Goal: Task Accomplishment & Management: Use online tool/utility

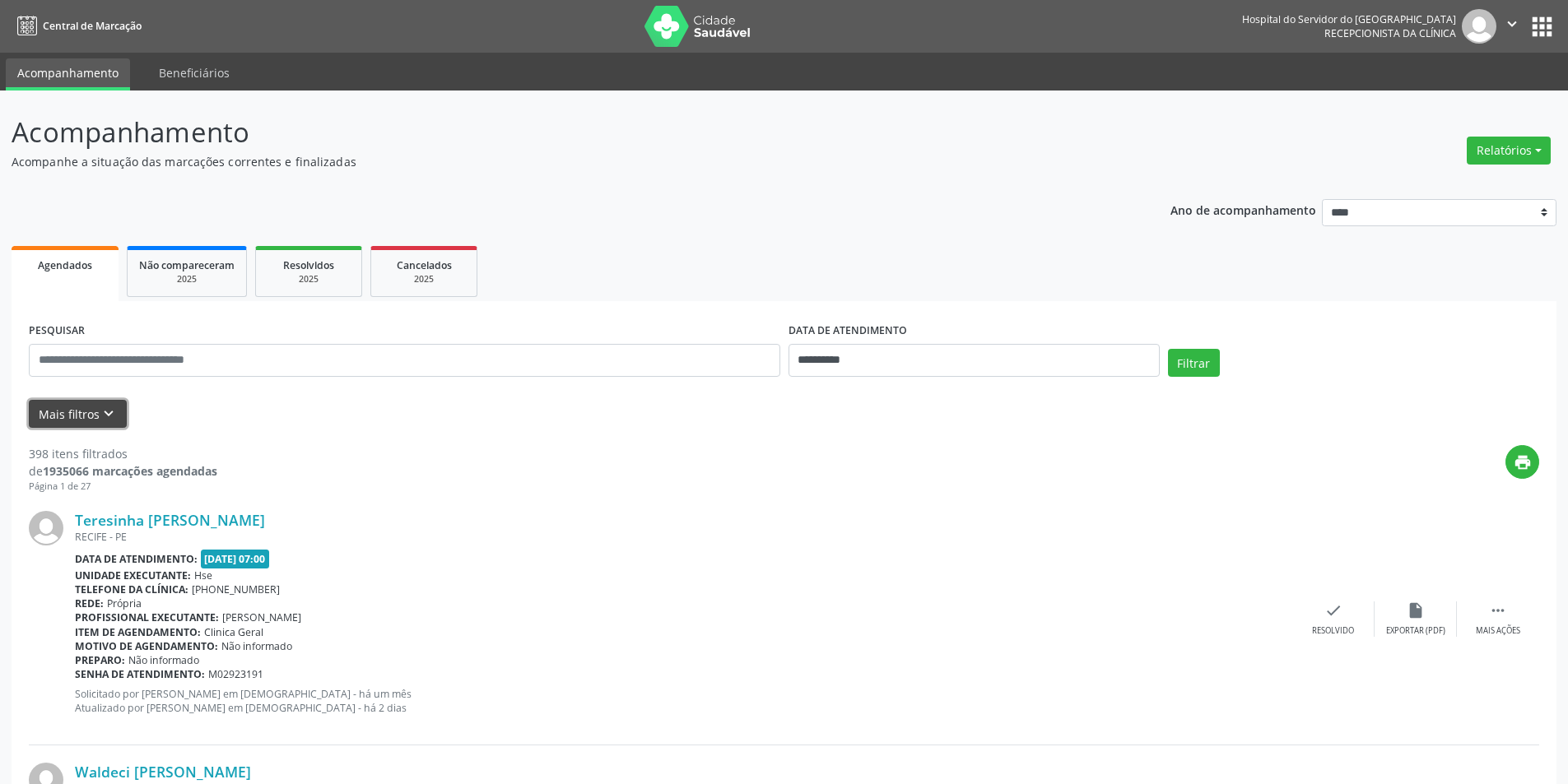
click at [114, 412] on icon "keyboard_arrow_down" at bounding box center [108, 414] width 18 height 18
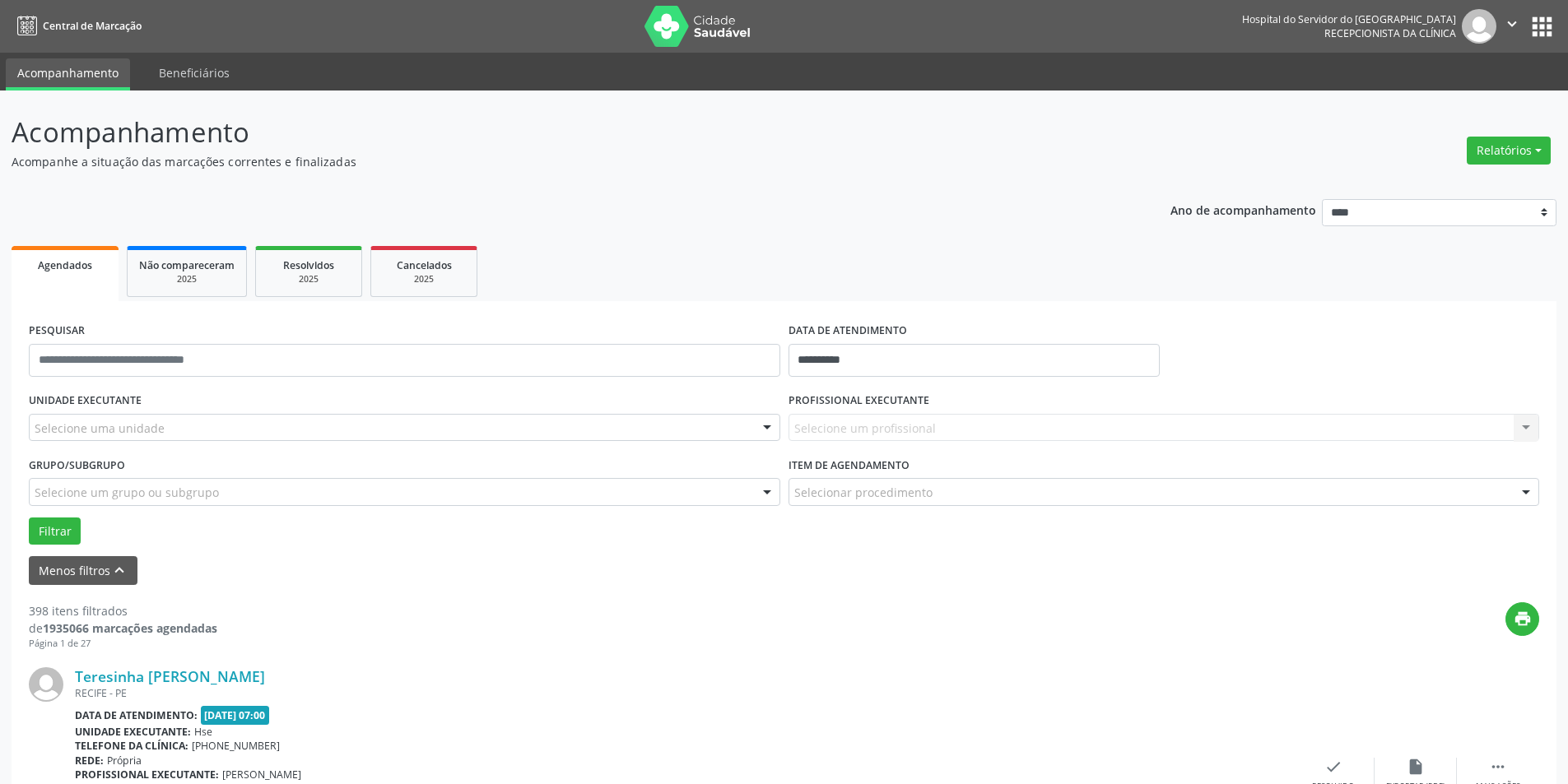
click at [905, 415] on div "Selecione um profissional Nenhum resultado encontrado para: " " Não há nenhuma …" at bounding box center [1164, 427] width 752 height 28
click at [826, 411] on label "PROFISSIONAL EXECUTANTE" at bounding box center [859, 401] width 141 height 25
click at [1527, 433] on div "Selecione um profissional Nenhum resultado encontrado para: " " Não há nenhuma …" at bounding box center [1164, 427] width 752 height 28
click at [1527, 424] on div "Selecione um profissional Nenhum resultado encontrado para: " " Não há nenhuma …" at bounding box center [1164, 427] width 752 height 28
click at [957, 425] on div "Selecione um profissional Nenhum resultado encontrado para: " " Não há nenhuma …" at bounding box center [1164, 427] width 752 height 28
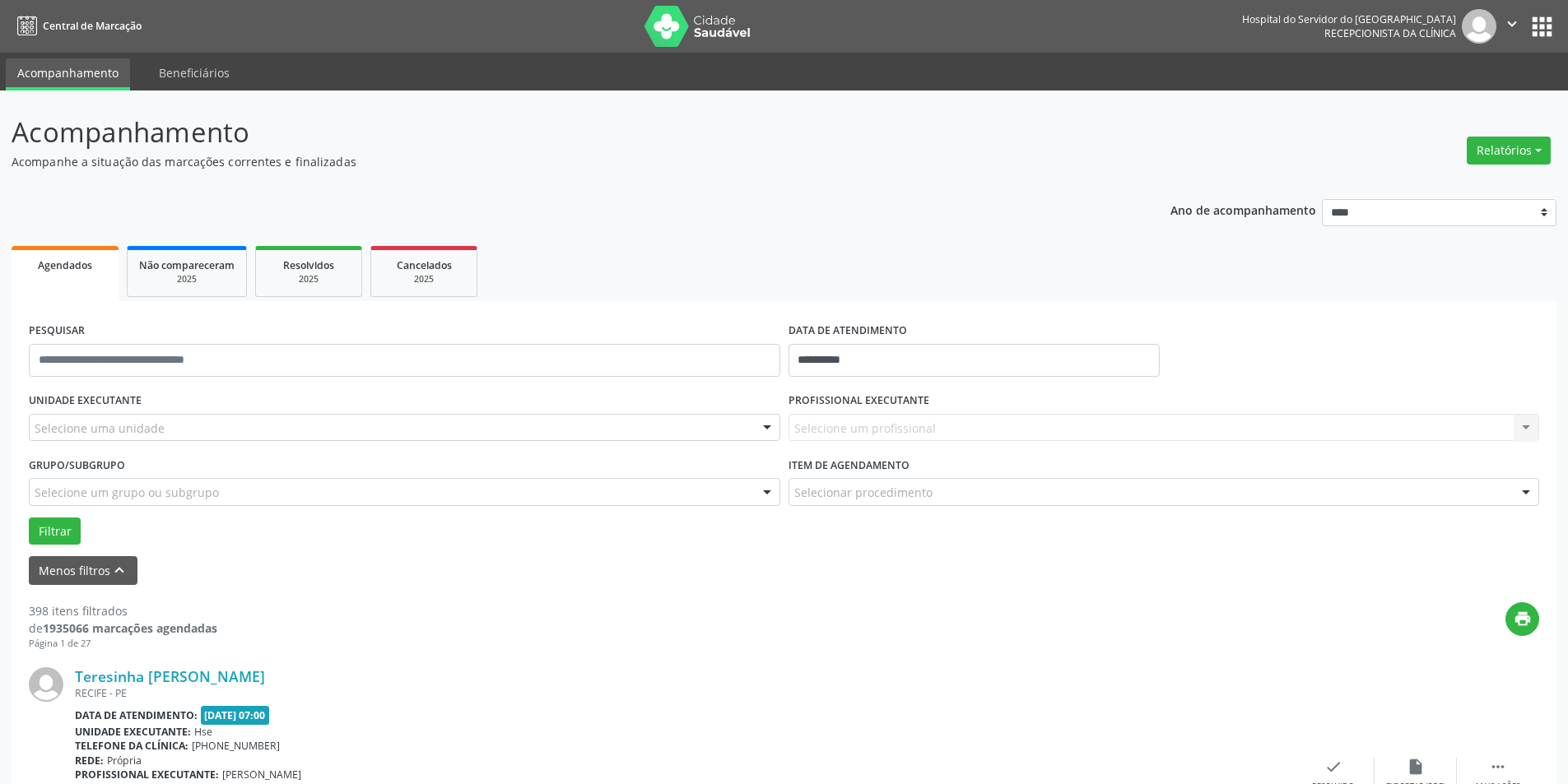
click at [957, 425] on div "Selecione um profissional Nenhum resultado encontrado para: " " Não há nenhuma …" at bounding box center [1164, 427] width 752 height 28
drag, startPoint x: 924, startPoint y: 381, endPoint x: 834, endPoint y: 435, distance: 105.0
click at [834, 435] on form "**********" at bounding box center [784, 451] width 1510 height 266
click at [849, 417] on div "Selecione um profissional Nenhum resultado encontrado para: " " Não há nenhuma …" at bounding box center [1164, 427] width 752 height 28
click at [960, 422] on div "Selecione um profissional Nenhum resultado encontrado para: " " Não há nenhuma …" at bounding box center [1164, 427] width 752 height 28
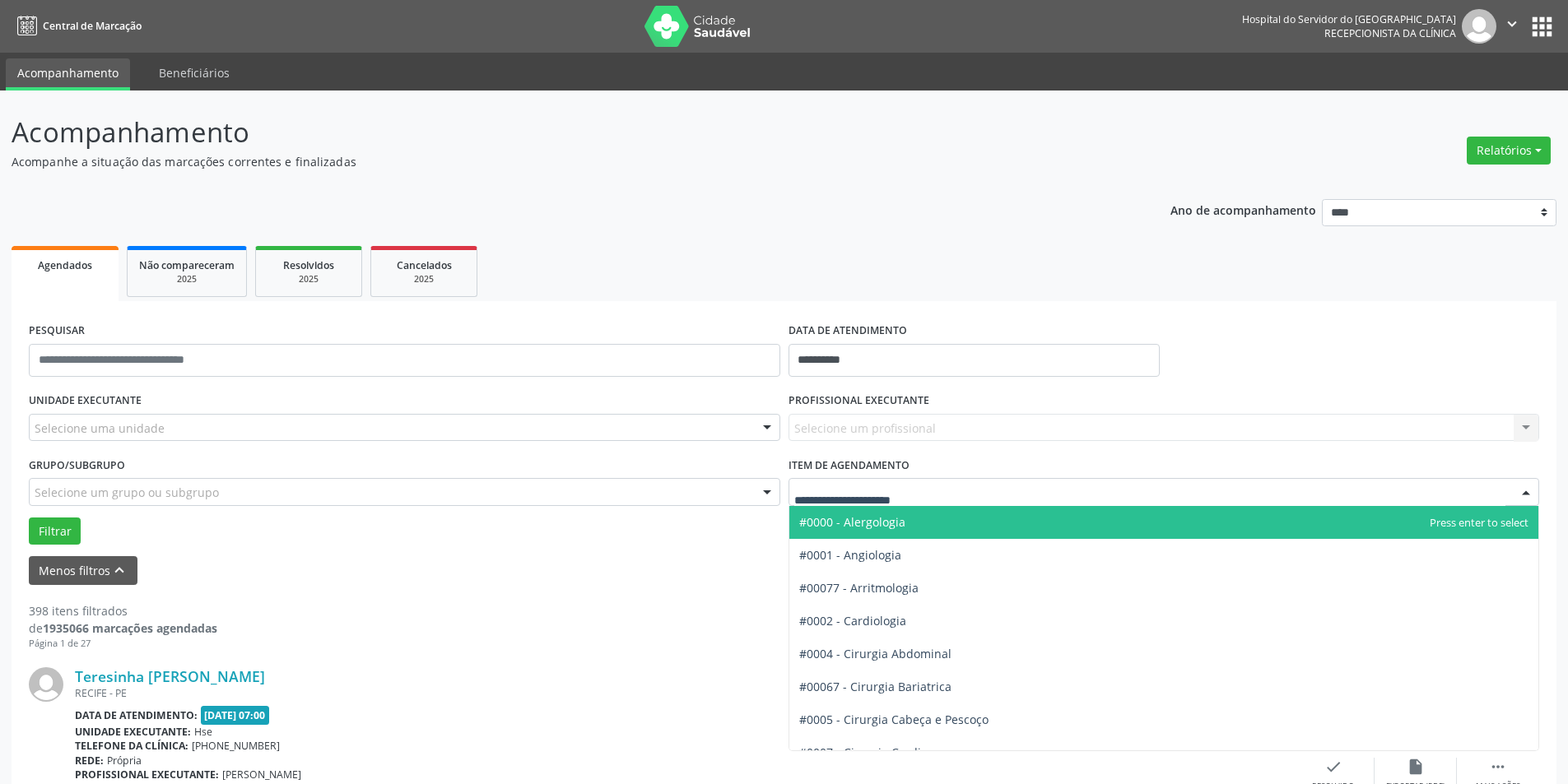
type input "*"
type input "**"
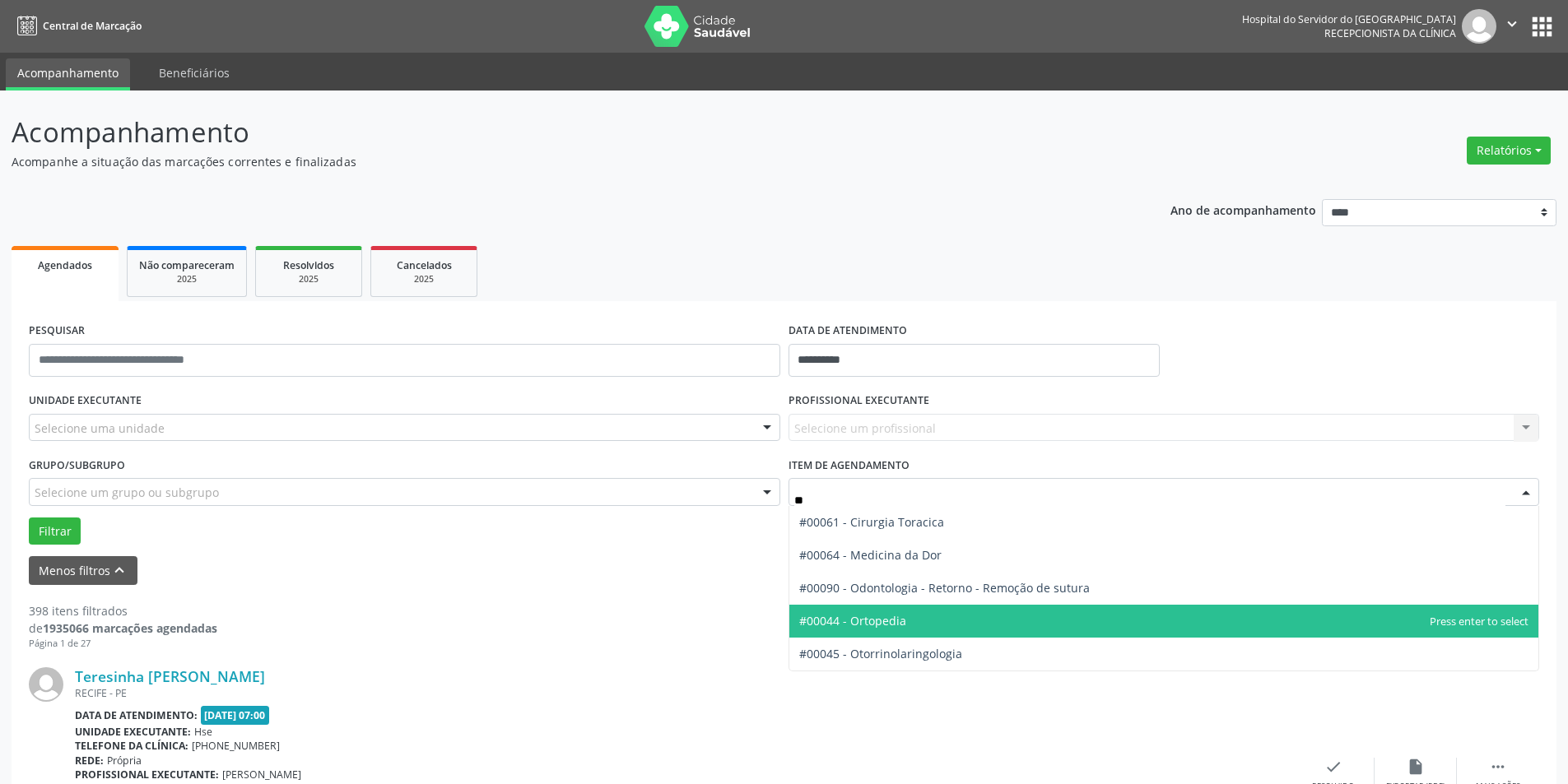
click at [820, 618] on span "#00044 - Ortopedia" at bounding box center [852, 621] width 107 height 15
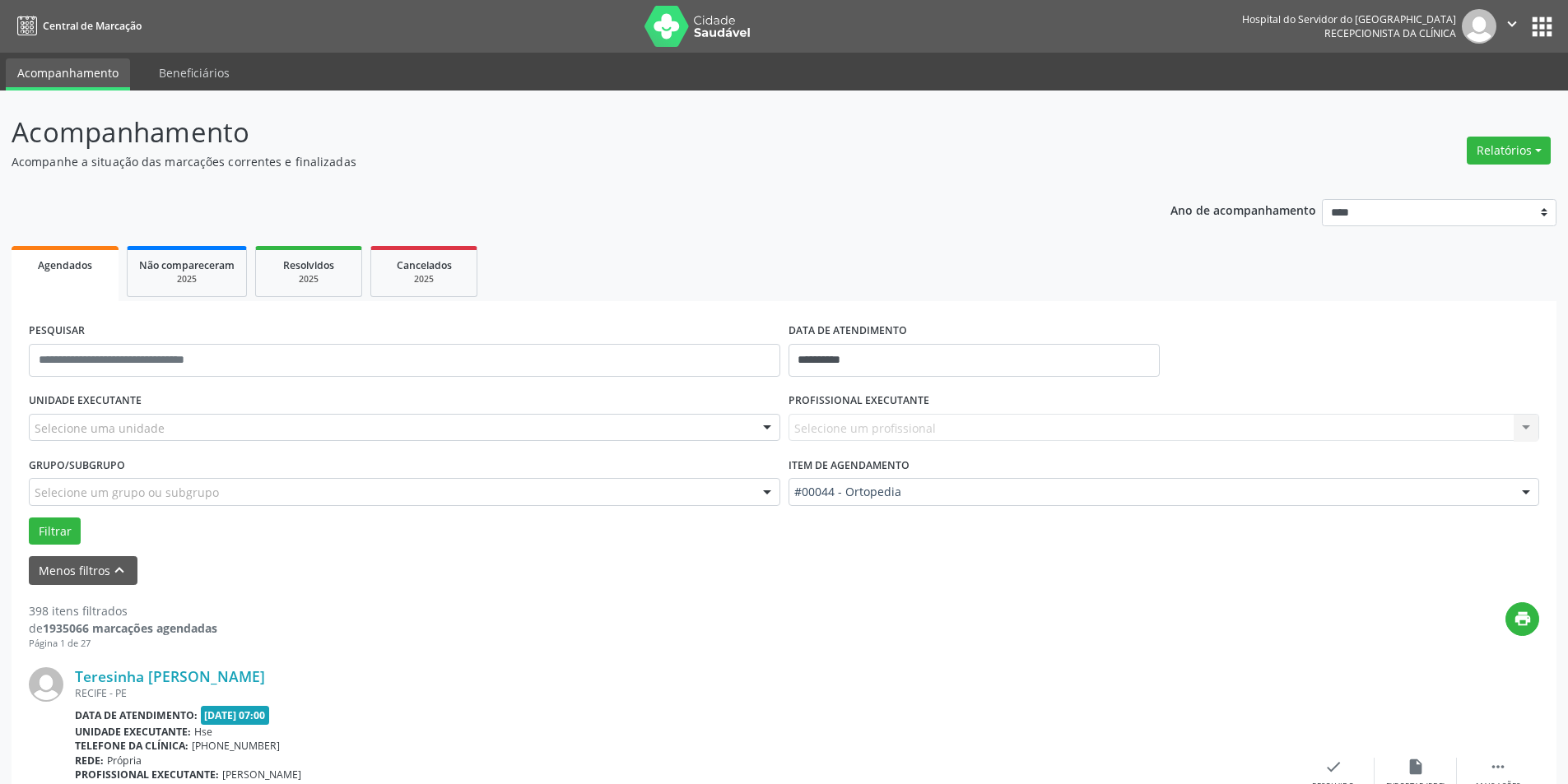
click at [905, 413] on label "PROFISSIONAL EXECUTANTE" at bounding box center [859, 401] width 141 height 25
click at [882, 423] on div "Selecione um profissional Nenhum resultado encontrado para: " " Não há nenhuma …" at bounding box center [1164, 427] width 752 height 28
click at [1525, 425] on div "Selecione um profissional Nenhum resultado encontrado para: " " Não há nenhuma …" at bounding box center [1164, 427] width 752 height 28
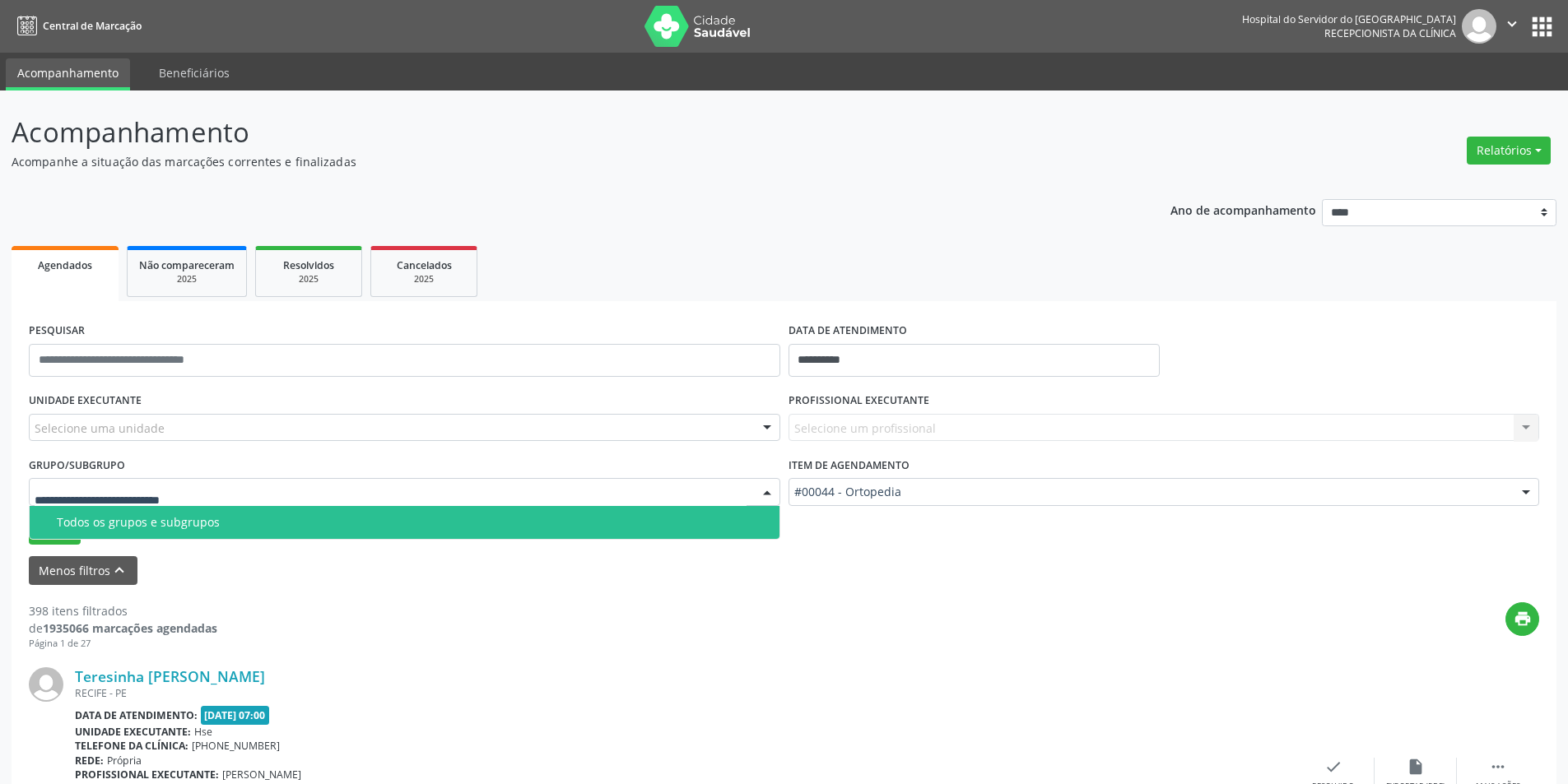
click at [171, 487] on input "text" at bounding box center [391, 500] width 712 height 33
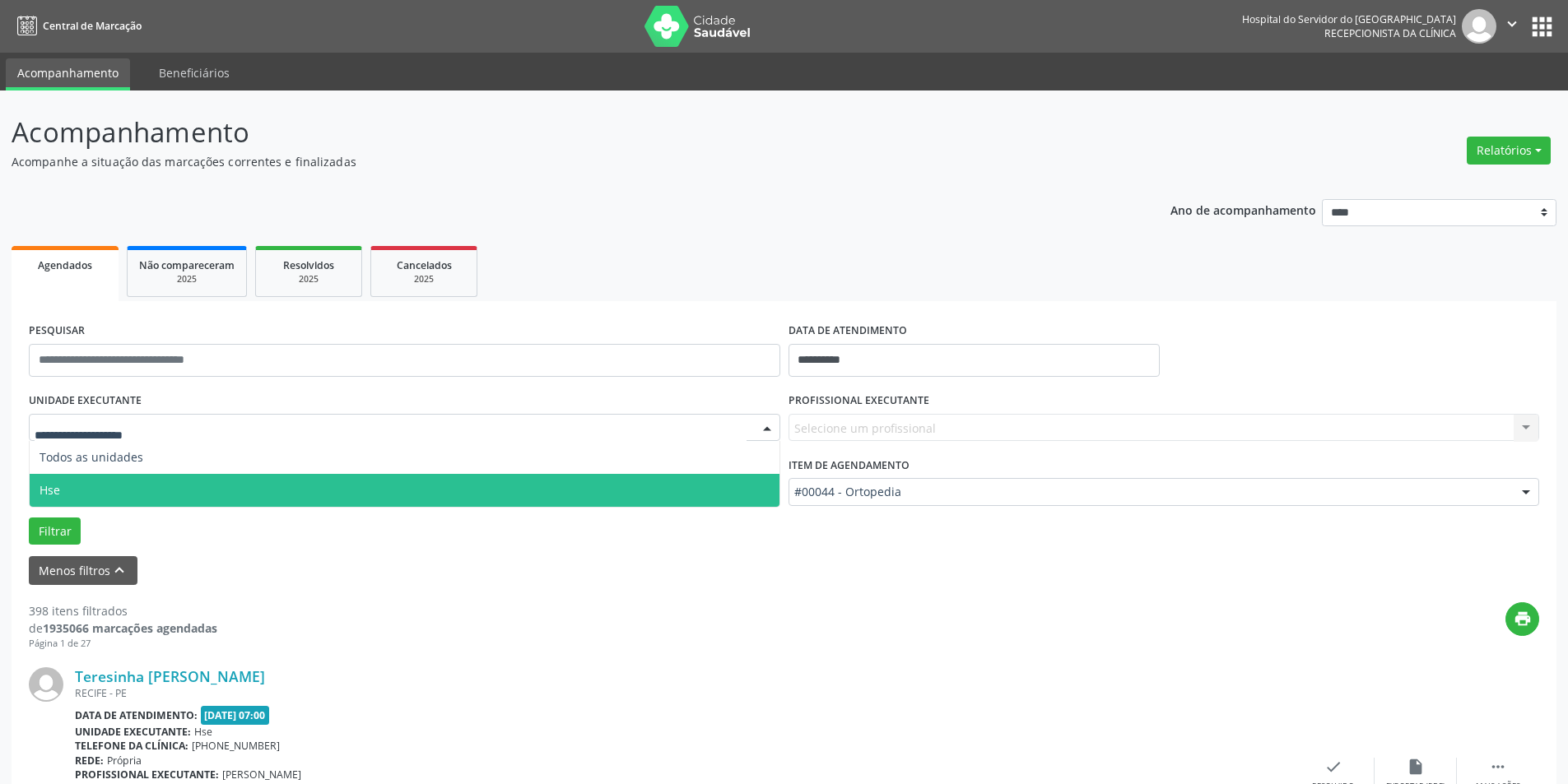
click at [102, 496] on span "Hse" at bounding box center [404, 490] width 750 height 33
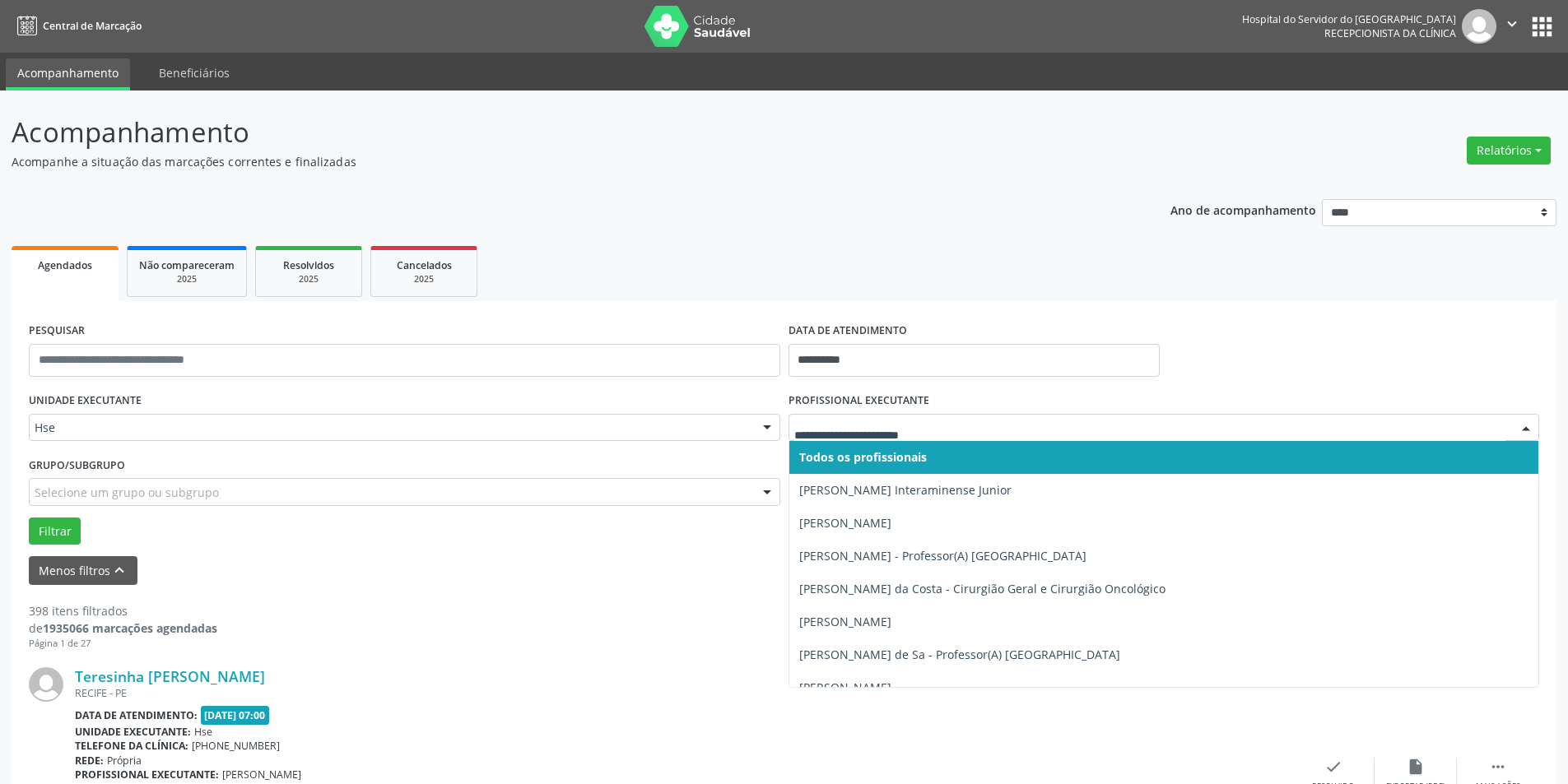
click at [1522, 425] on div at bounding box center [1527, 428] width 25 height 28
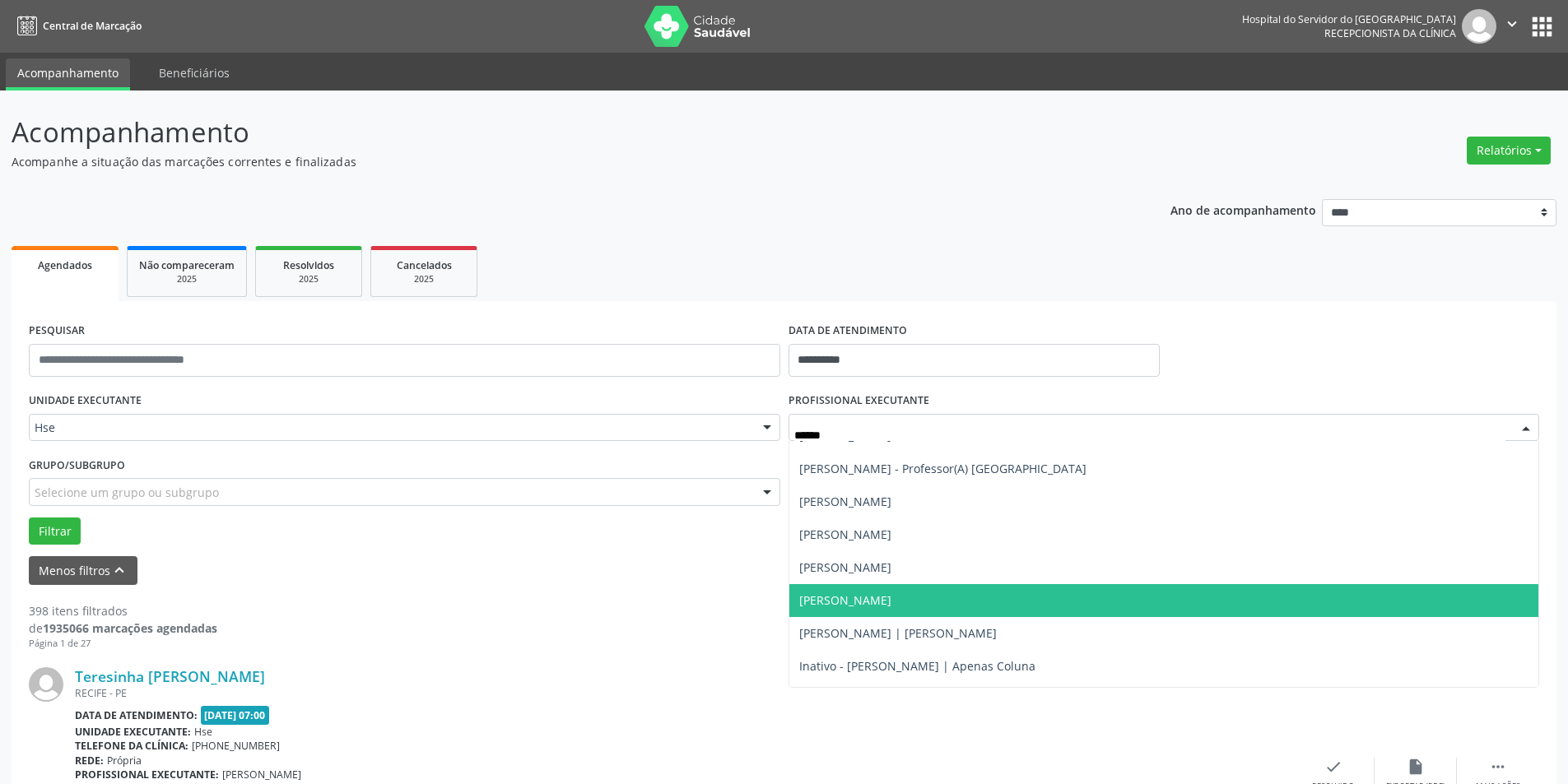
scroll to position [83, 0]
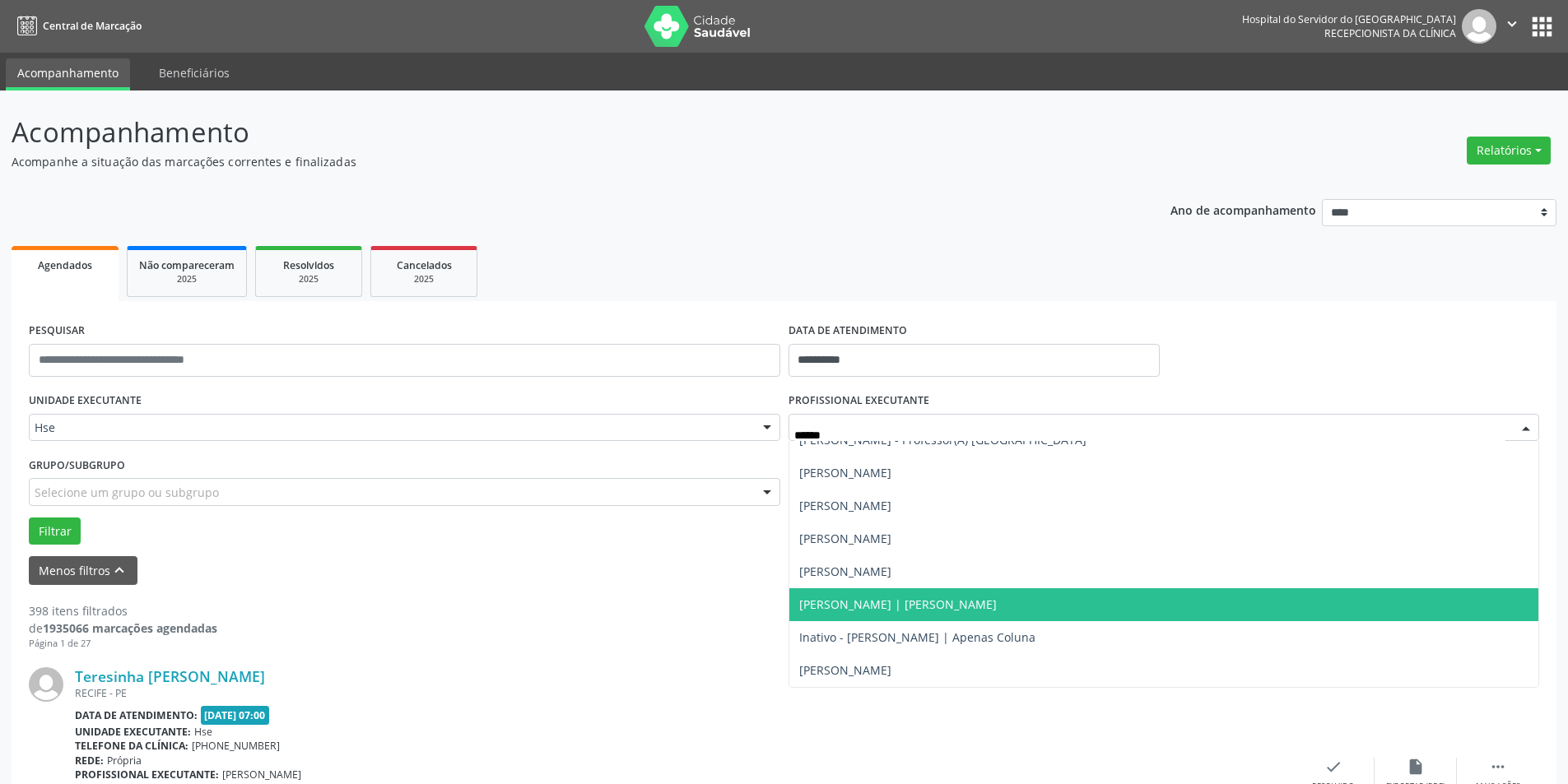
click at [1015, 596] on span "[PERSON_NAME] | [PERSON_NAME]" at bounding box center [1164, 605] width 750 height 33
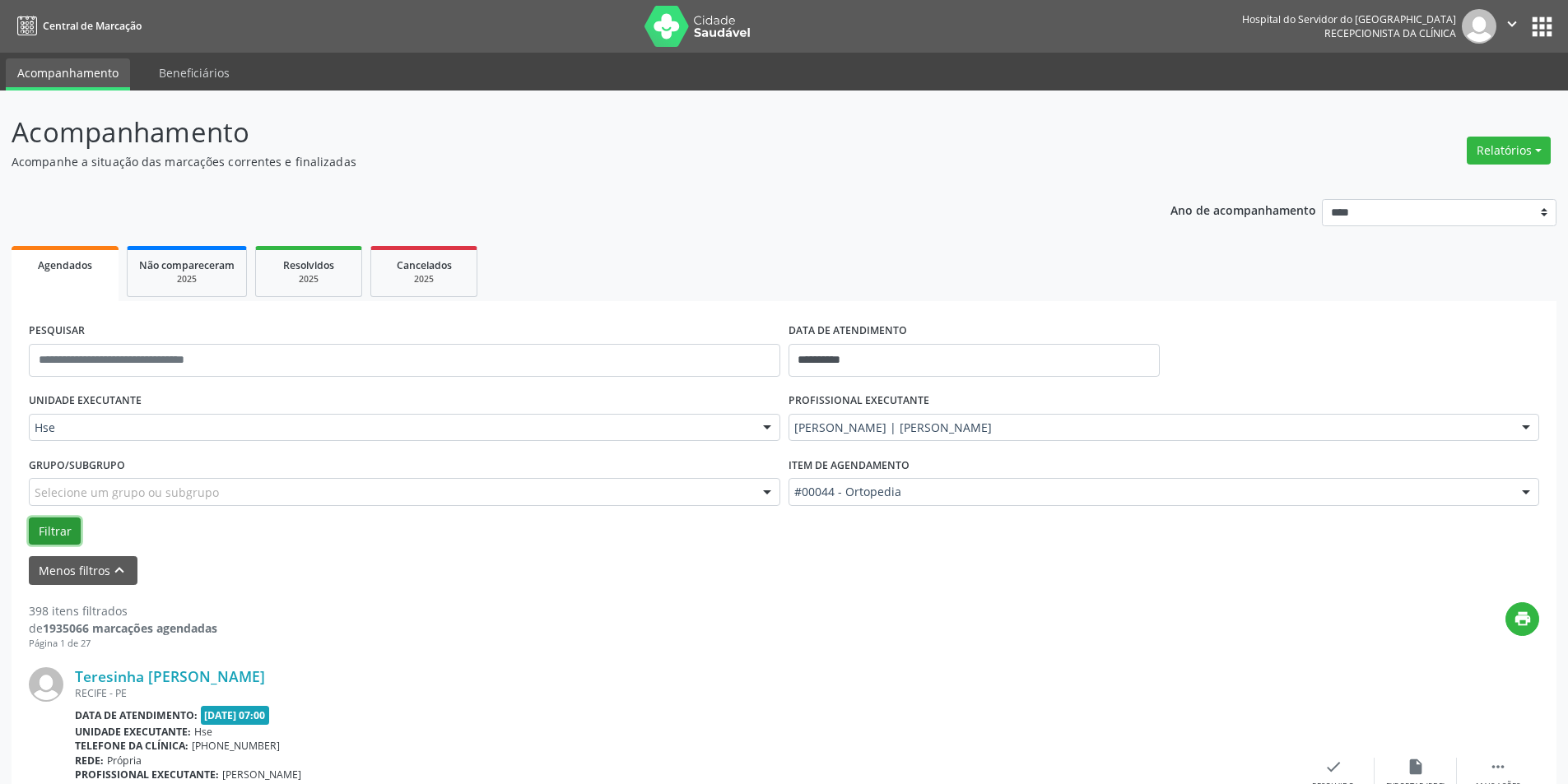
click at [59, 530] on button "Filtrar" at bounding box center [55, 531] width 52 height 28
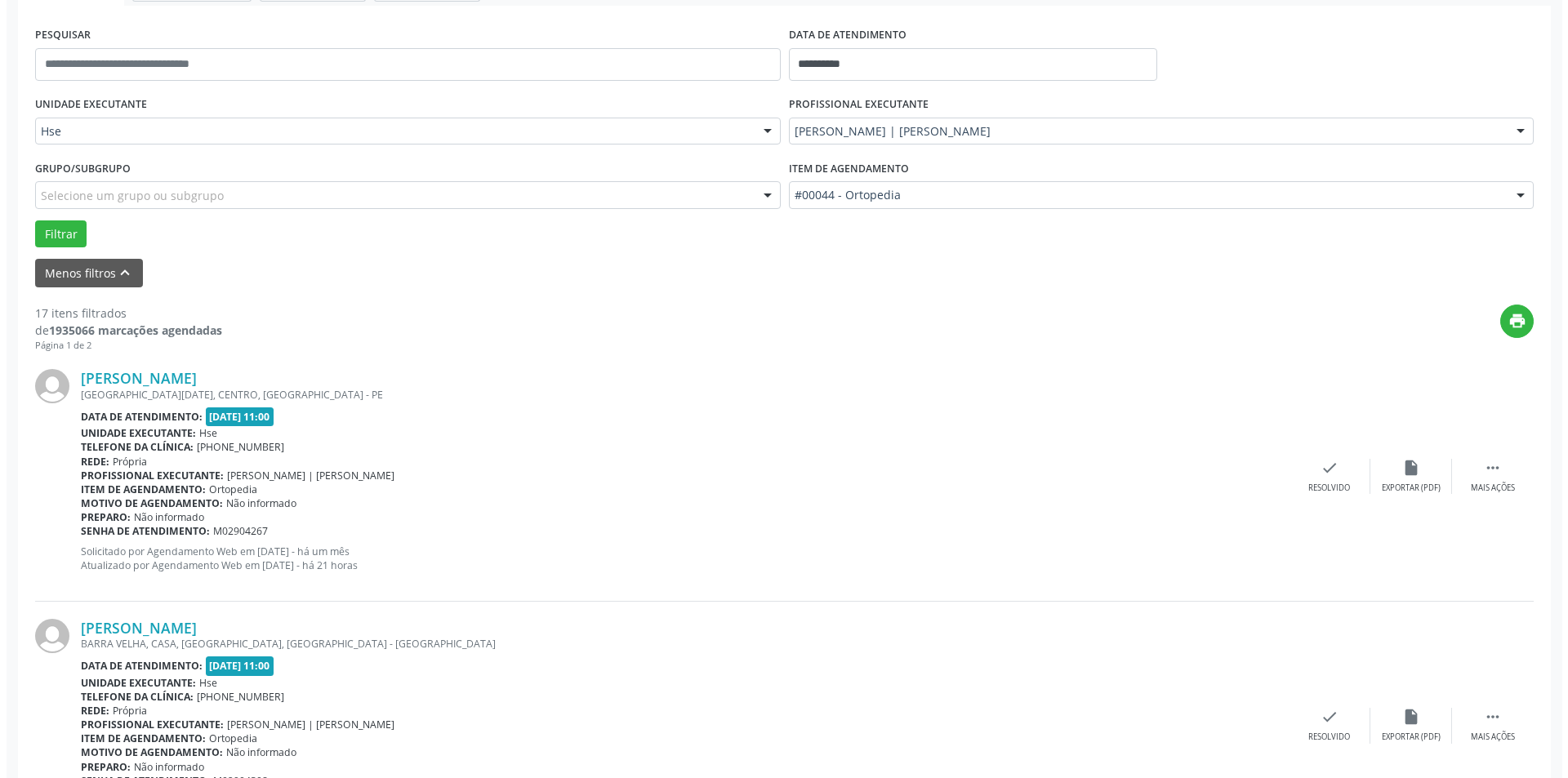
scroll to position [409, 0]
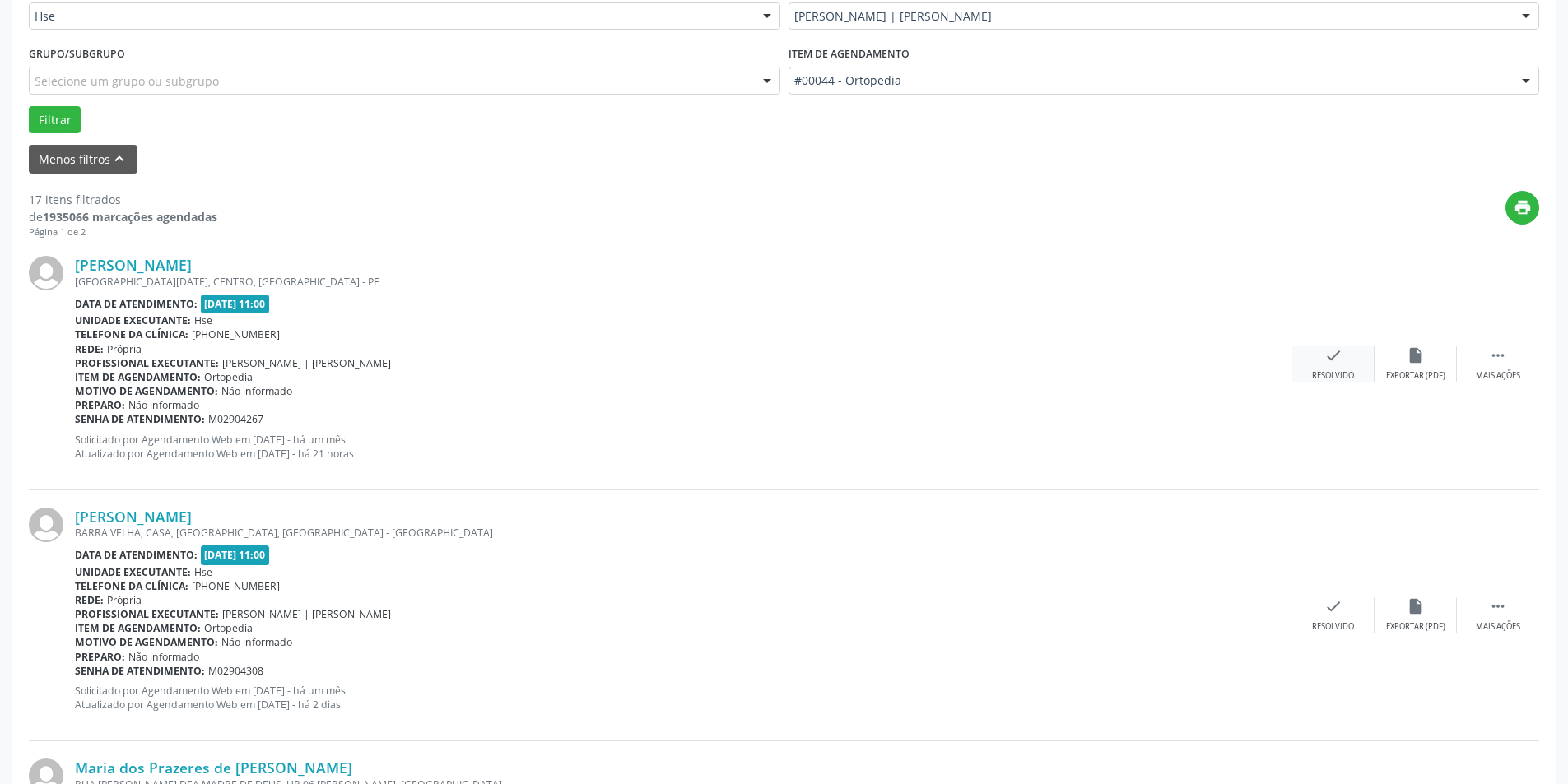
click at [1327, 378] on div "Resolvido" at bounding box center [1334, 376] width 42 height 12
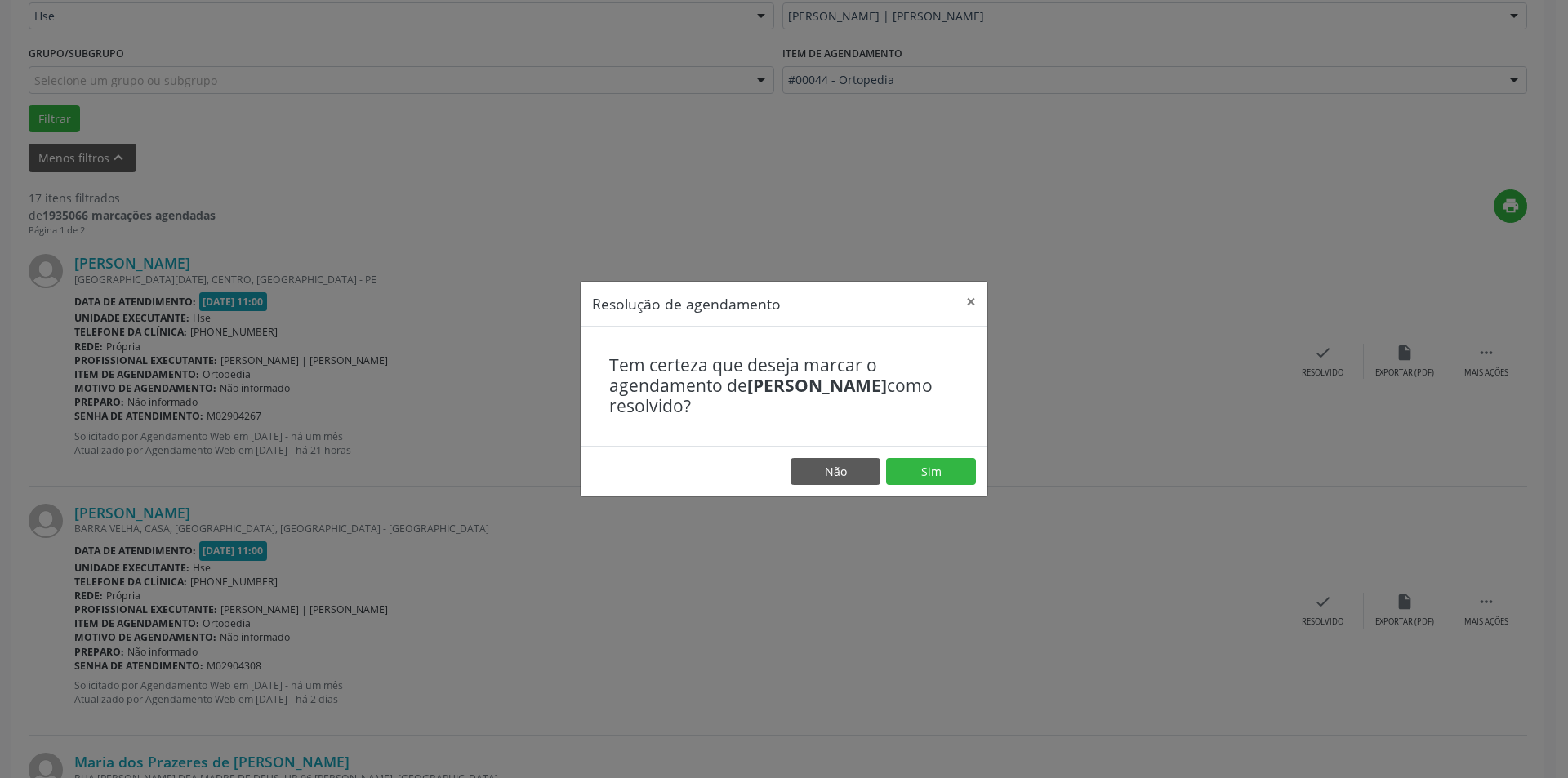
click at [928, 487] on footer "Não Sim" at bounding box center [784, 472] width 407 height 52
click at [928, 478] on button "Sim" at bounding box center [931, 472] width 90 height 28
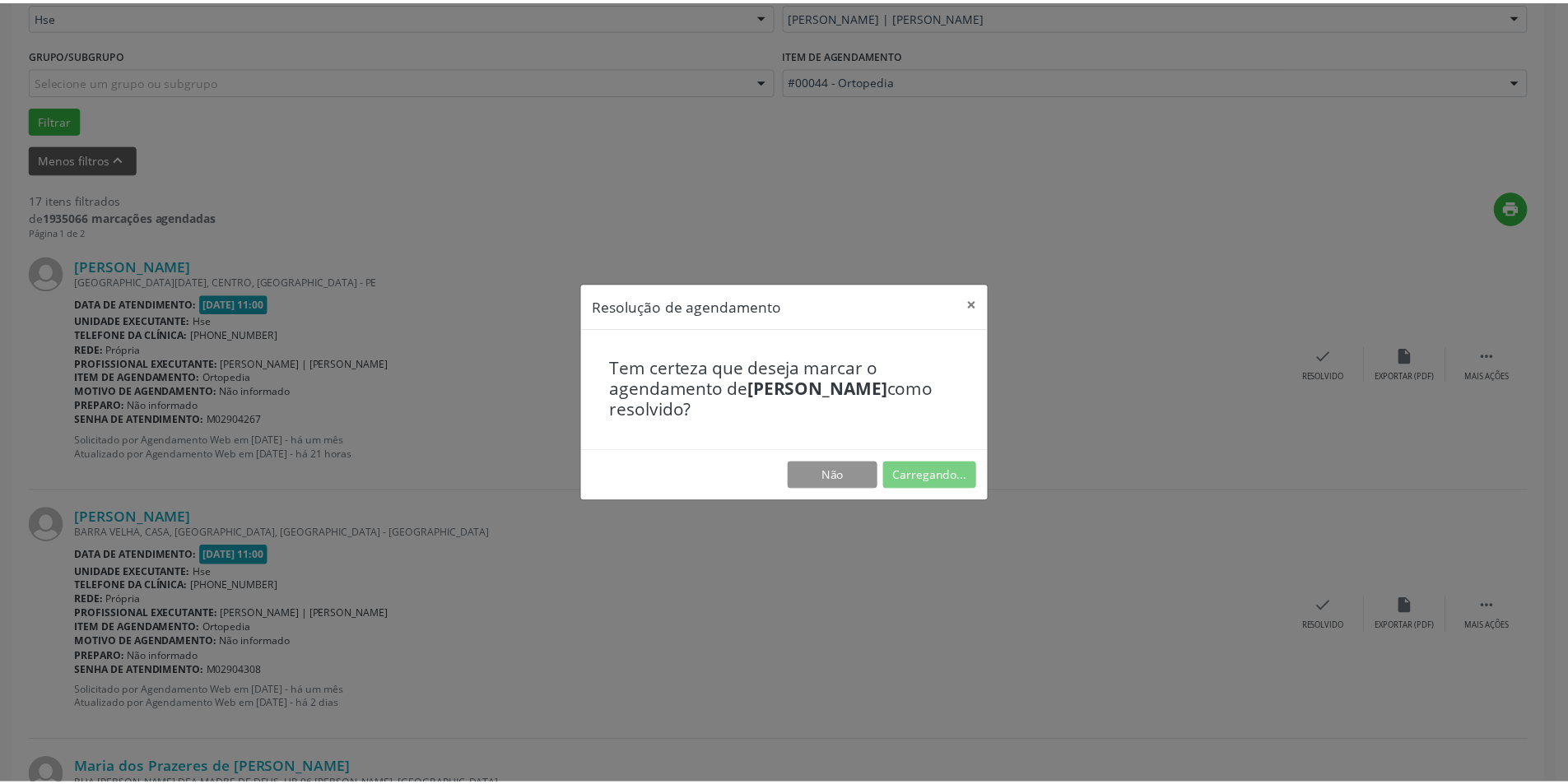
scroll to position [0, 0]
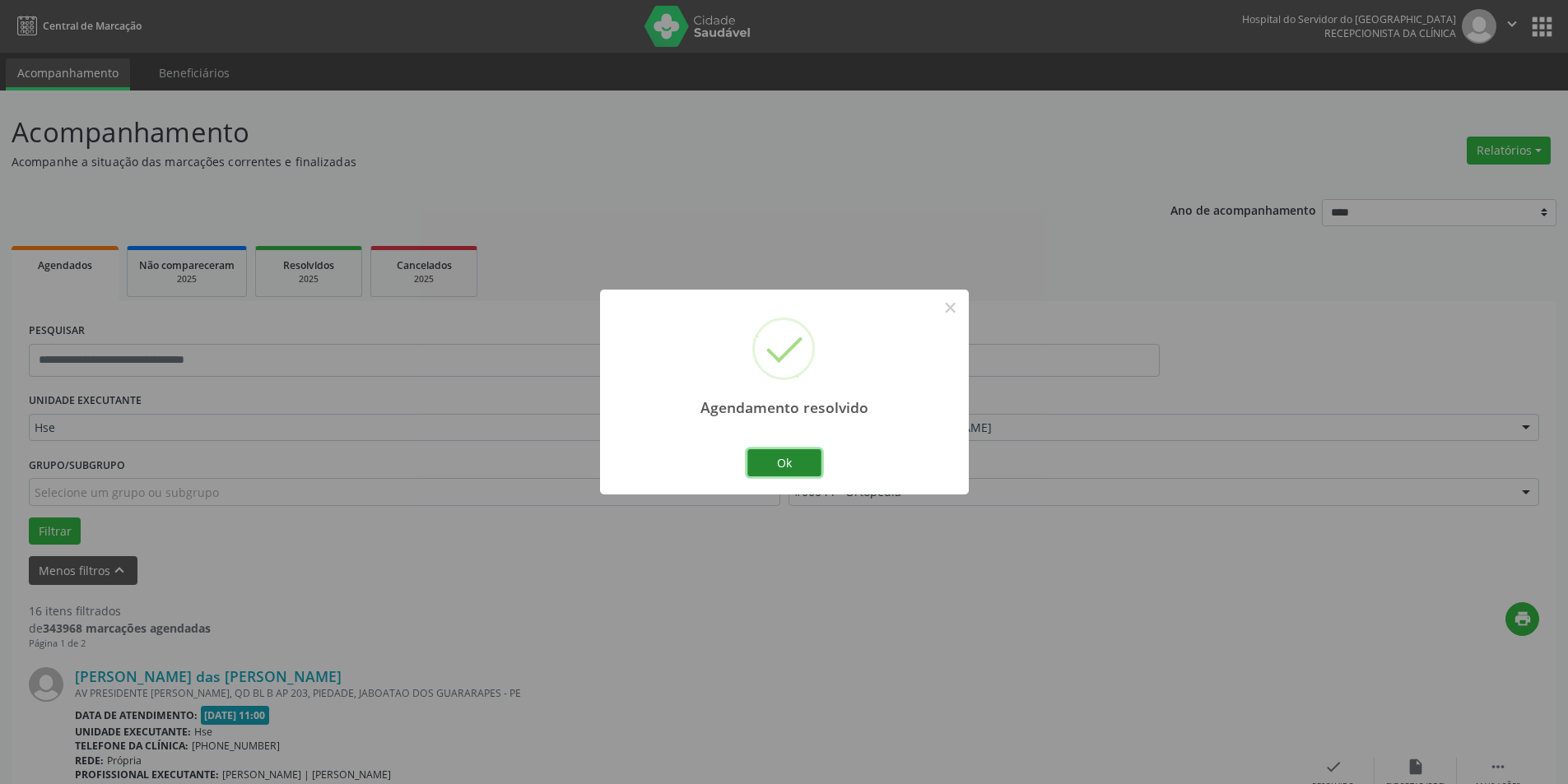
click at [798, 457] on button "Ok" at bounding box center [784, 463] width 74 height 28
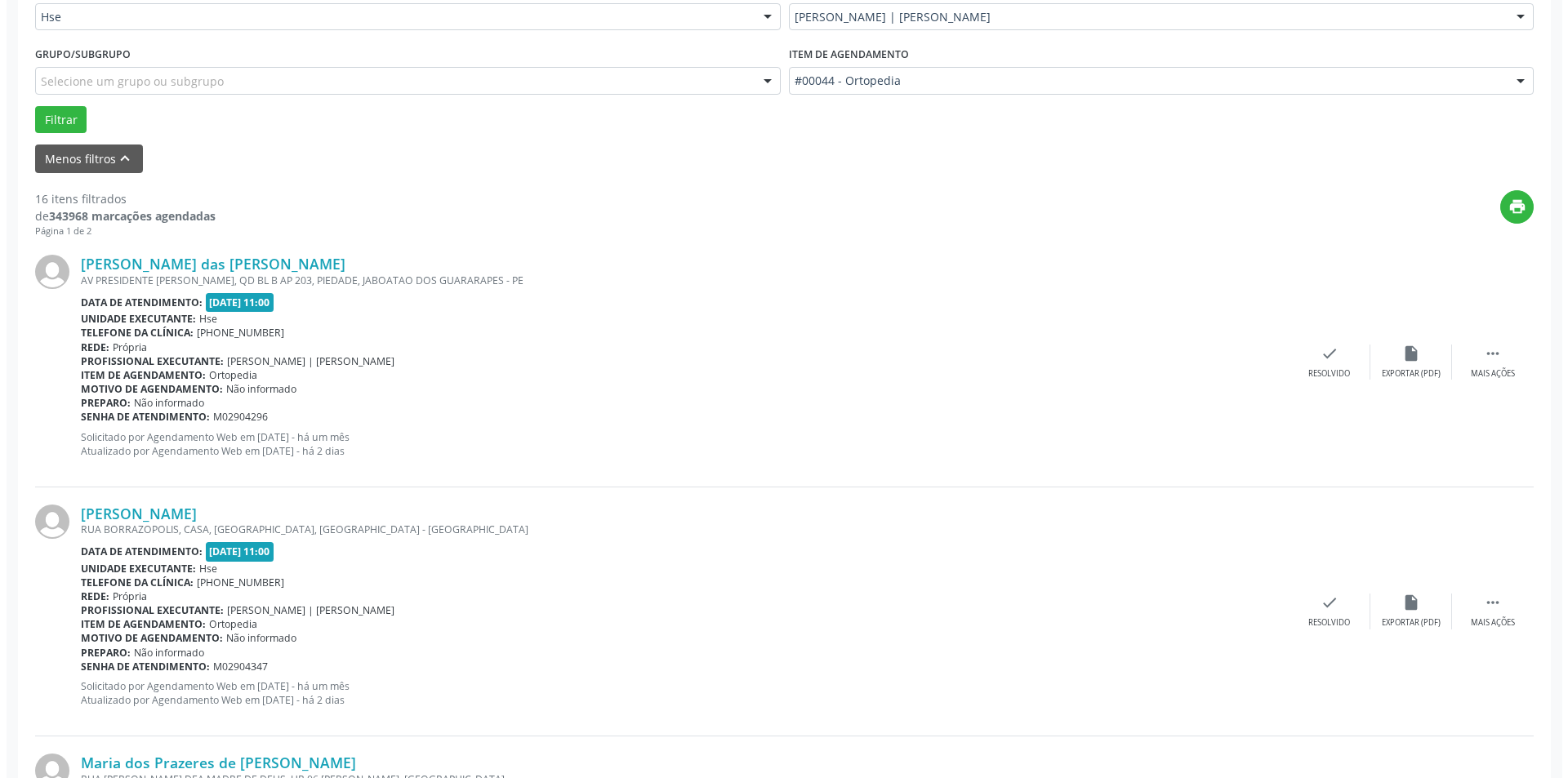
scroll to position [409, 0]
click at [1336, 359] on div "check Resolvido" at bounding box center [1322, 361] width 81 height 35
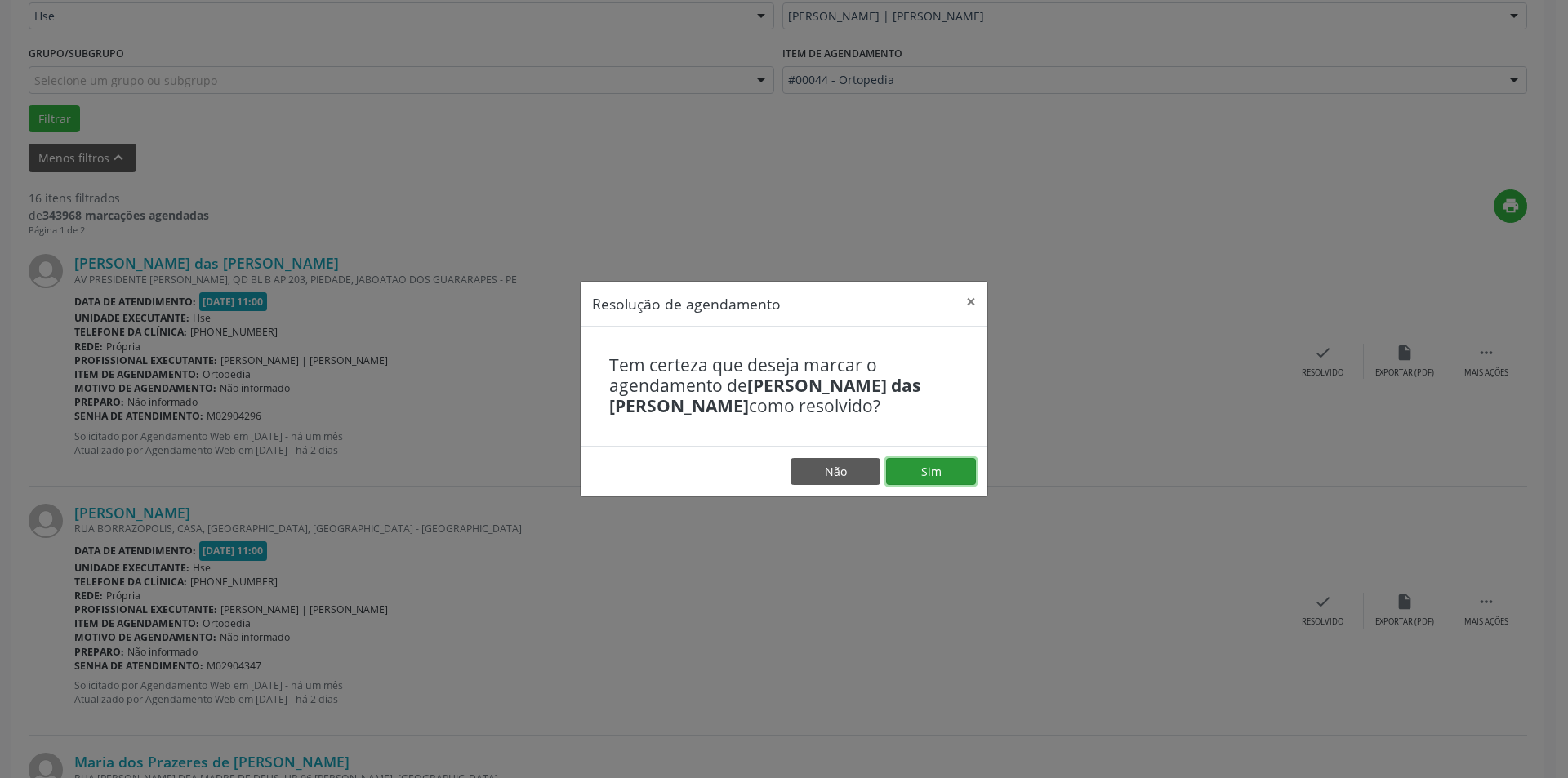
click at [945, 466] on button "Sim" at bounding box center [931, 472] width 90 height 28
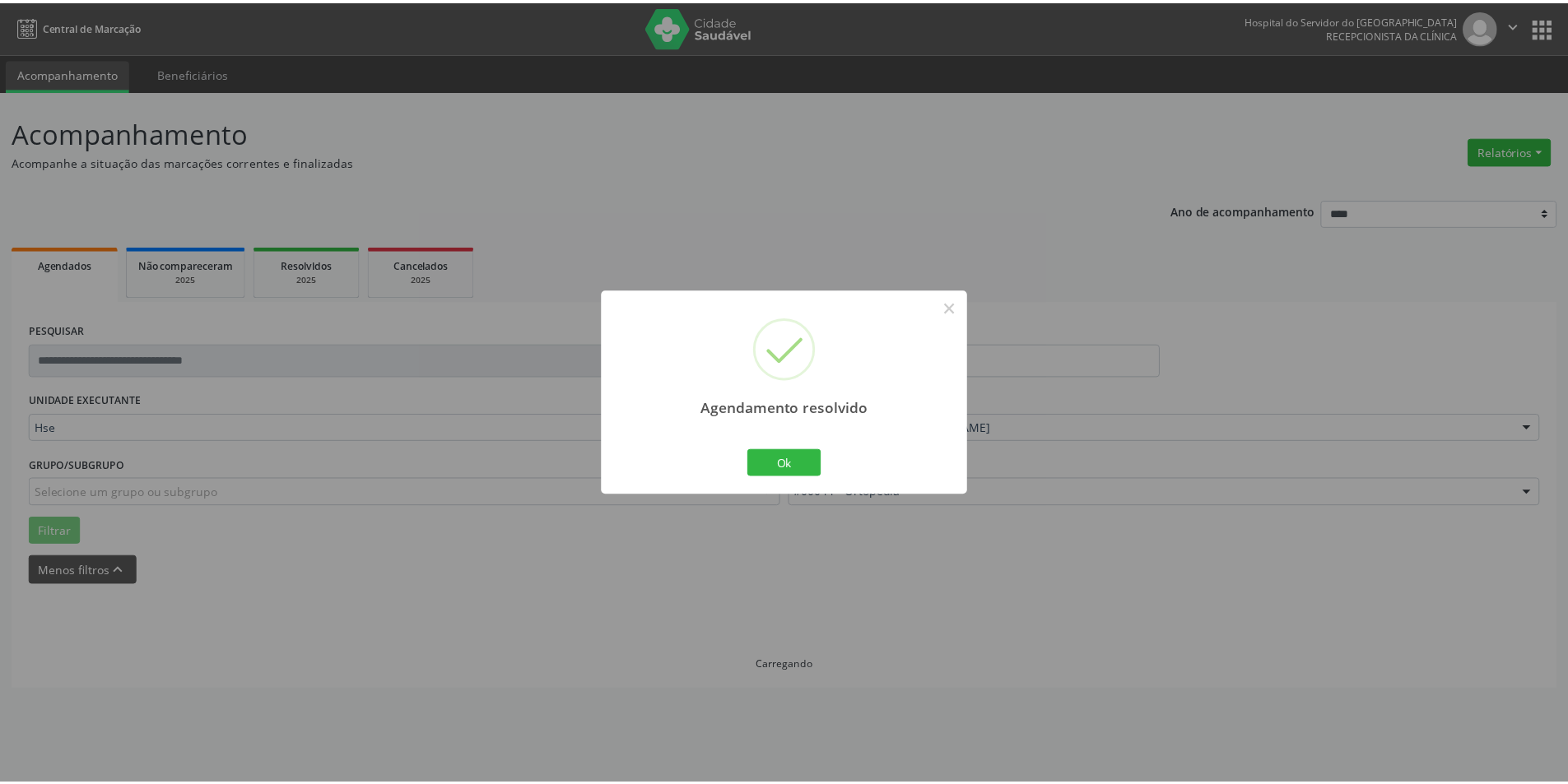
scroll to position [0, 0]
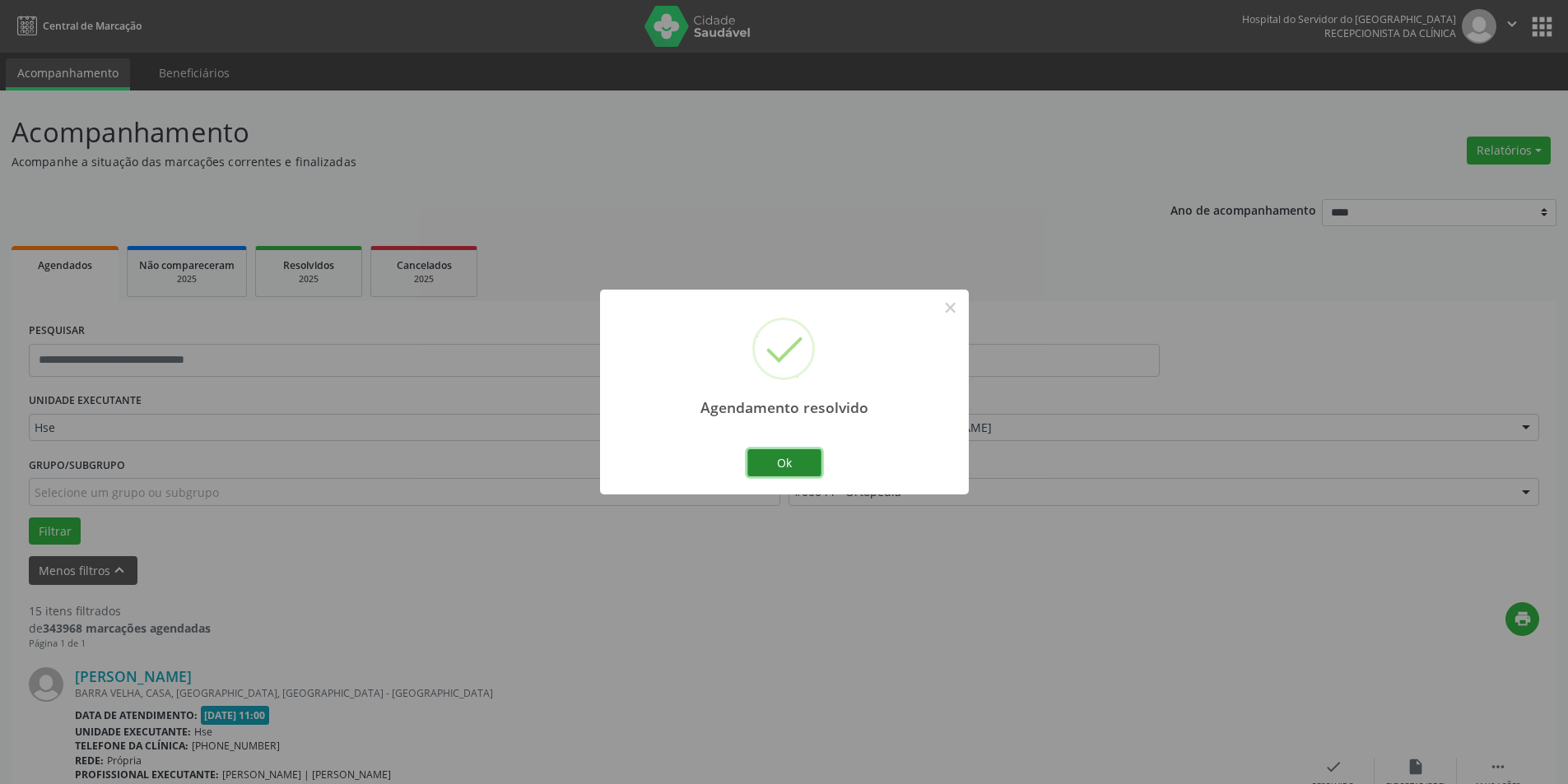
click at [788, 464] on button "Ok" at bounding box center [784, 463] width 74 height 28
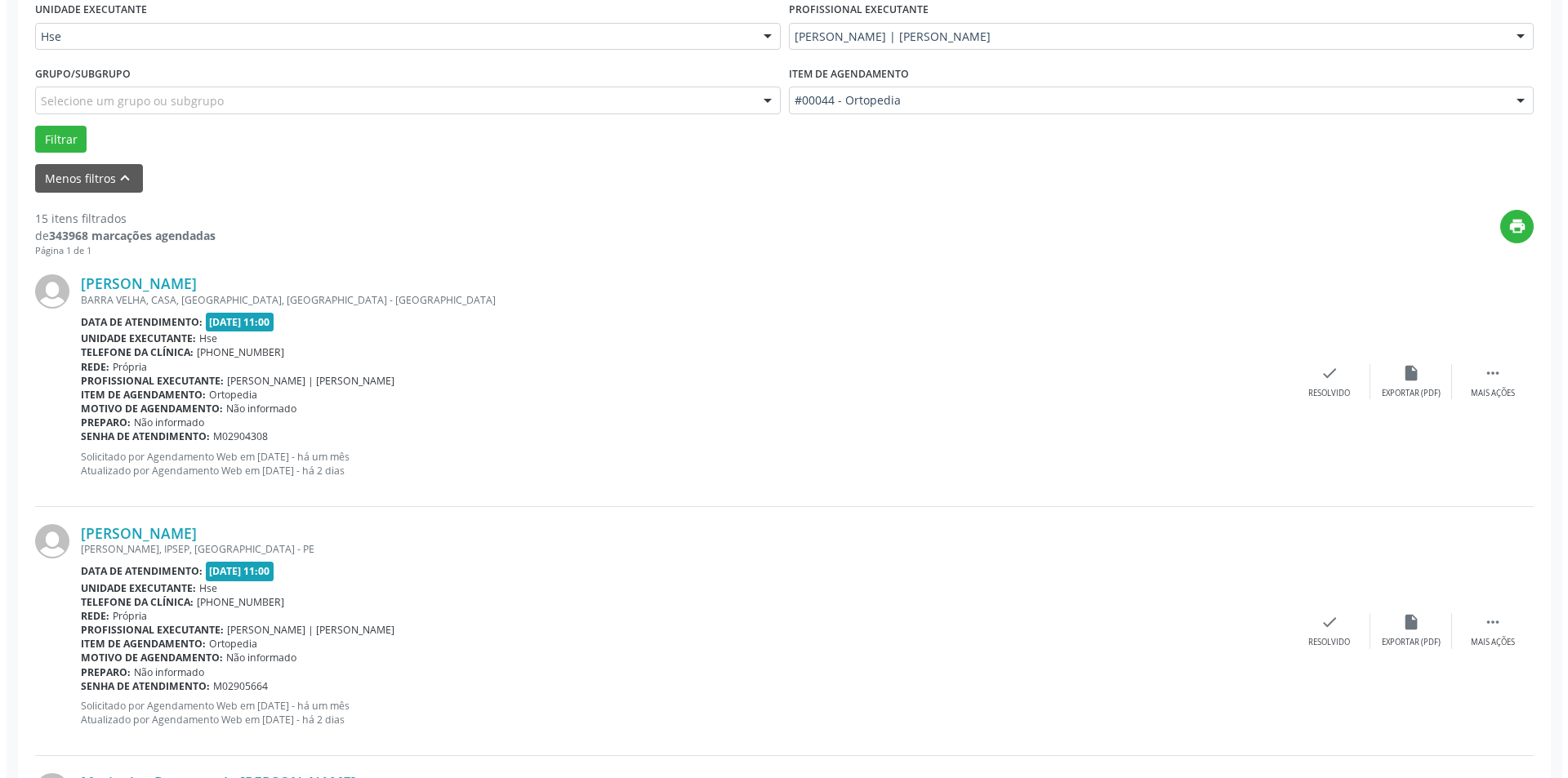
scroll to position [409, 0]
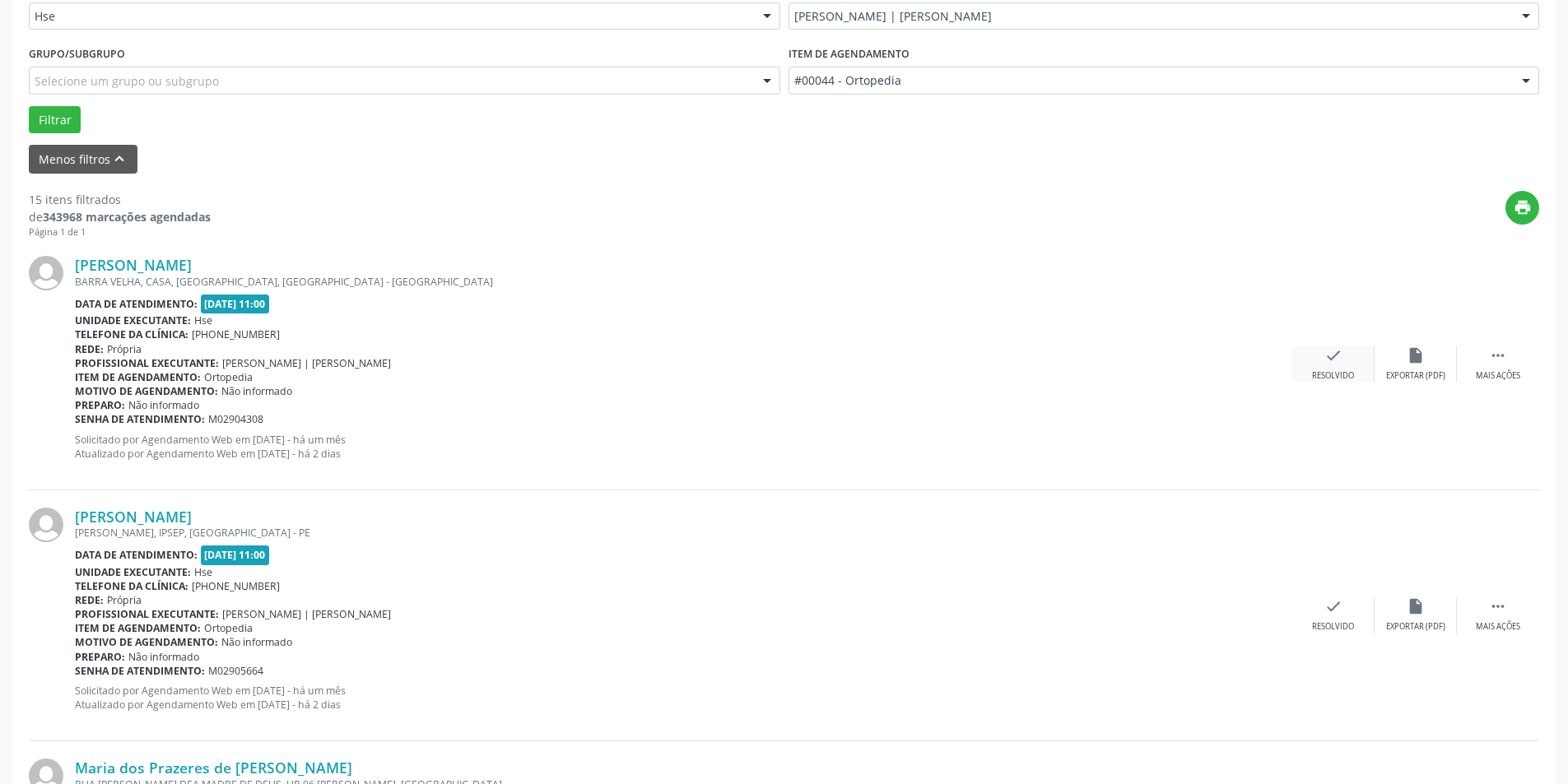
click at [1344, 355] on div "check Resolvido" at bounding box center [1333, 364] width 82 height 36
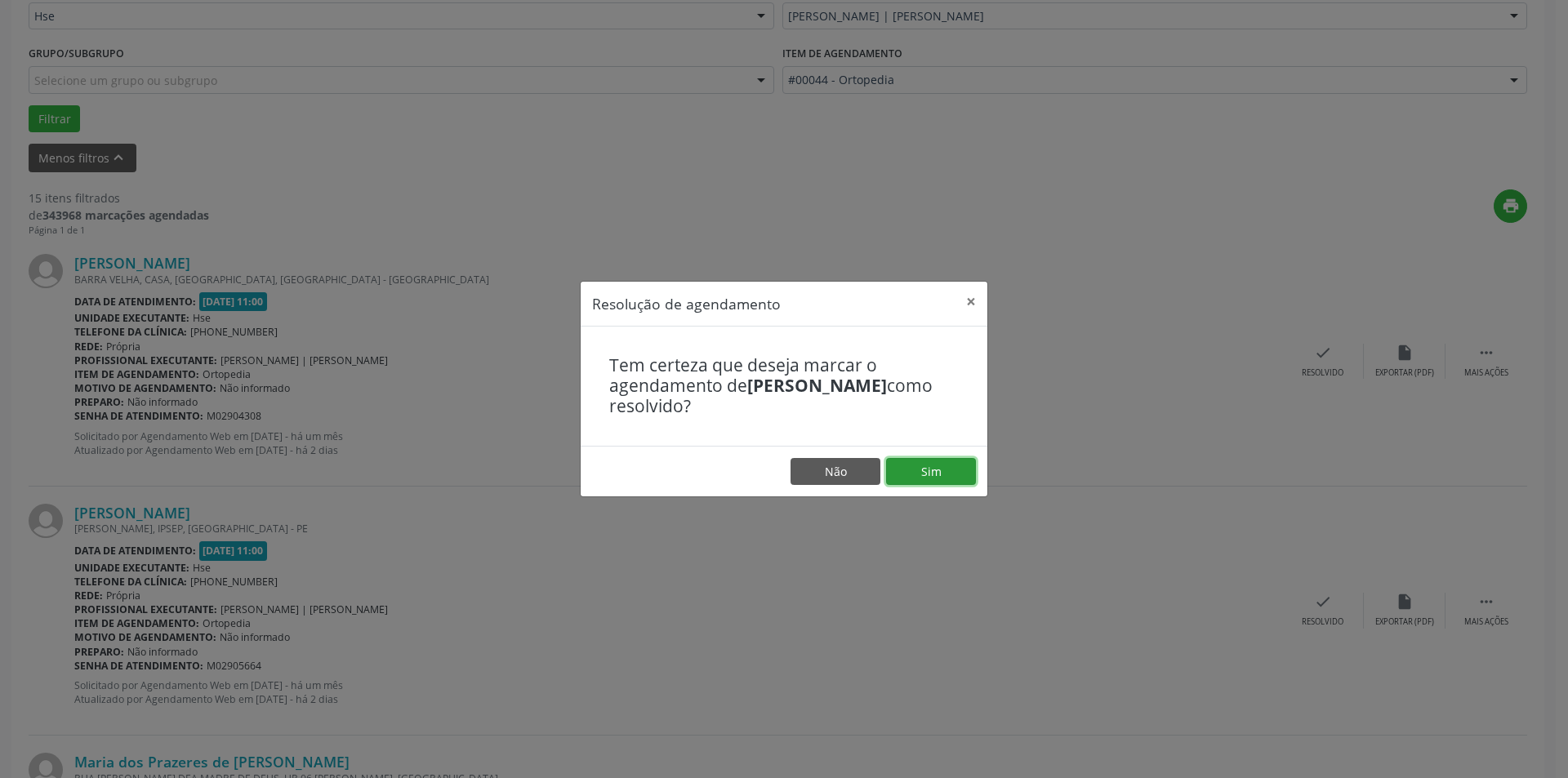
click at [911, 465] on button "Sim" at bounding box center [931, 472] width 90 height 28
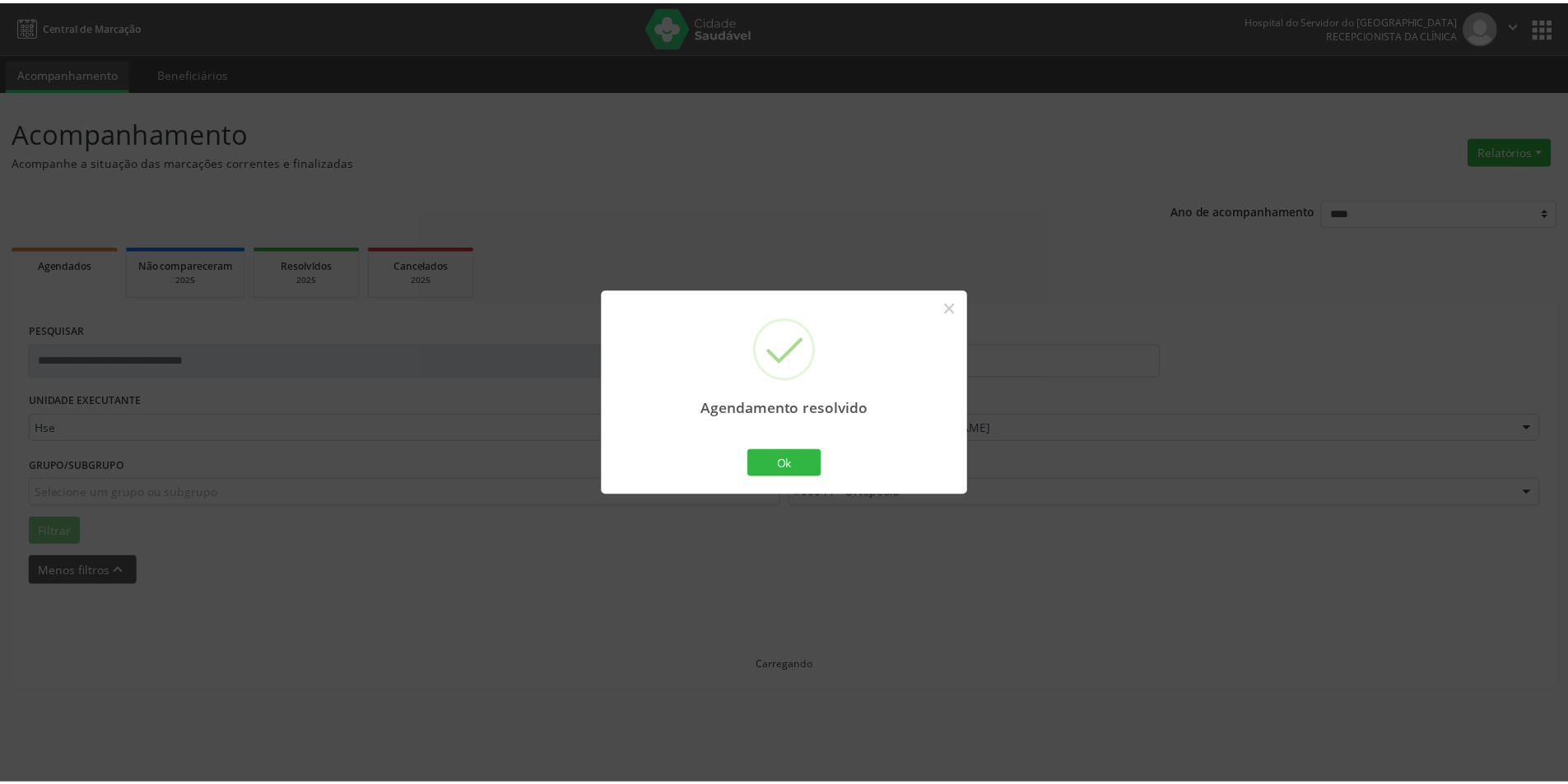
scroll to position [0, 0]
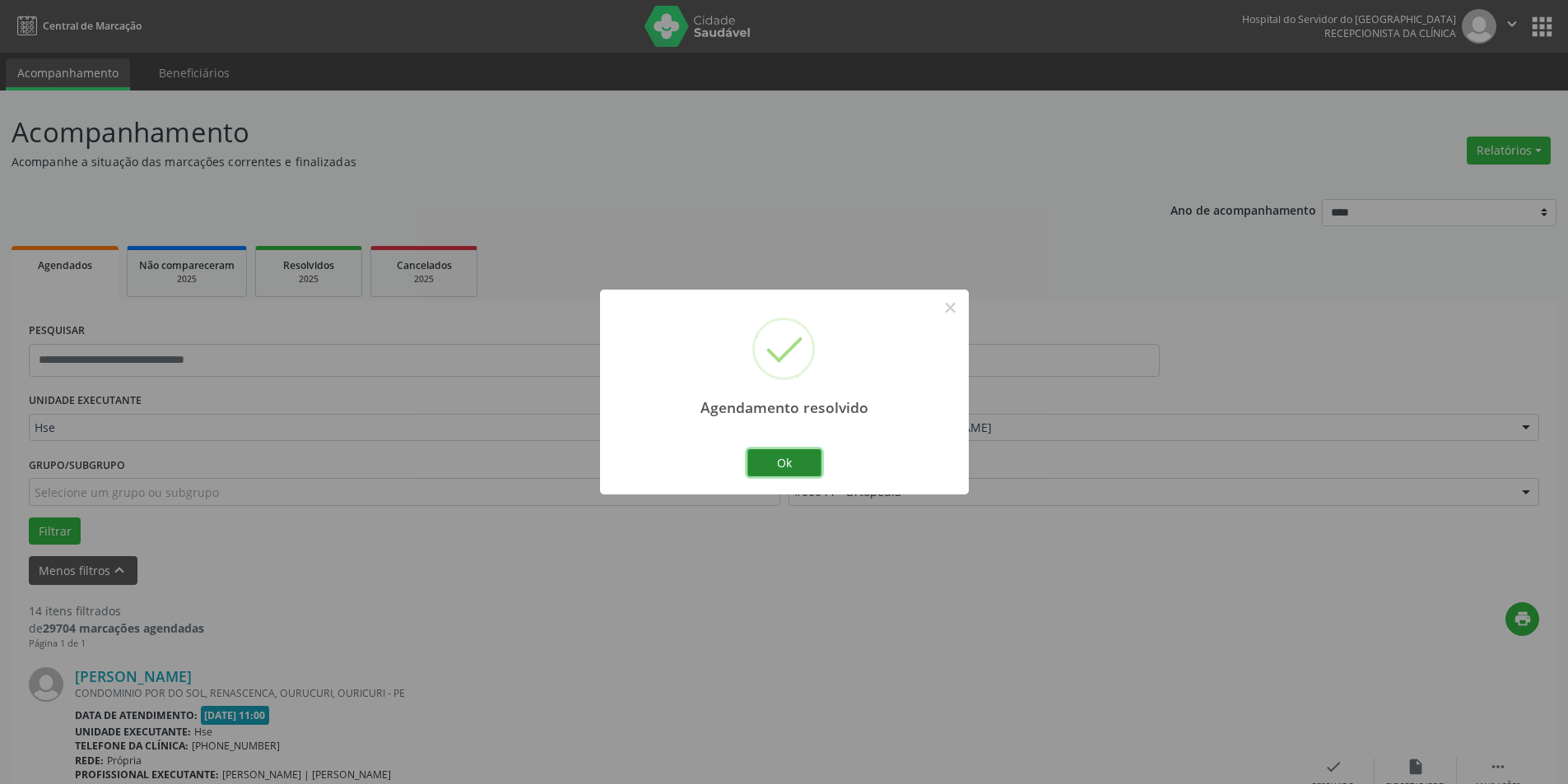
click at [781, 457] on button "Ok" at bounding box center [784, 463] width 74 height 28
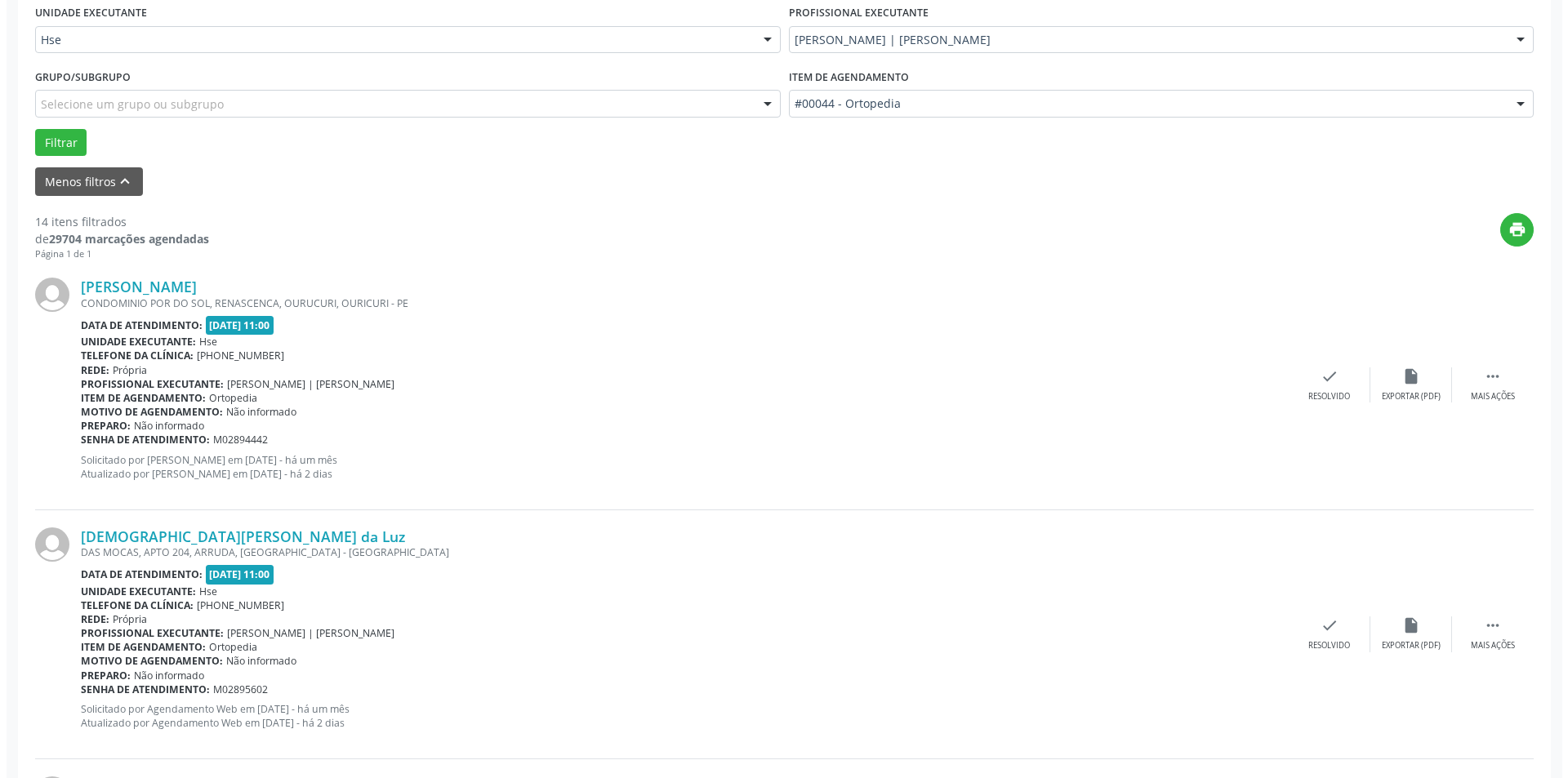
scroll to position [409, 0]
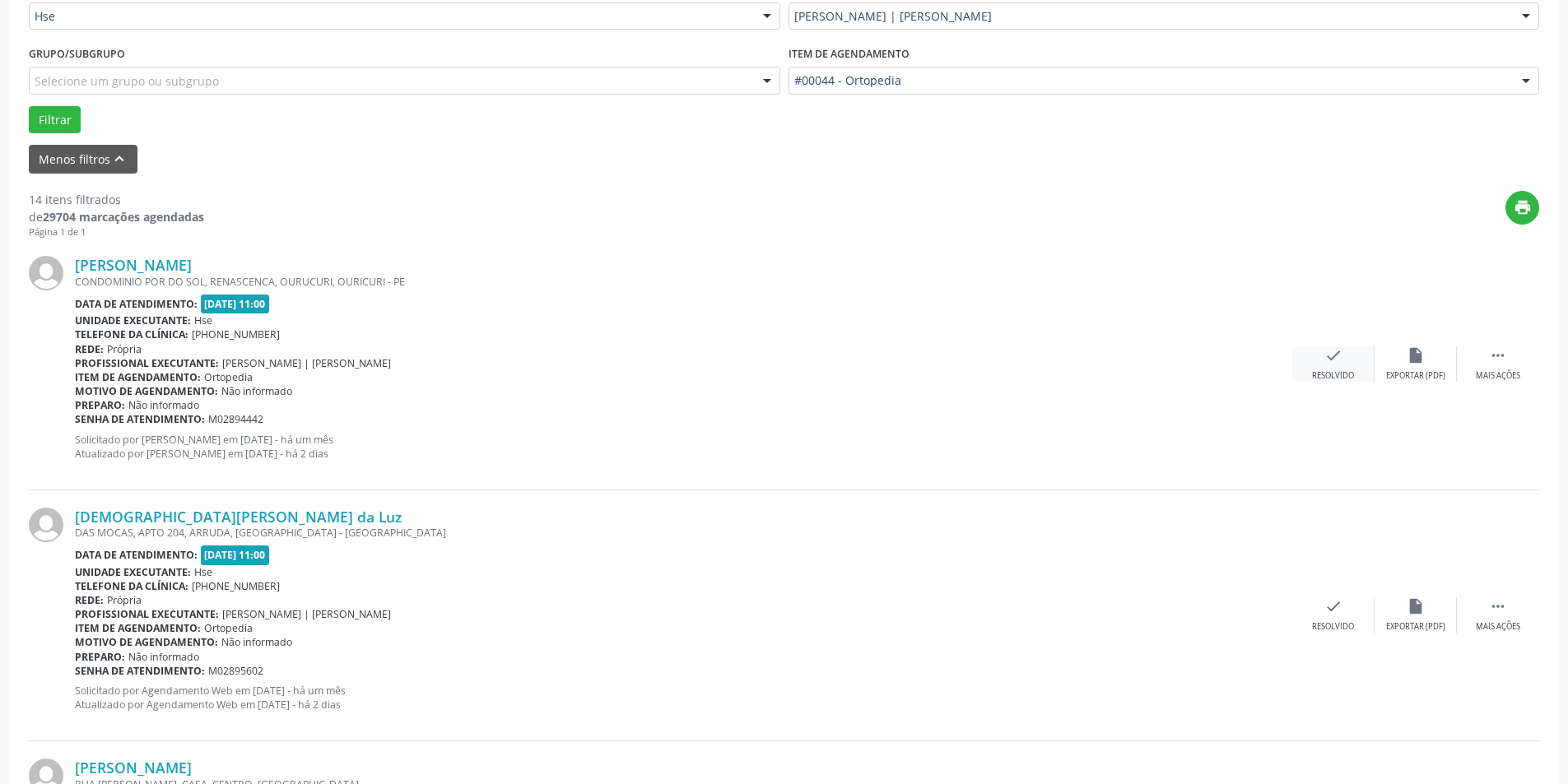
click at [1342, 358] on div "check Resolvido" at bounding box center [1333, 364] width 82 height 36
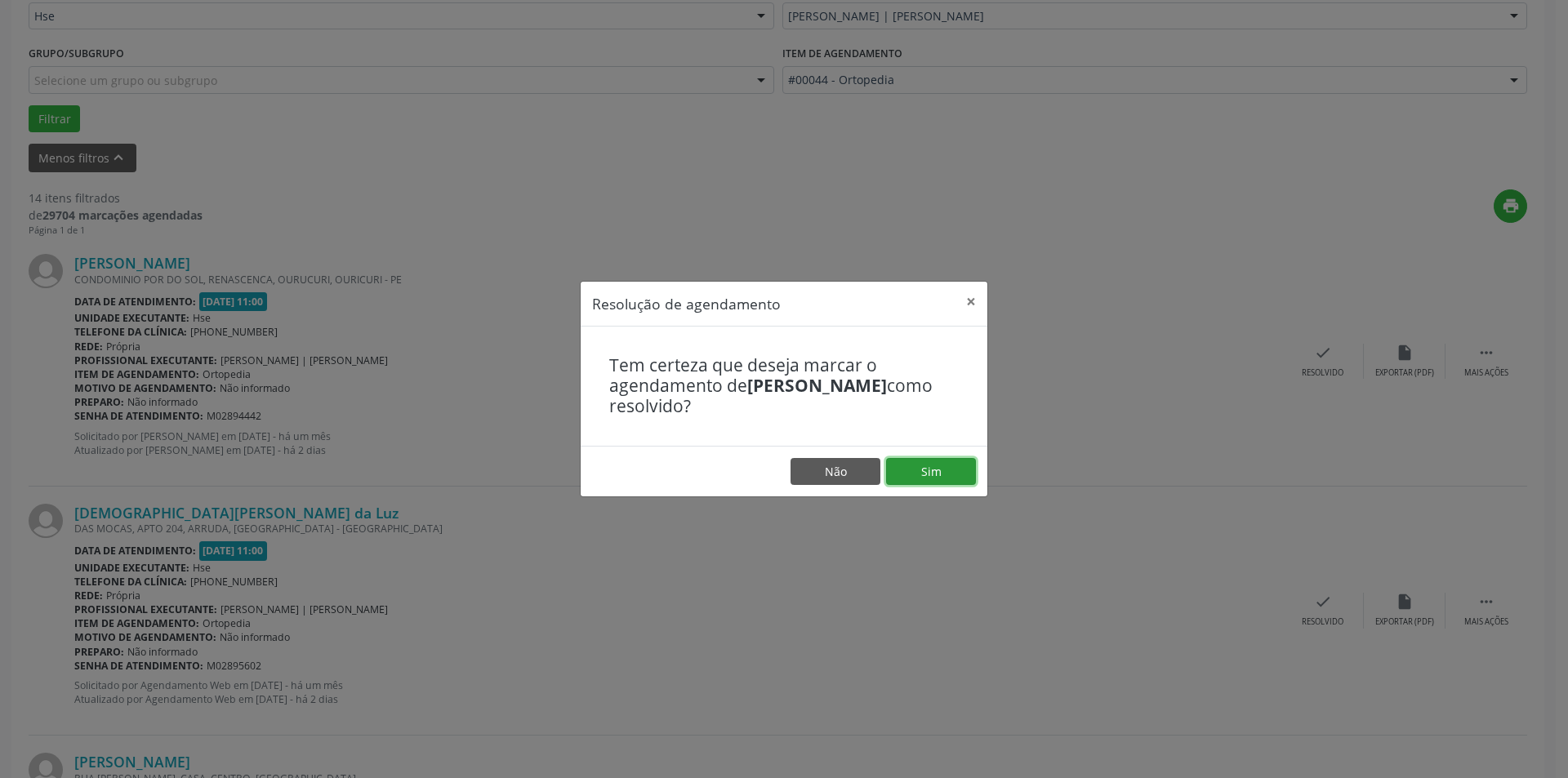
click at [951, 473] on button "Sim" at bounding box center [931, 472] width 90 height 28
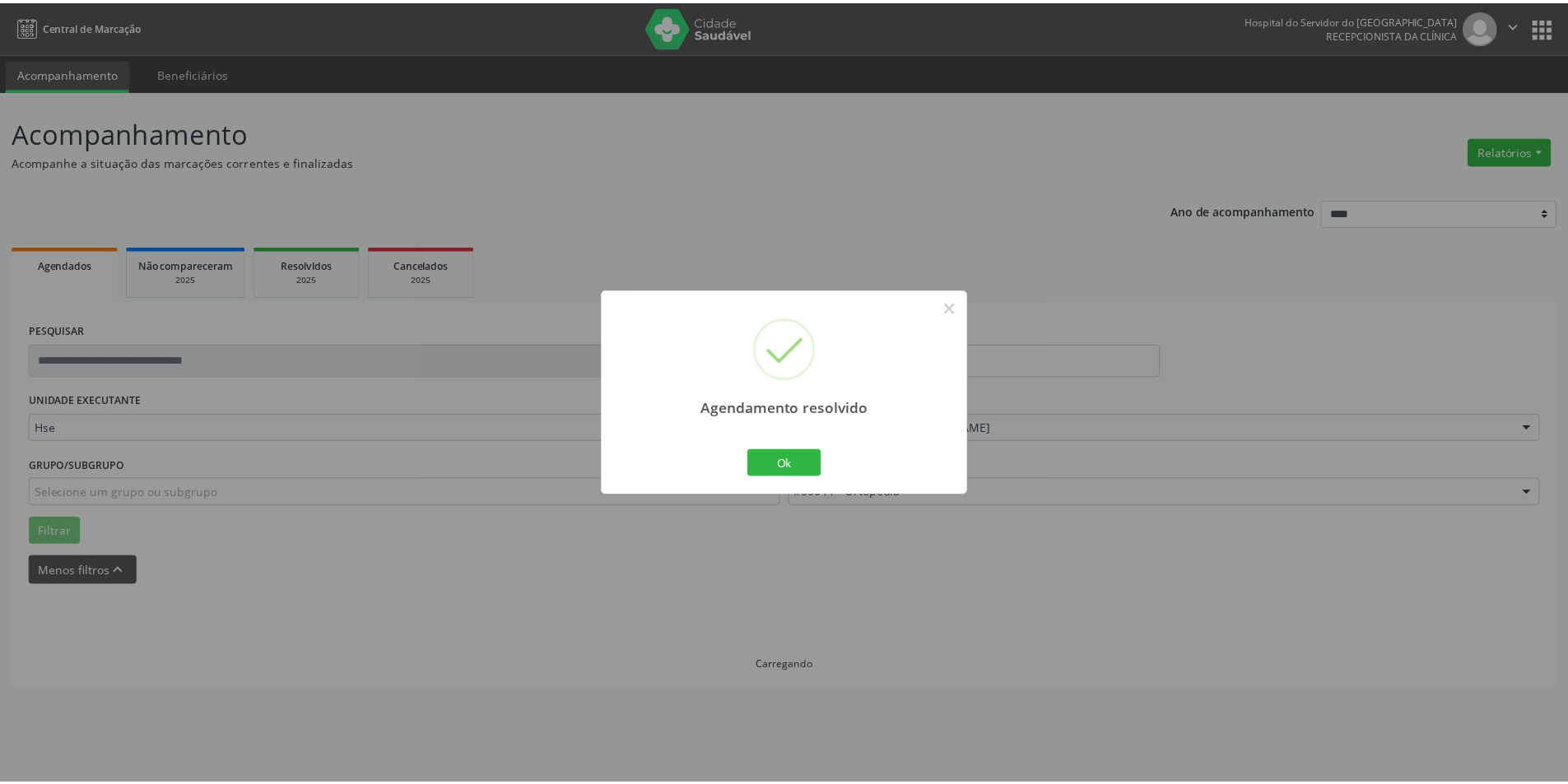
scroll to position [0, 0]
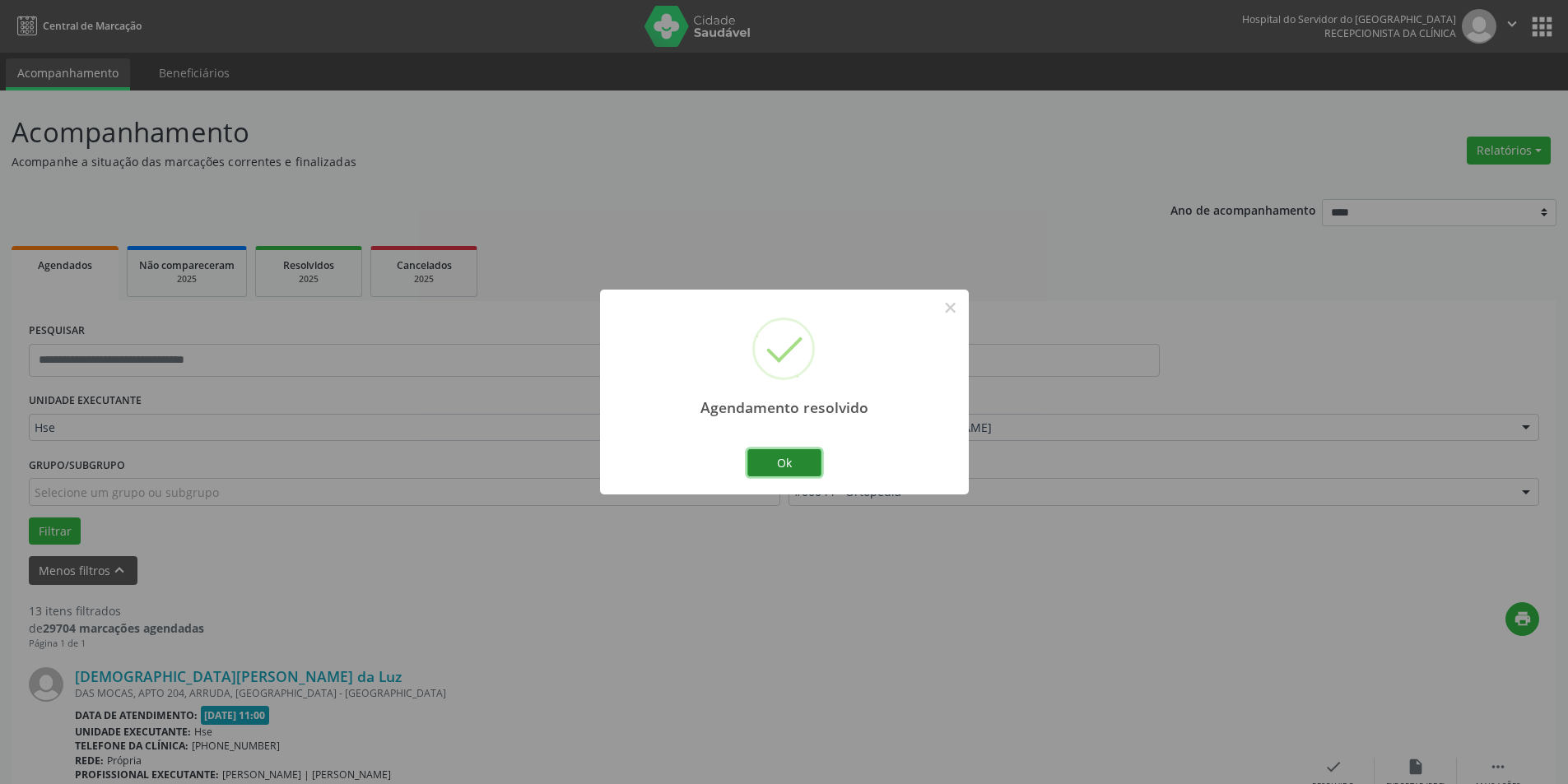
click at [787, 456] on button "Ok" at bounding box center [784, 463] width 74 height 28
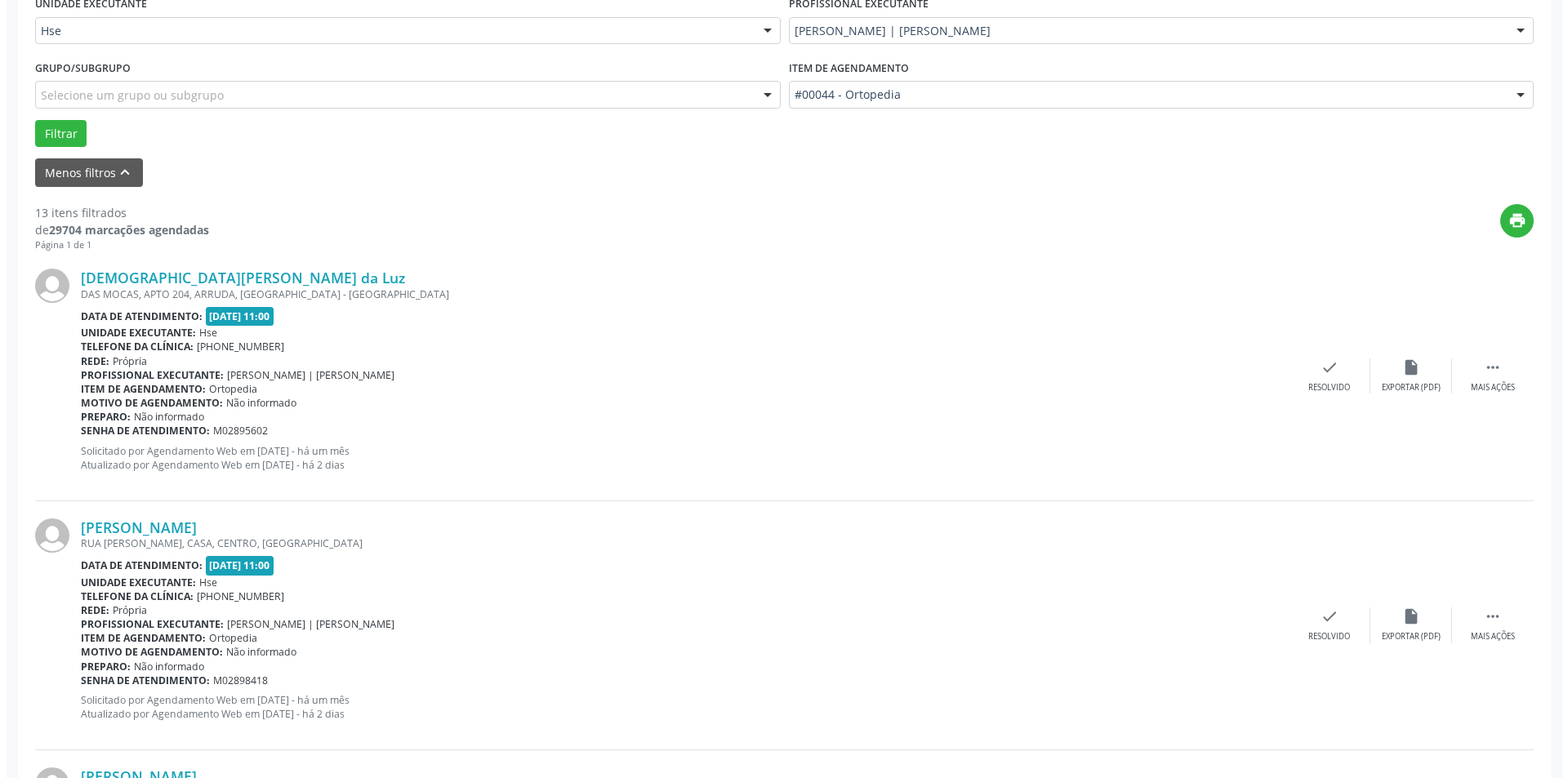
scroll to position [409, 0]
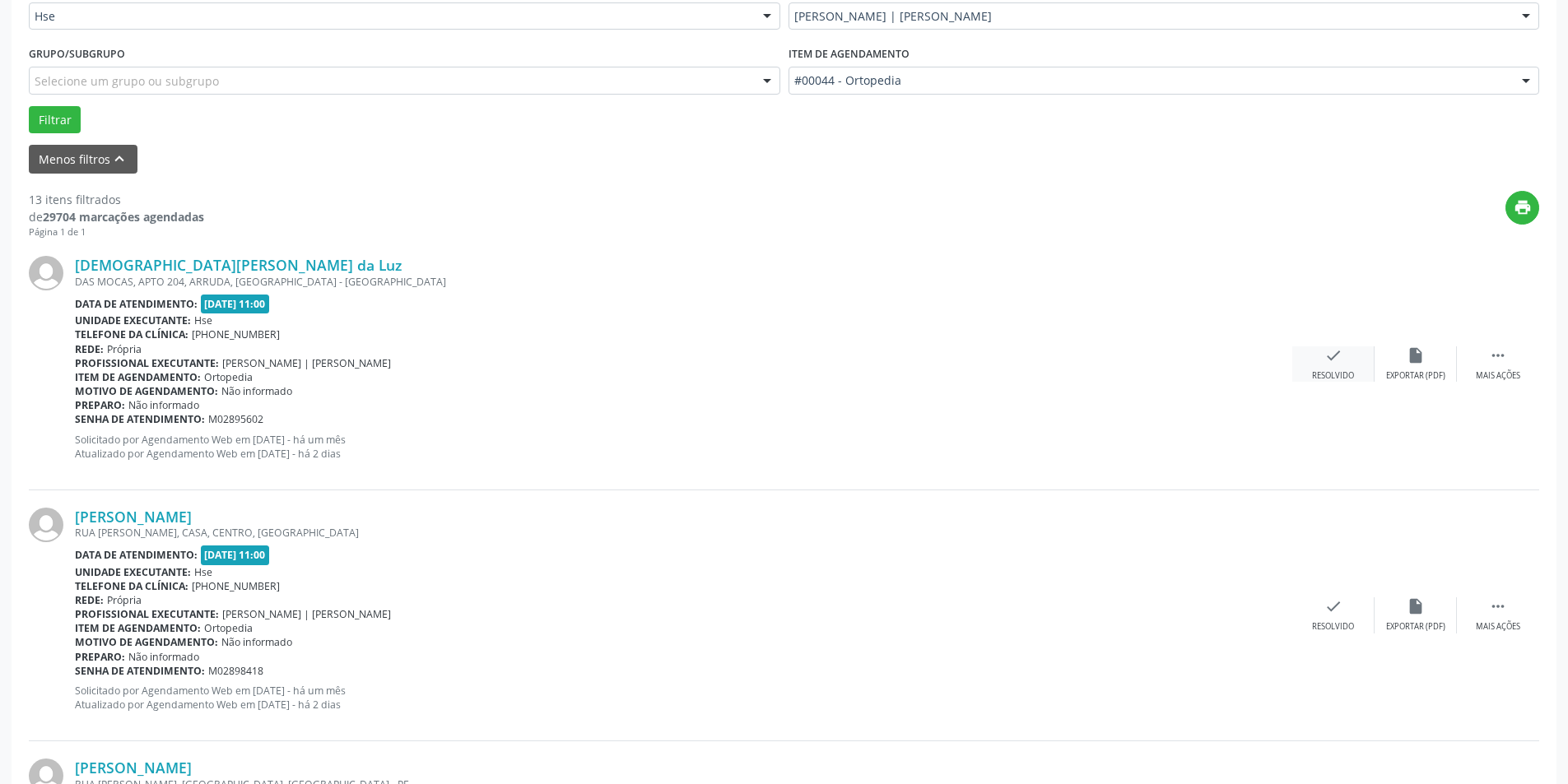
click at [1345, 365] on div "check Resolvido" at bounding box center [1333, 364] width 82 height 36
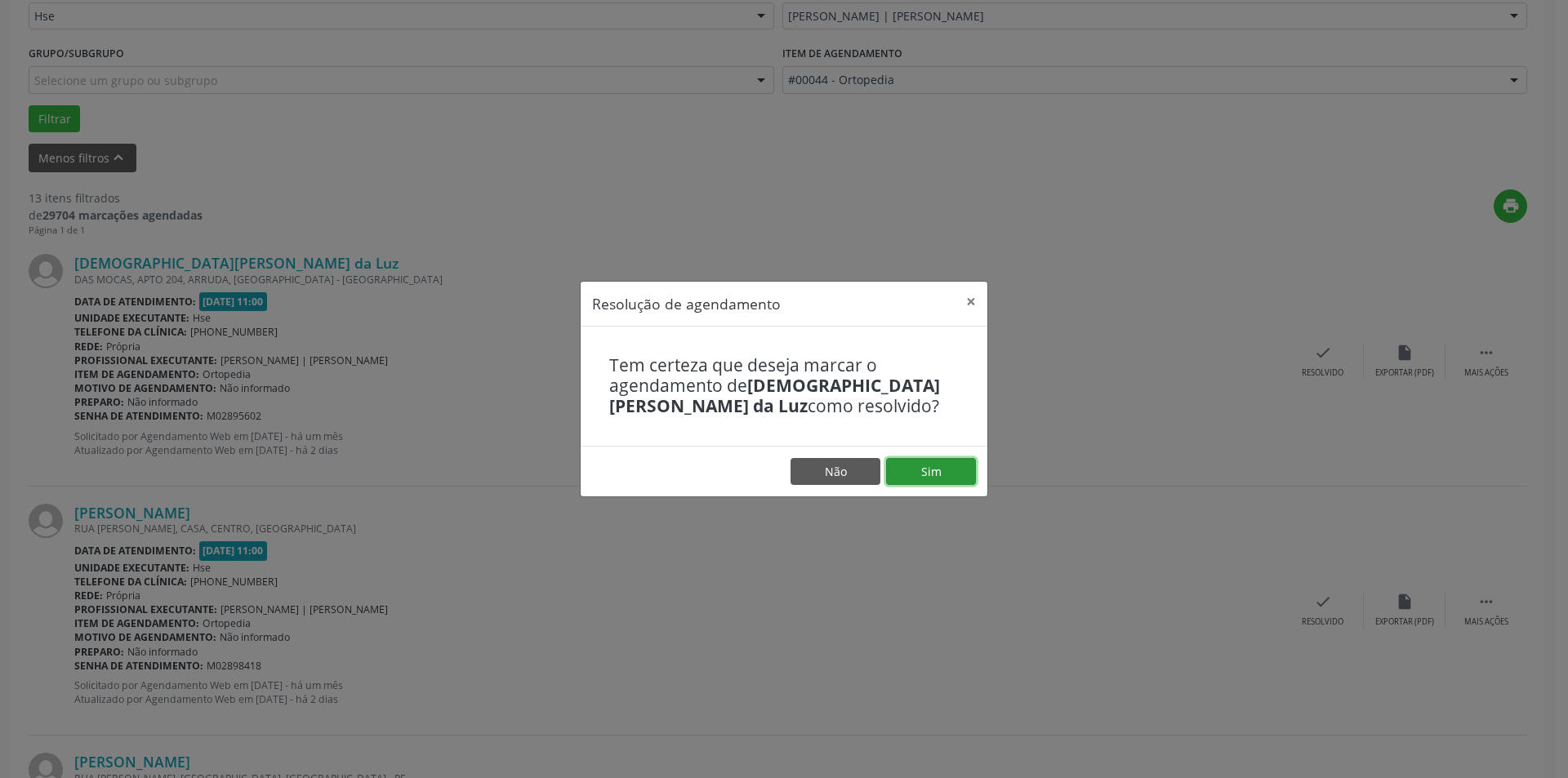
click at [960, 478] on button "Sim" at bounding box center [931, 472] width 90 height 28
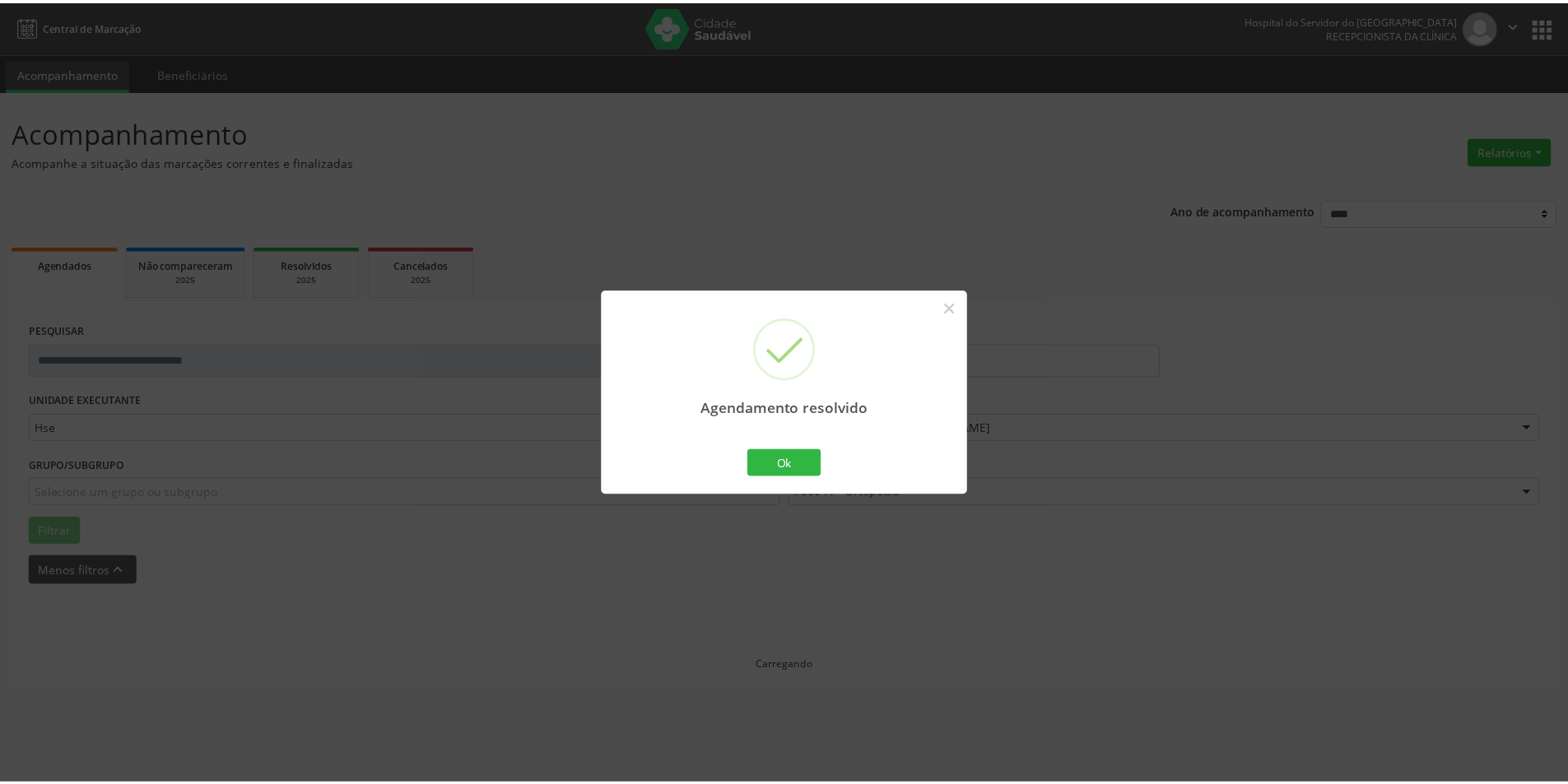
scroll to position [0, 0]
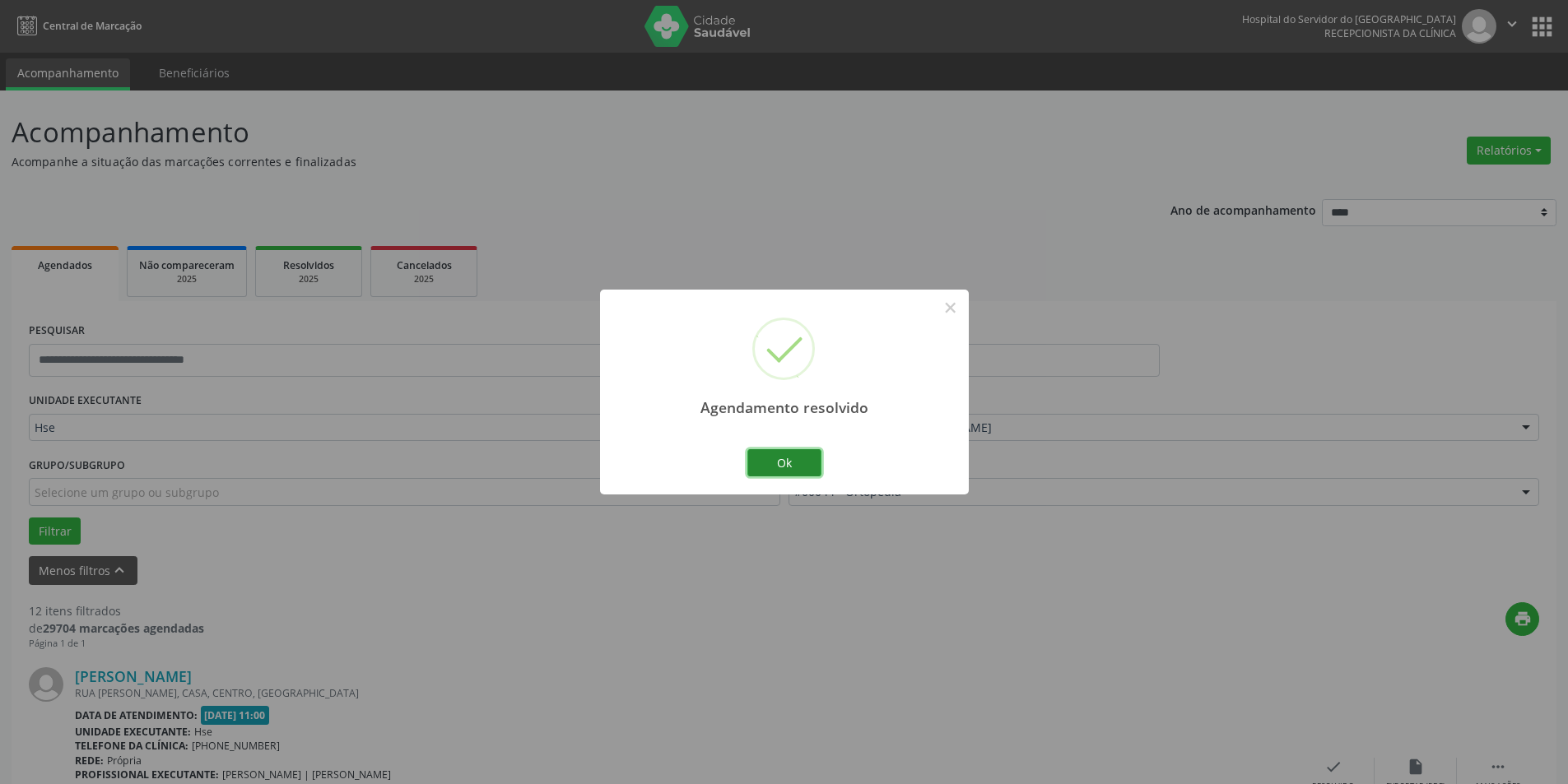
click at [802, 465] on button "Ok" at bounding box center [784, 463] width 74 height 28
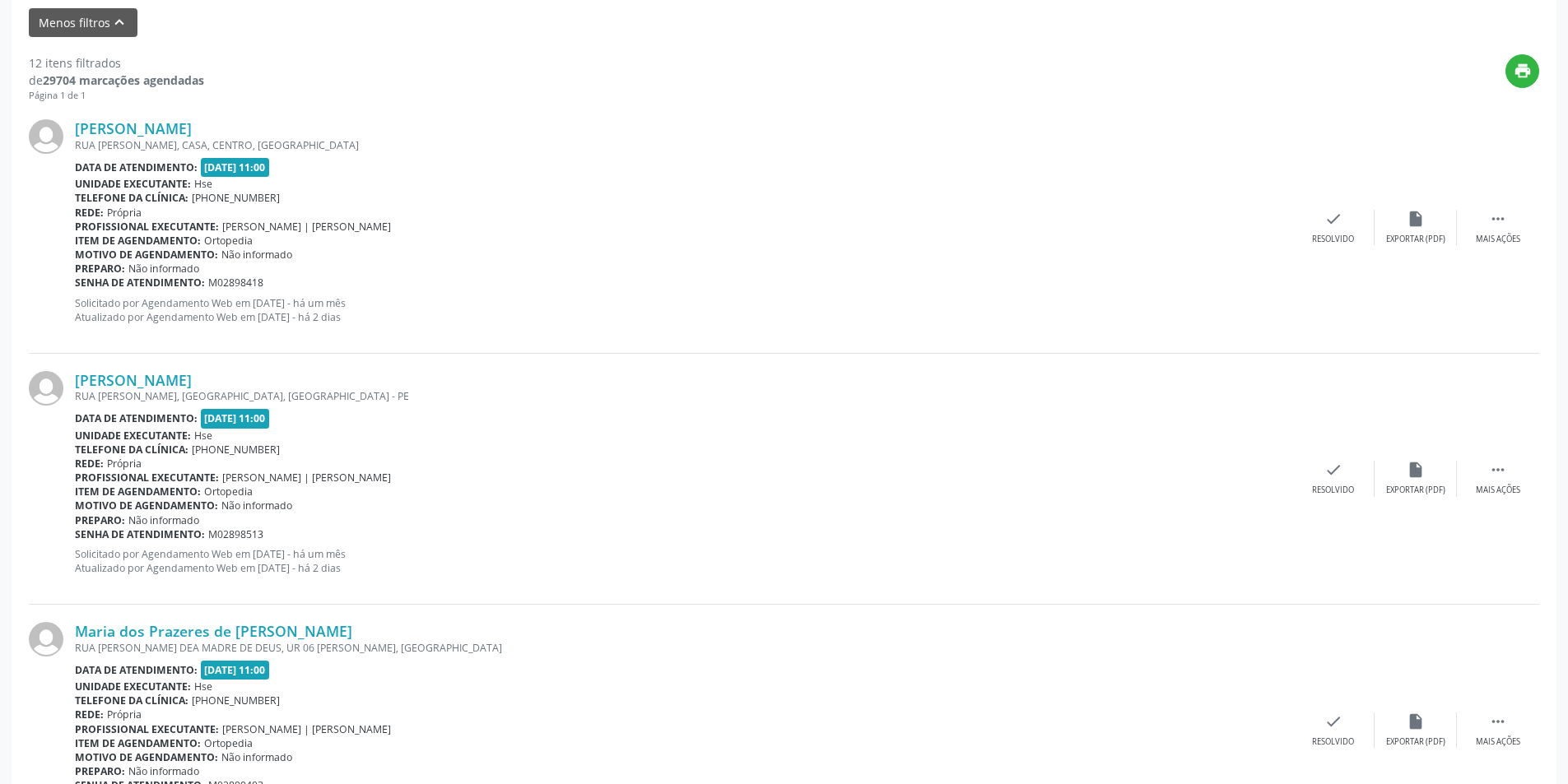
scroll to position [576, 0]
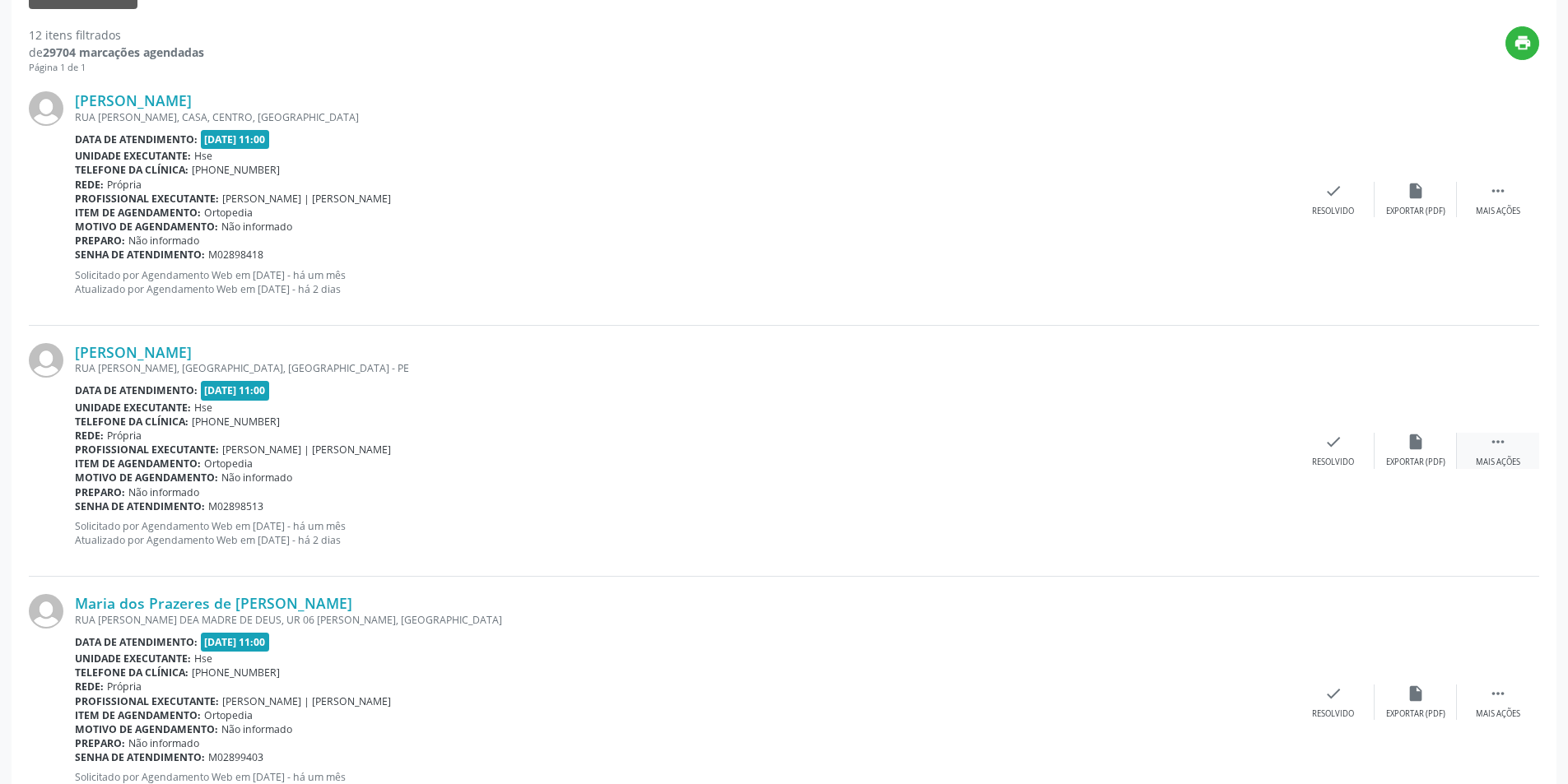
click at [1504, 450] on icon "" at bounding box center [1498, 442] width 18 height 18
click at [1427, 447] on div "alarm_off Não compareceu" at bounding box center [1416, 450] width 82 height 36
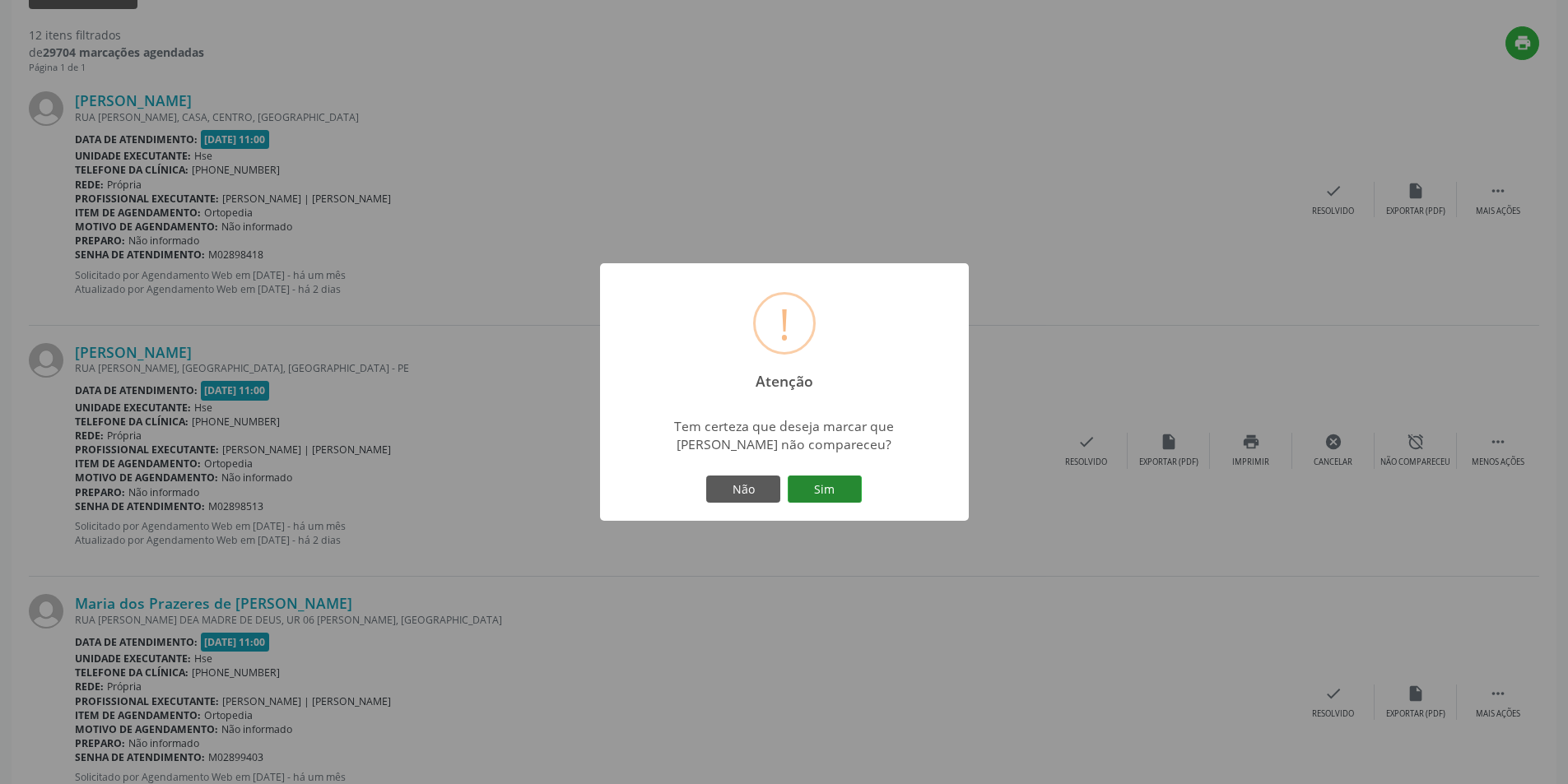
click at [854, 498] on button "Sim" at bounding box center [824, 489] width 74 height 28
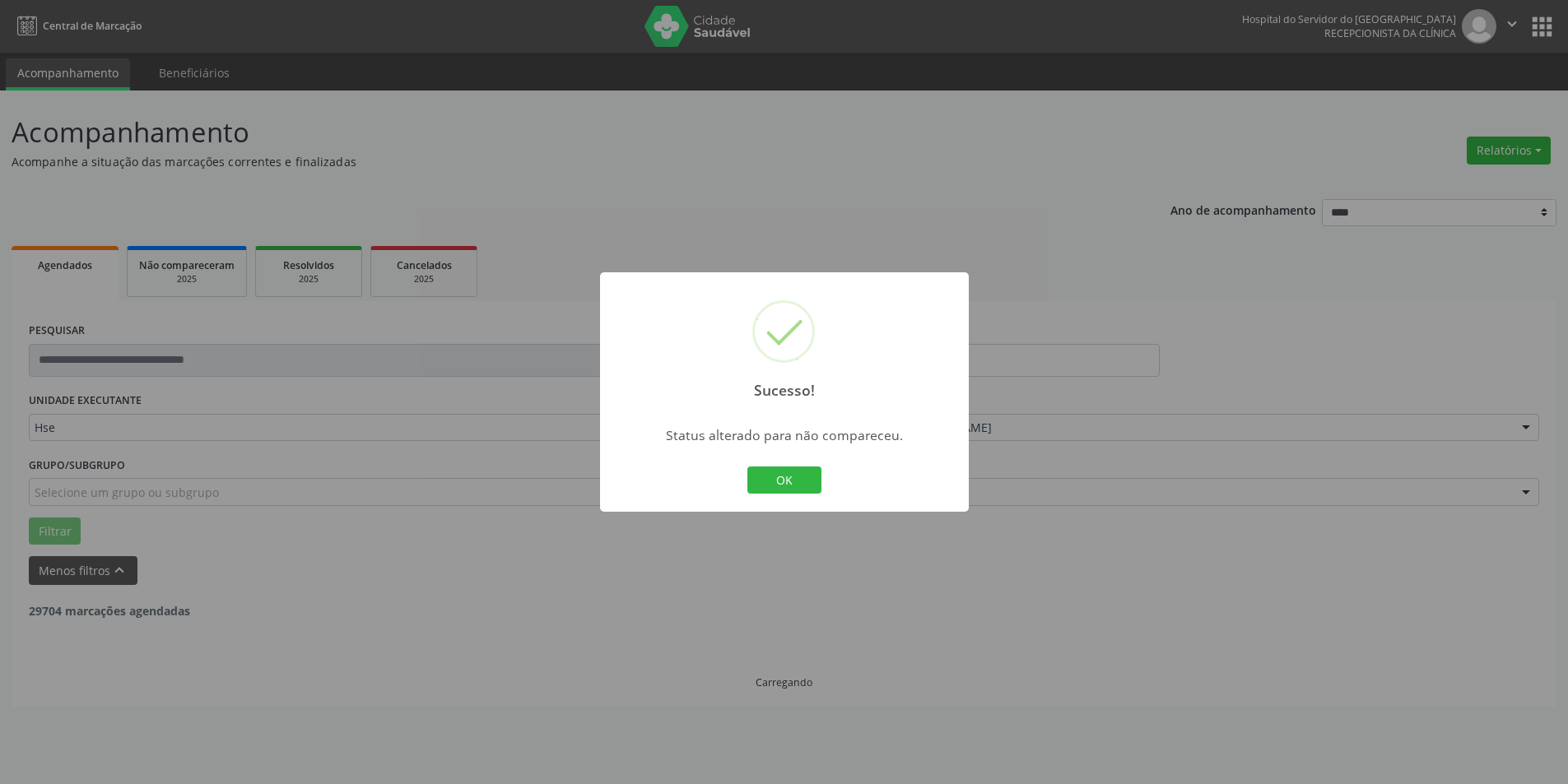
scroll to position [0, 0]
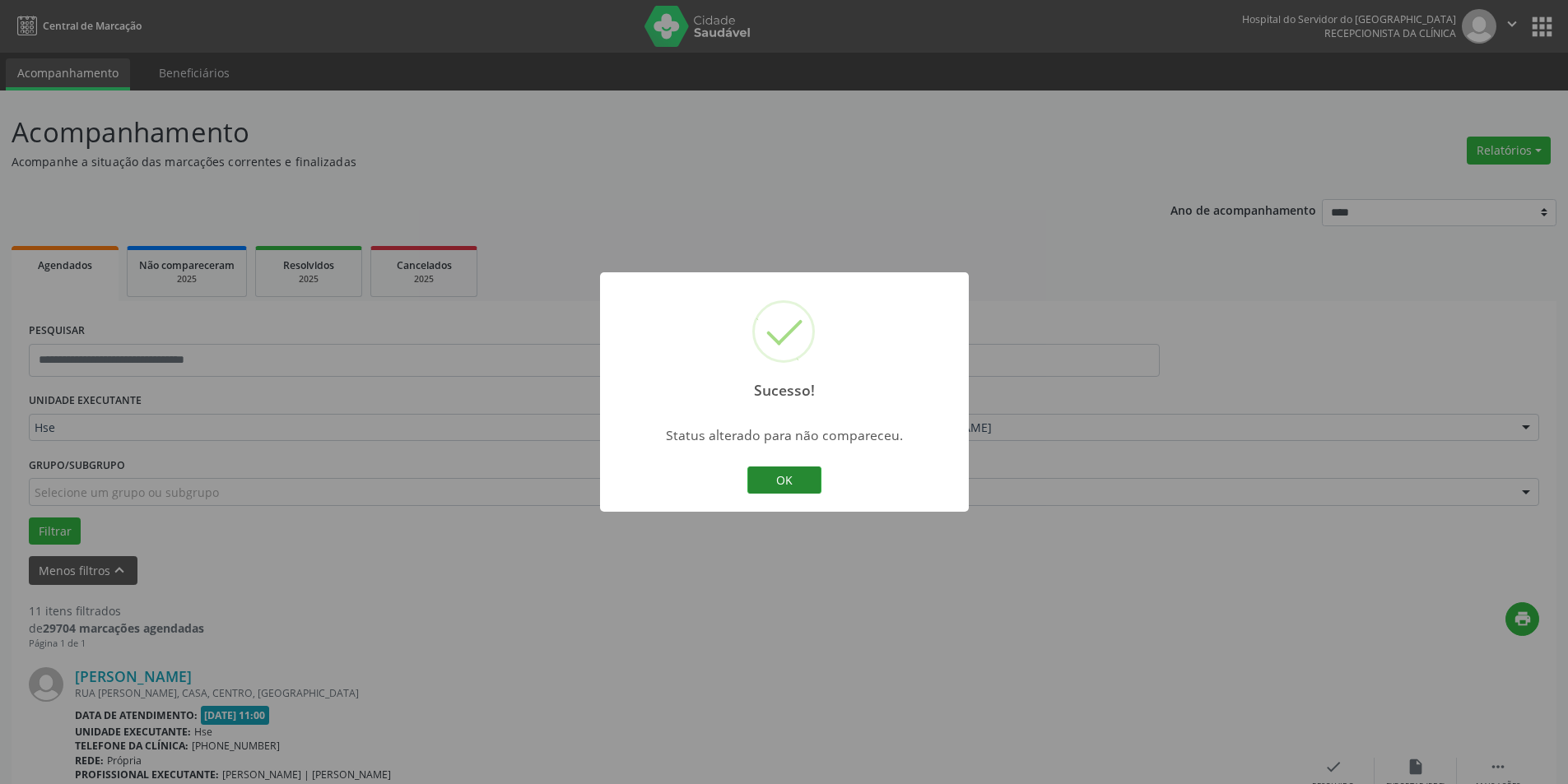
click at [782, 474] on button "OK" at bounding box center [784, 480] width 74 height 28
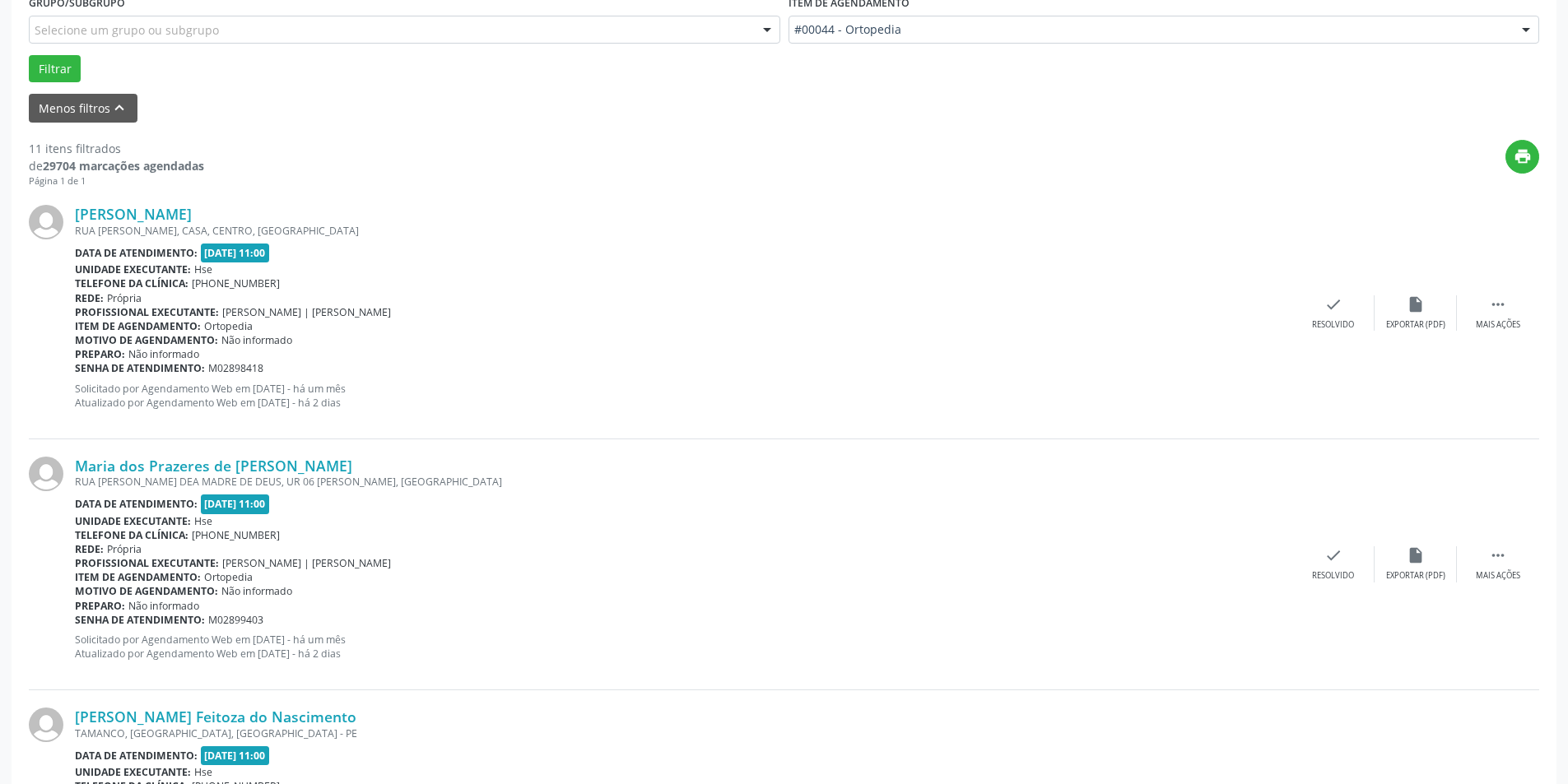
scroll to position [494, 0]
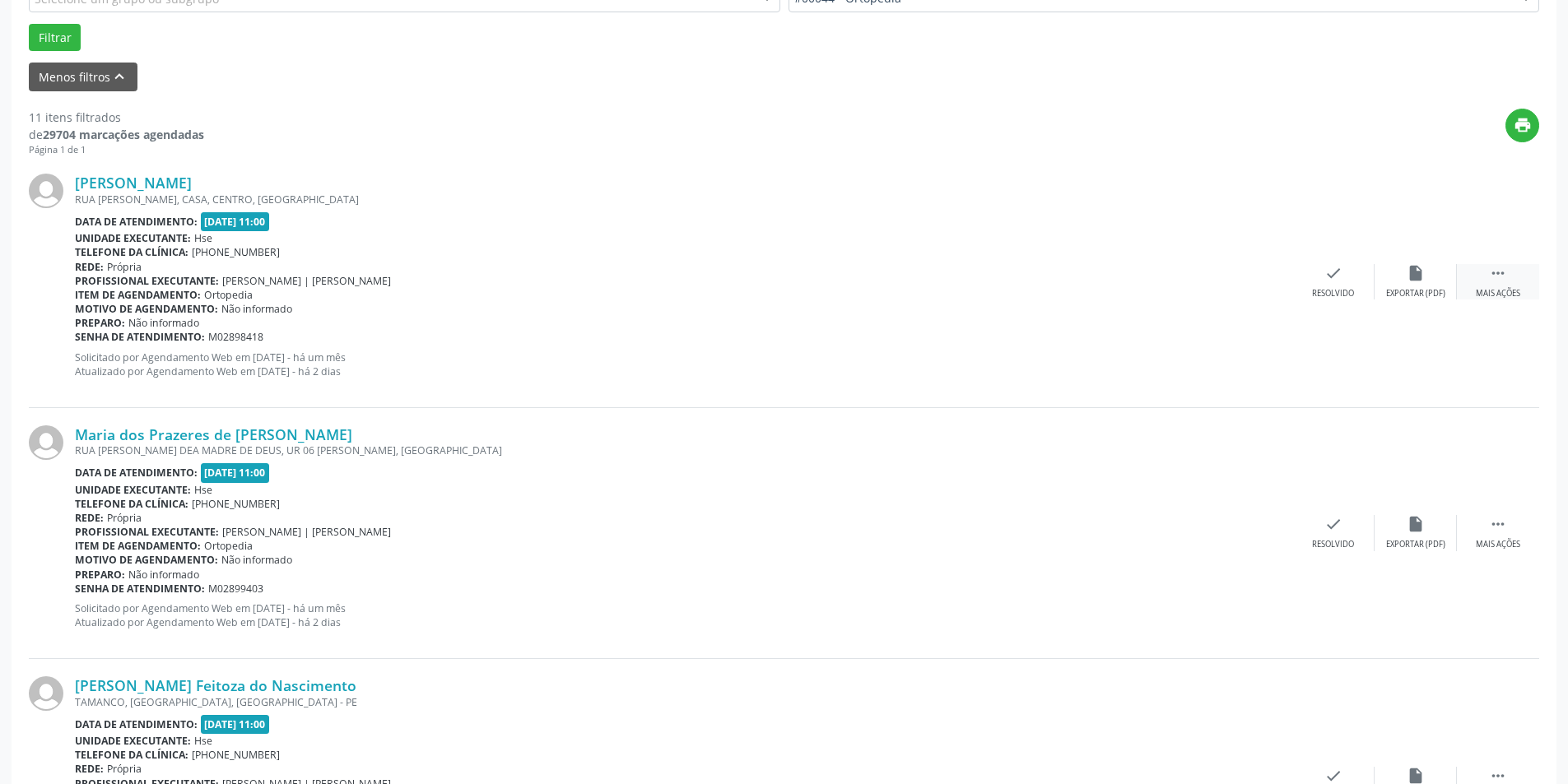
click at [1501, 282] on icon "" at bounding box center [1498, 273] width 18 height 18
click at [1420, 281] on icon "alarm_off" at bounding box center [1416, 273] width 18 height 18
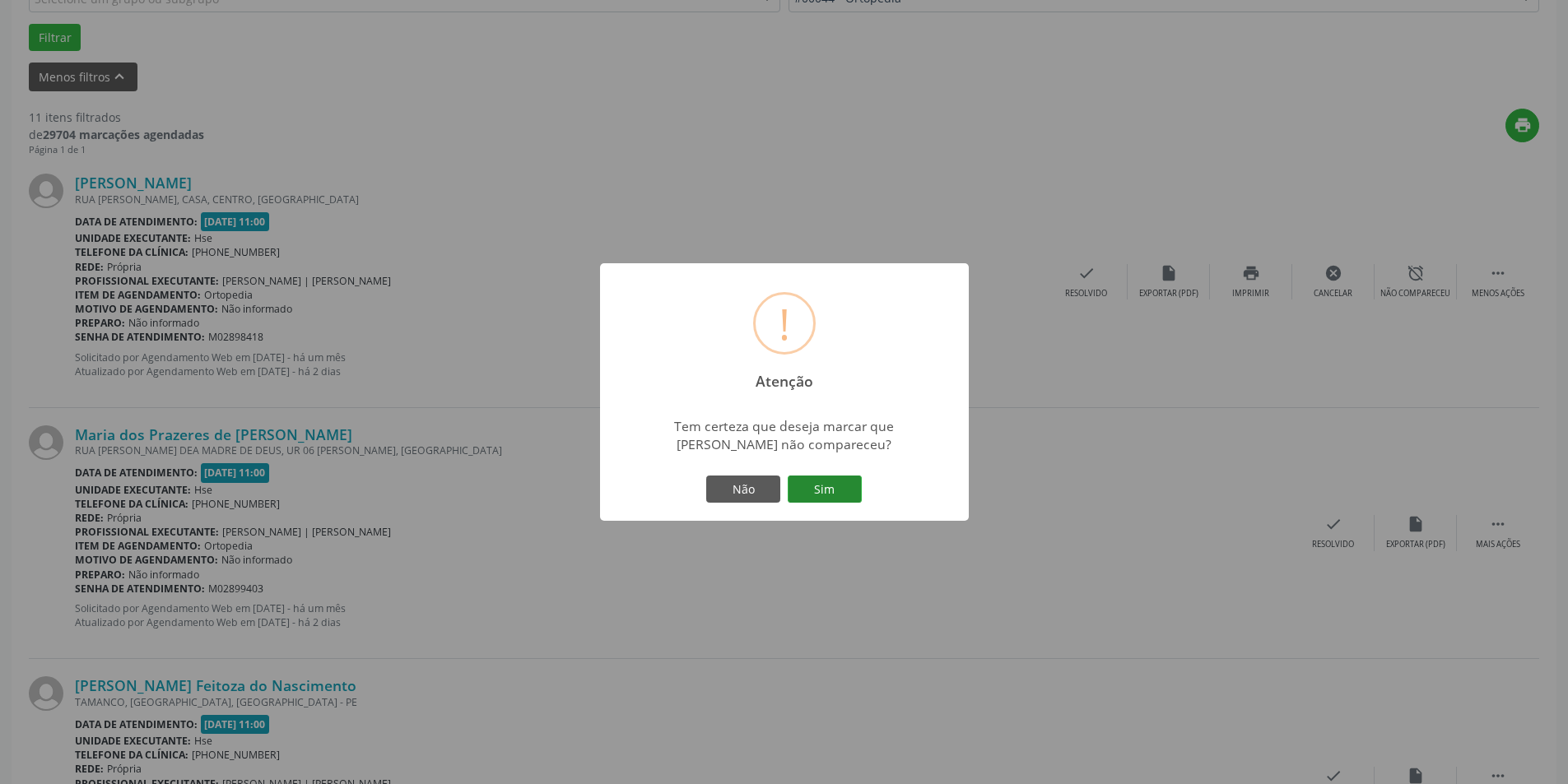
click at [829, 485] on button "Sim" at bounding box center [824, 489] width 74 height 28
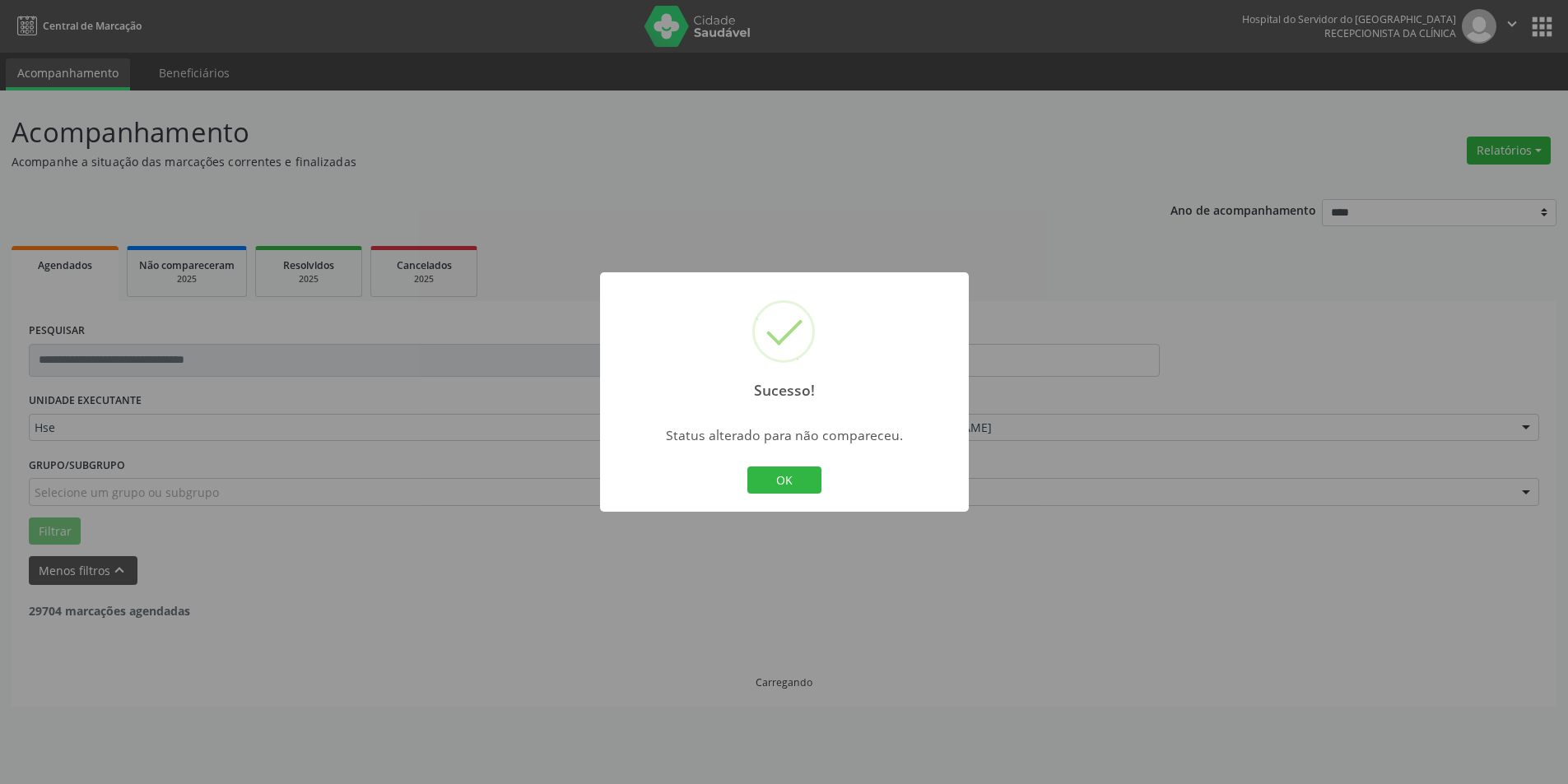
scroll to position [0, 0]
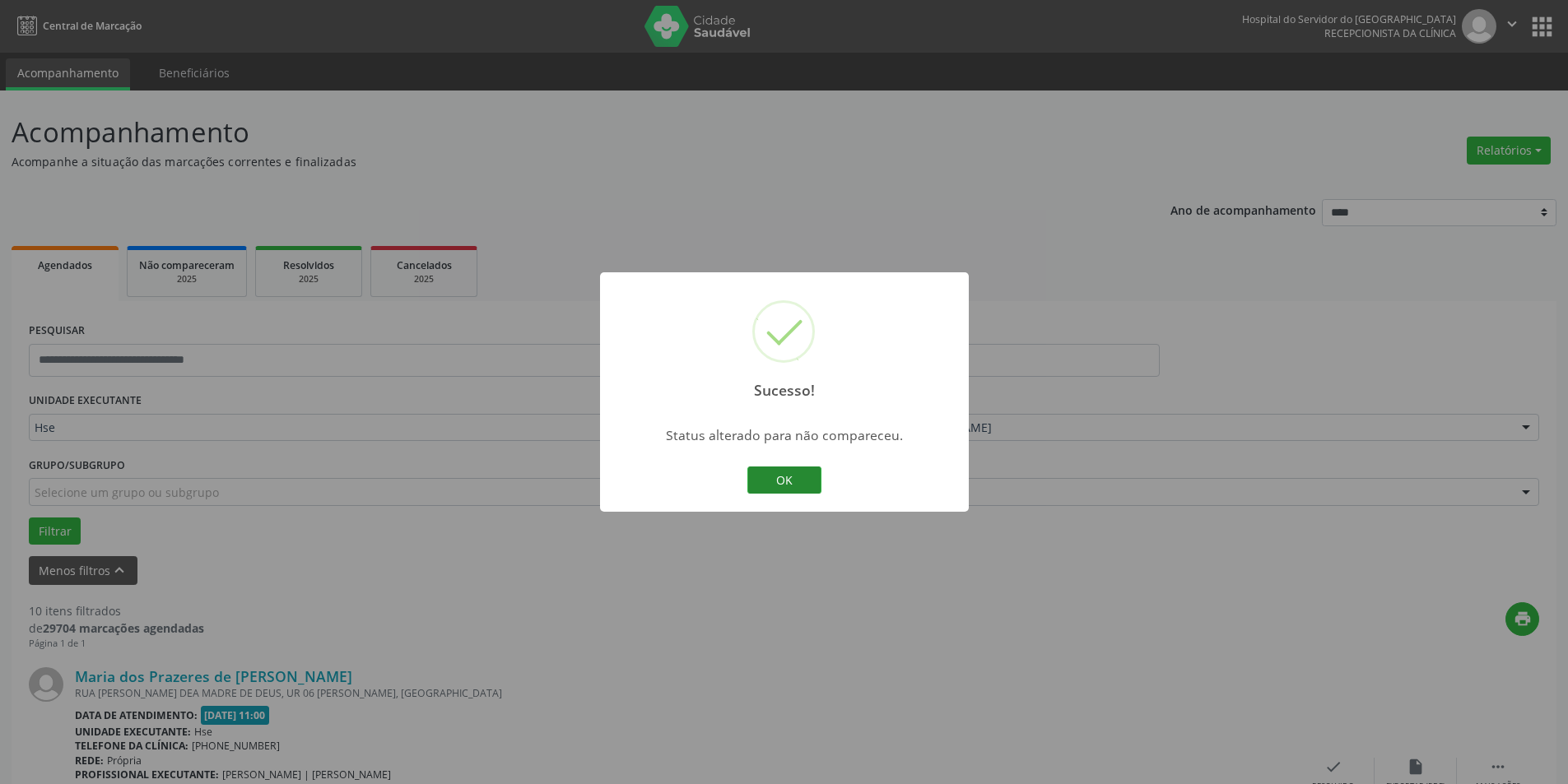
click at [792, 481] on button "OK" at bounding box center [784, 480] width 74 height 28
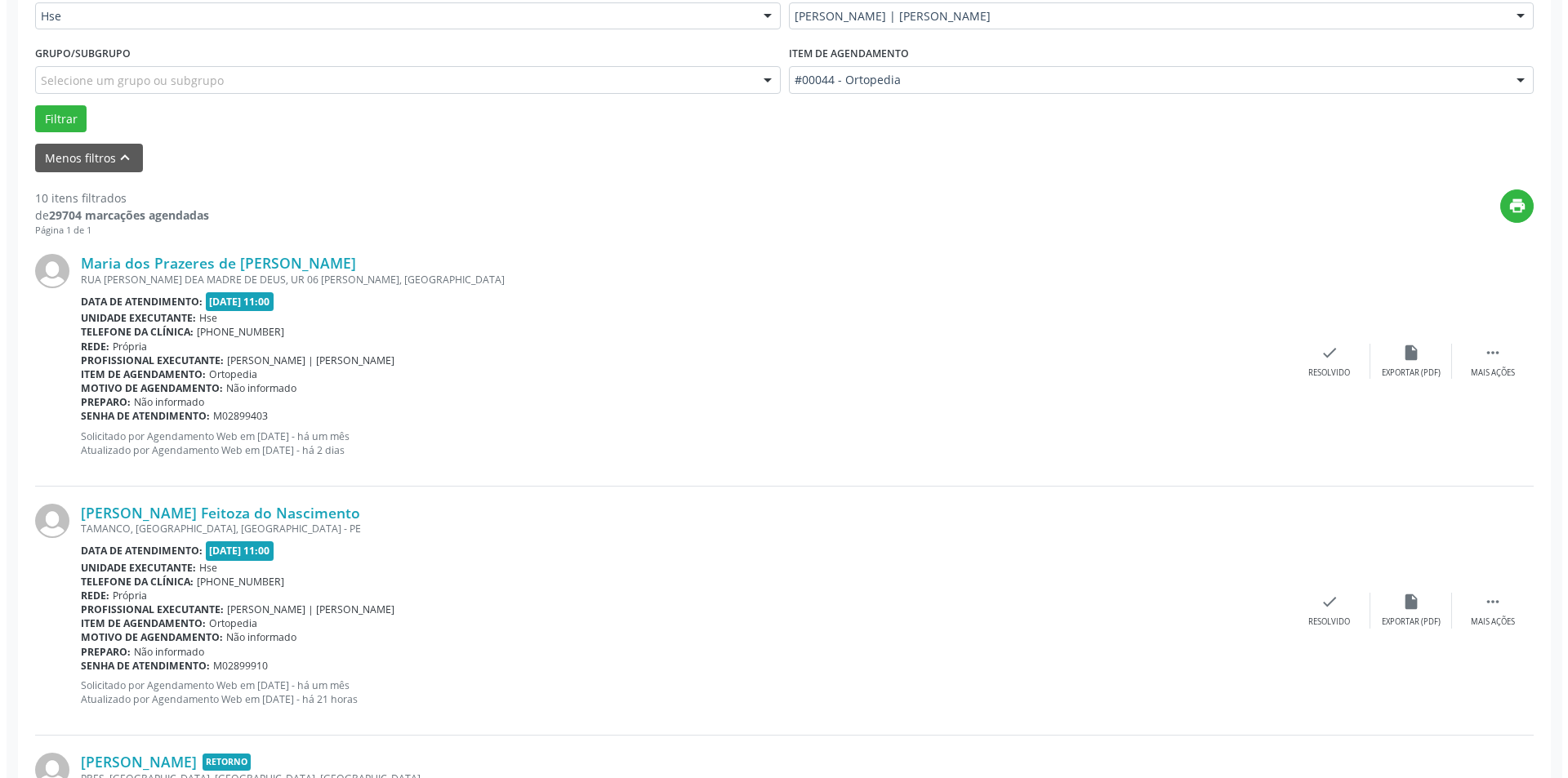
scroll to position [490, 0]
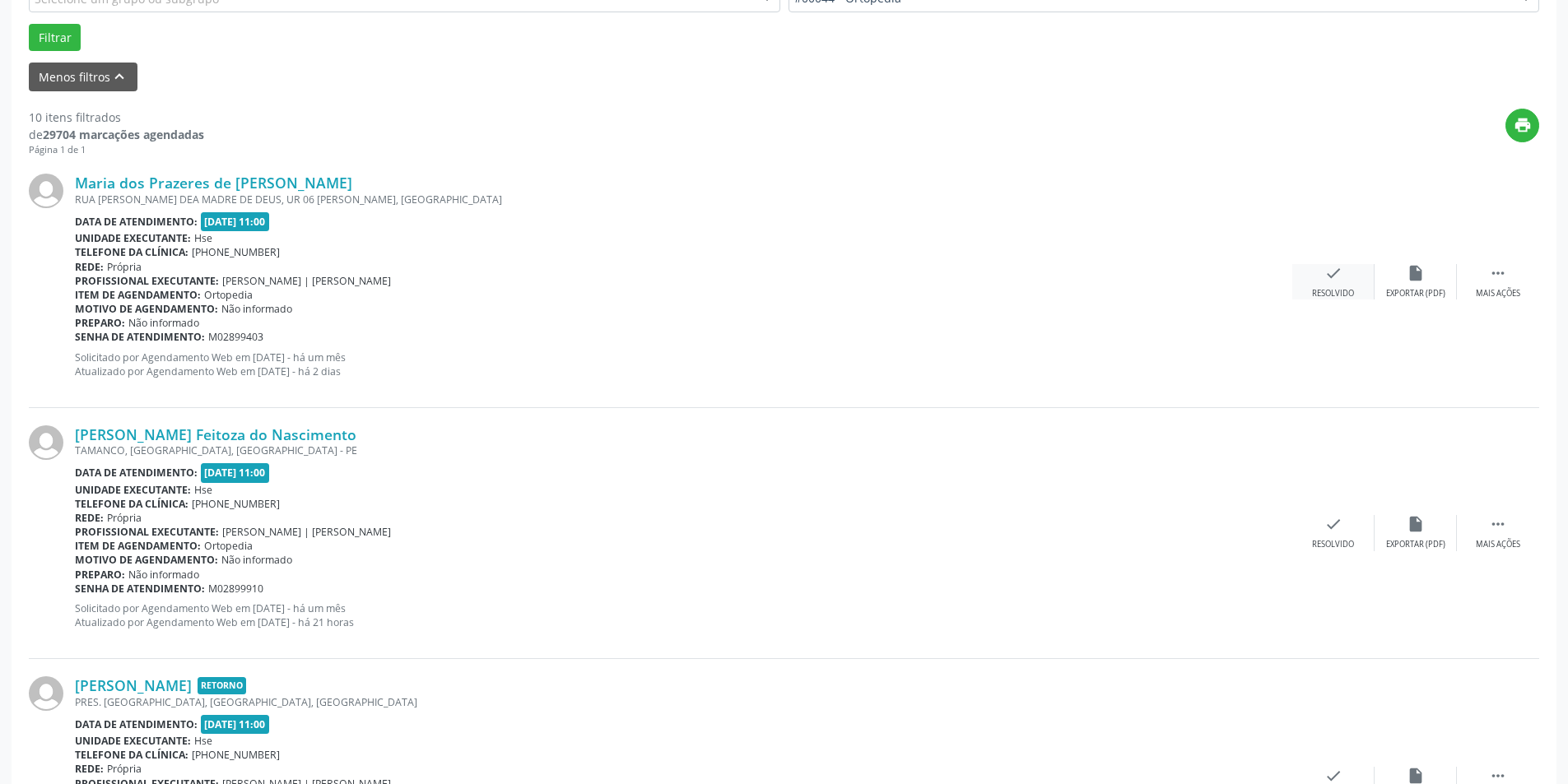
click at [1331, 293] on div "Resolvido" at bounding box center [1334, 294] width 42 height 12
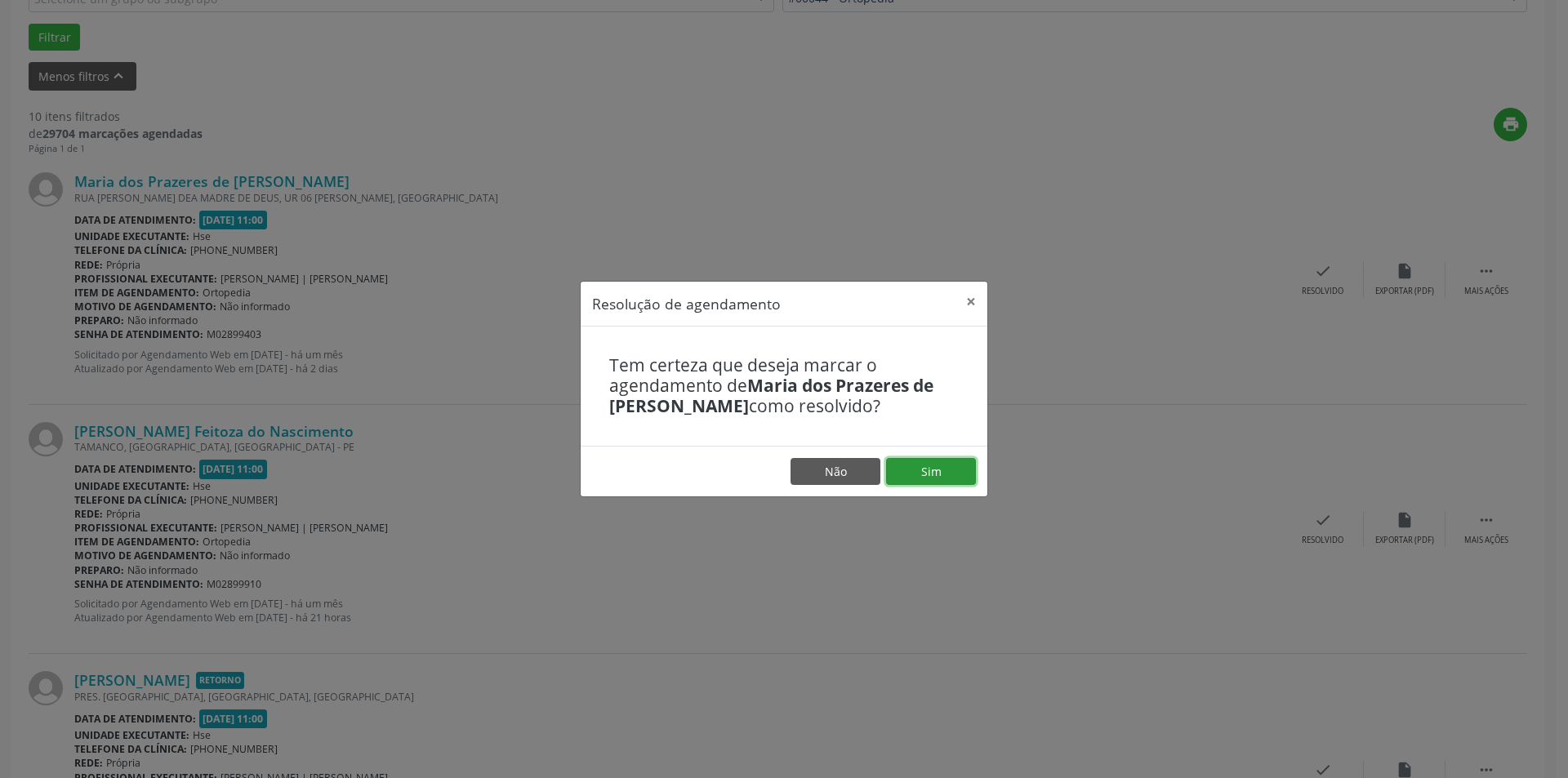
click at [954, 466] on button "Sim" at bounding box center [931, 472] width 90 height 28
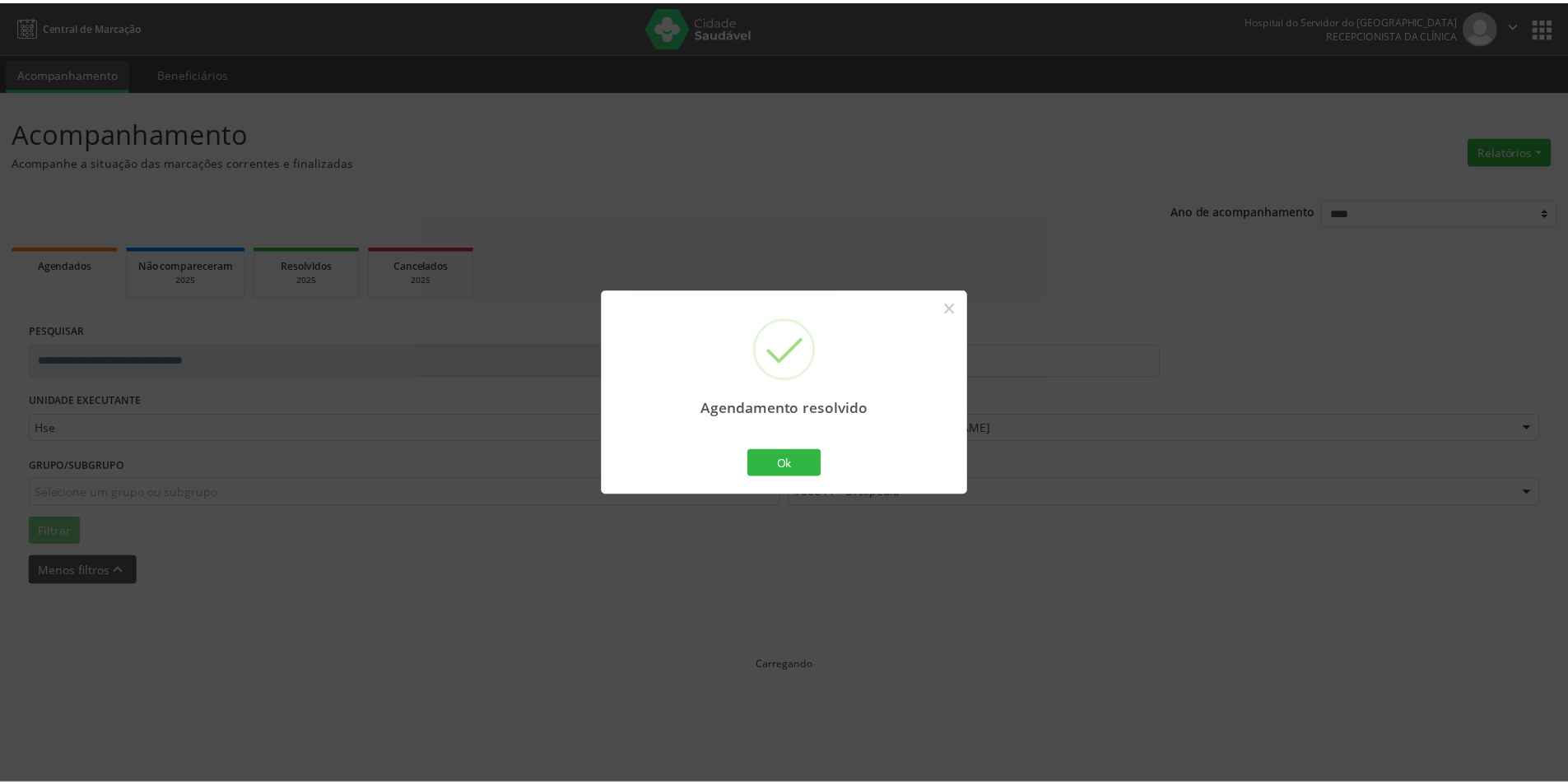
scroll to position [0, 0]
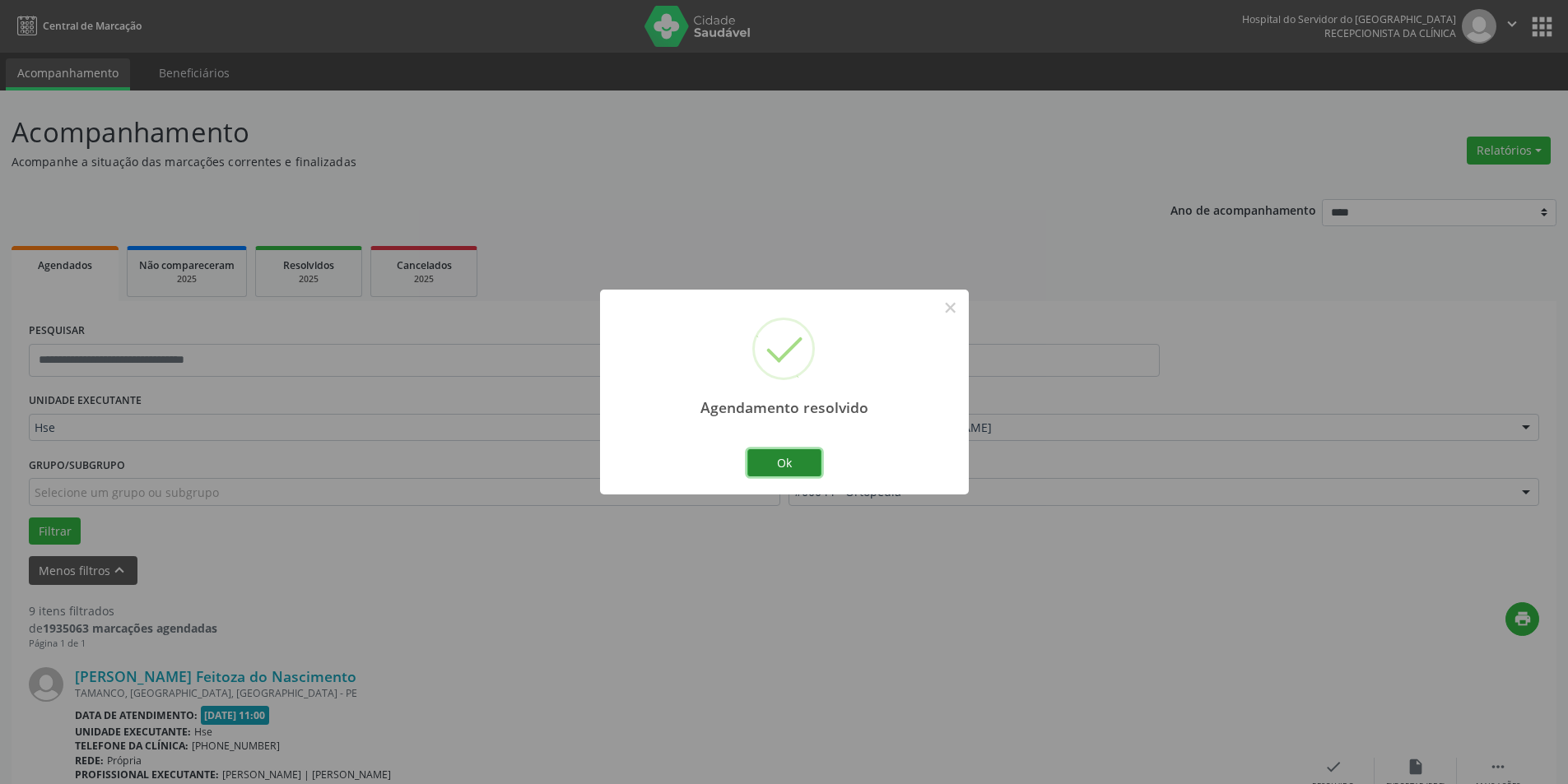
click at [777, 465] on button "Ok" at bounding box center [784, 463] width 74 height 28
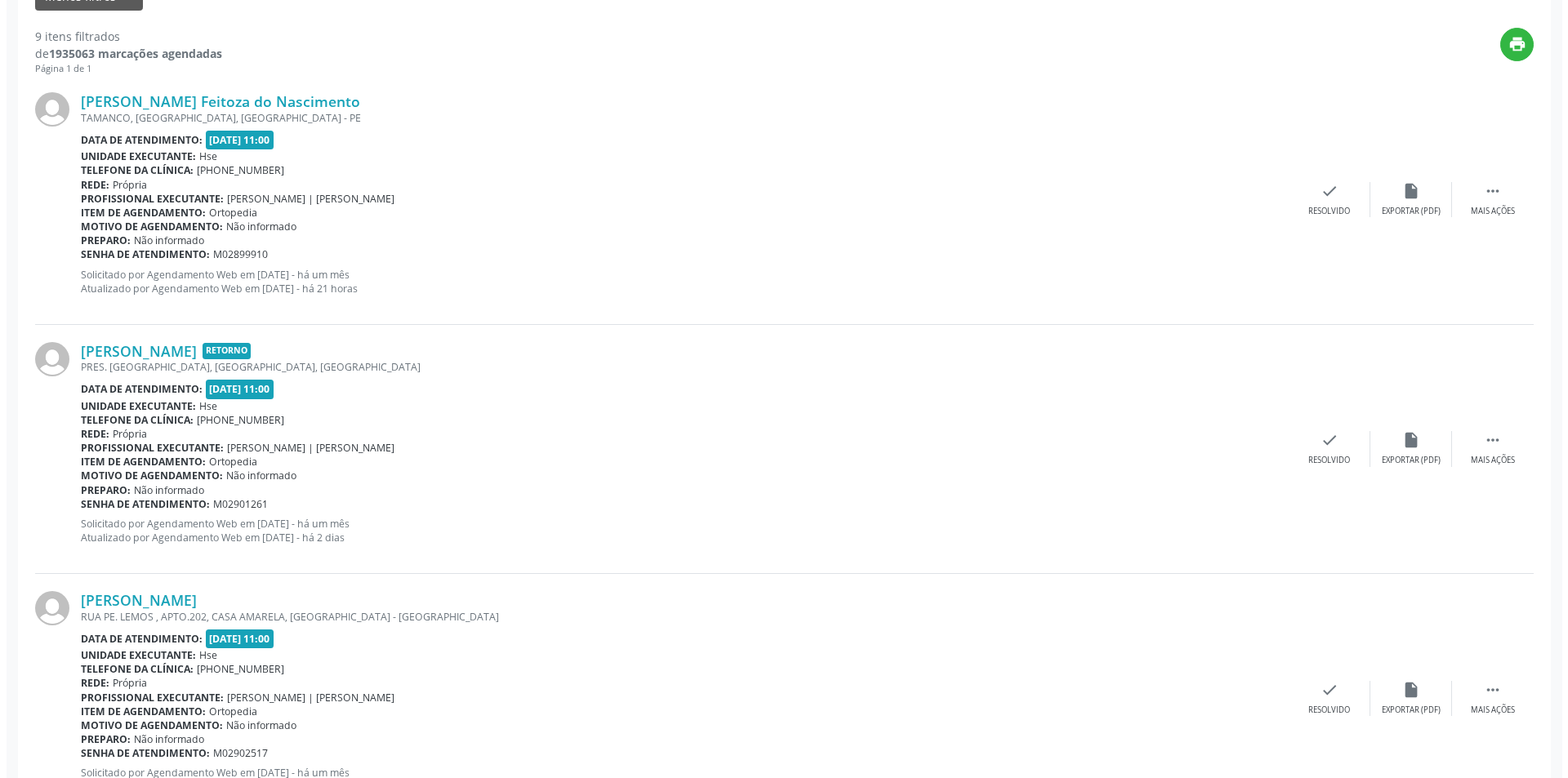
scroll to position [571, 0]
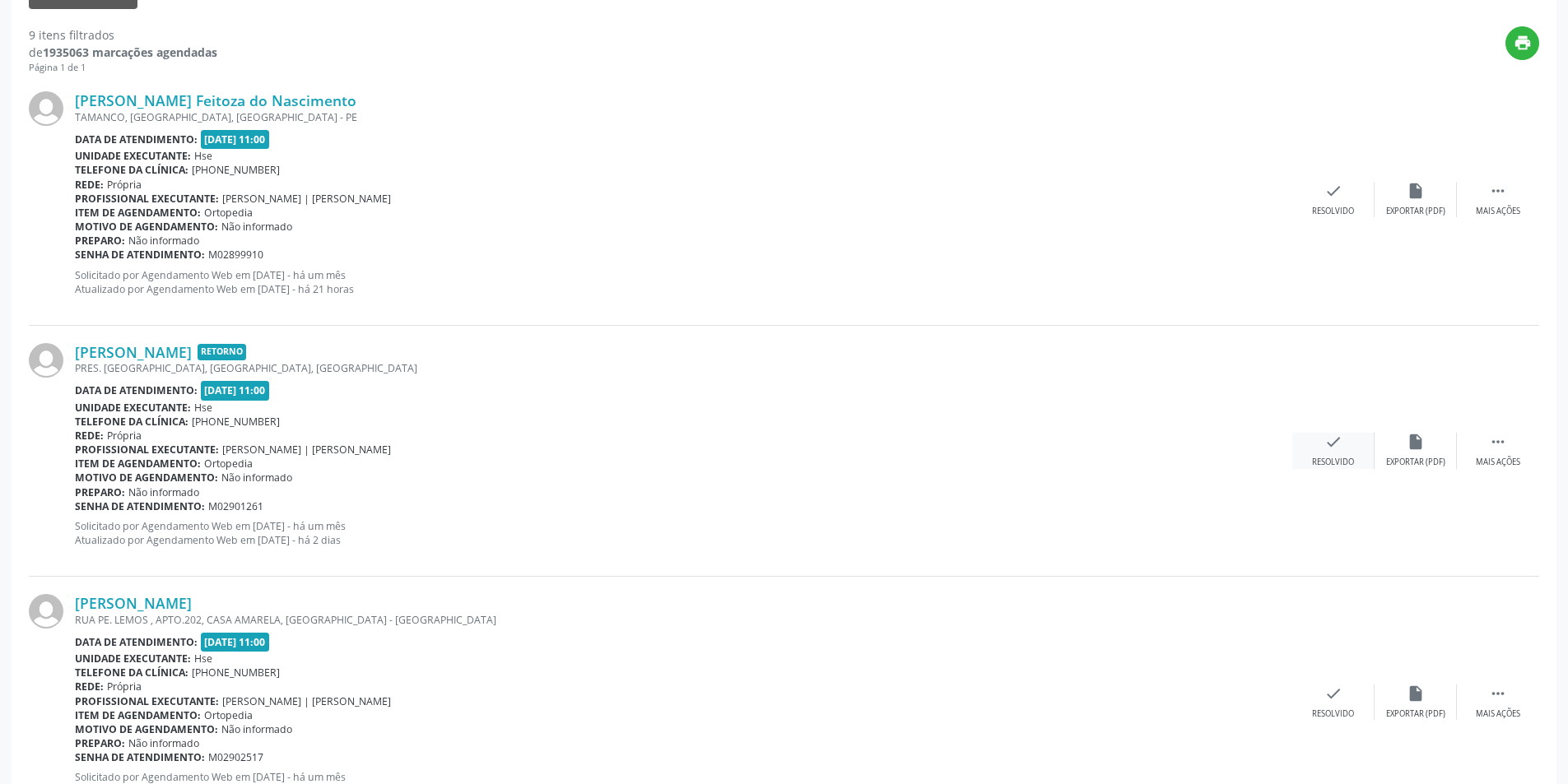
click at [1339, 446] on icon "check" at bounding box center [1334, 442] width 18 height 18
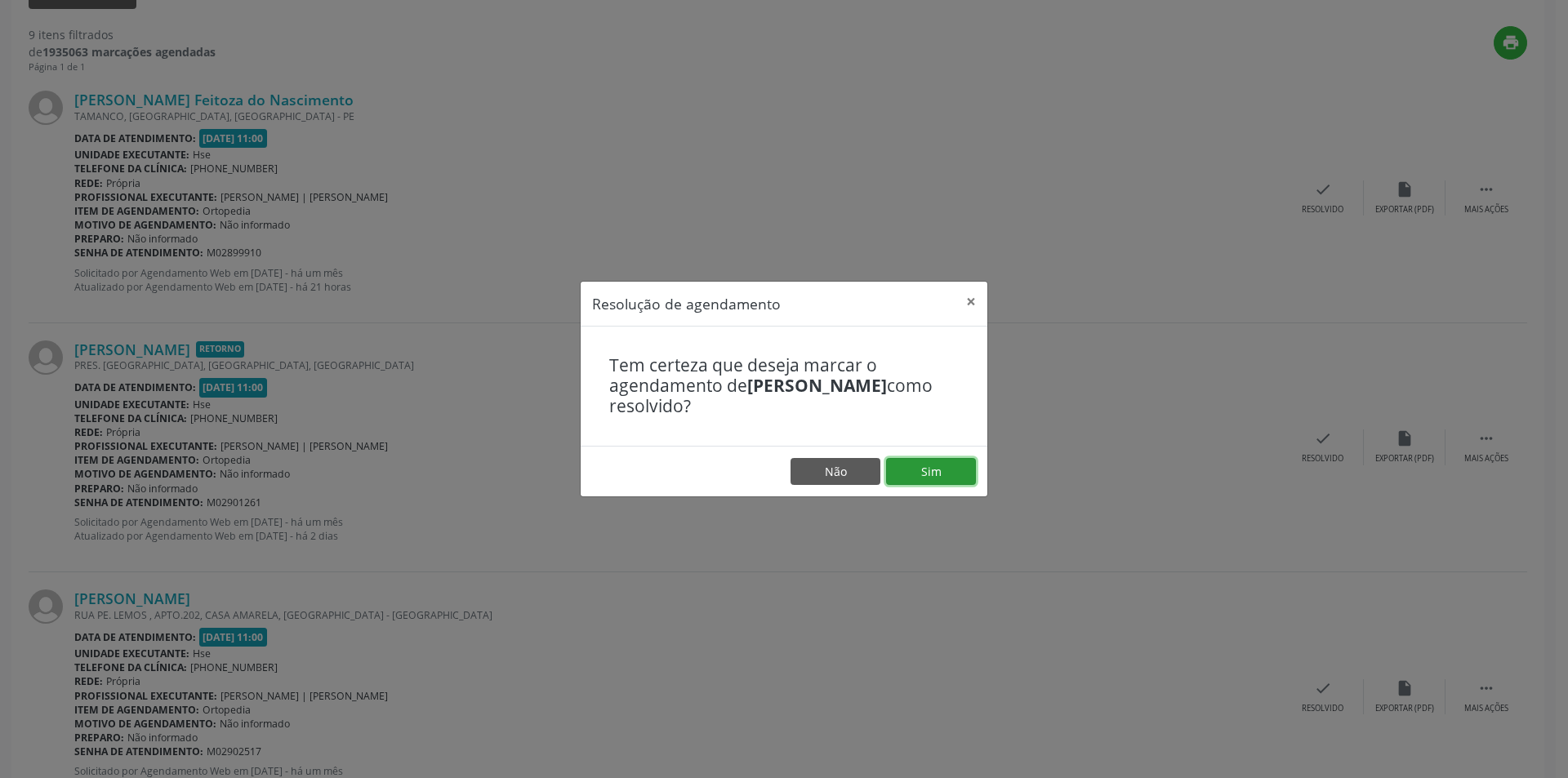
click at [931, 475] on button "Sim" at bounding box center [931, 472] width 90 height 28
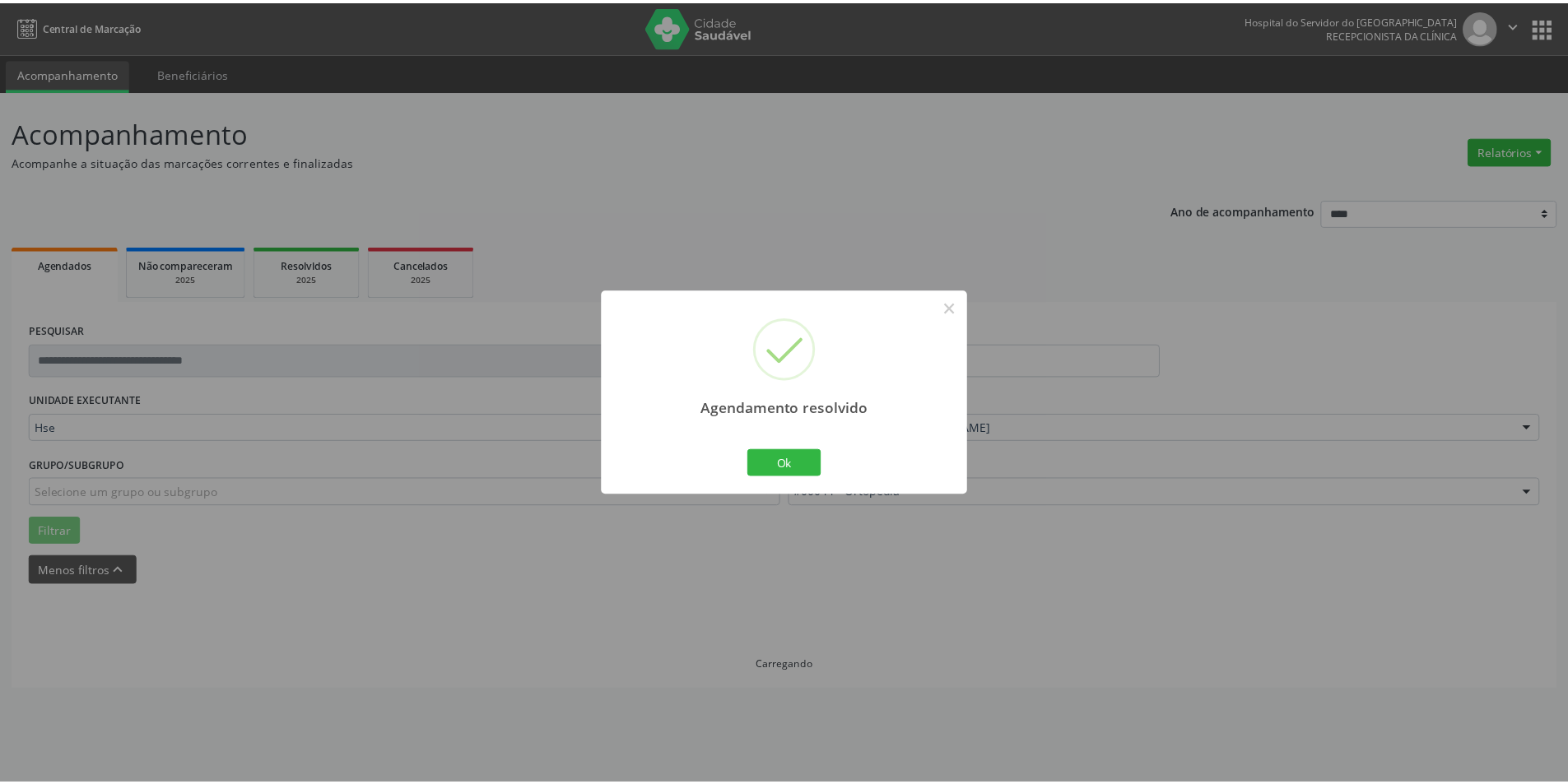
scroll to position [0, 0]
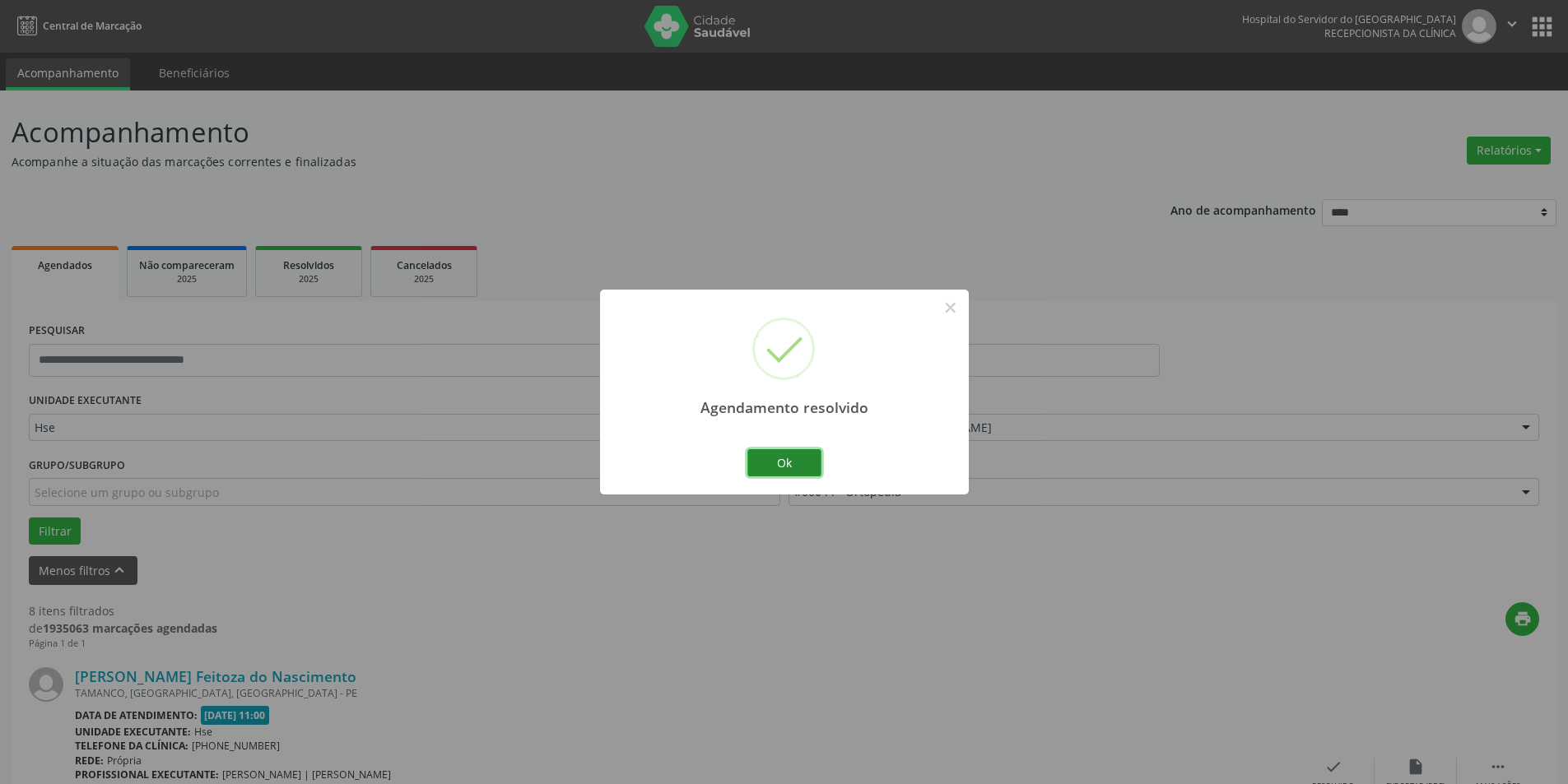
click at [775, 467] on button "Ok" at bounding box center [784, 463] width 74 height 28
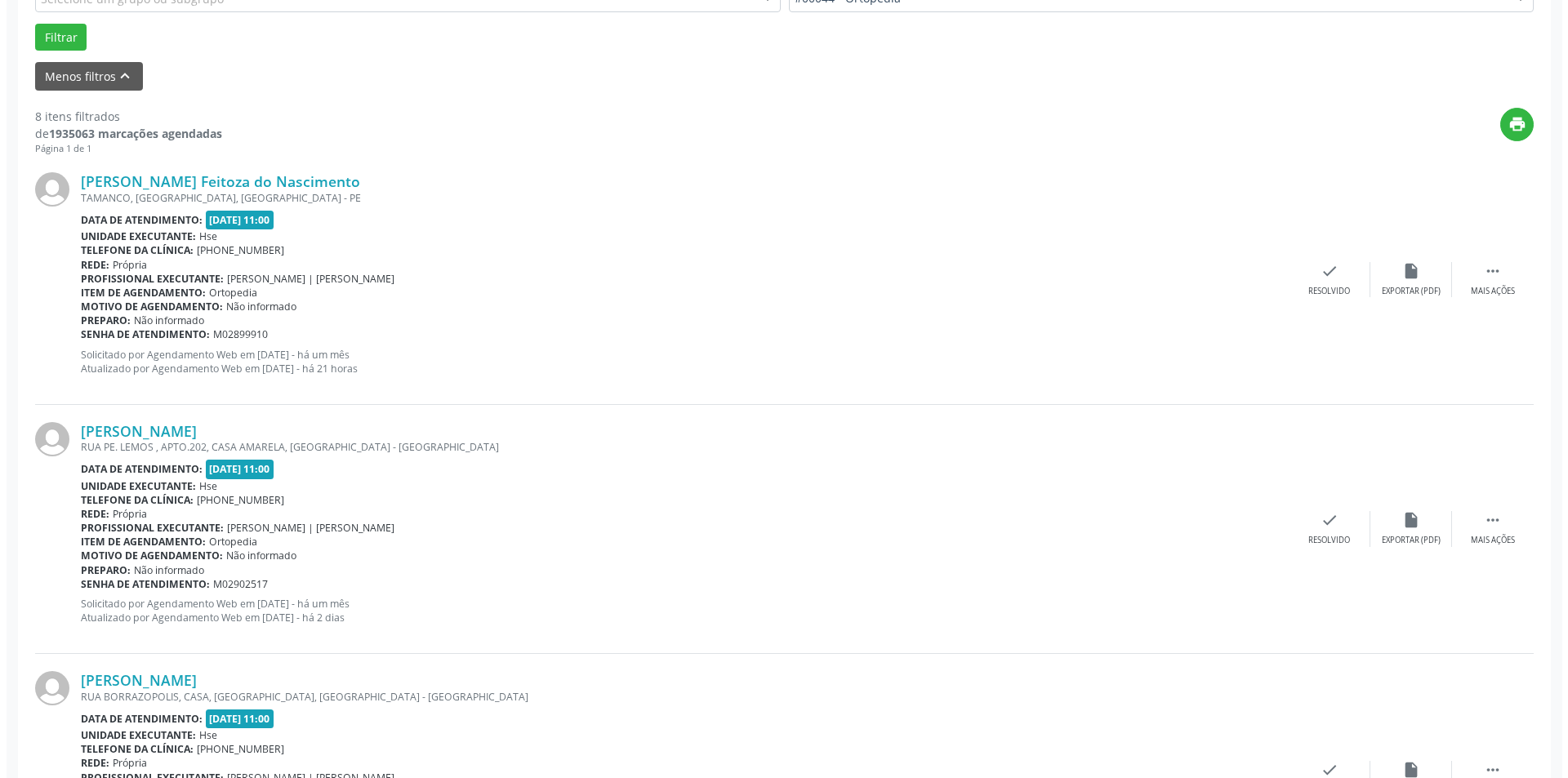
scroll to position [571, 0]
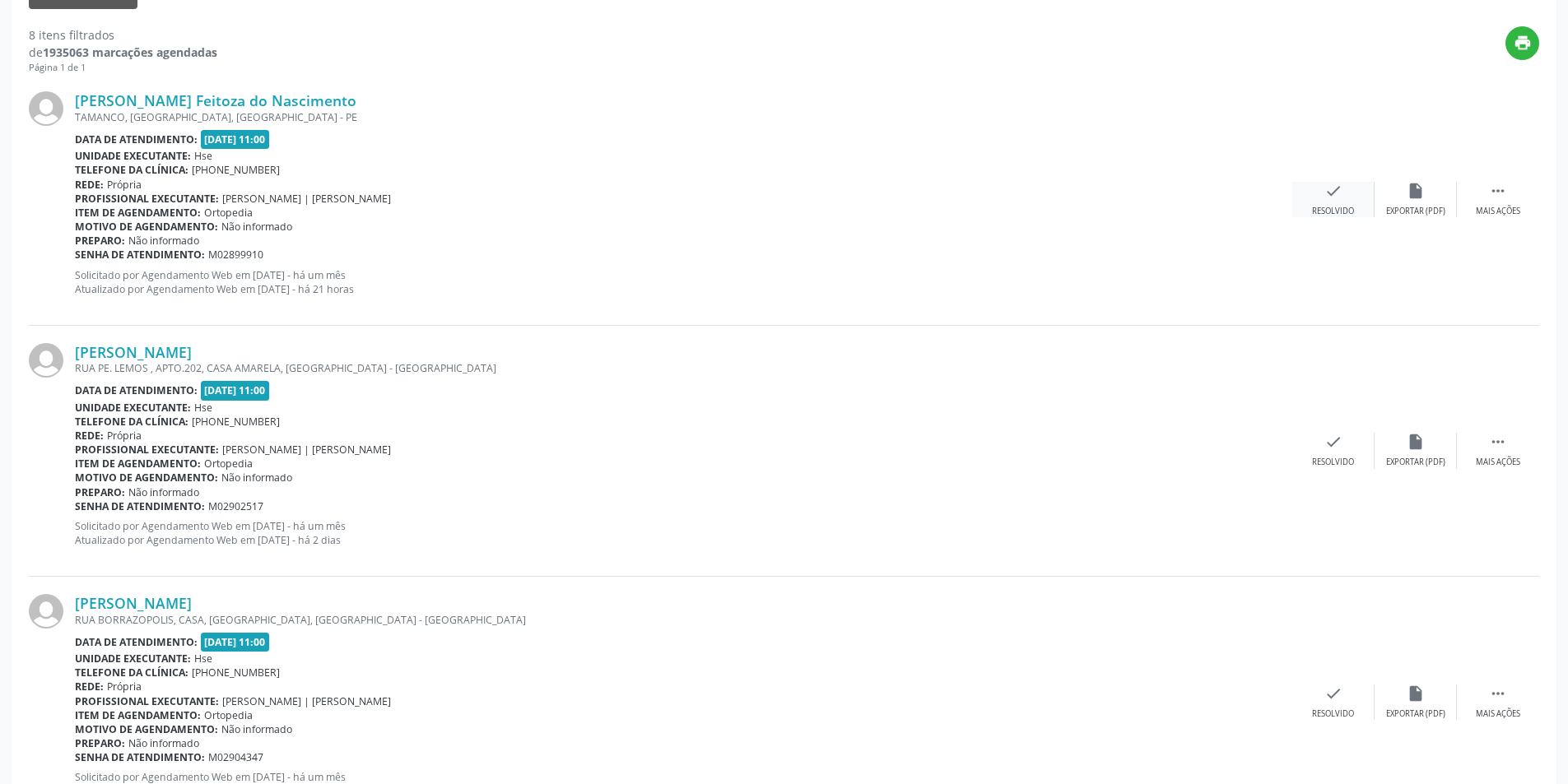
click at [1356, 212] on div "check Resolvido" at bounding box center [1333, 200] width 82 height 36
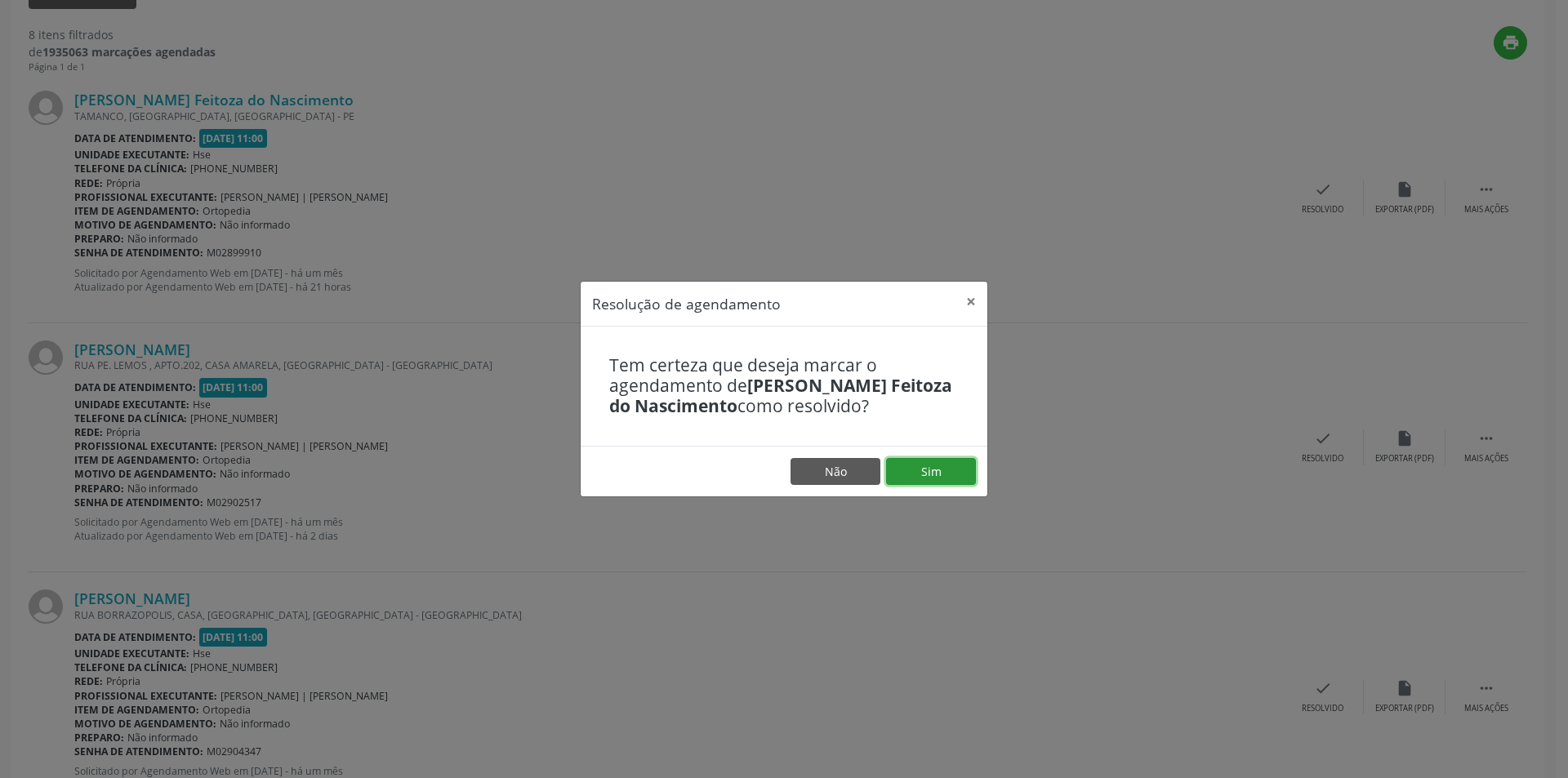
click at [952, 470] on button "Sim" at bounding box center [931, 472] width 90 height 28
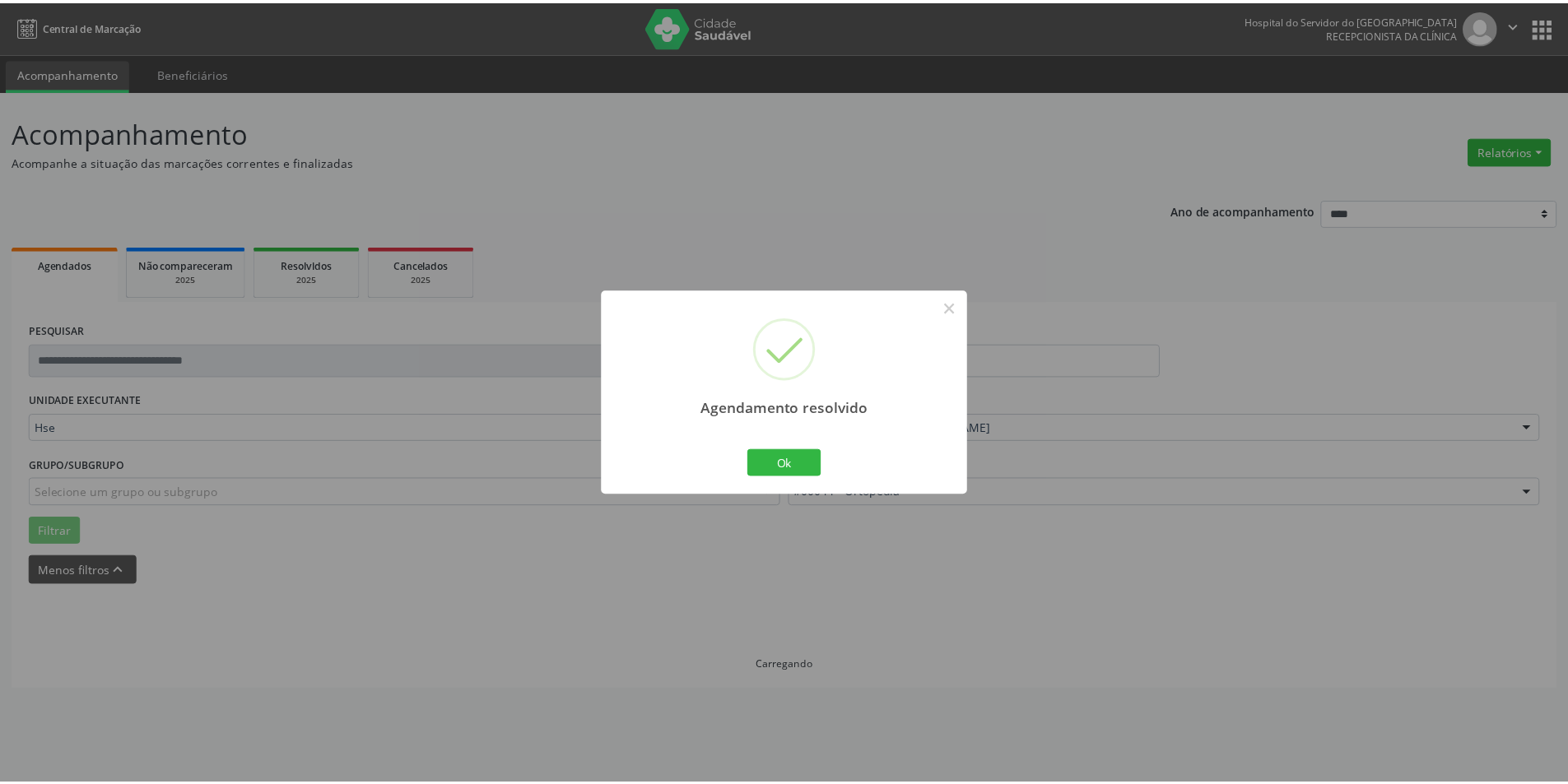
scroll to position [0, 0]
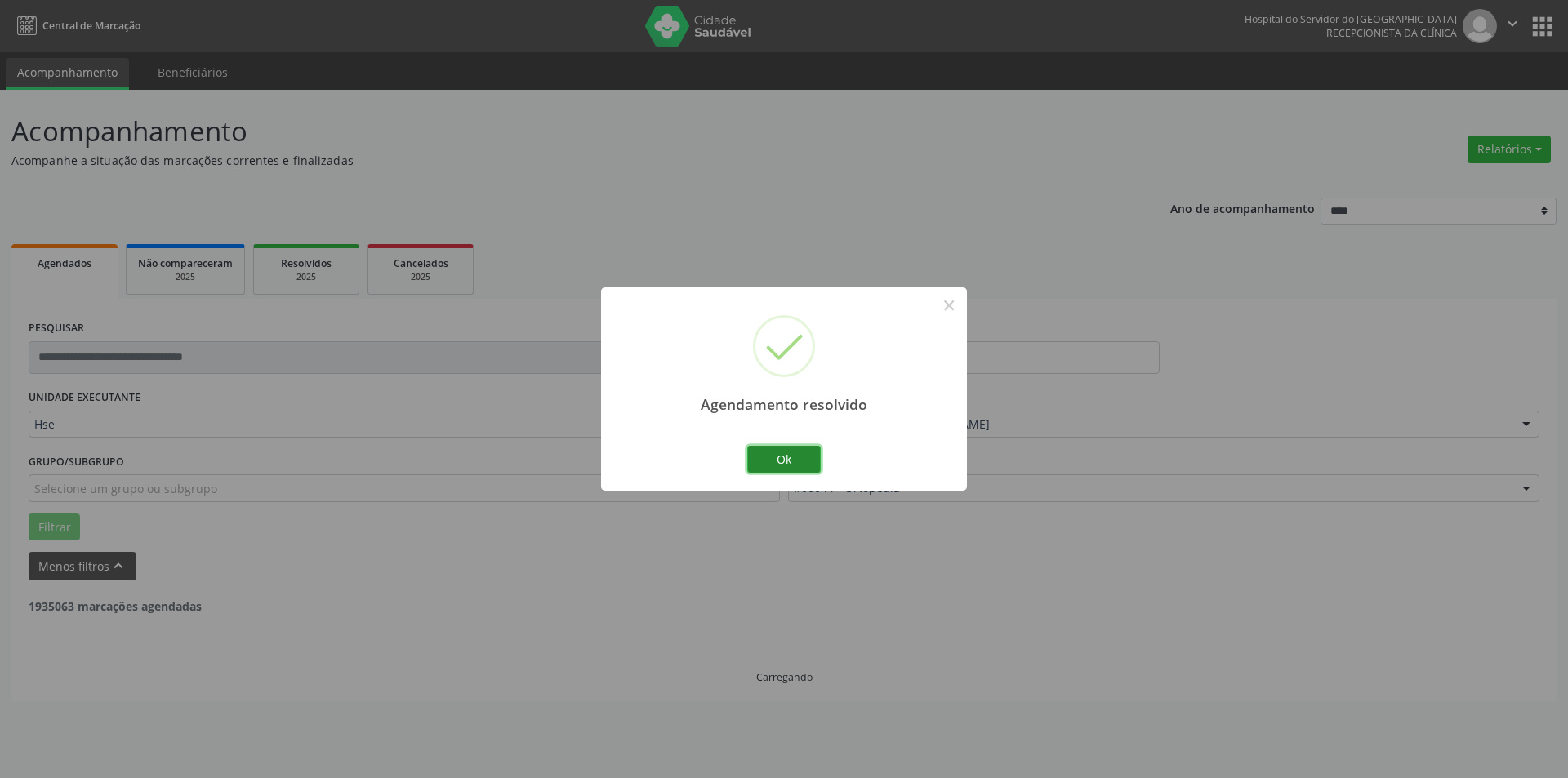
click at [787, 453] on button "Ok" at bounding box center [784, 459] width 74 height 28
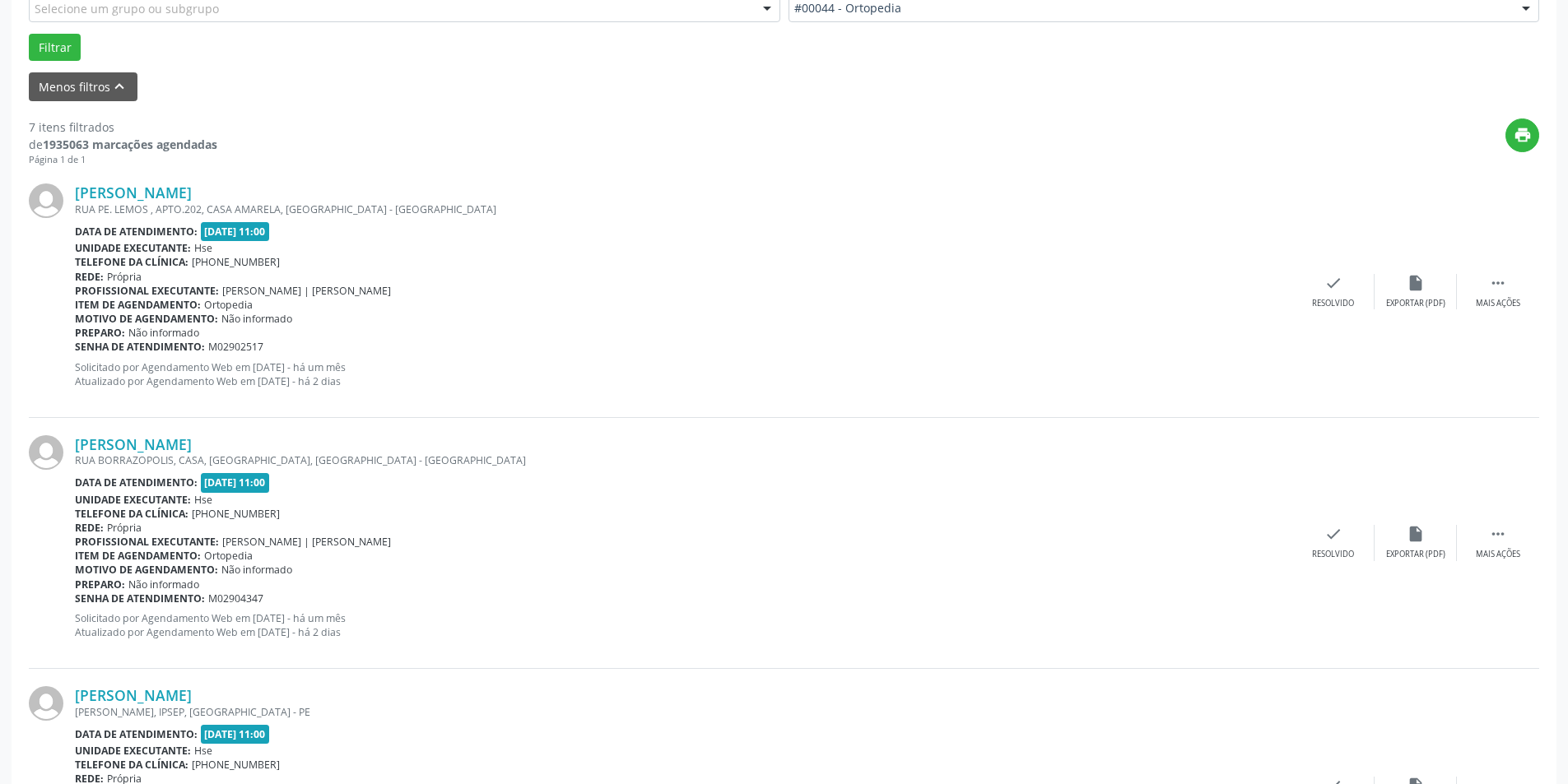
scroll to position [494, 0]
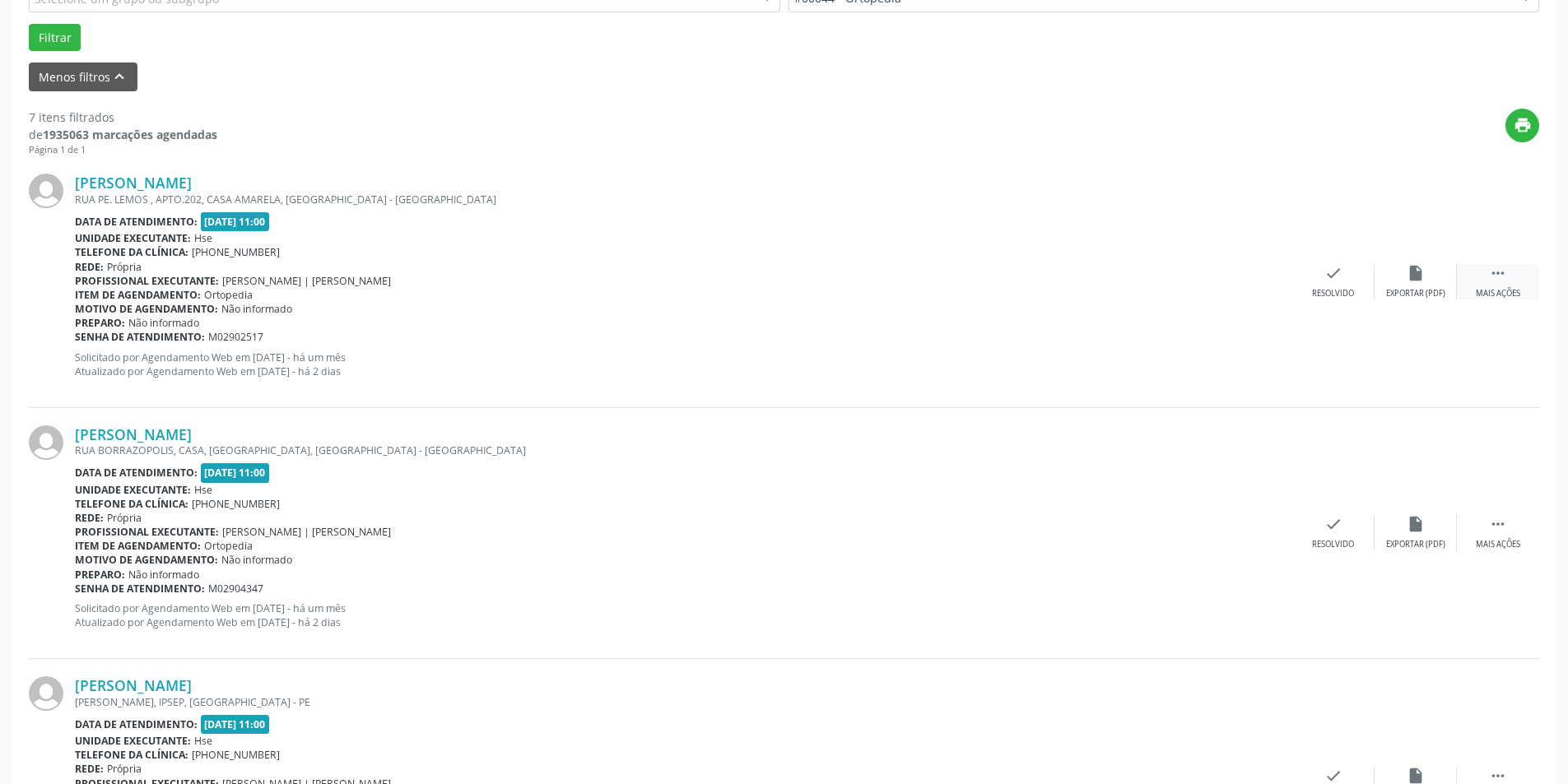
click at [1490, 266] on icon "" at bounding box center [1498, 273] width 18 height 18
click at [1414, 282] on icon "alarm_off" at bounding box center [1416, 273] width 18 height 18
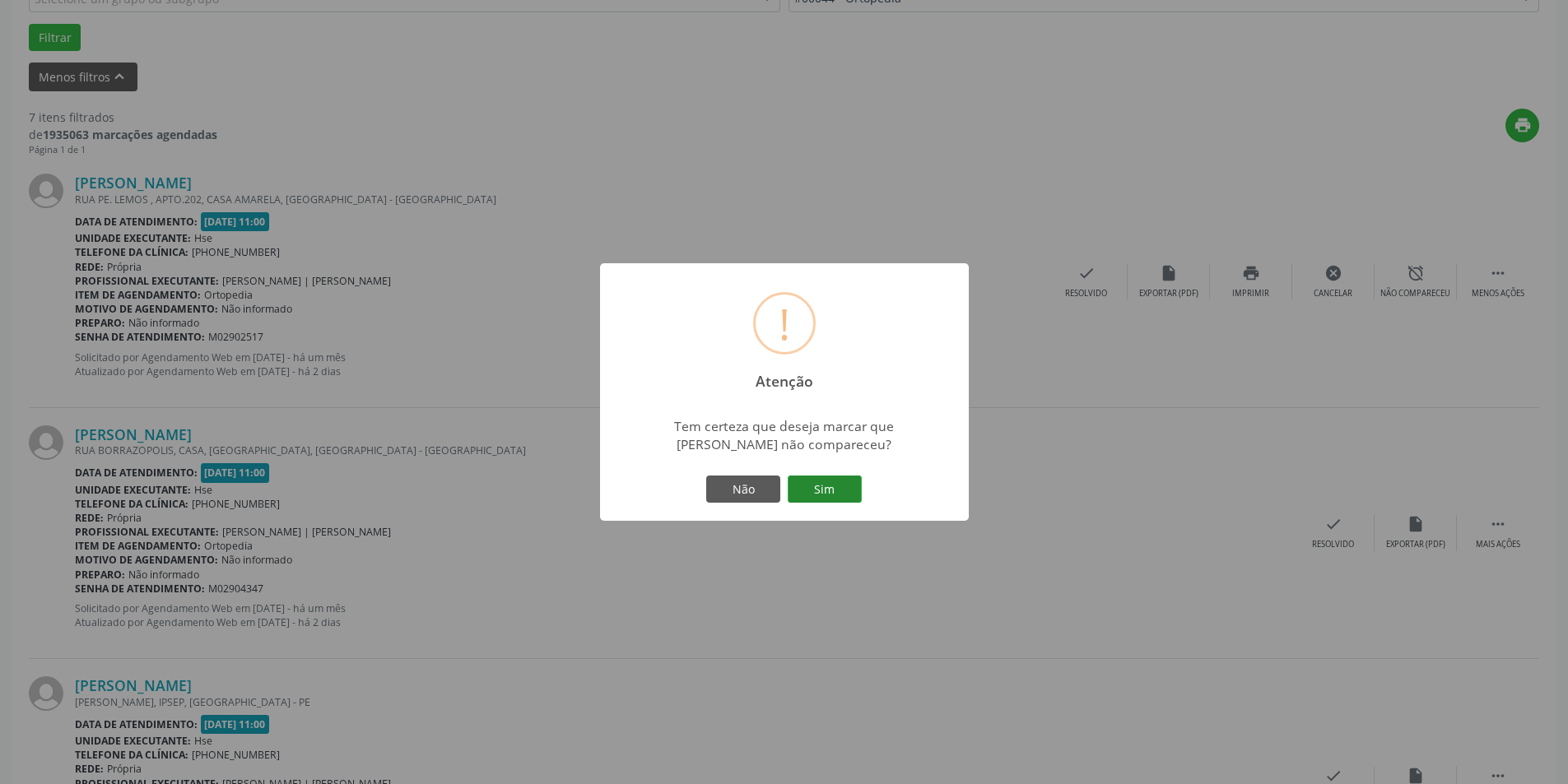
click at [827, 485] on button "Sim" at bounding box center [824, 489] width 74 height 28
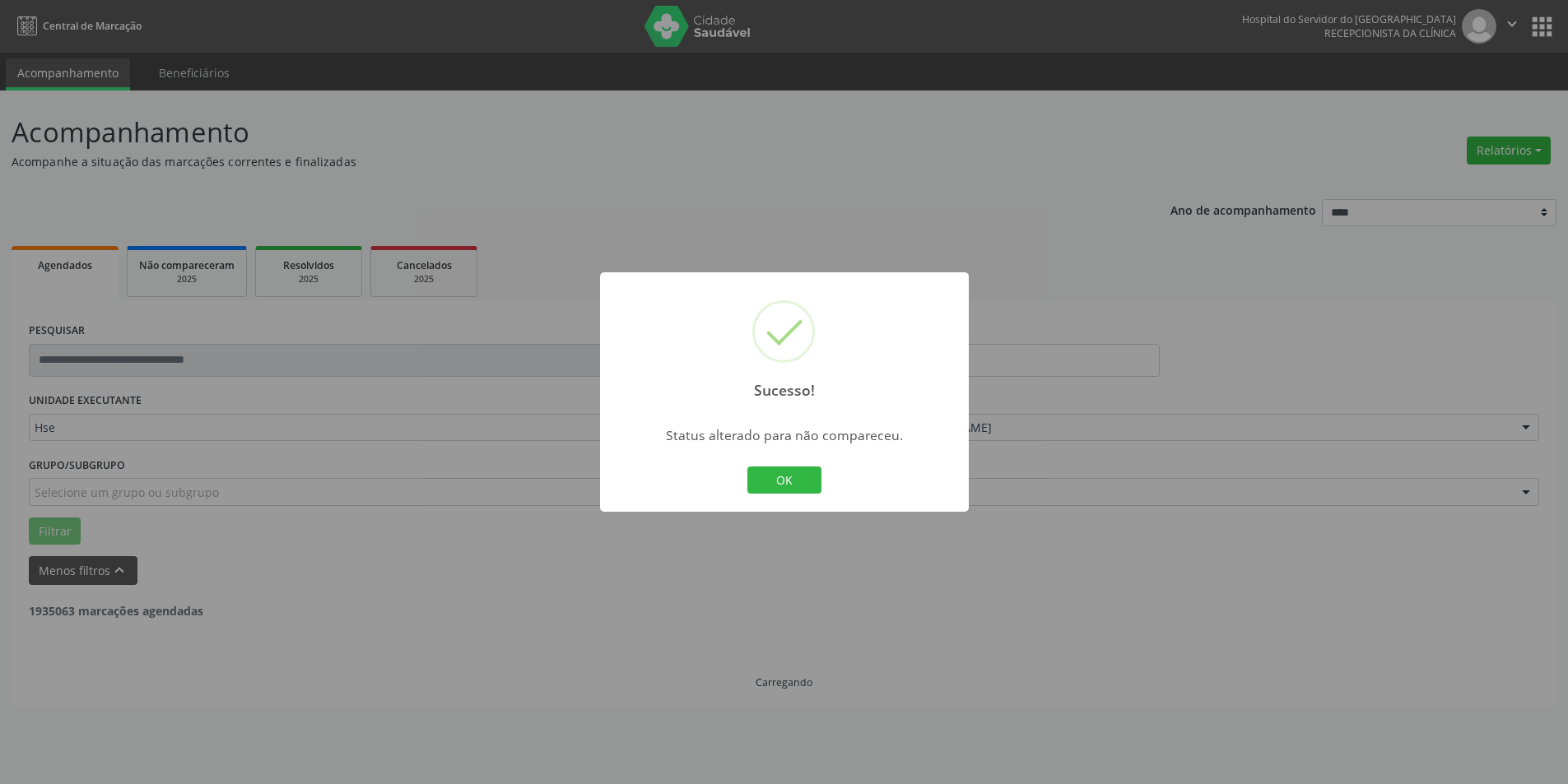
scroll to position [0, 0]
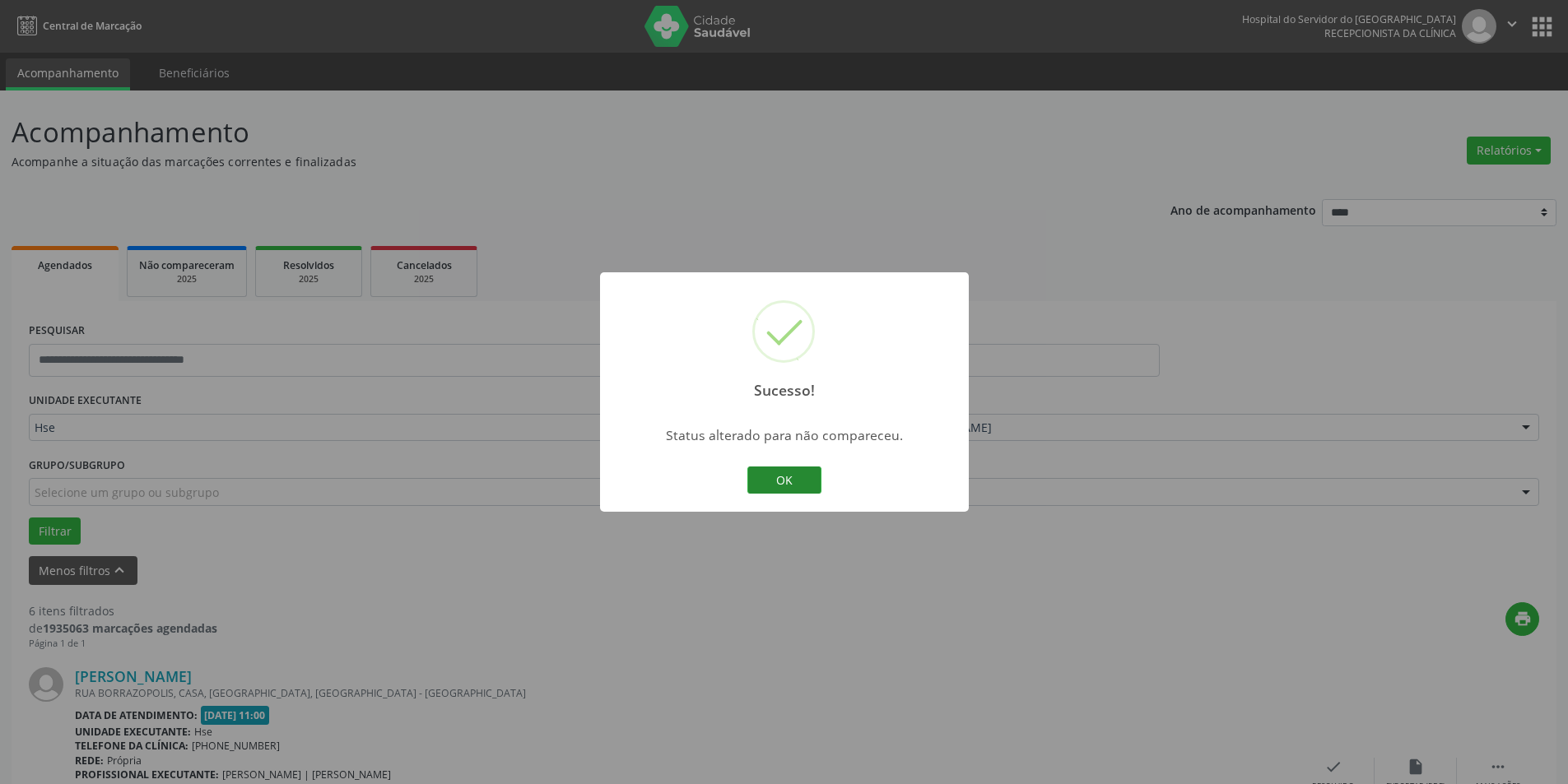
click at [792, 484] on button "OK" at bounding box center [784, 480] width 74 height 28
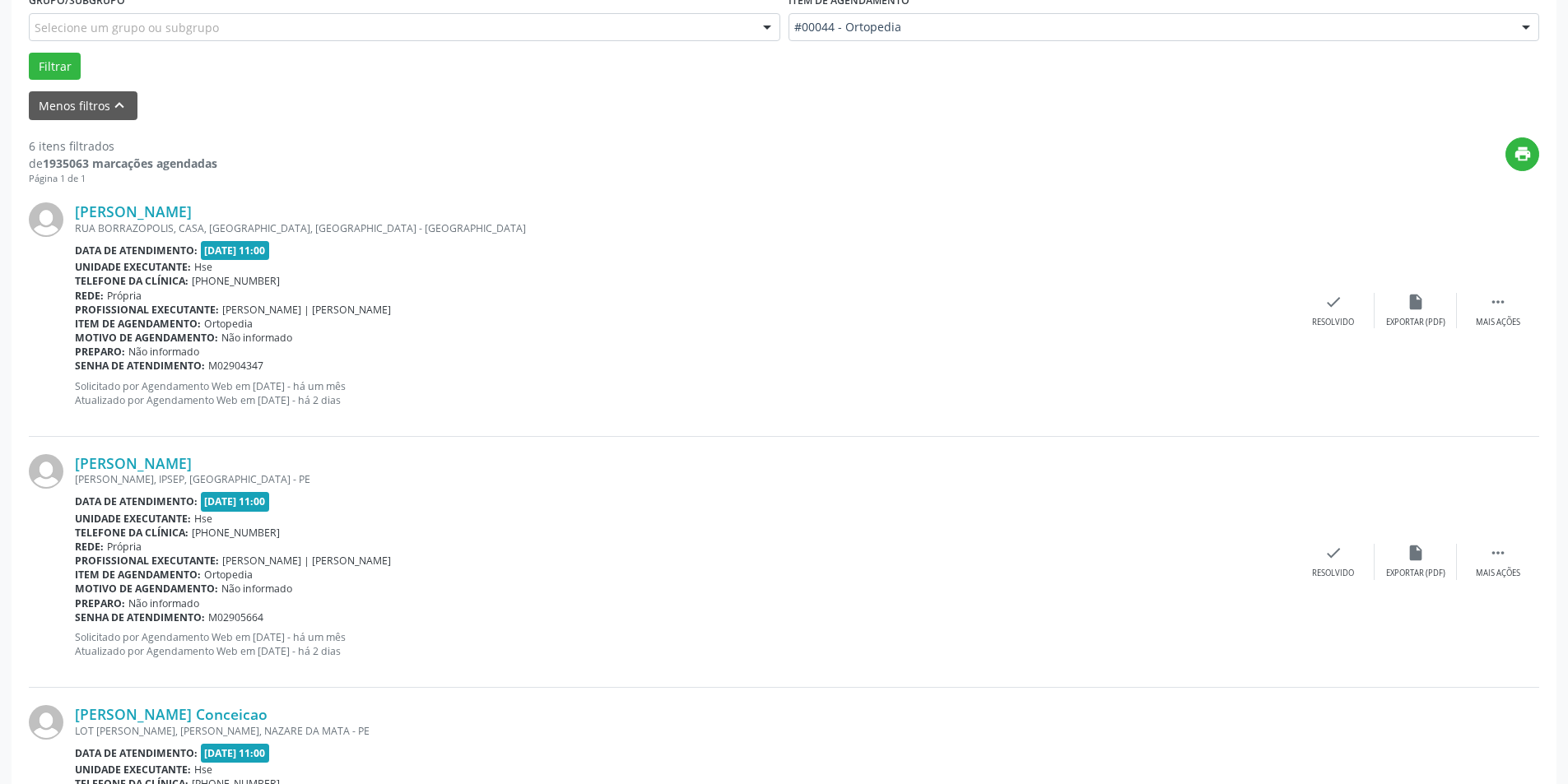
scroll to position [494, 0]
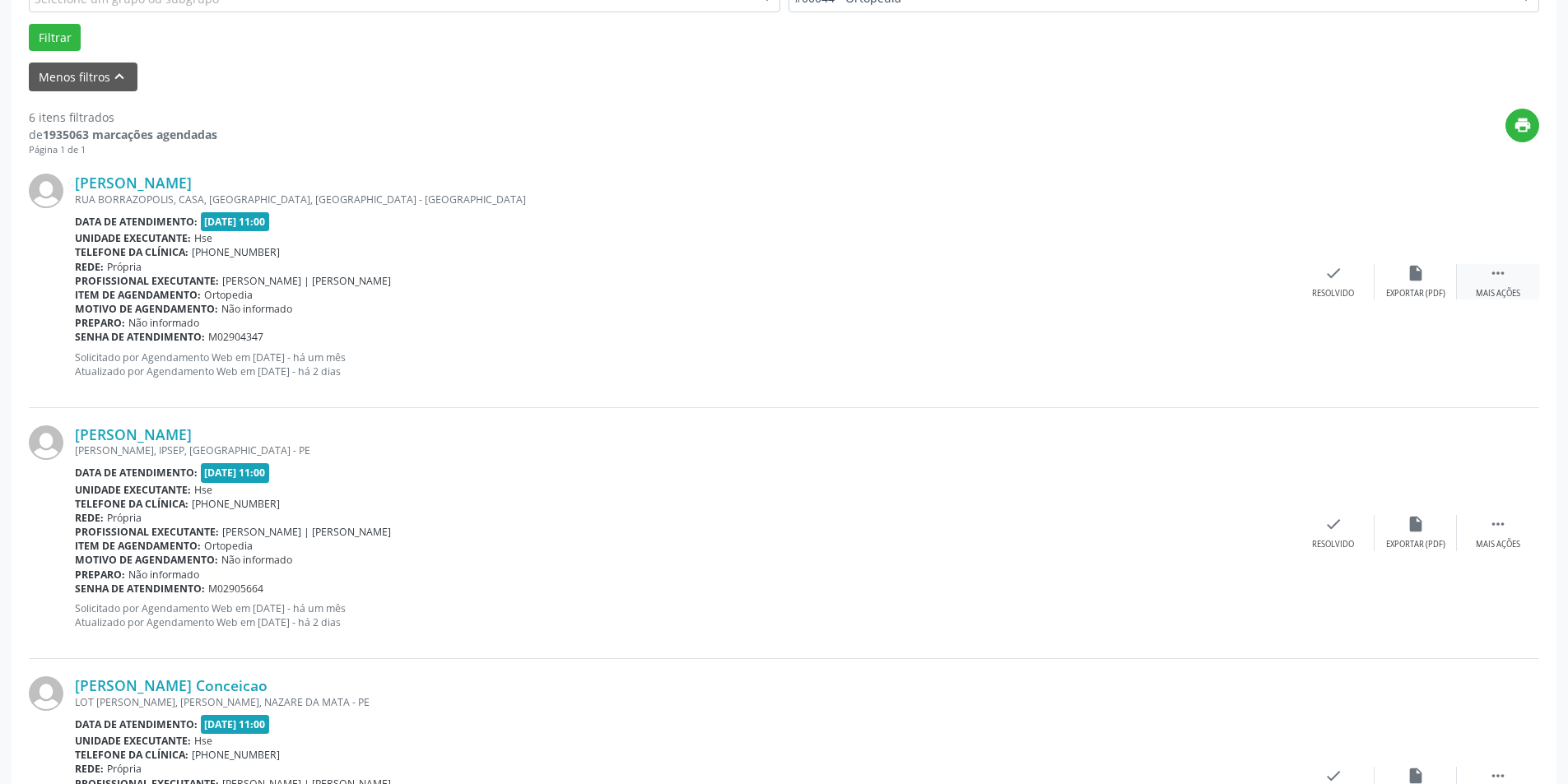
click at [1489, 278] on icon "" at bounding box center [1498, 273] width 18 height 18
click at [1424, 288] on div "Não compareceu" at bounding box center [1416, 294] width 70 height 12
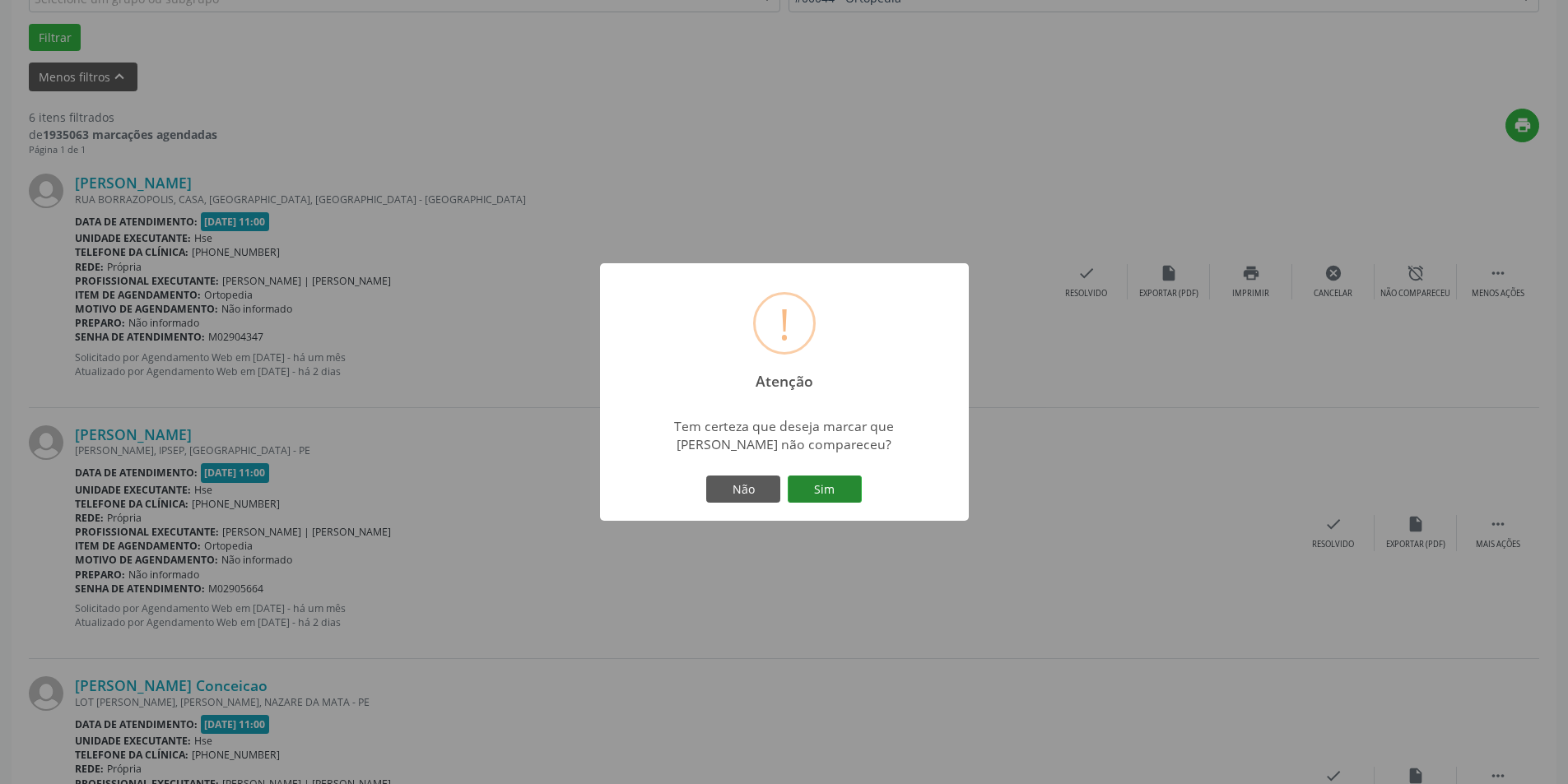
click at [800, 501] on button "Sim" at bounding box center [824, 489] width 74 height 28
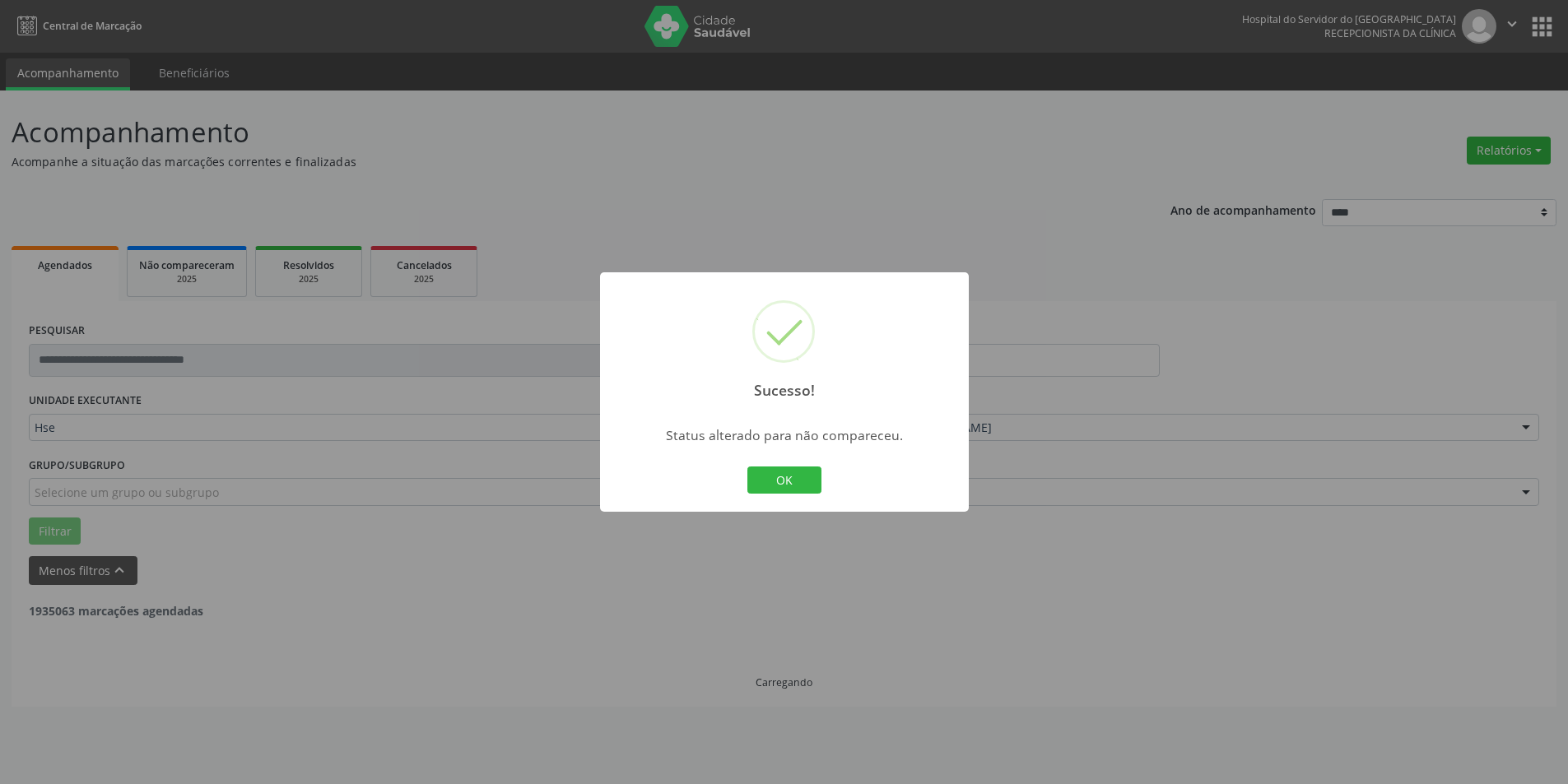
scroll to position [0, 0]
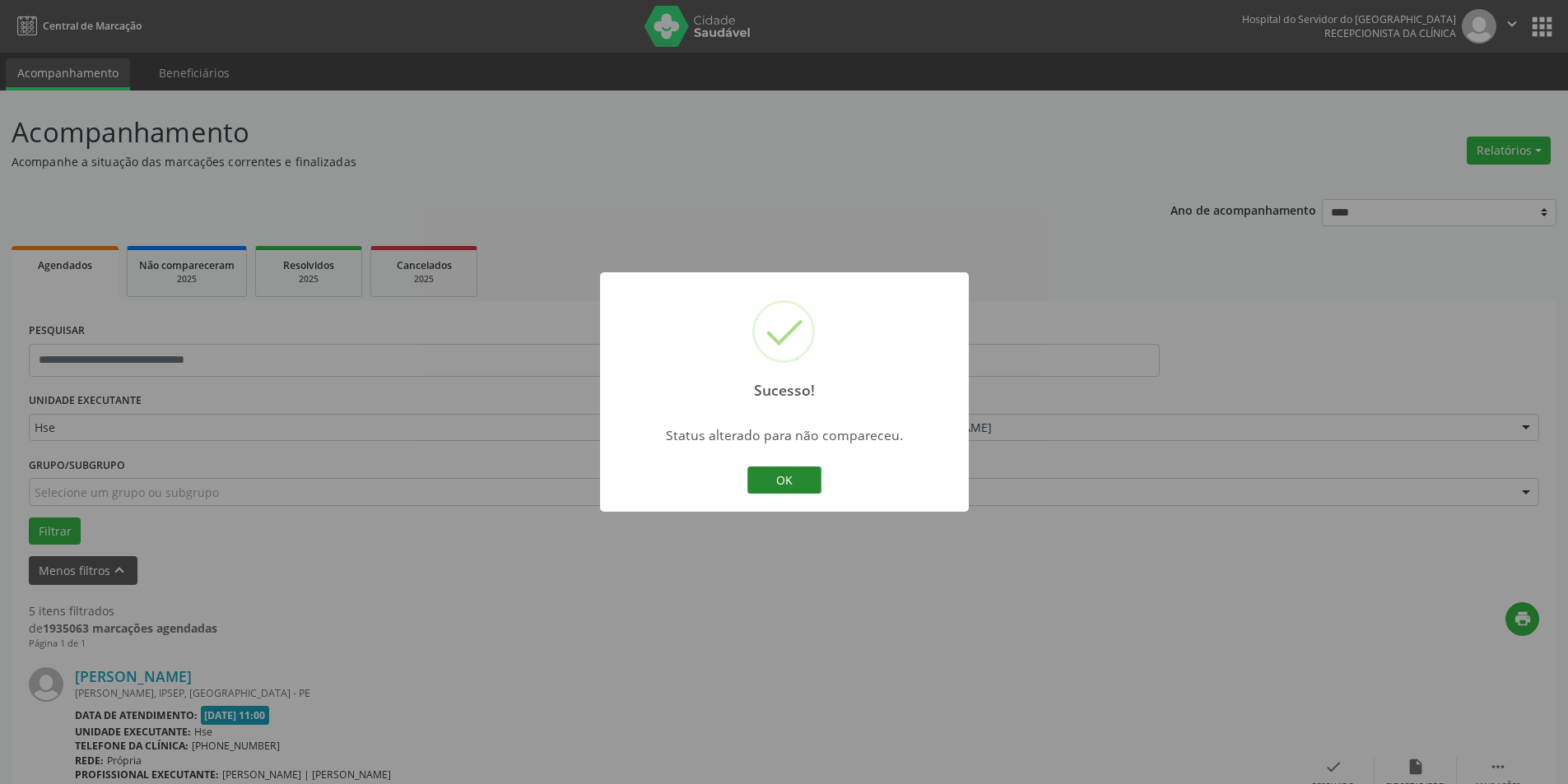
click at [797, 488] on button "OK" at bounding box center [784, 480] width 74 height 28
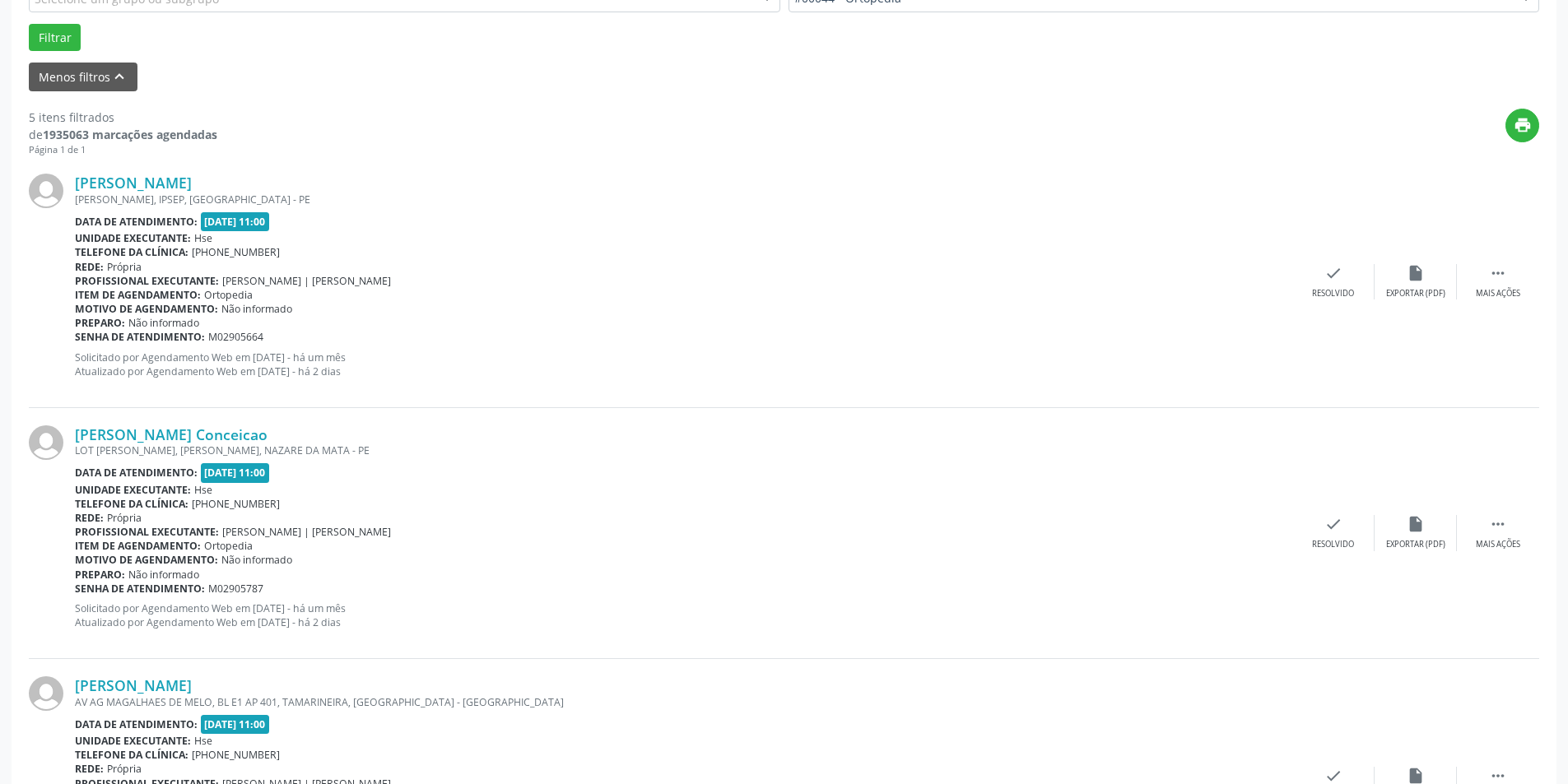
scroll to position [576, 0]
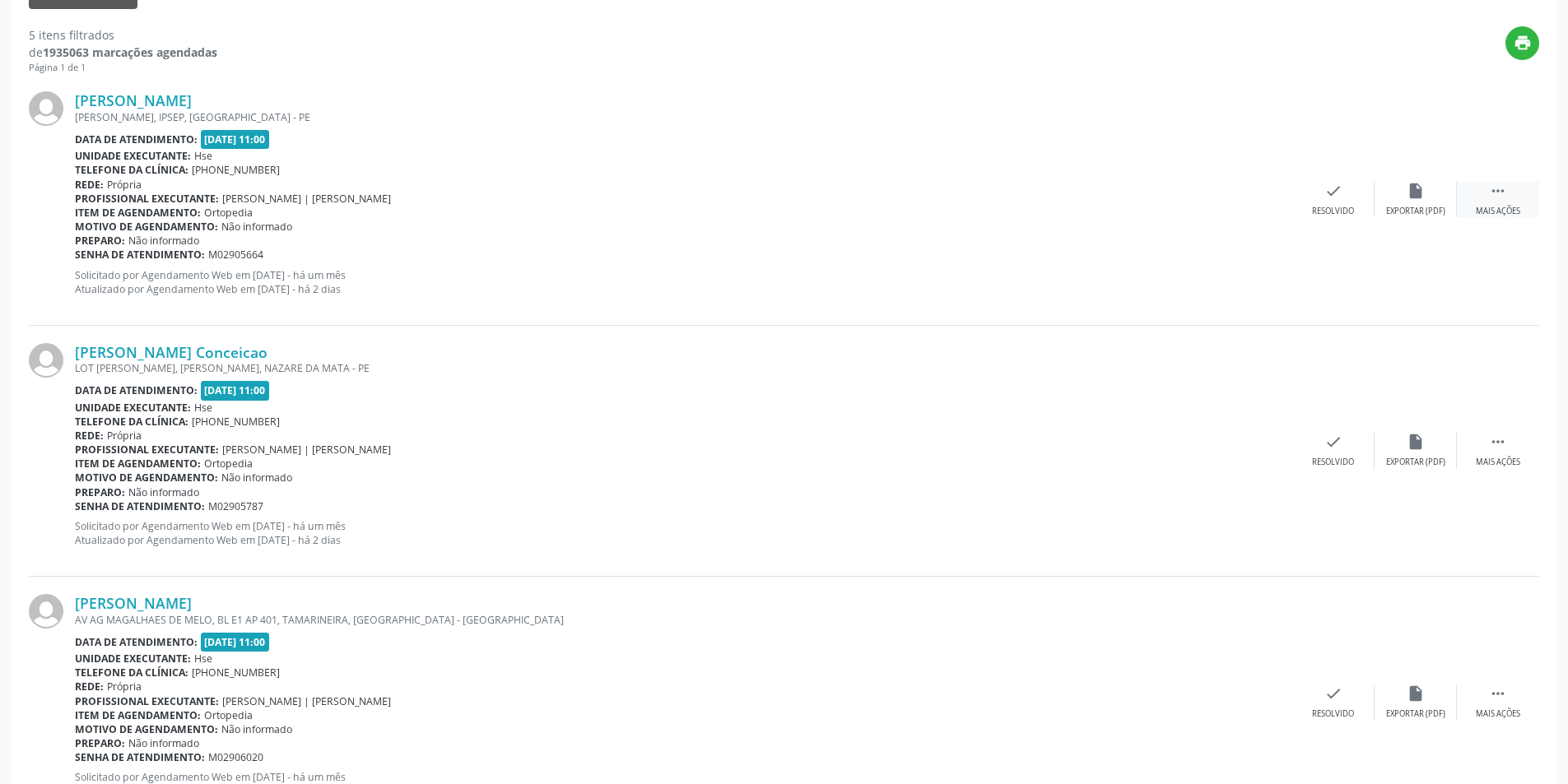
click at [1489, 195] on icon "" at bounding box center [1498, 191] width 18 height 18
click at [1403, 199] on div "alarm_off Não compareceu" at bounding box center [1416, 200] width 82 height 36
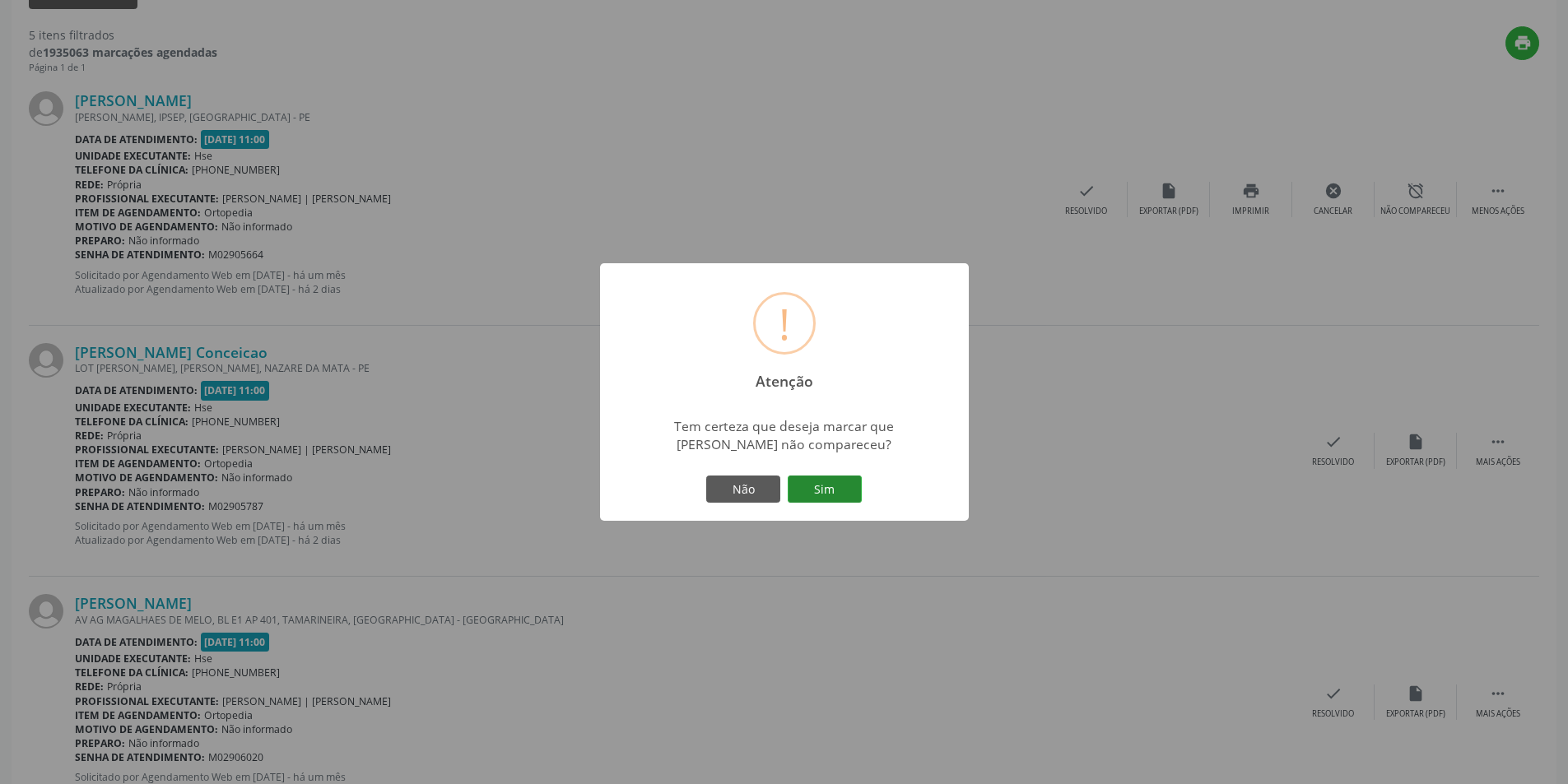
click at [837, 491] on button "Sim" at bounding box center [824, 489] width 74 height 28
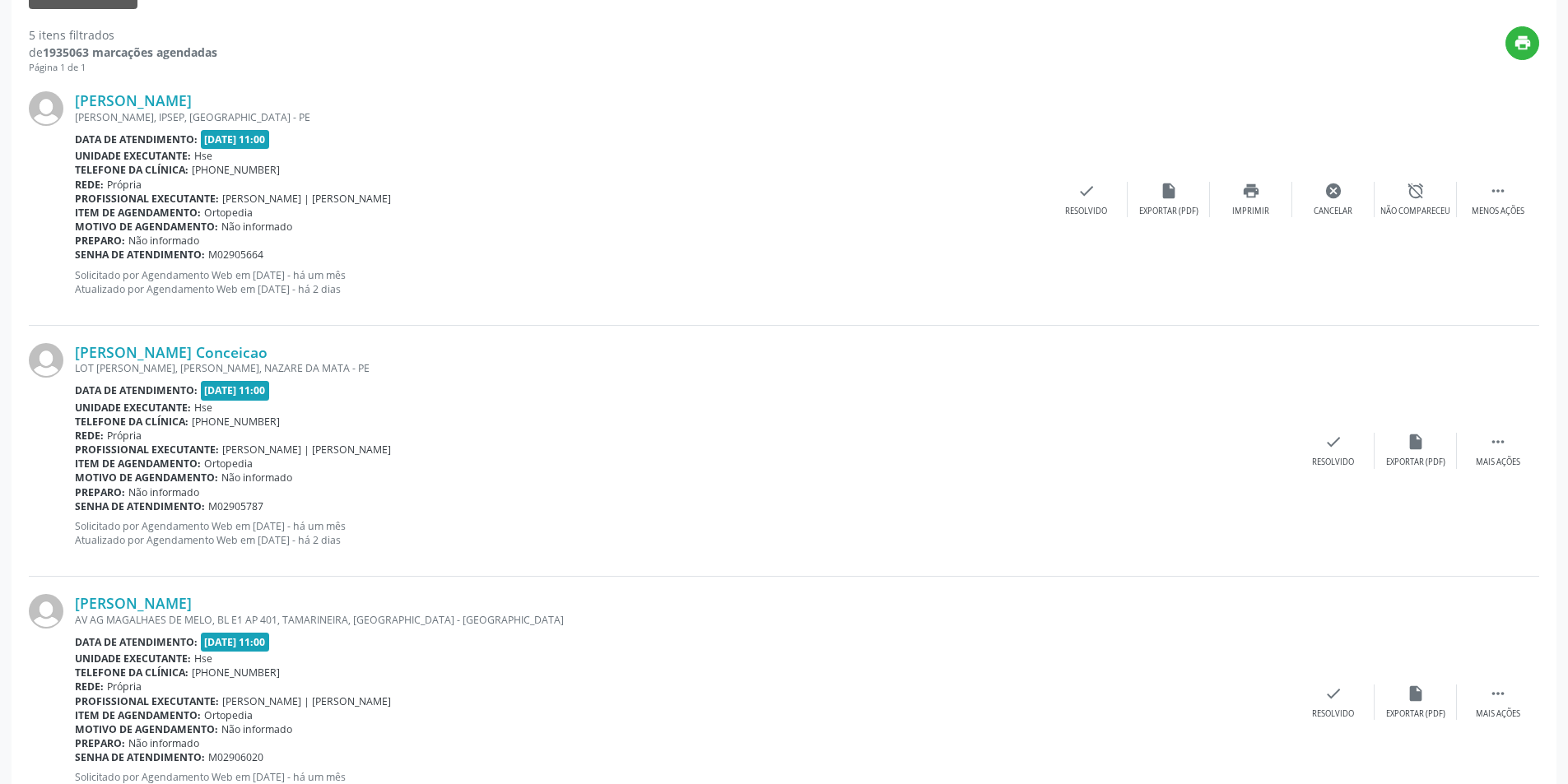
scroll to position [0, 0]
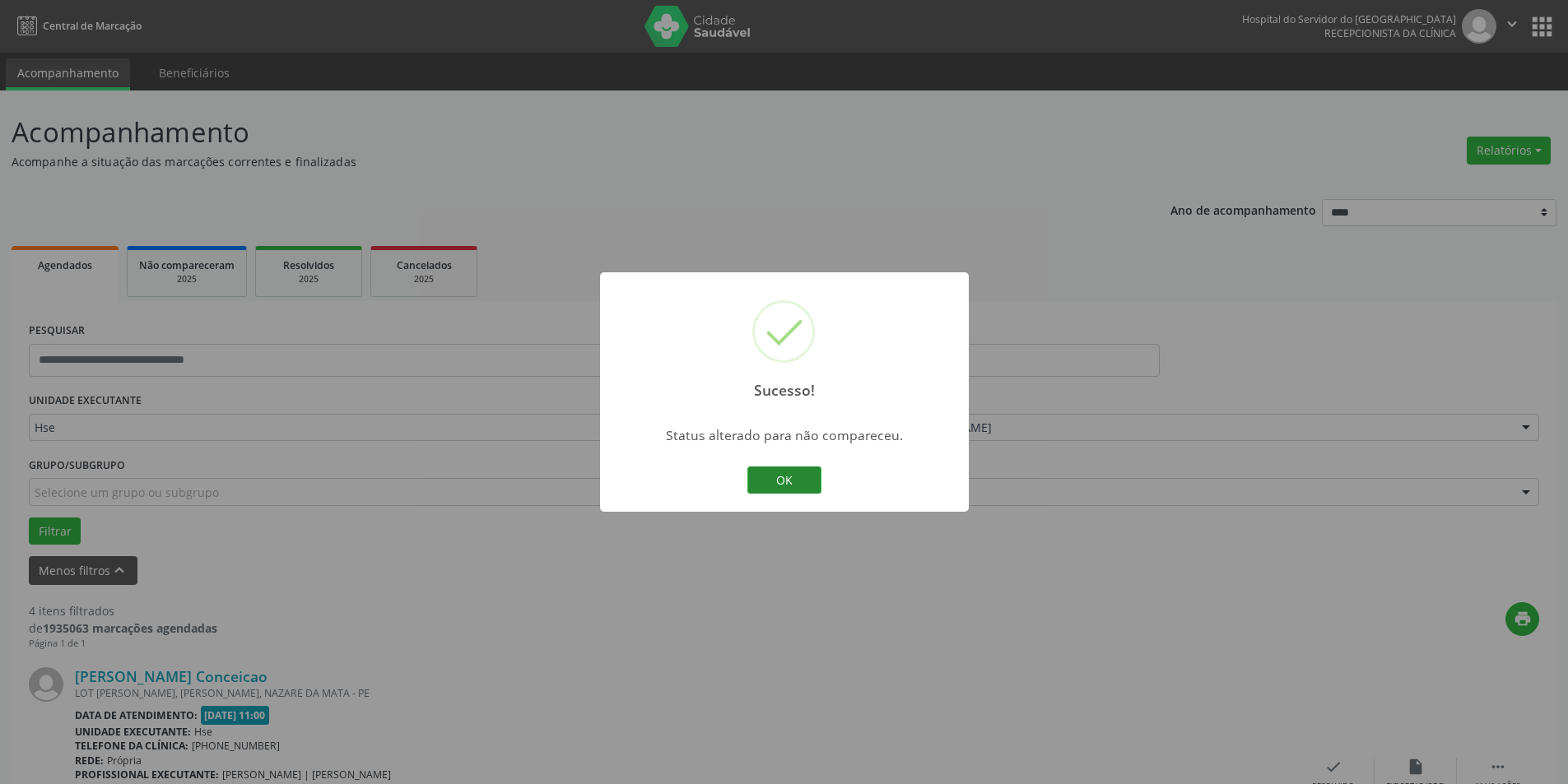
click at [794, 483] on button "OK" at bounding box center [784, 480] width 74 height 28
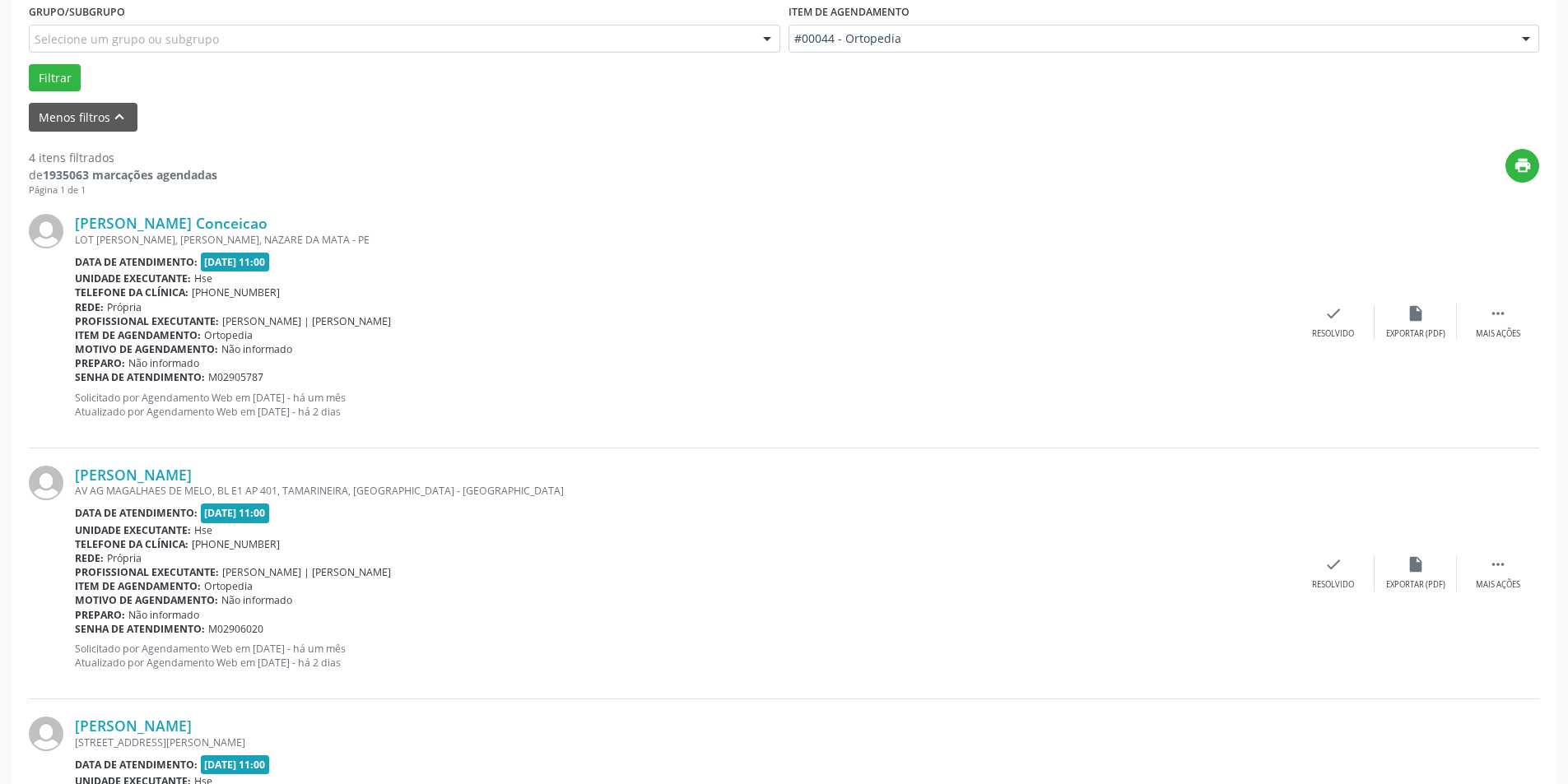
scroll to position [494, 0]
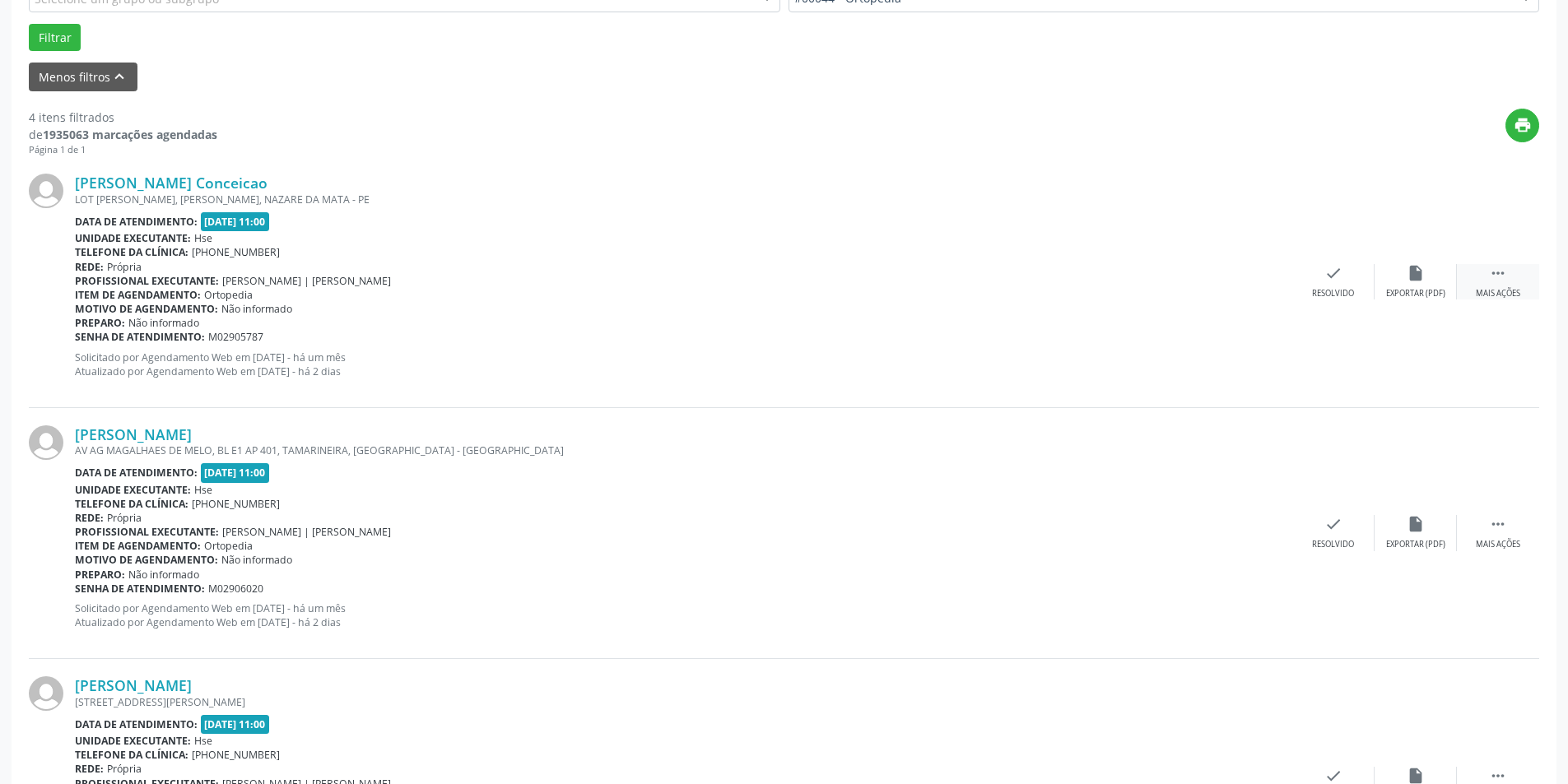
click at [1510, 273] on div " Mais ações" at bounding box center [1498, 282] width 82 height 36
click at [1404, 282] on div "alarm_off Não compareceu" at bounding box center [1416, 282] width 82 height 36
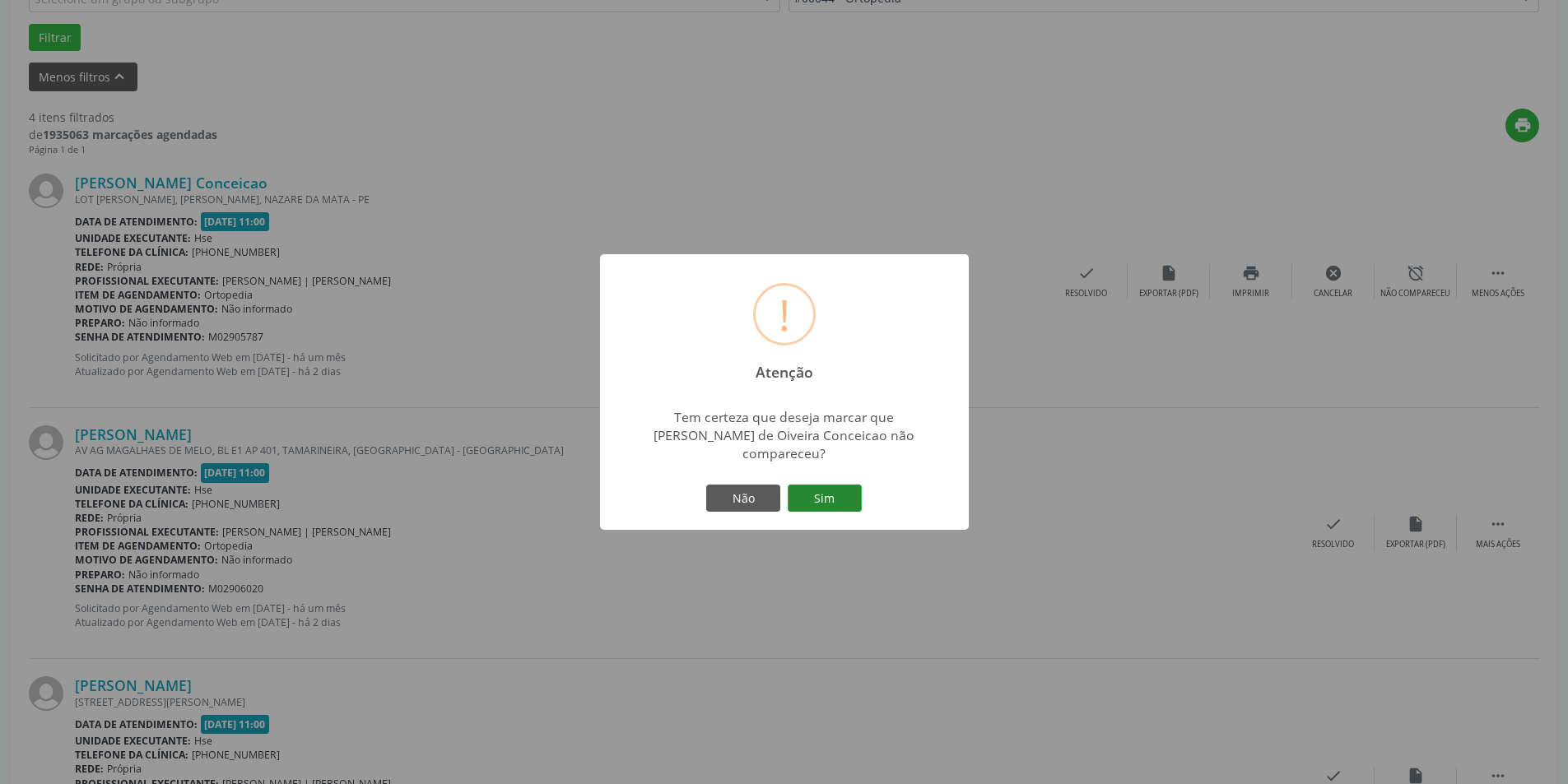
click at [841, 484] on button "Sim" at bounding box center [824, 498] width 74 height 28
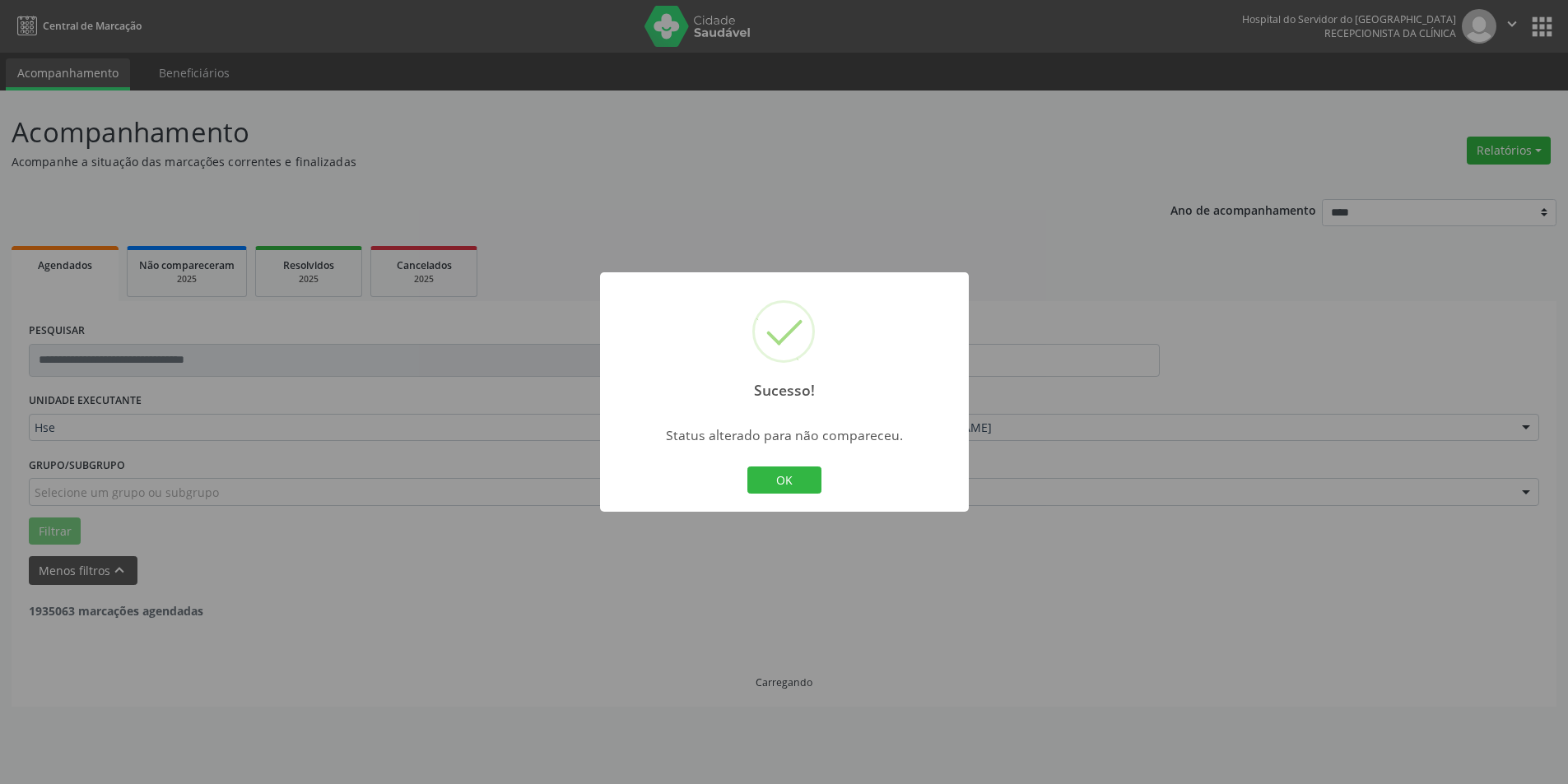
scroll to position [0, 0]
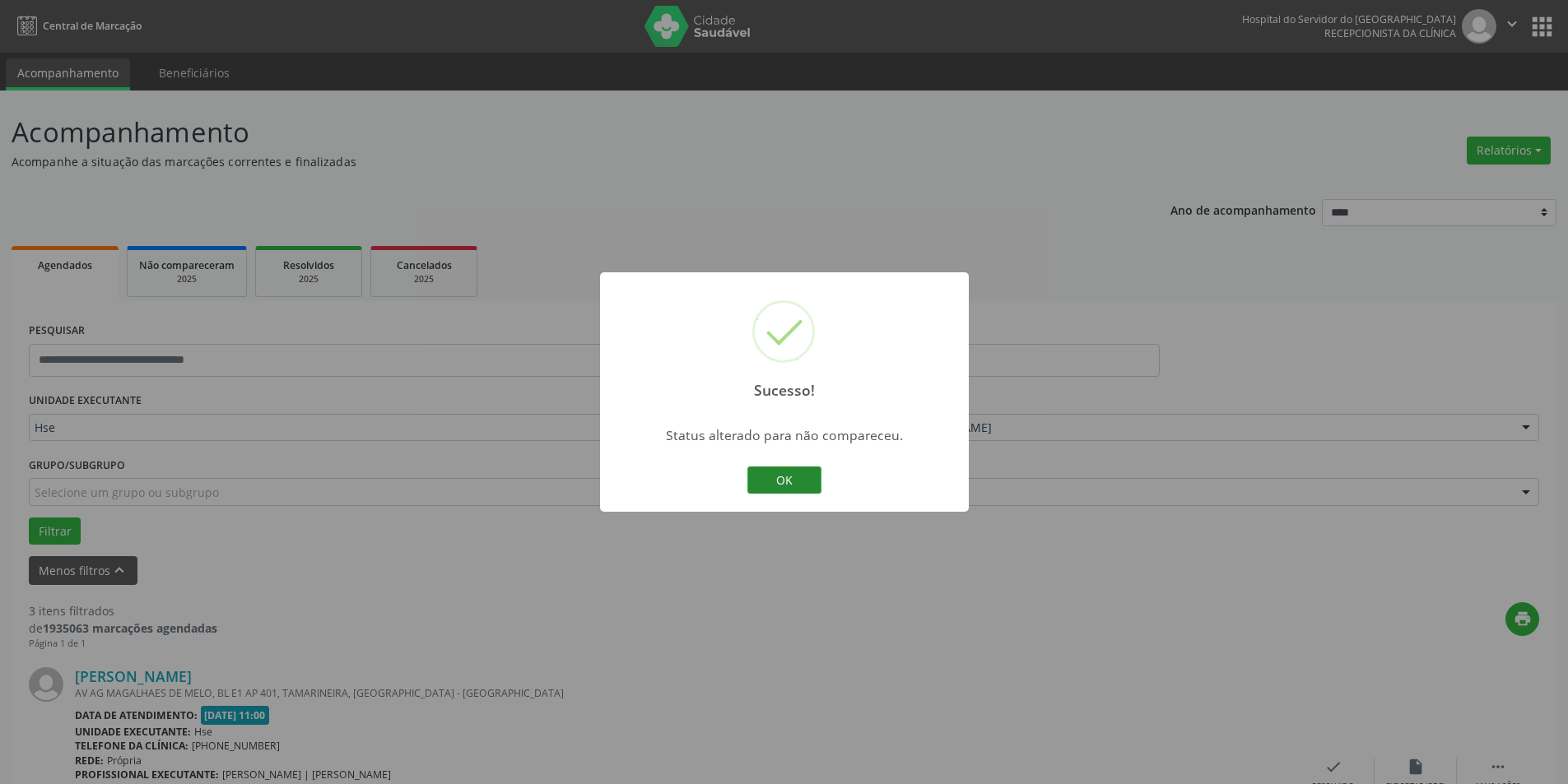
click at [798, 494] on button "OK" at bounding box center [784, 480] width 74 height 28
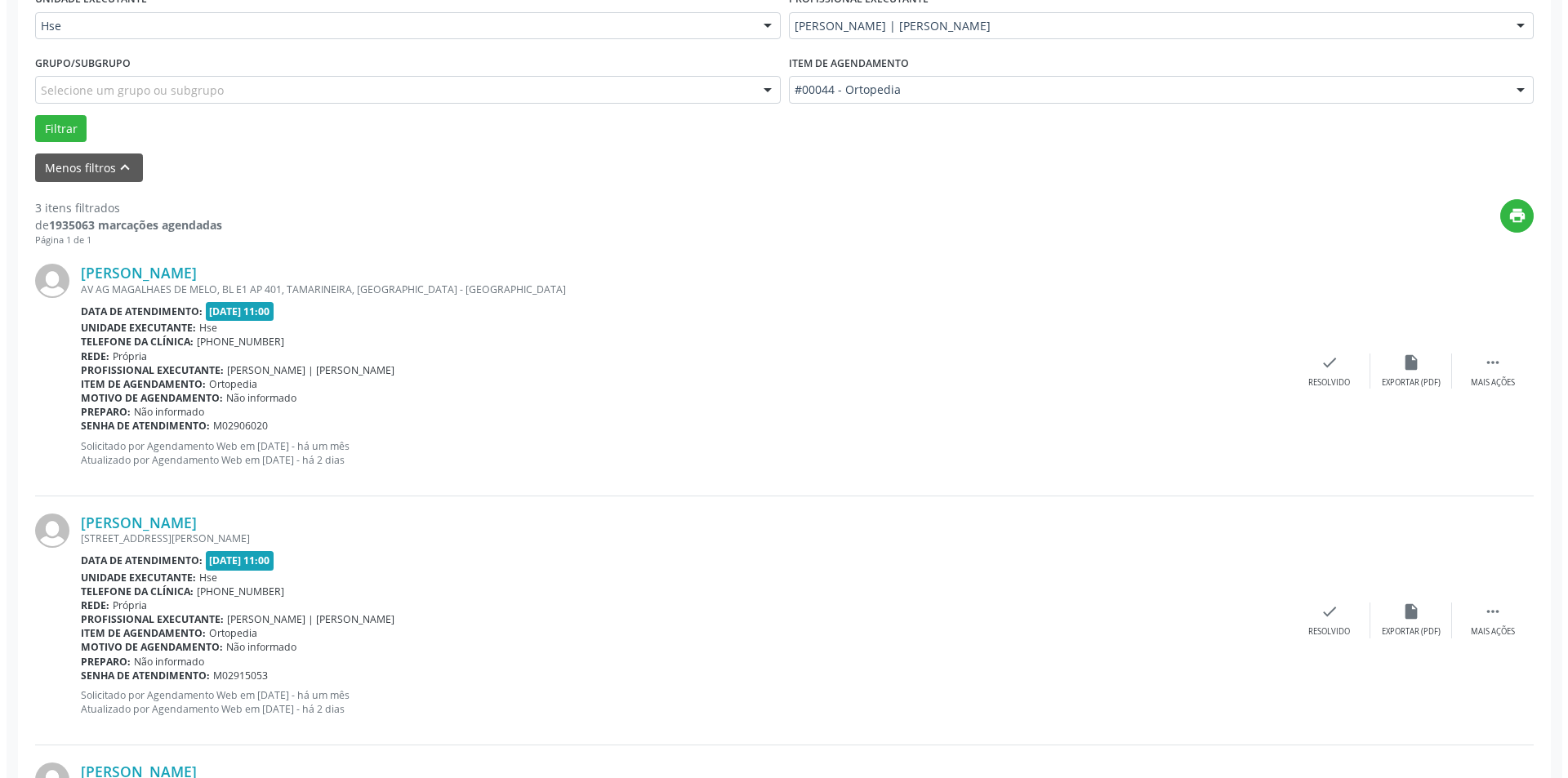
scroll to position [490, 0]
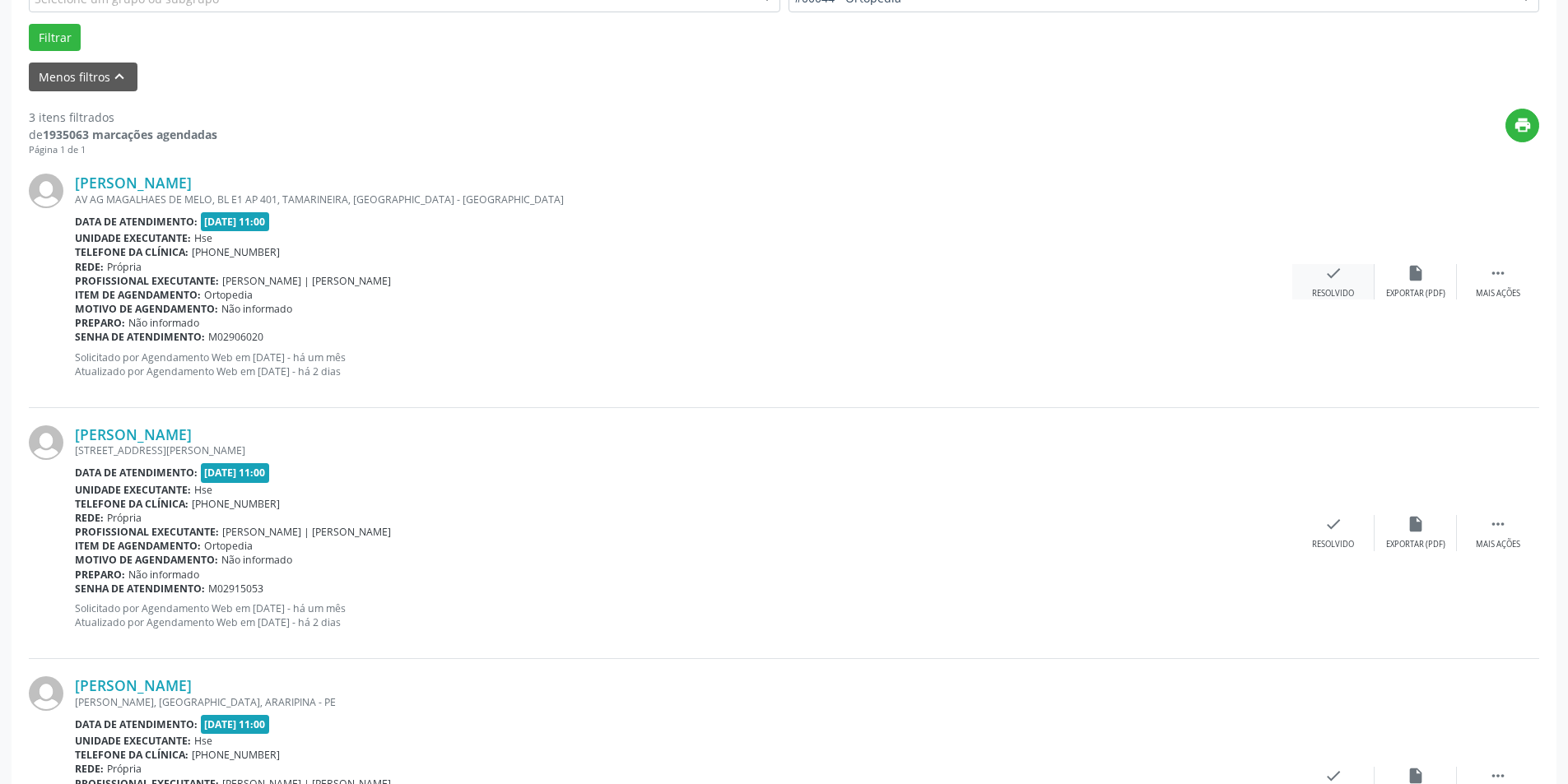
click at [1332, 285] on div "check Resolvido" at bounding box center [1333, 282] width 82 height 36
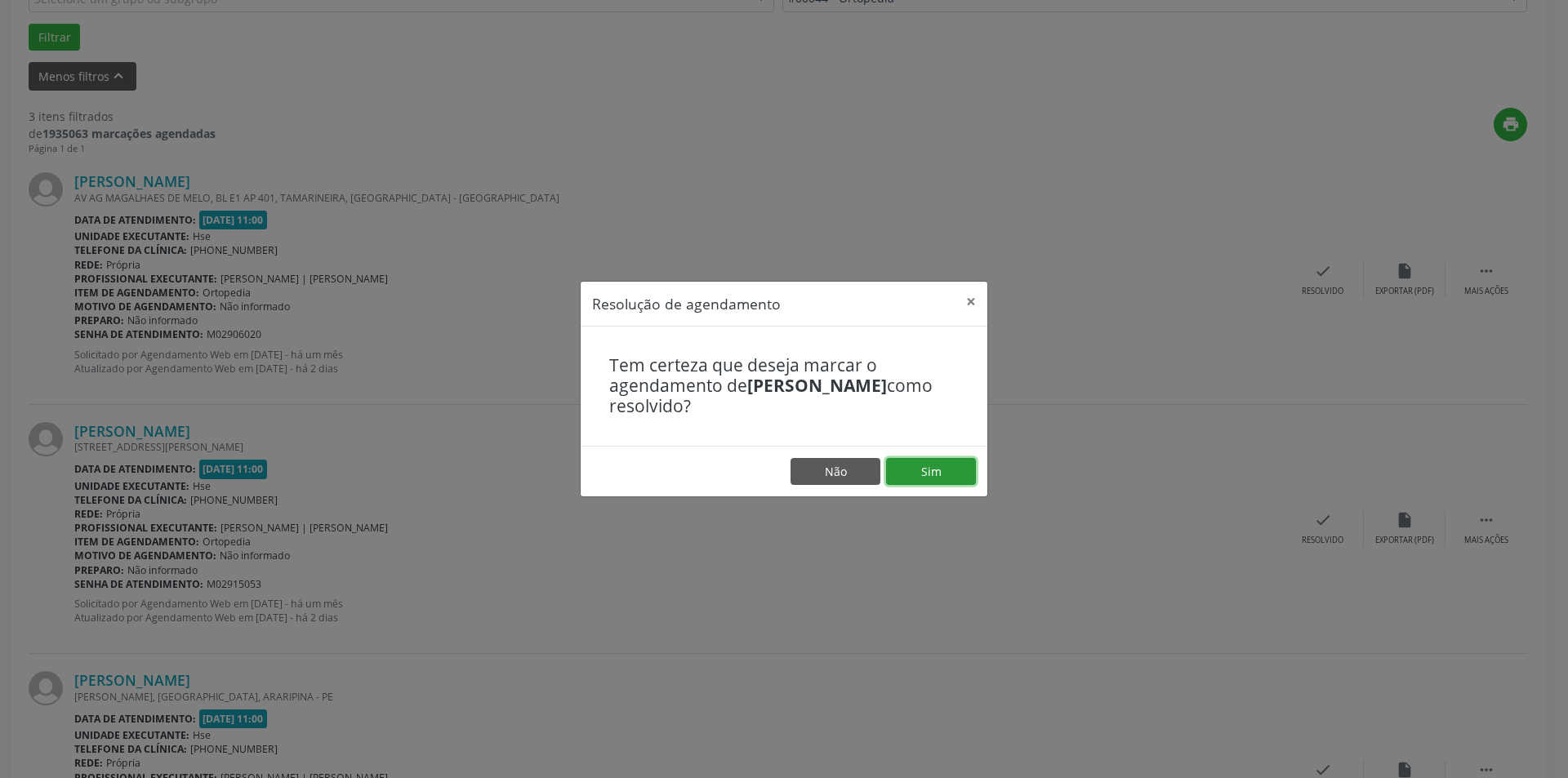
click at [922, 464] on button "Sim" at bounding box center [931, 472] width 90 height 28
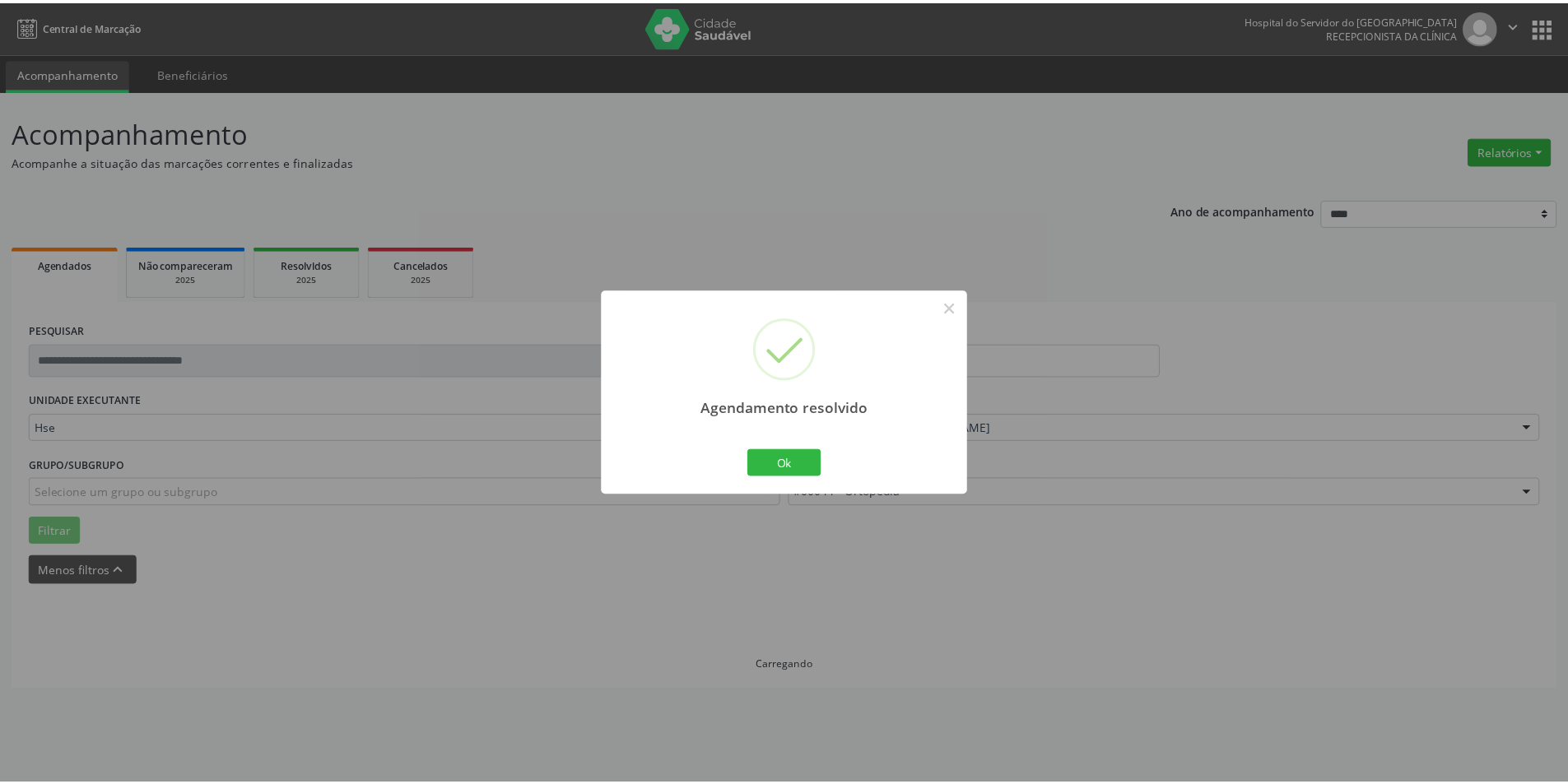
scroll to position [0, 0]
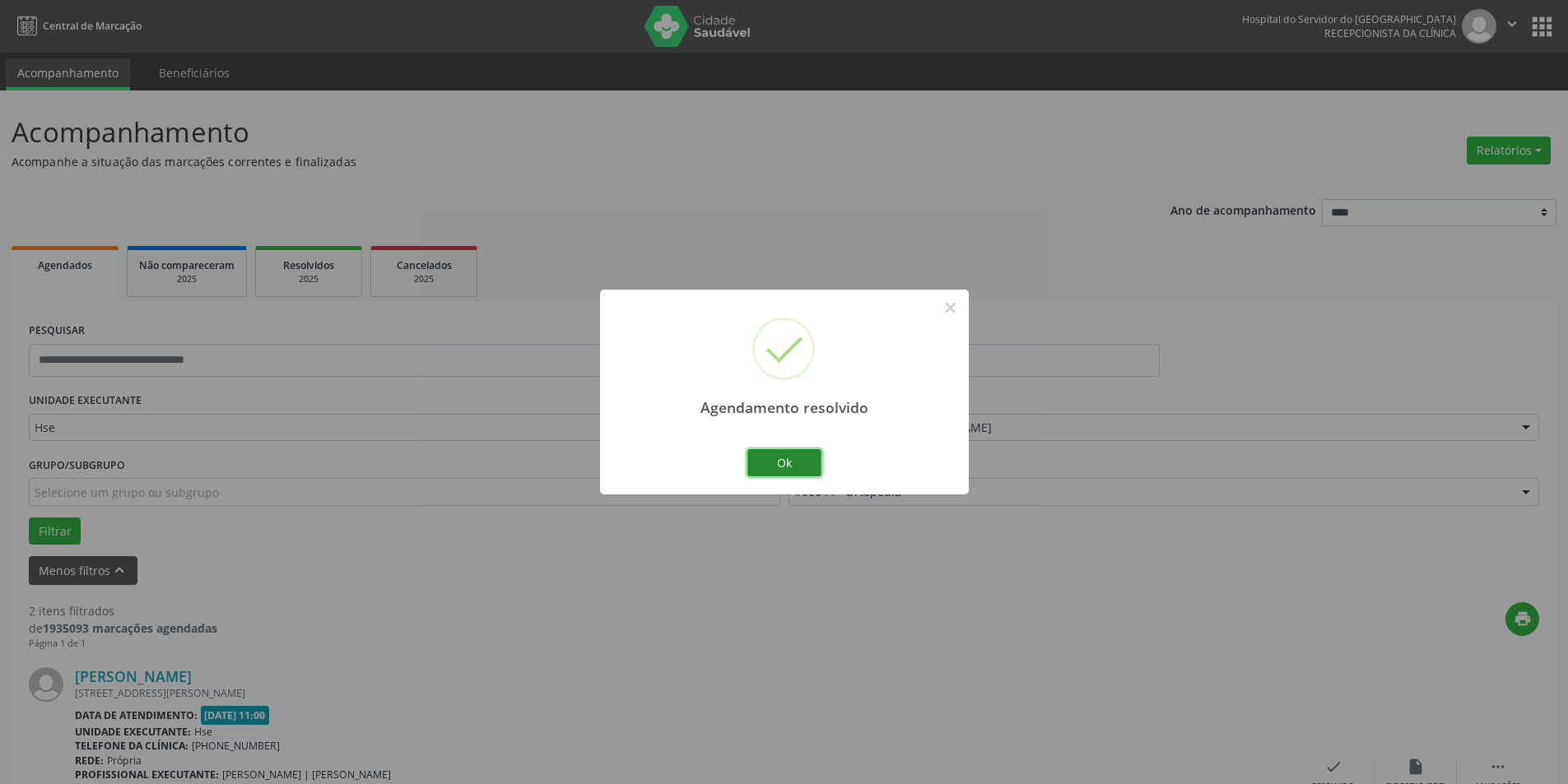
click at [792, 466] on button "Ok" at bounding box center [784, 463] width 74 height 28
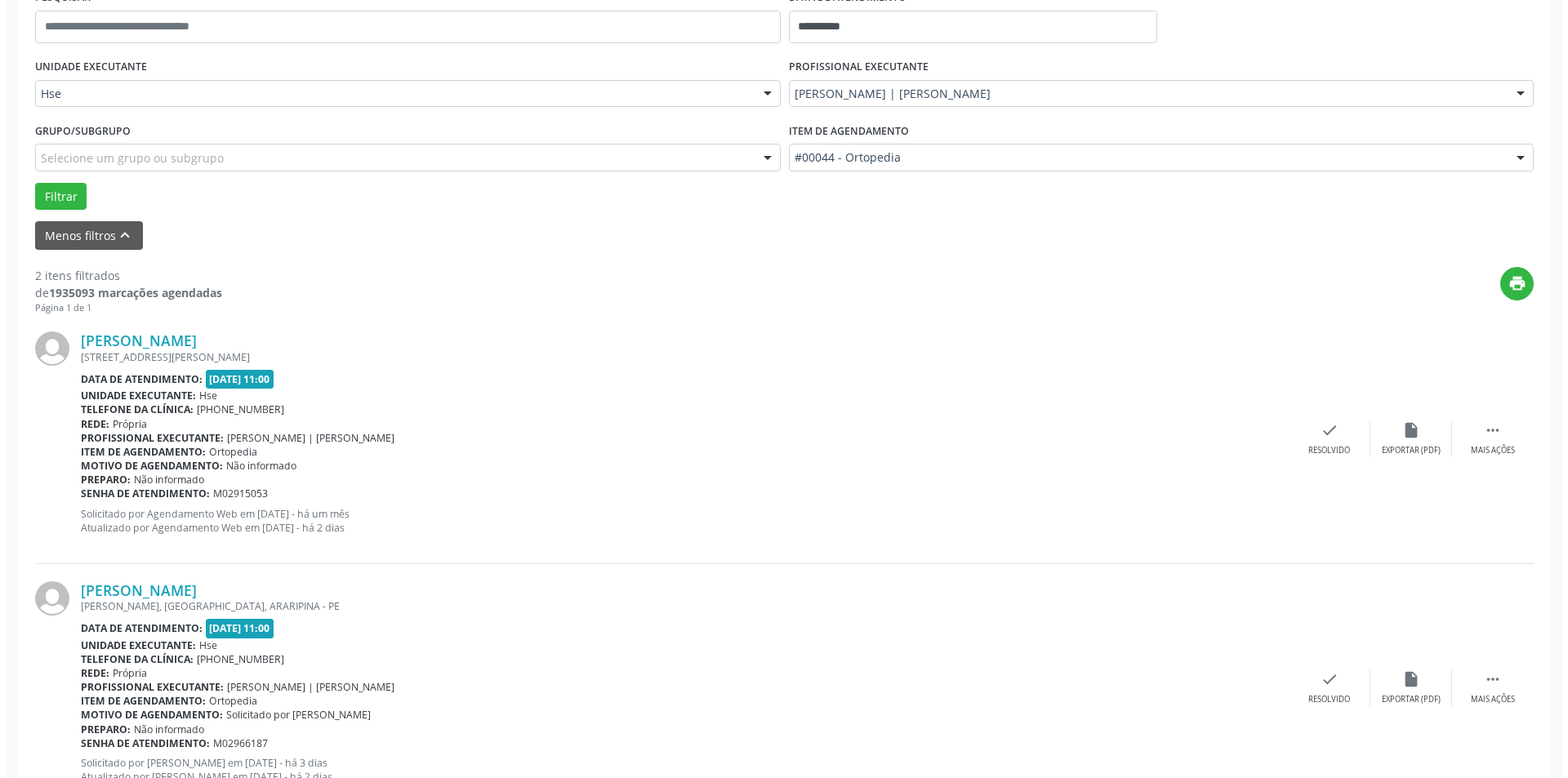
scroll to position [393, 0]
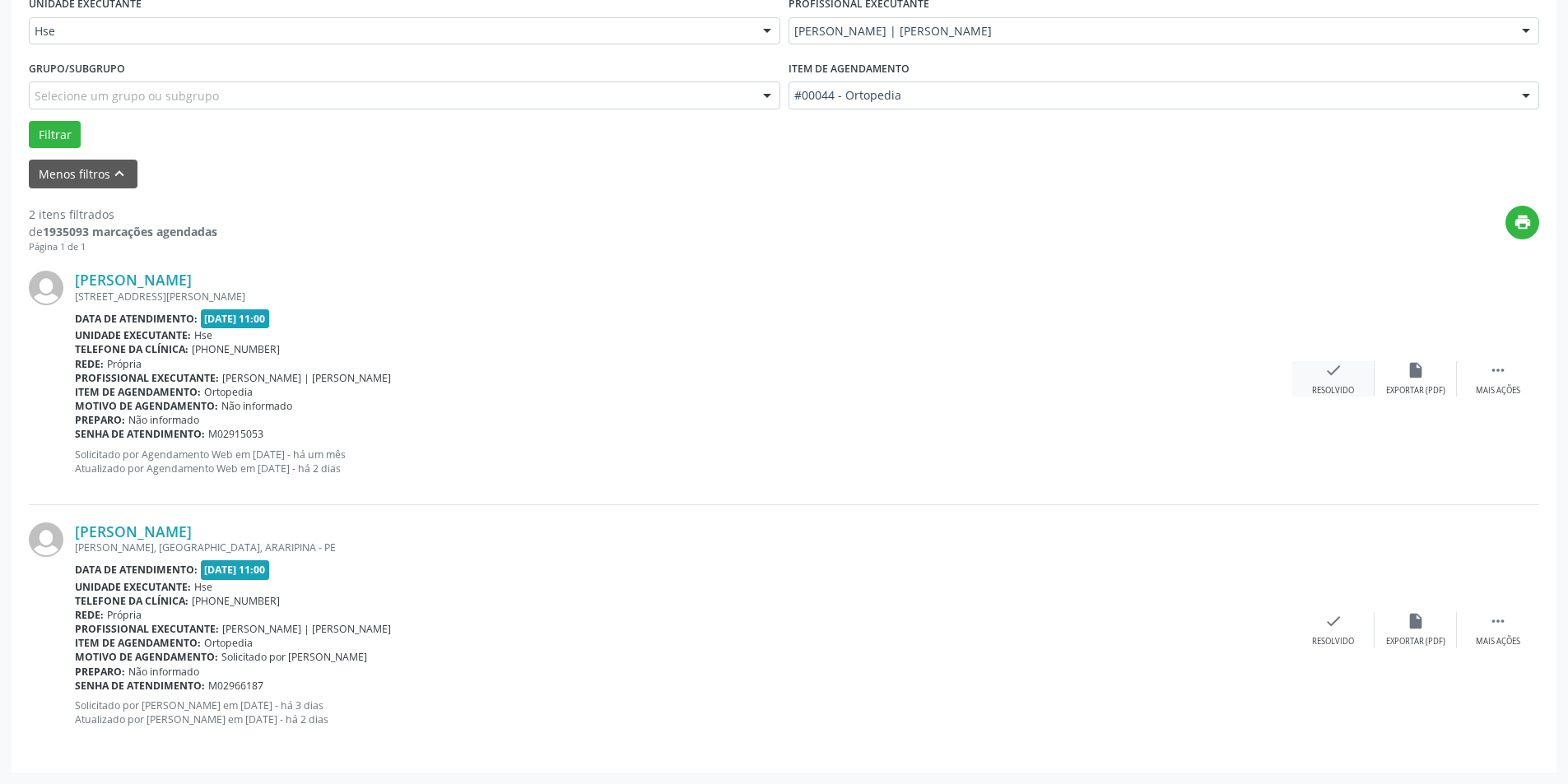
click at [1322, 374] on div "check Resolvido" at bounding box center [1333, 378] width 82 height 36
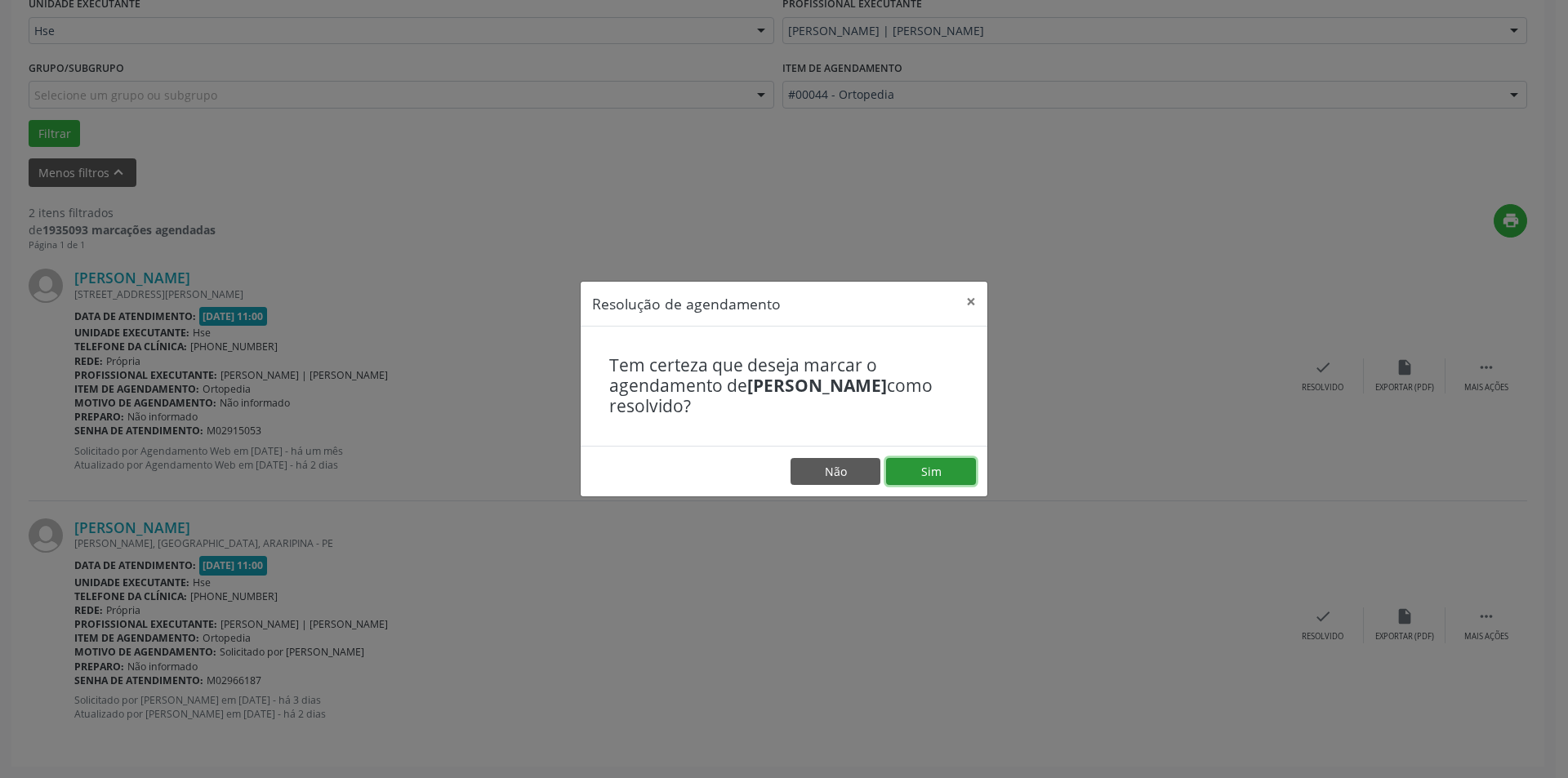
click at [924, 475] on button "Sim" at bounding box center [931, 472] width 90 height 28
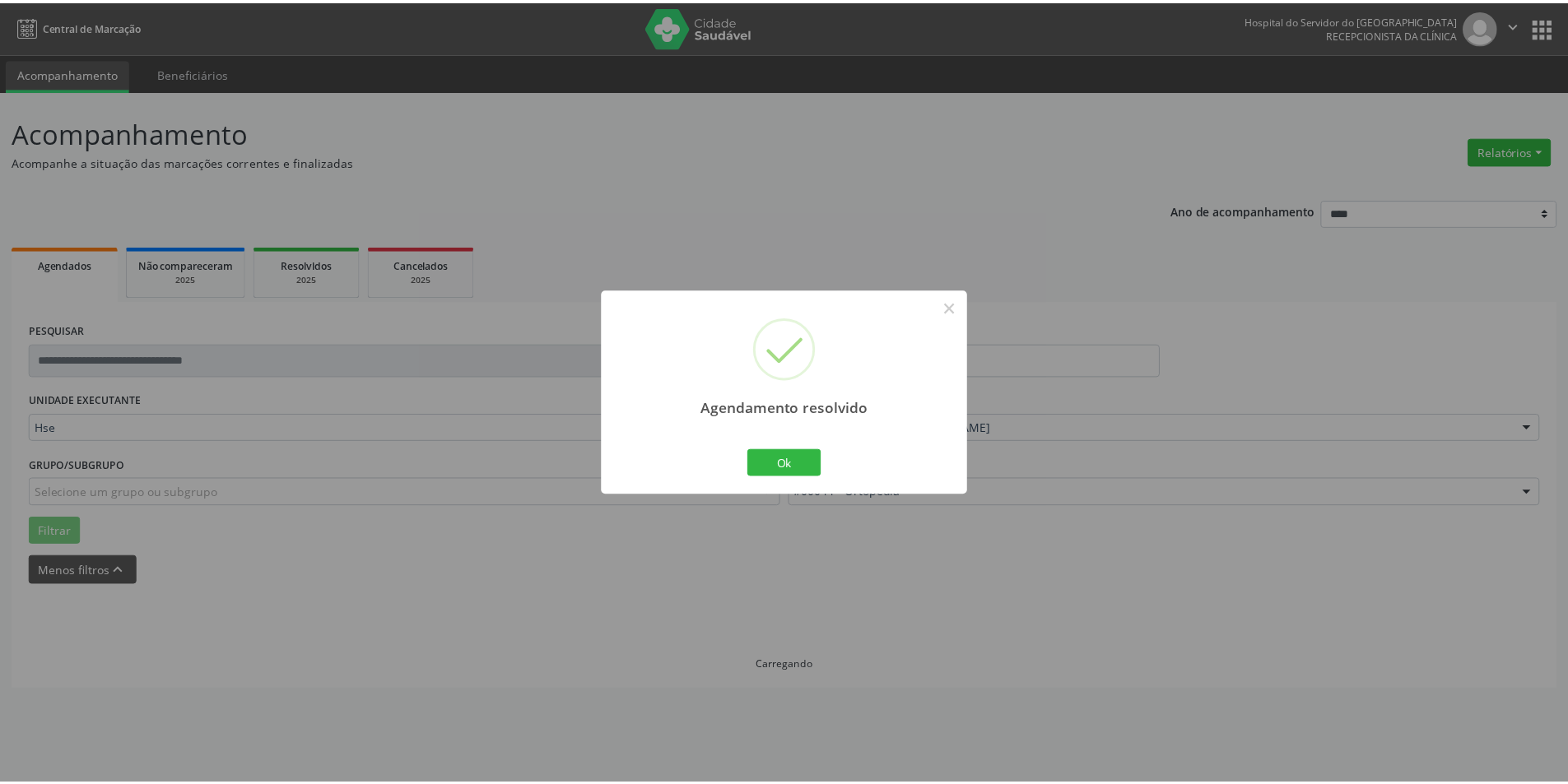
scroll to position [0, 0]
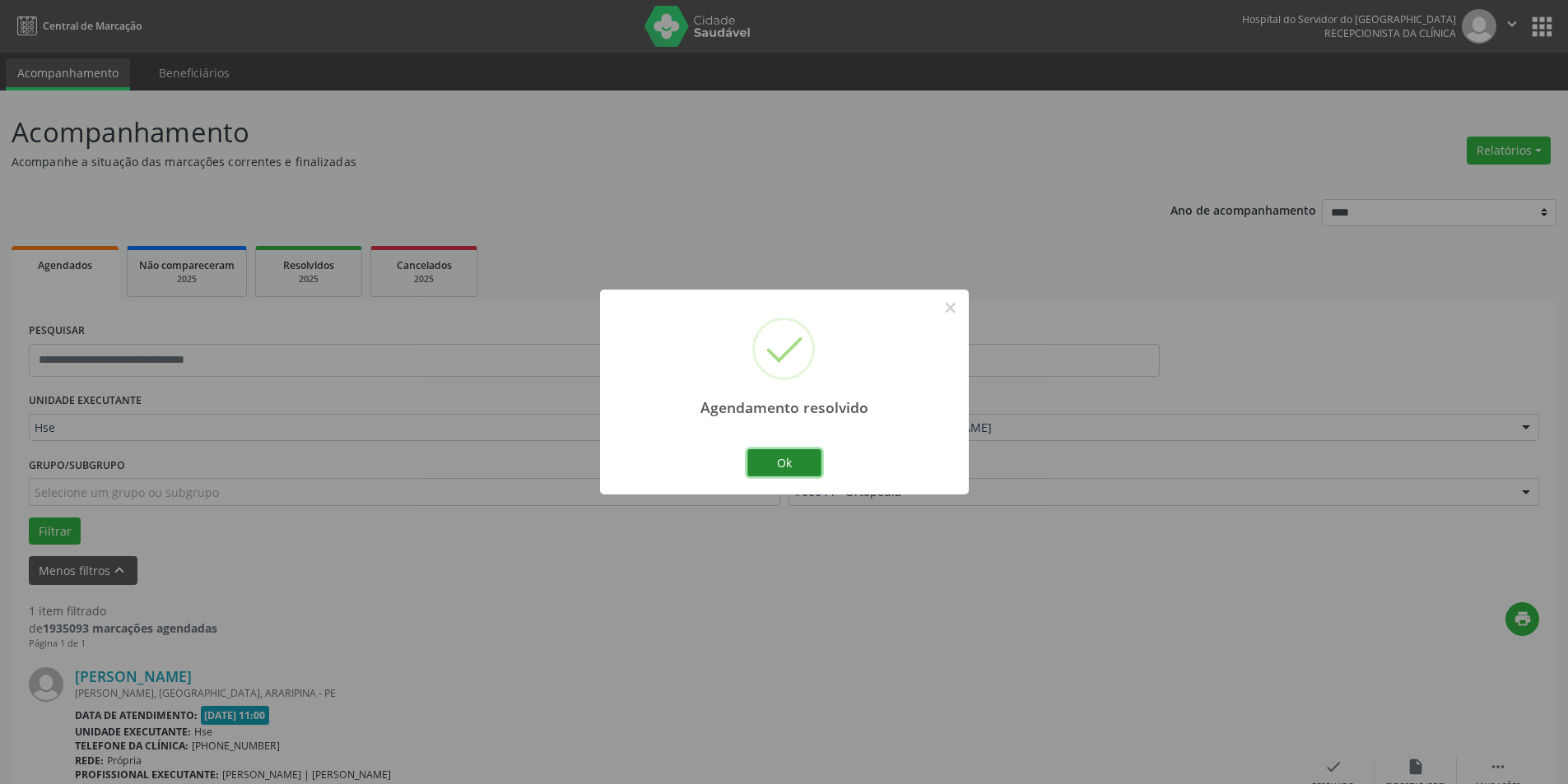
click at [788, 465] on button "Ok" at bounding box center [784, 463] width 74 height 28
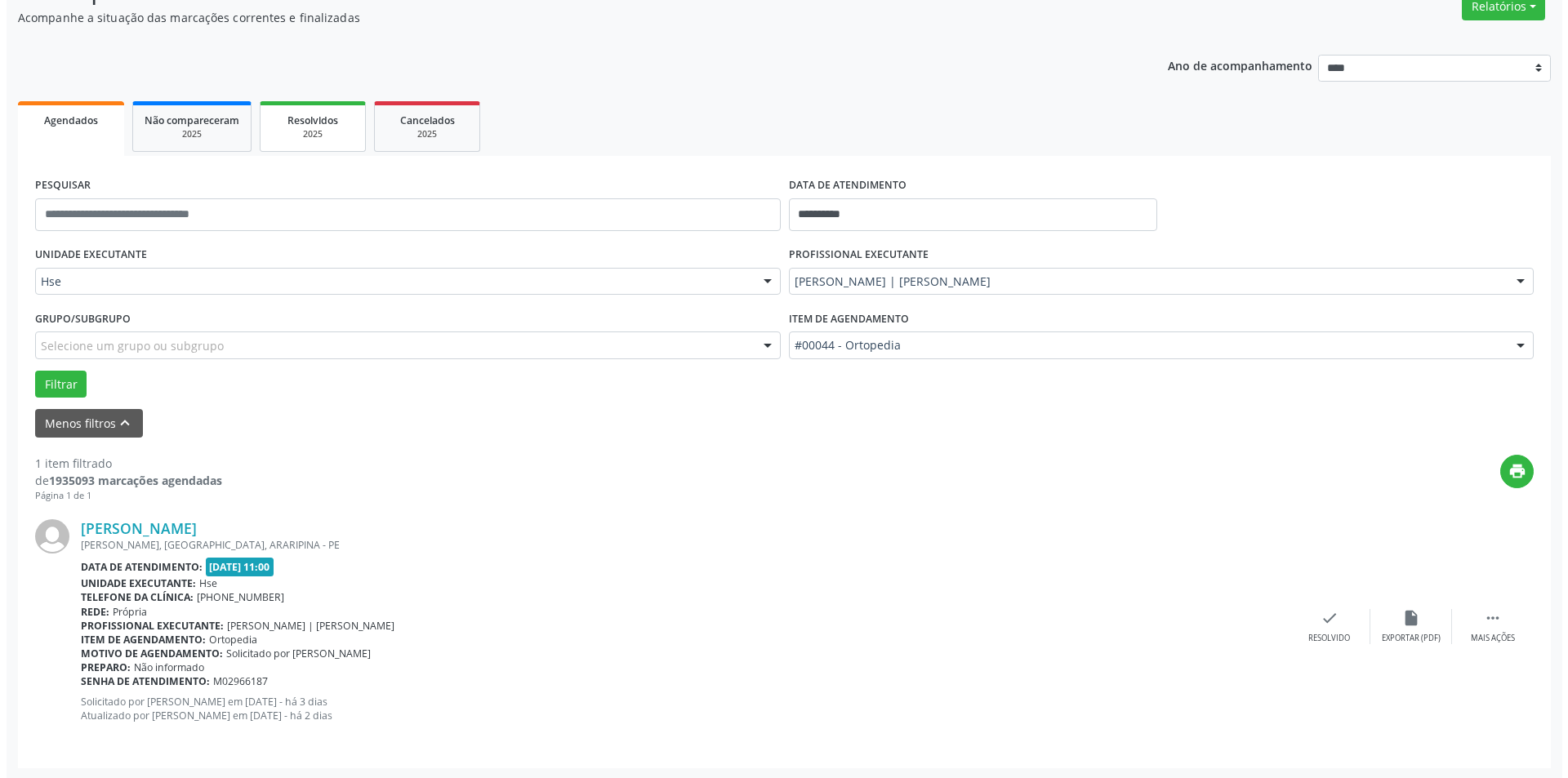
scroll to position [144, 0]
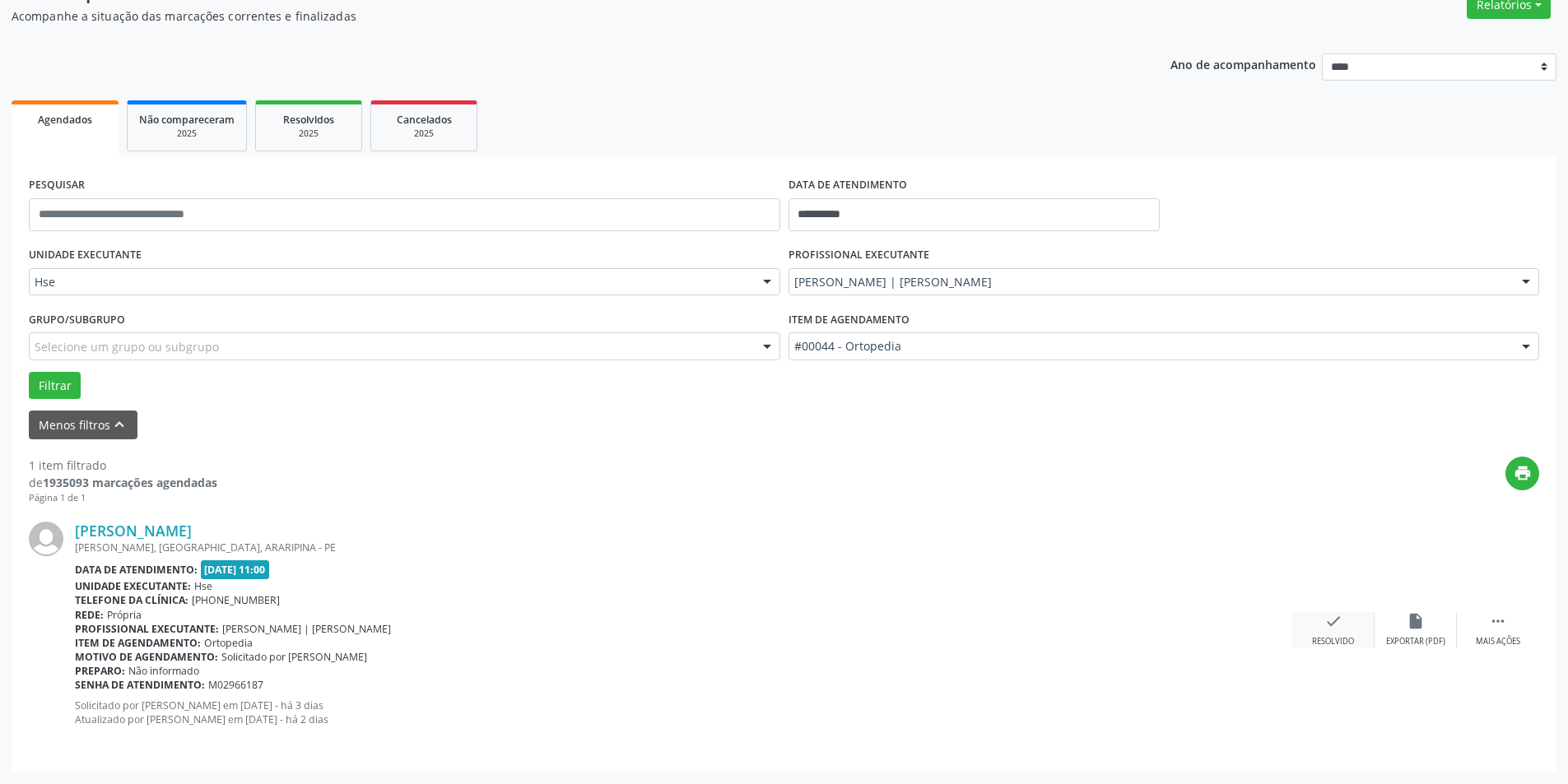
click at [1354, 619] on div "check Resolvido" at bounding box center [1333, 630] width 82 height 36
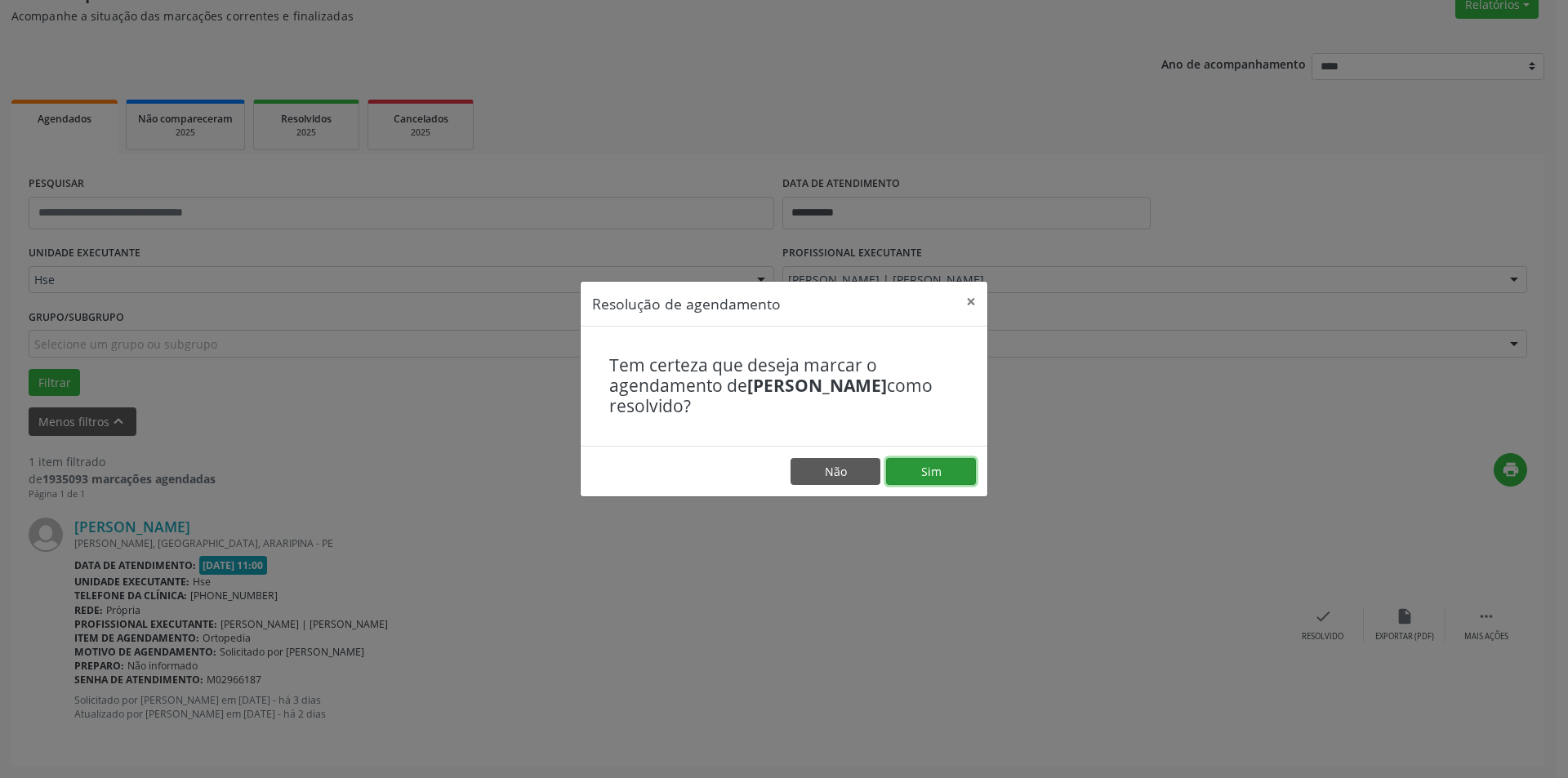
click at [952, 475] on button "Sim" at bounding box center [931, 472] width 90 height 28
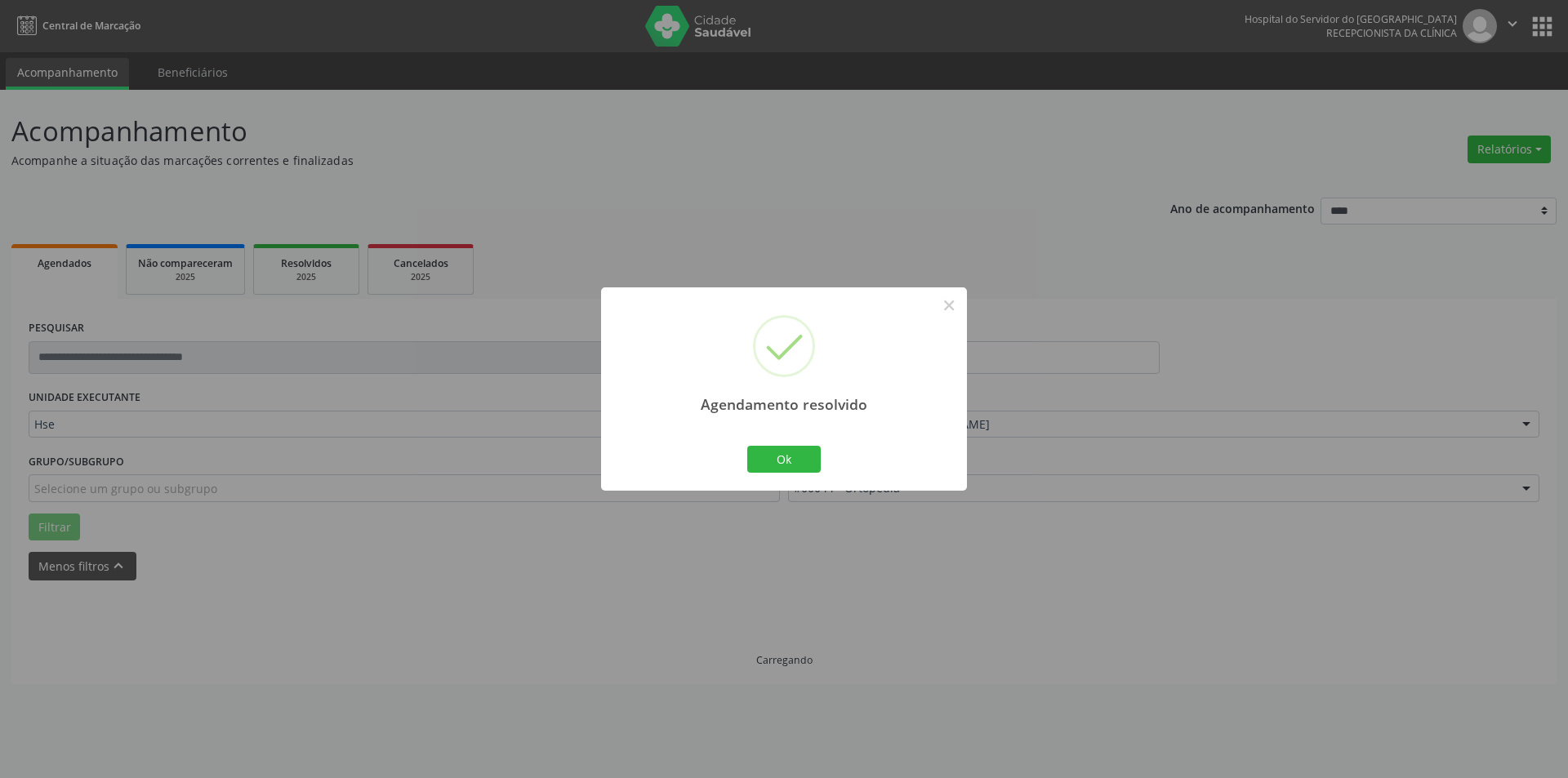
scroll to position [0, 0]
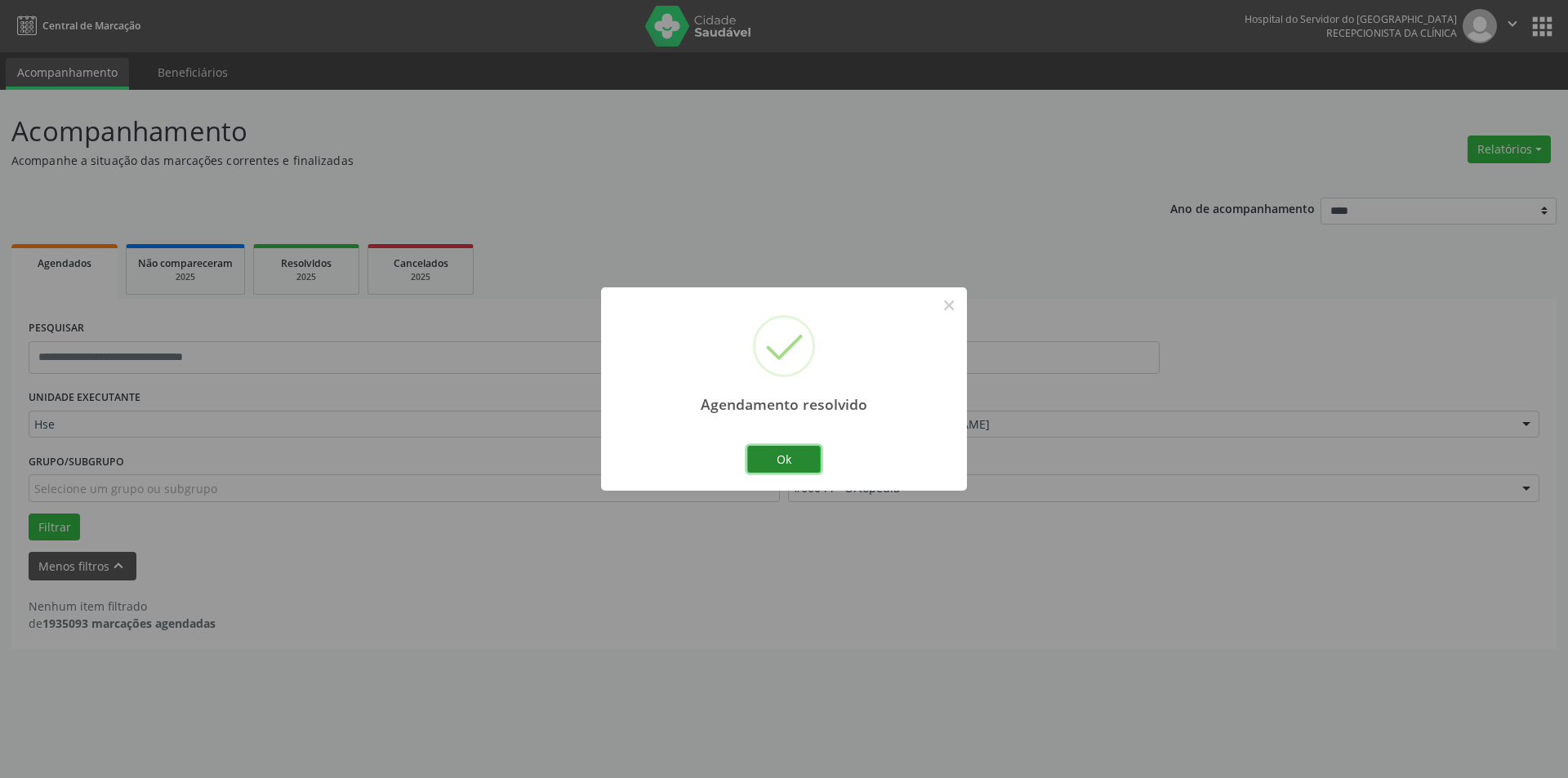
click at [795, 467] on button "Ok" at bounding box center [784, 459] width 74 height 28
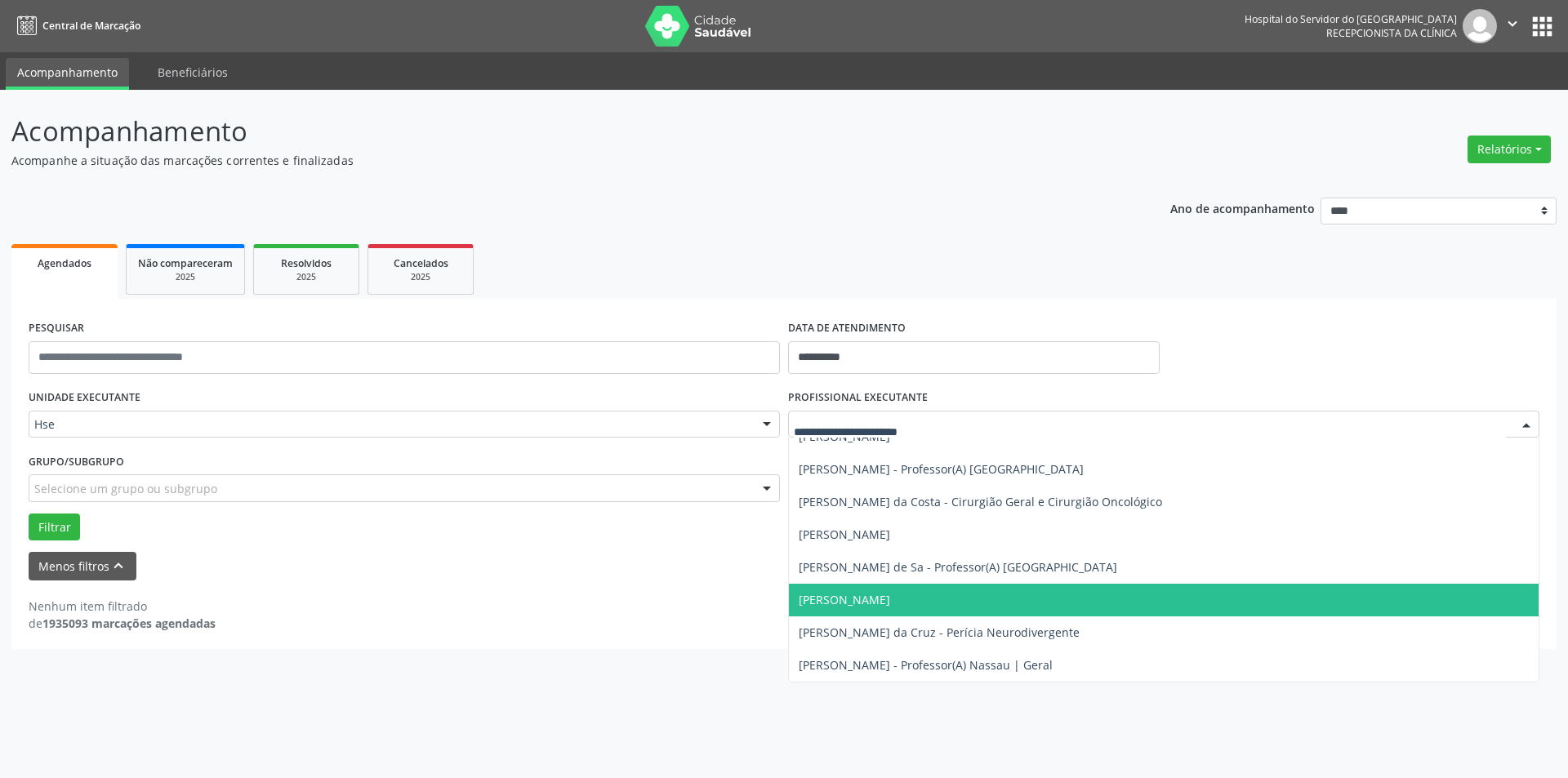
click at [1030, 411] on div at bounding box center [1163, 424] width 751 height 28
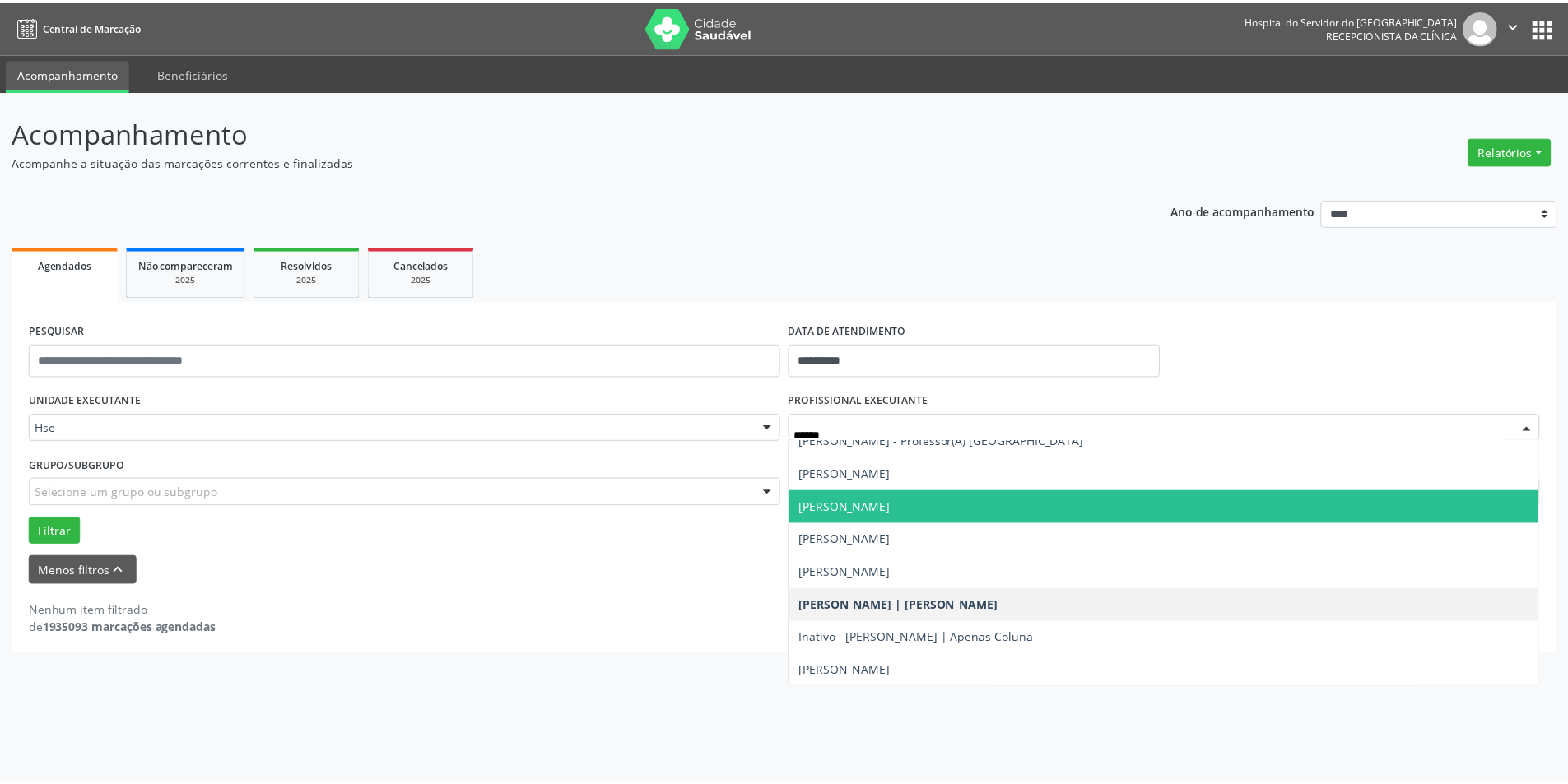
scroll to position [83, 0]
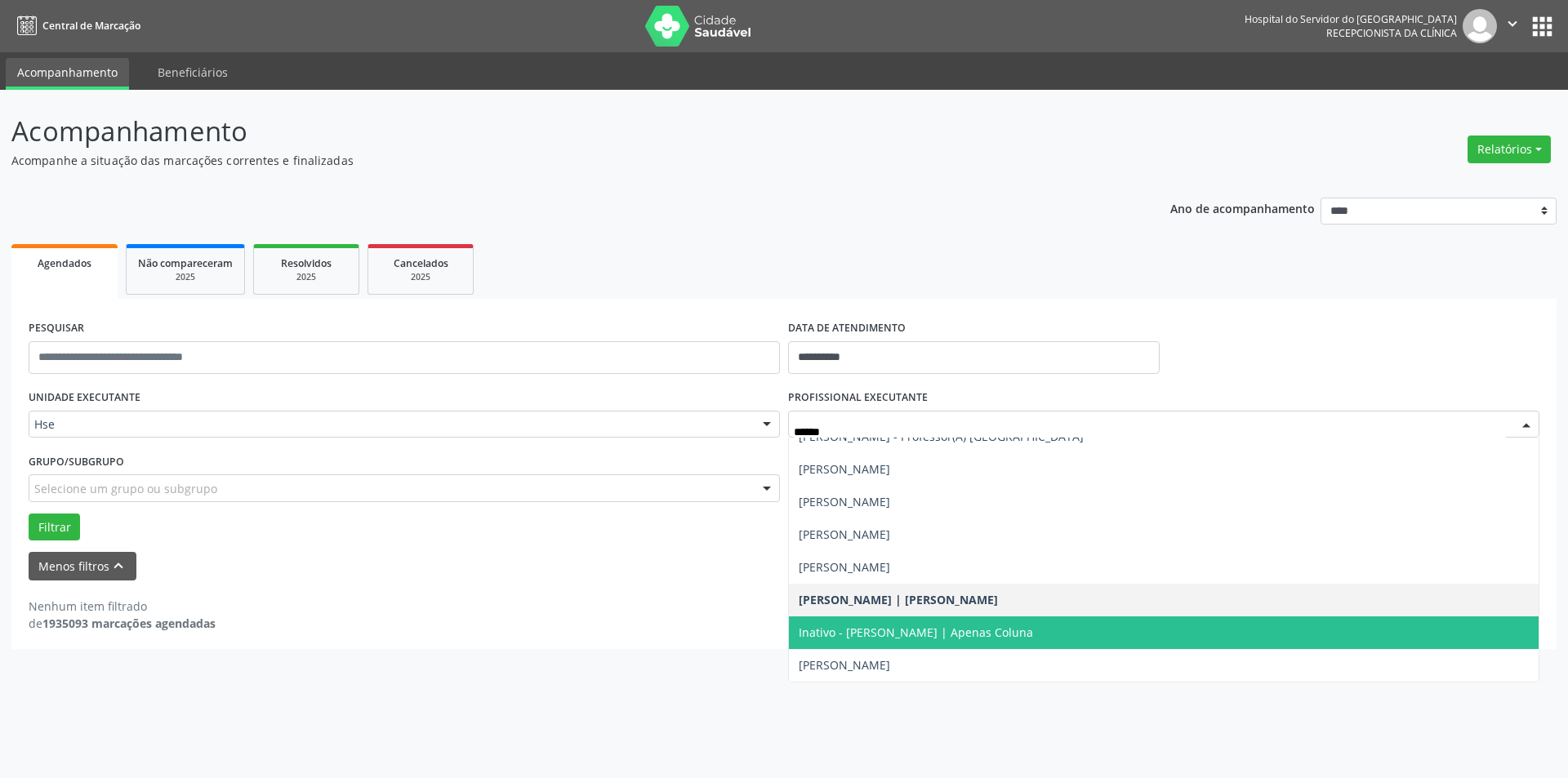
click at [1038, 626] on span "Inativo - [PERSON_NAME] | Apenas Coluna" at bounding box center [1163, 633] width 750 height 33
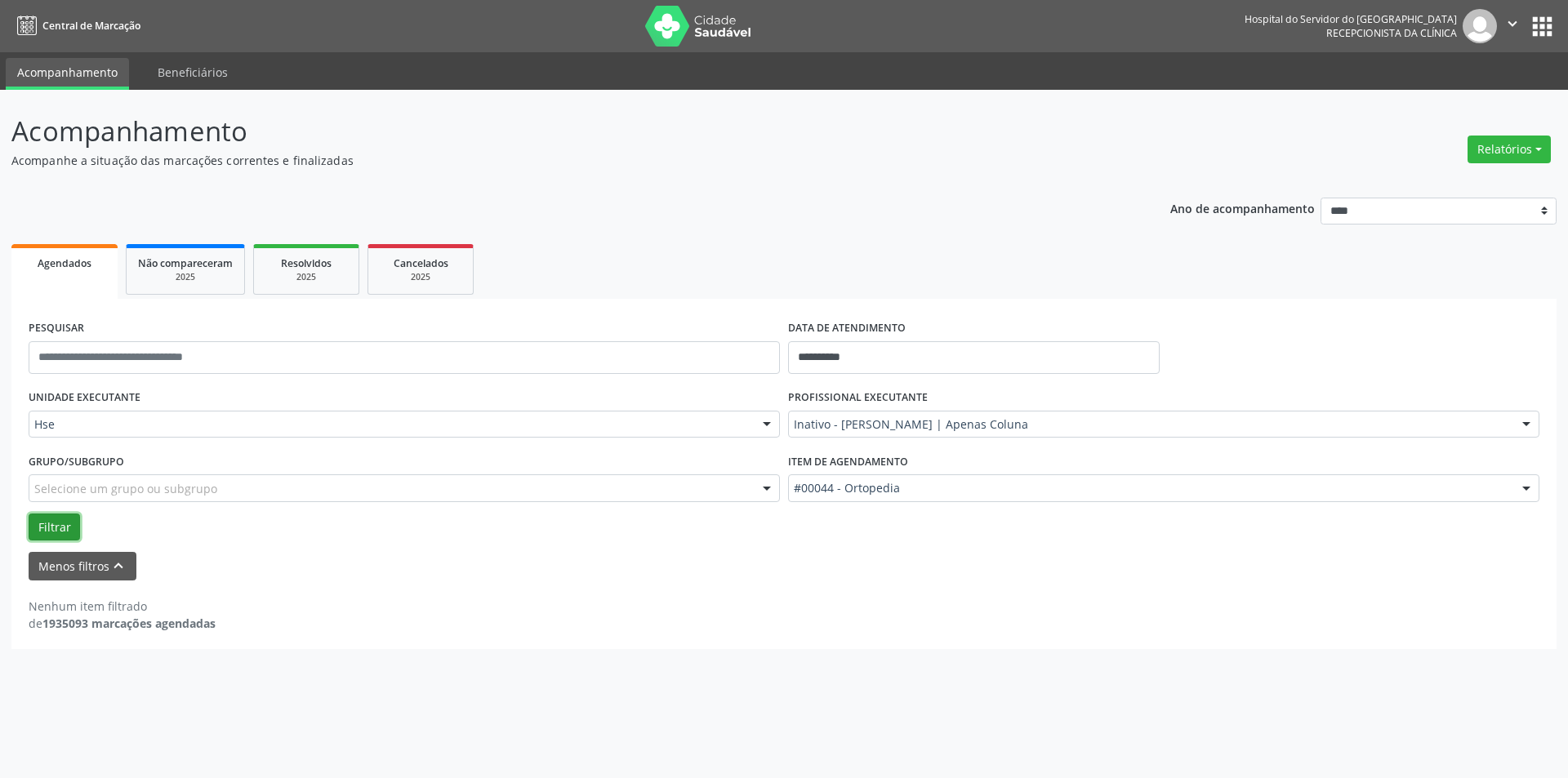
click at [50, 521] on button "Filtrar" at bounding box center [55, 527] width 52 height 28
click at [44, 519] on button "Filtrar" at bounding box center [55, 527] width 52 height 28
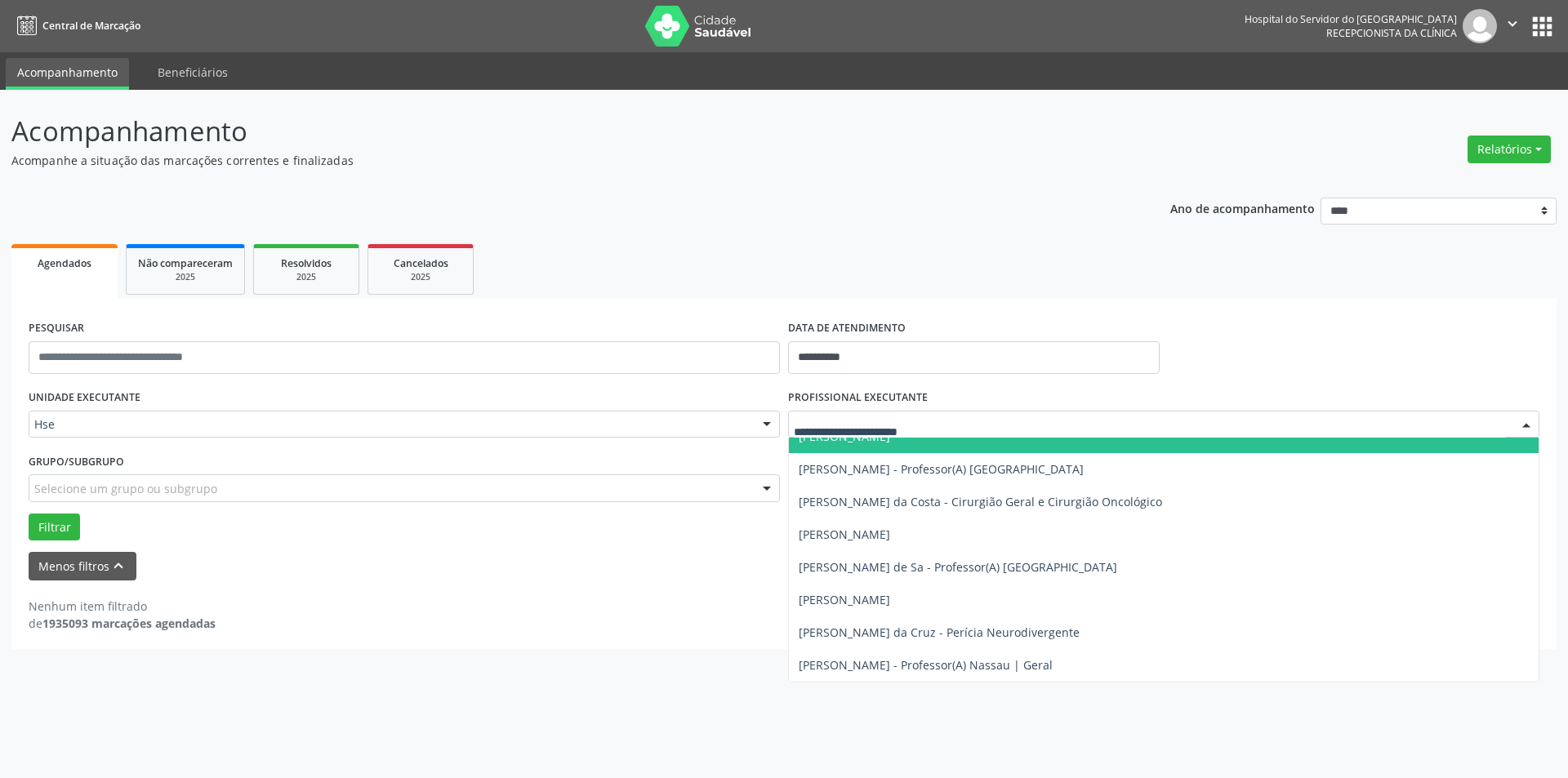
click at [1071, 423] on input "text" at bounding box center [1150, 433] width 712 height 33
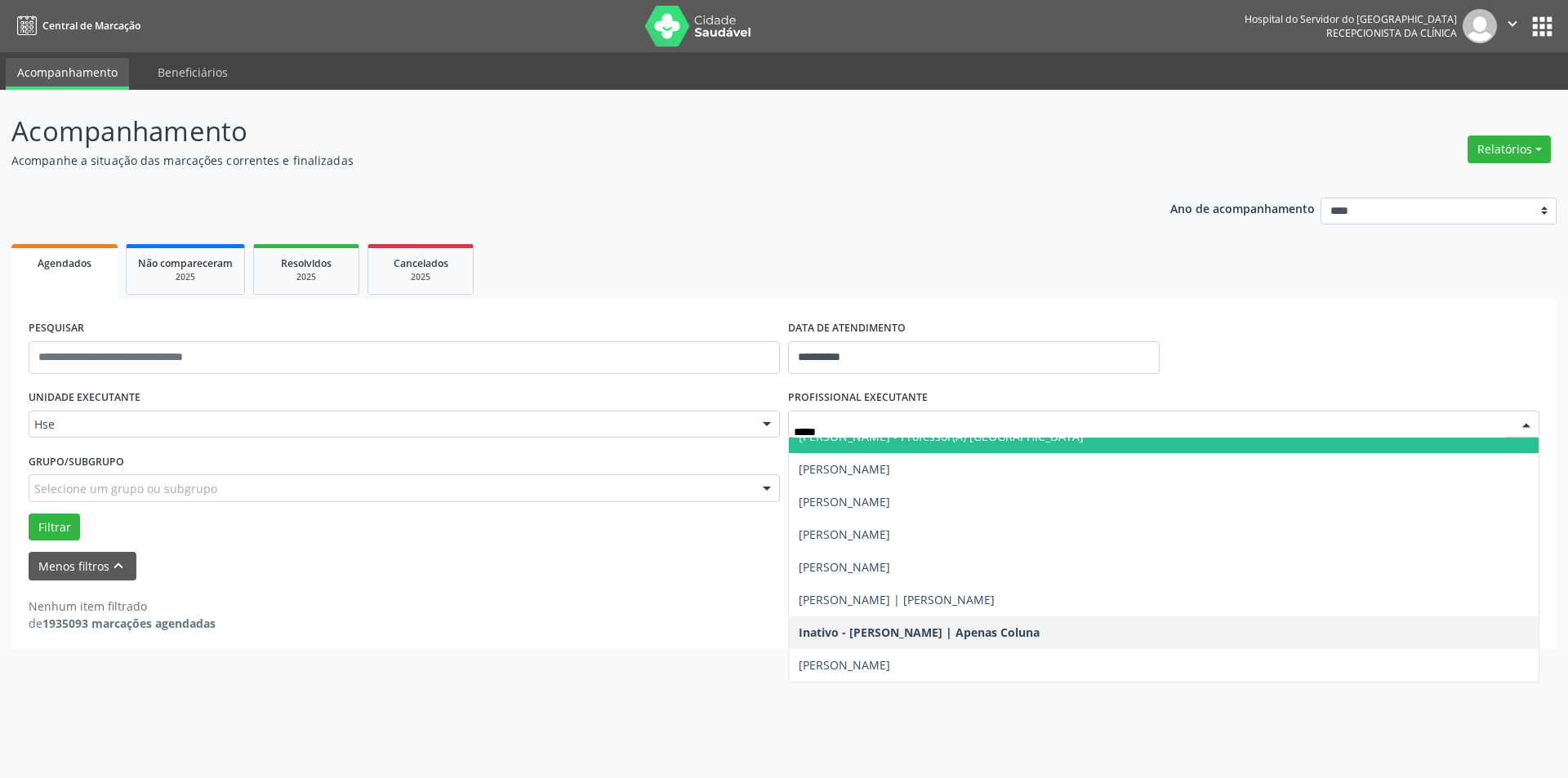
type input "******"
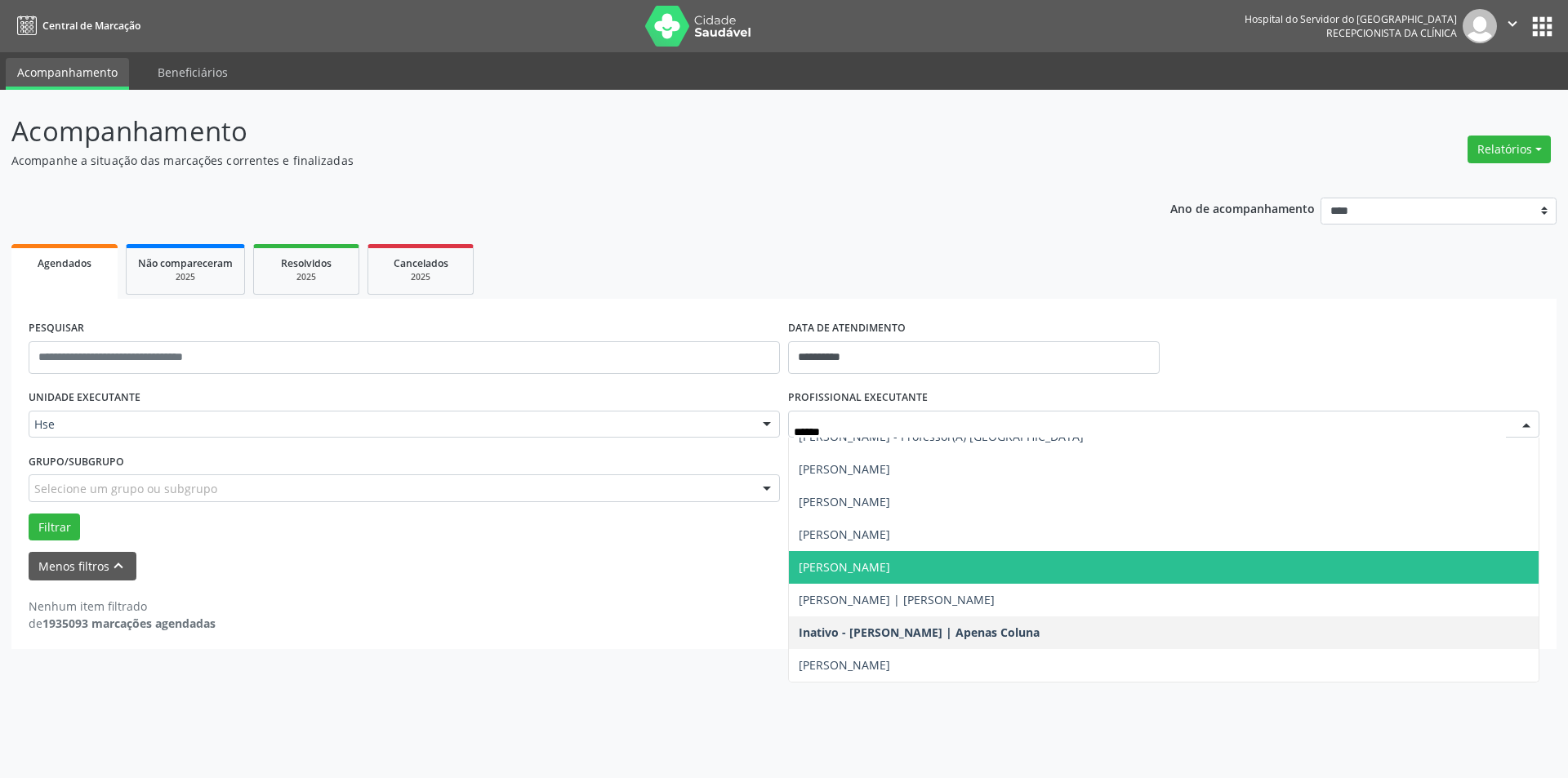
click at [1014, 567] on span "[PERSON_NAME]" at bounding box center [1163, 567] width 750 height 33
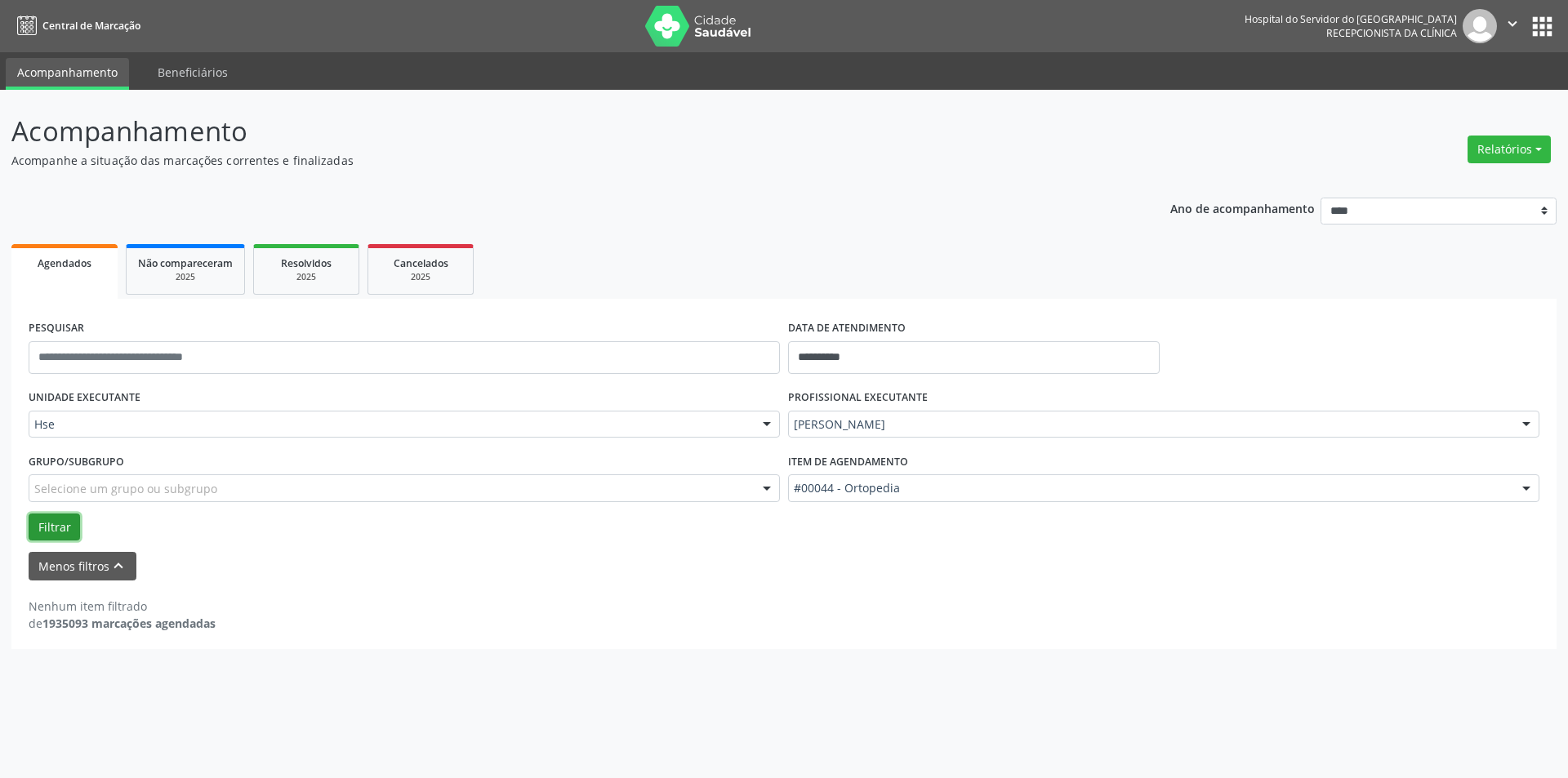
click at [61, 525] on button "Filtrar" at bounding box center [55, 527] width 52 height 28
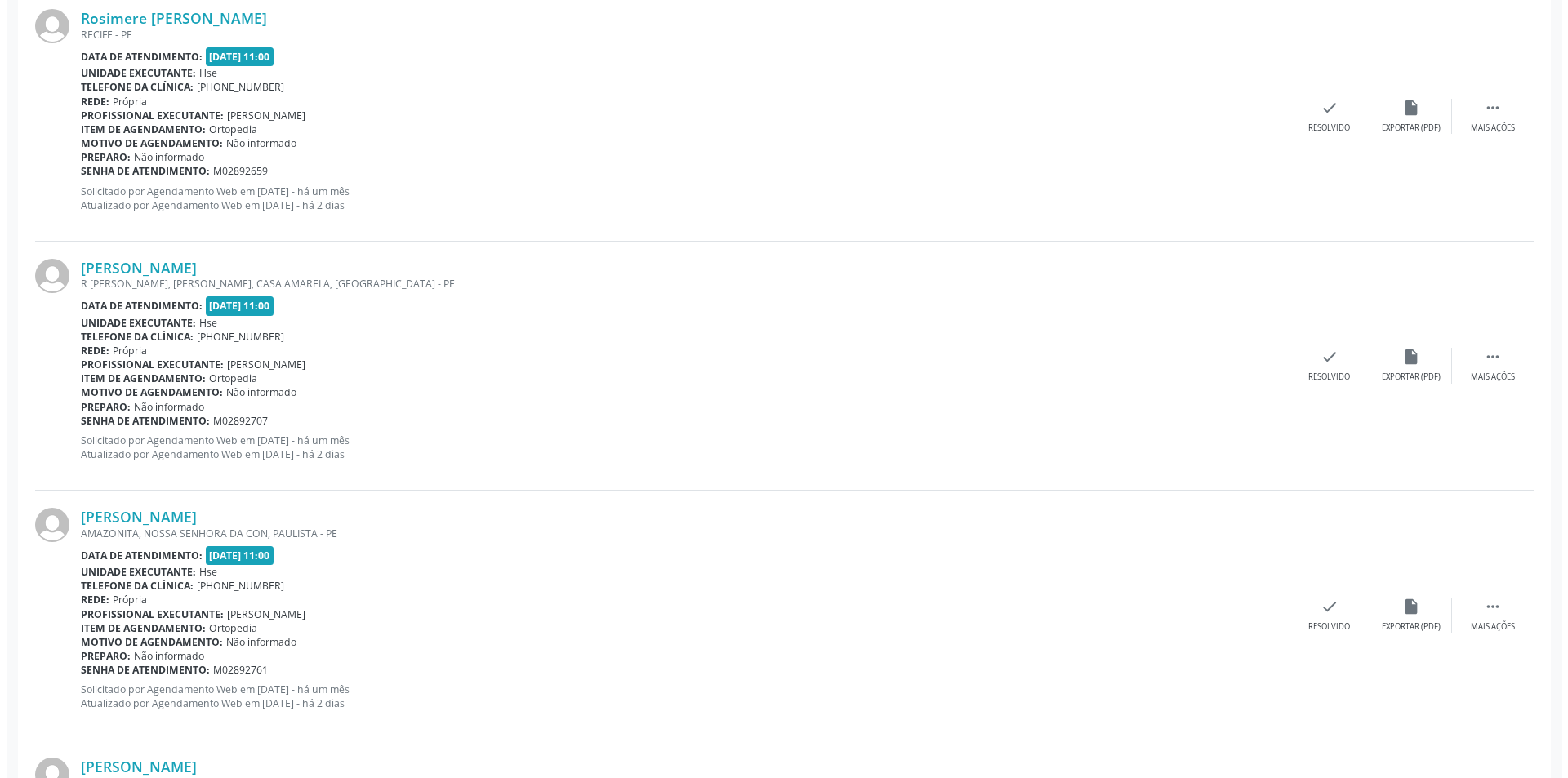
scroll to position [409, 0]
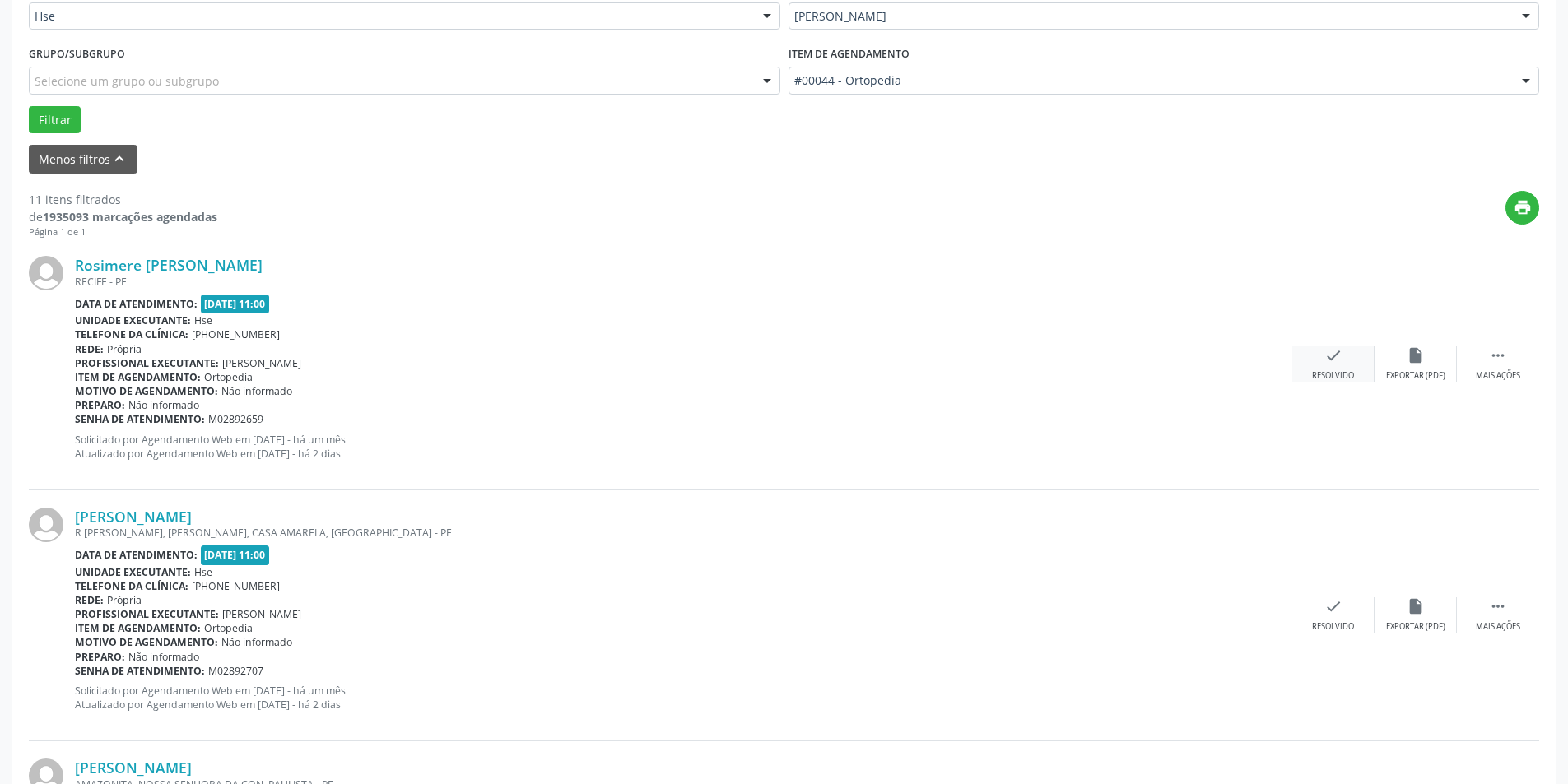
click at [1359, 374] on div "check Resolvido" at bounding box center [1333, 364] width 82 height 36
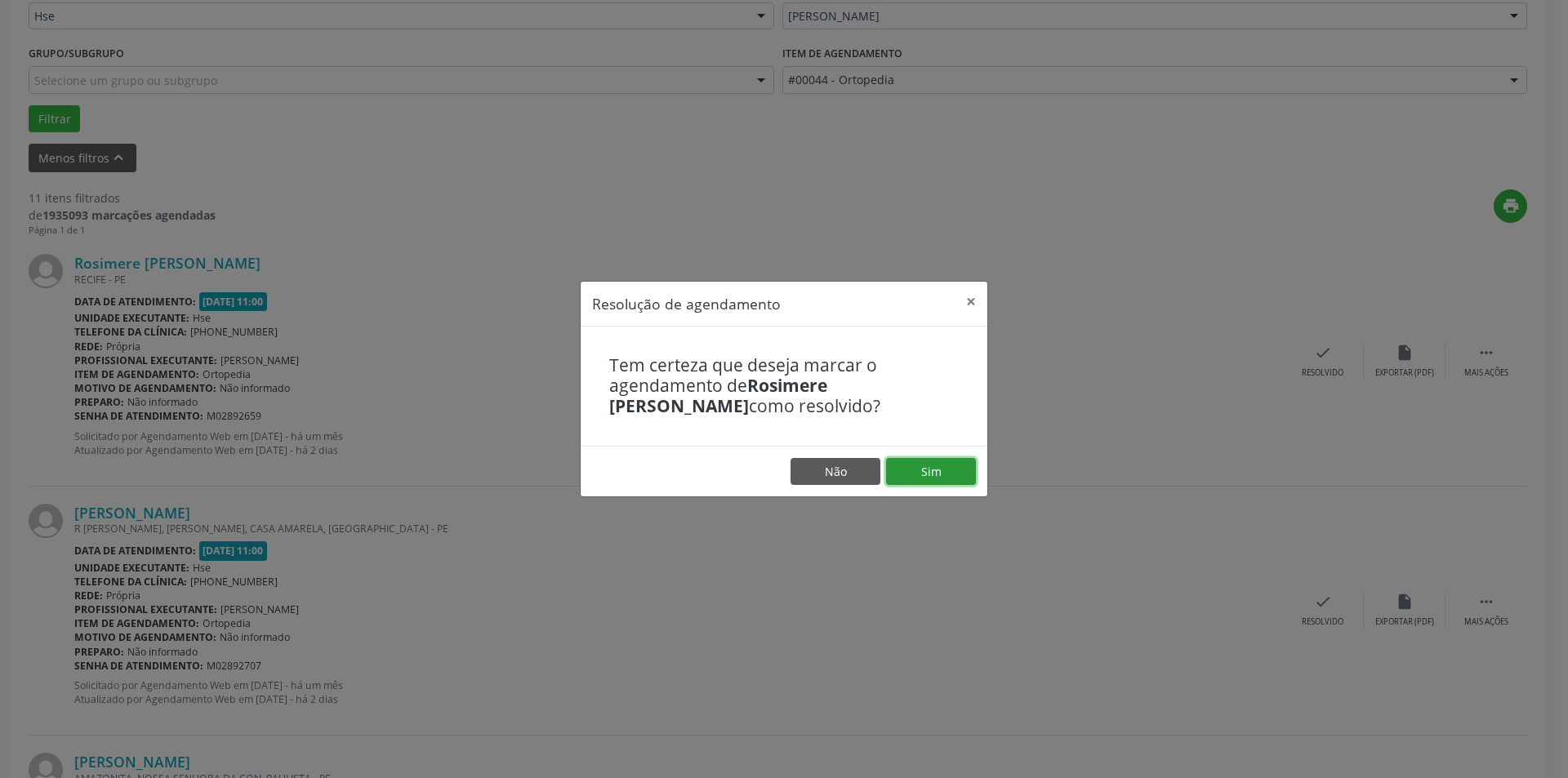
click at [927, 475] on button "Sim" at bounding box center [931, 472] width 90 height 28
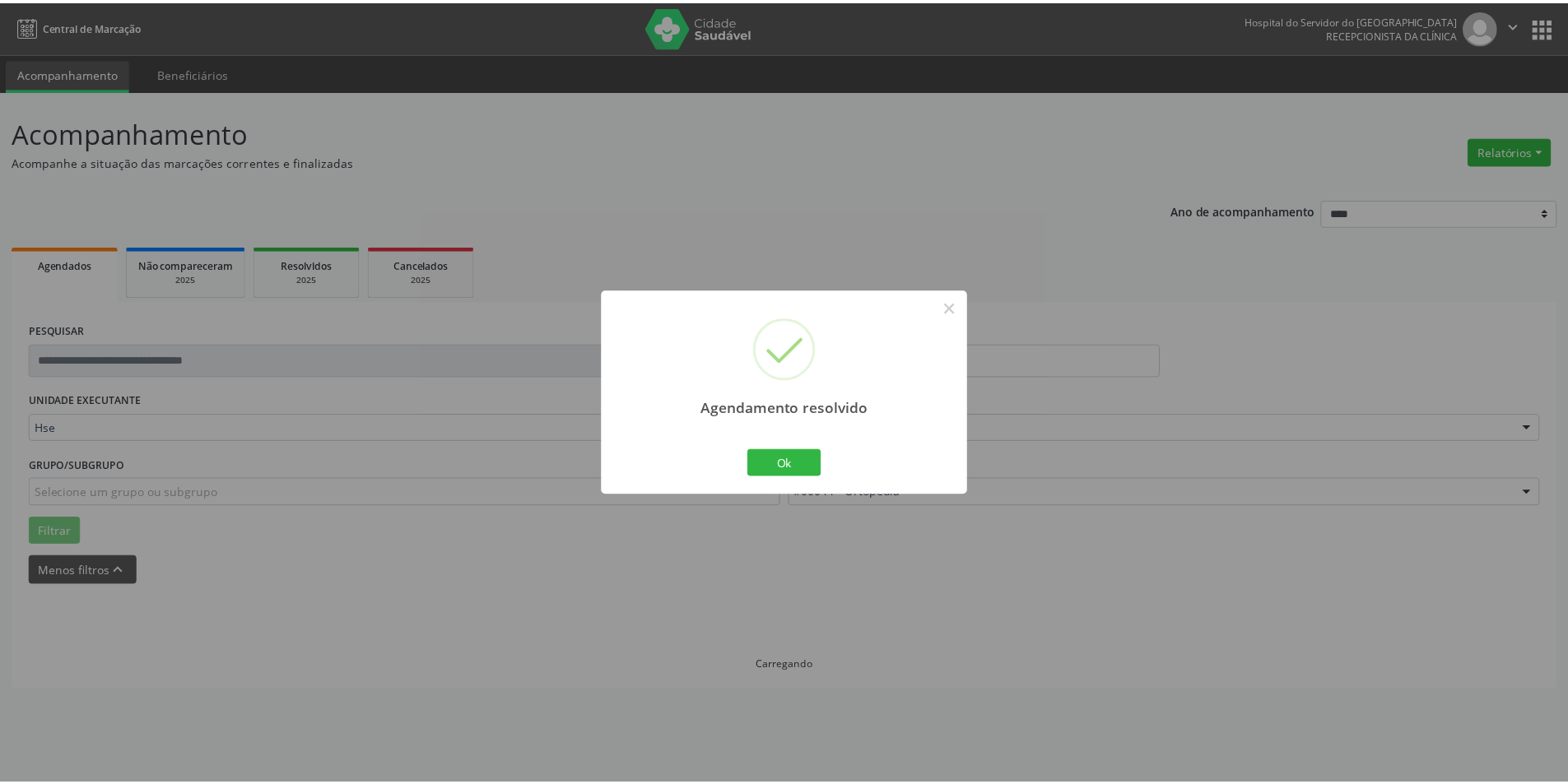
scroll to position [0, 0]
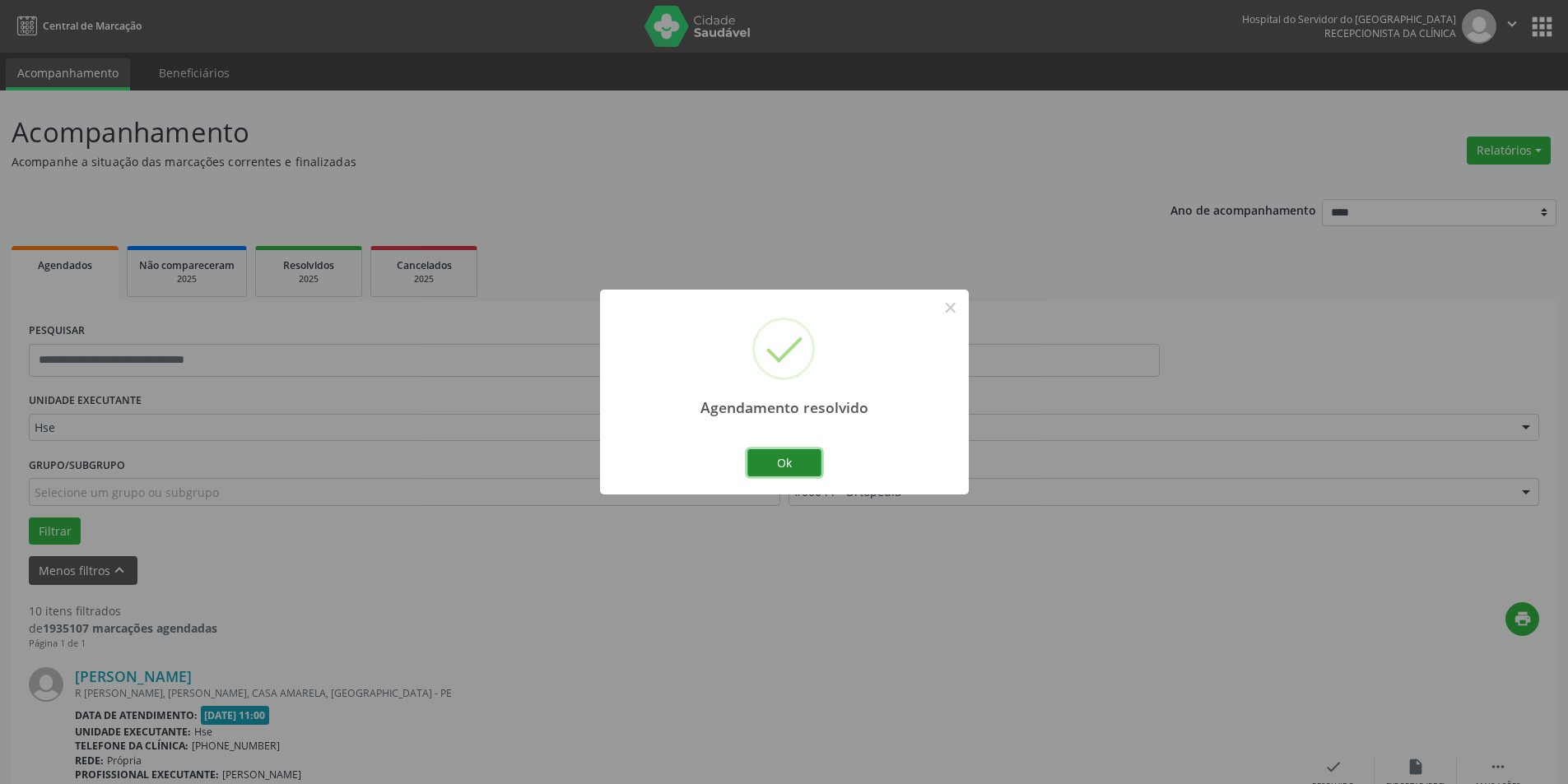
click at [768, 449] on button "Ok" at bounding box center [784, 463] width 74 height 28
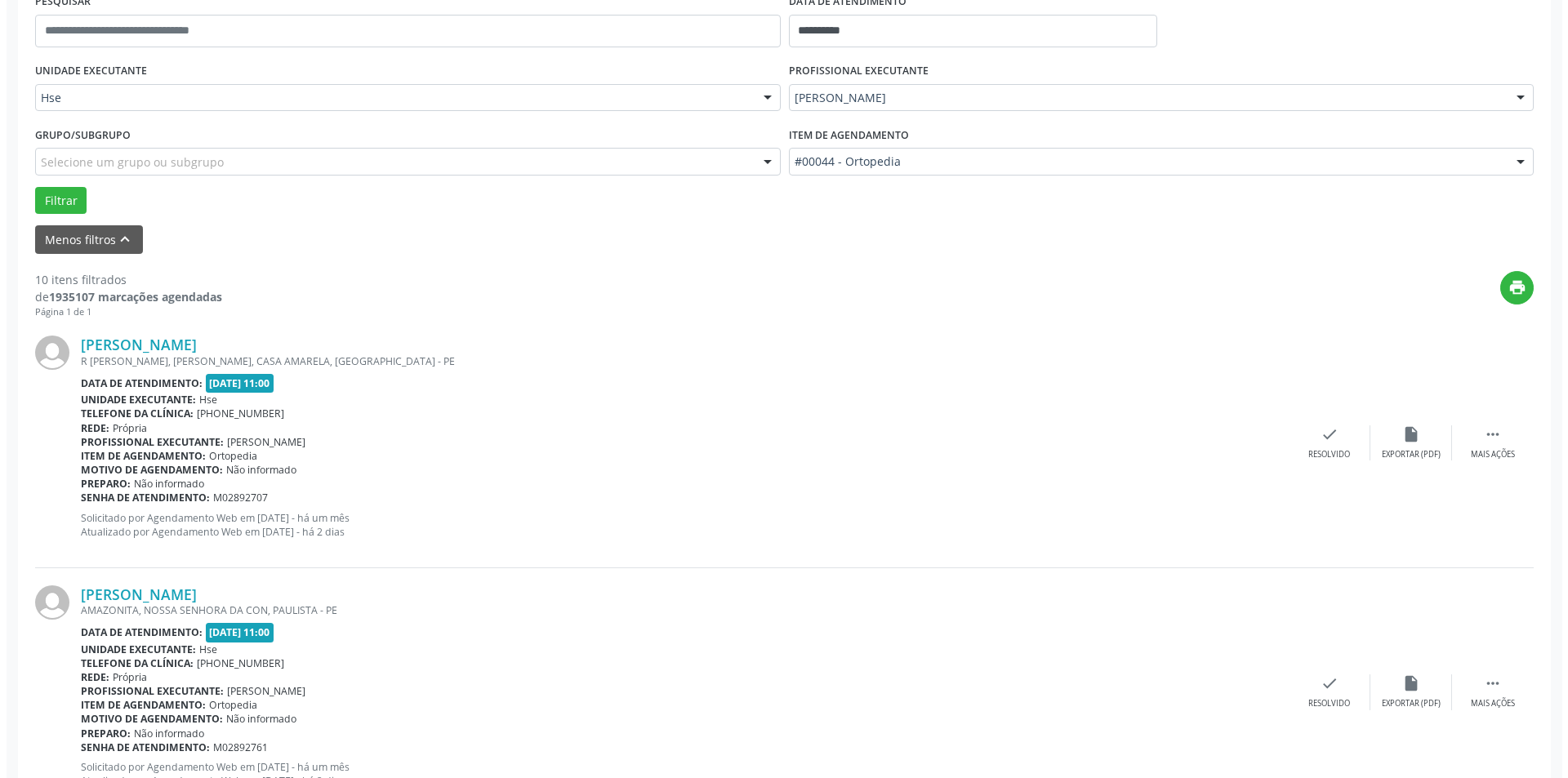
scroll to position [409, 0]
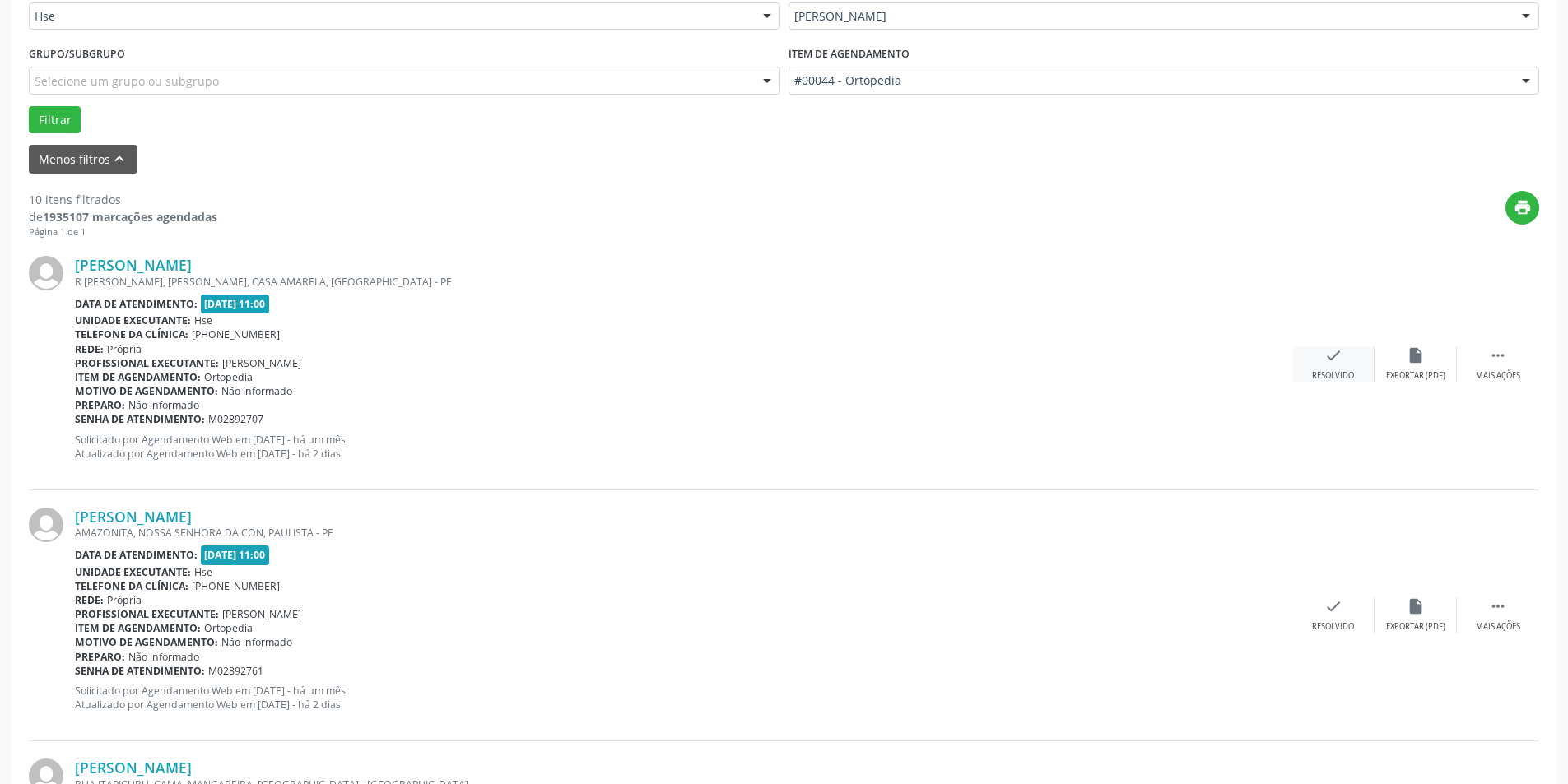
click at [1326, 365] on div "check Resolvido" at bounding box center [1333, 364] width 82 height 36
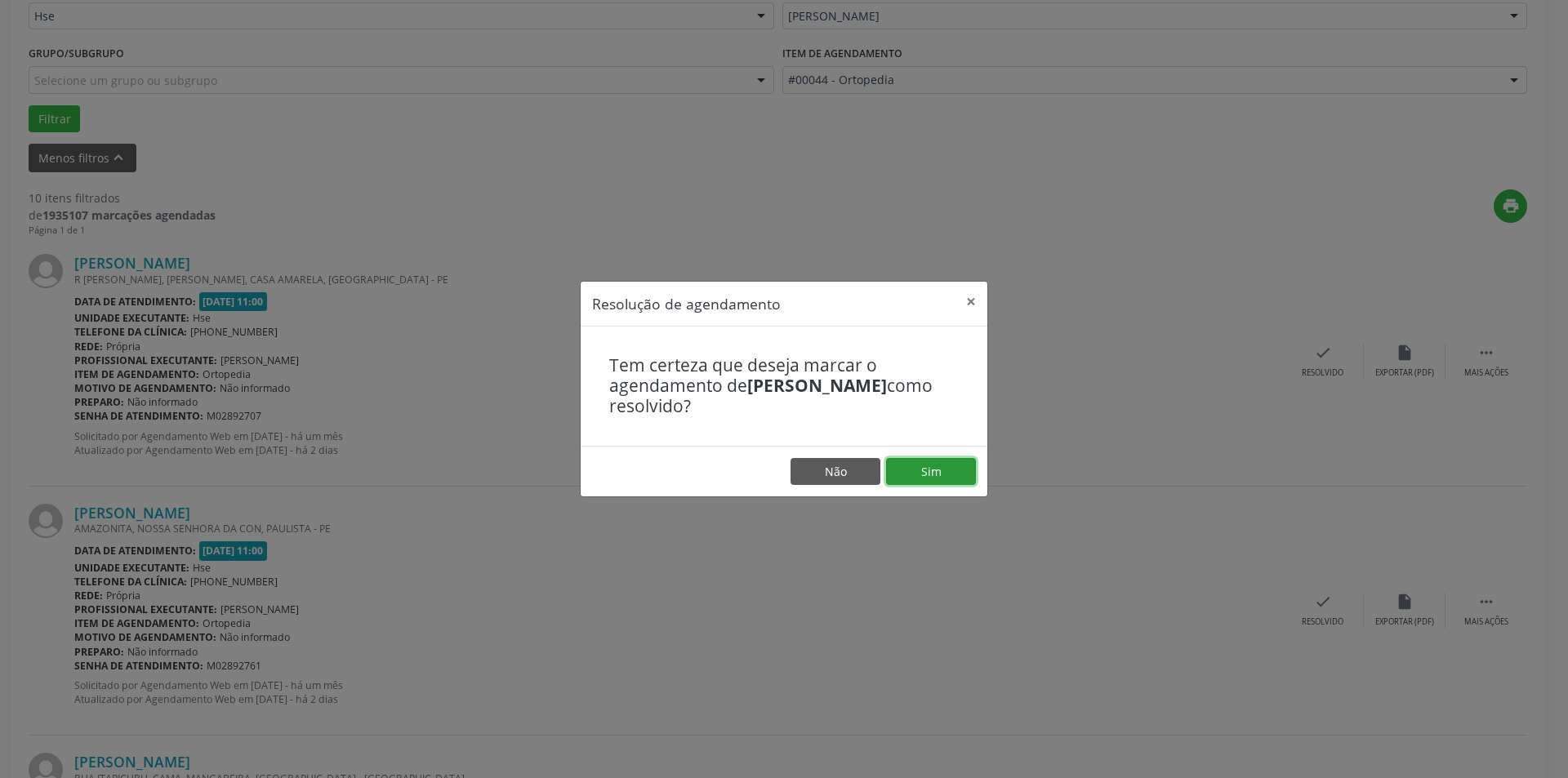
click at [930, 475] on button "Sim" at bounding box center [931, 472] width 90 height 28
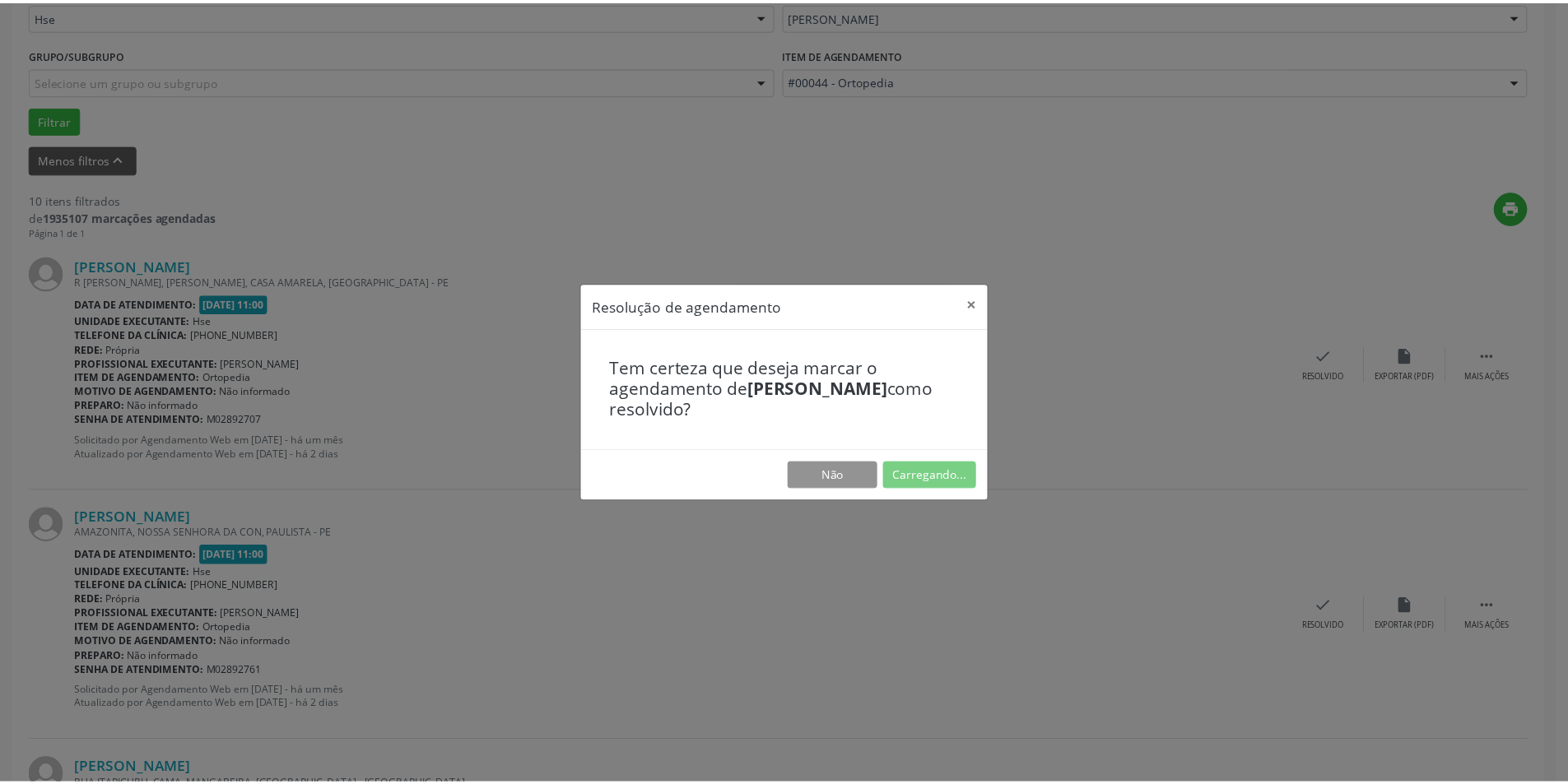
scroll to position [0, 0]
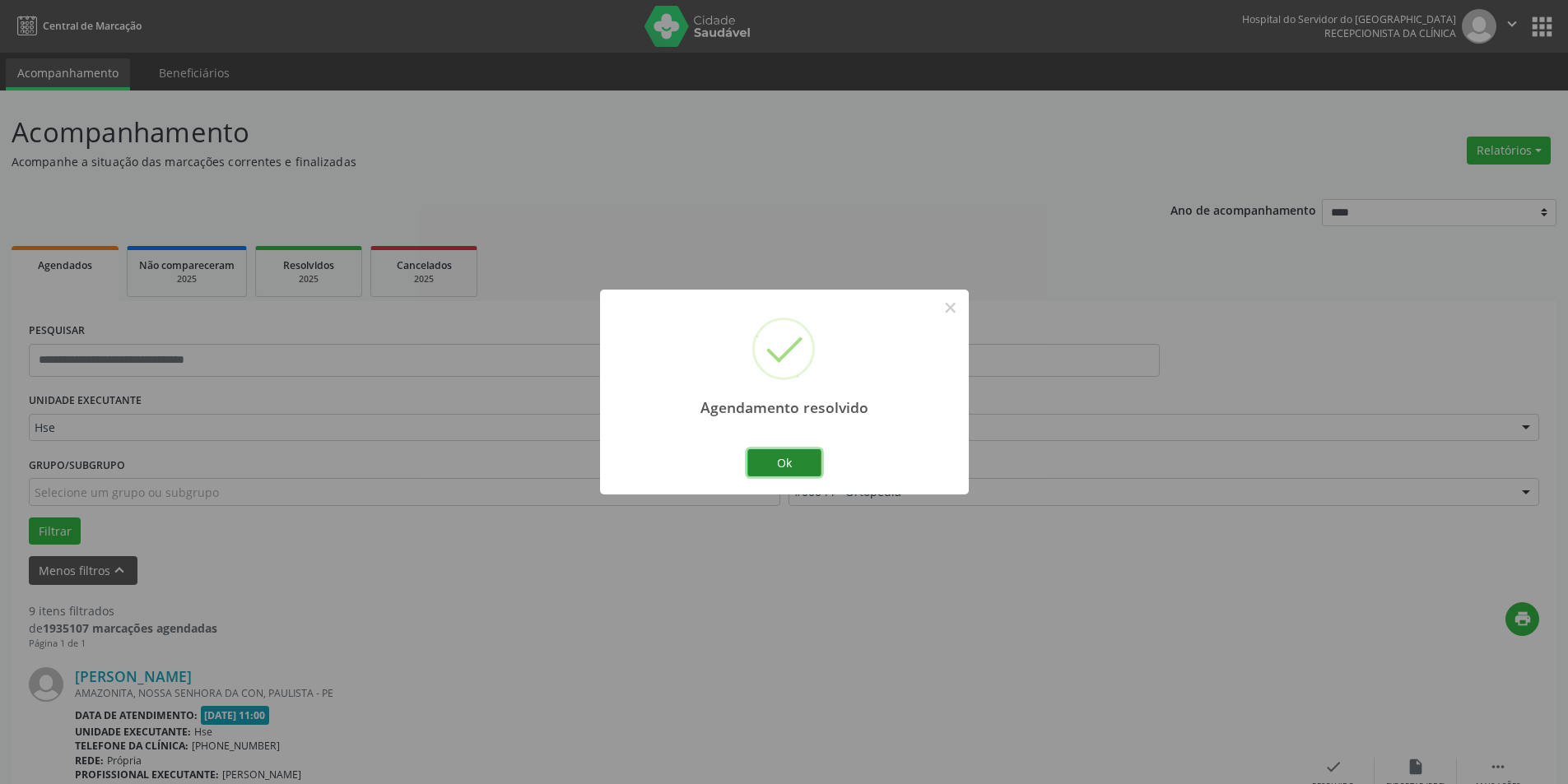
click at [798, 459] on button "Ok" at bounding box center [784, 463] width 74 height 28
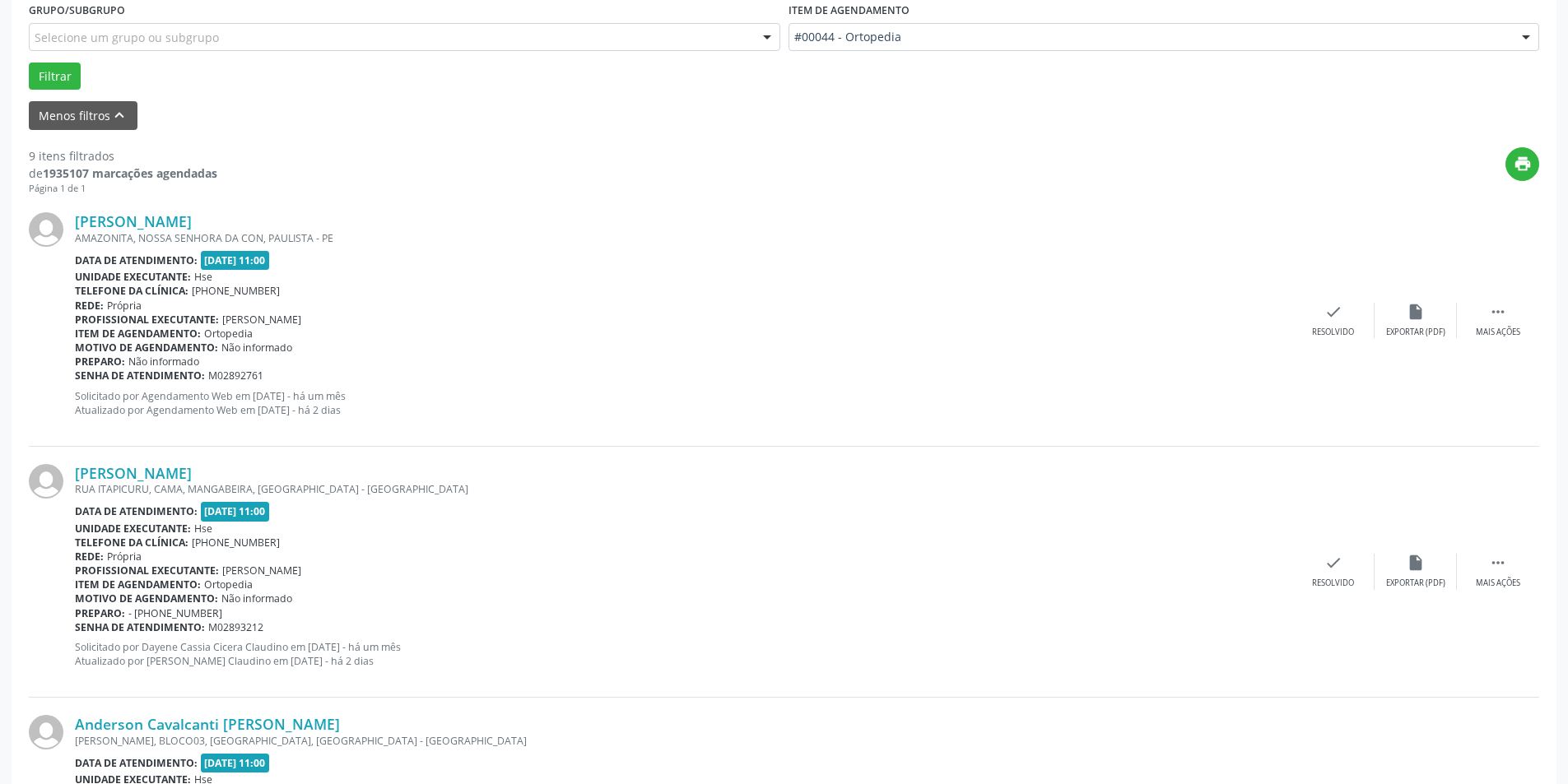
scroll to position [494, 0]
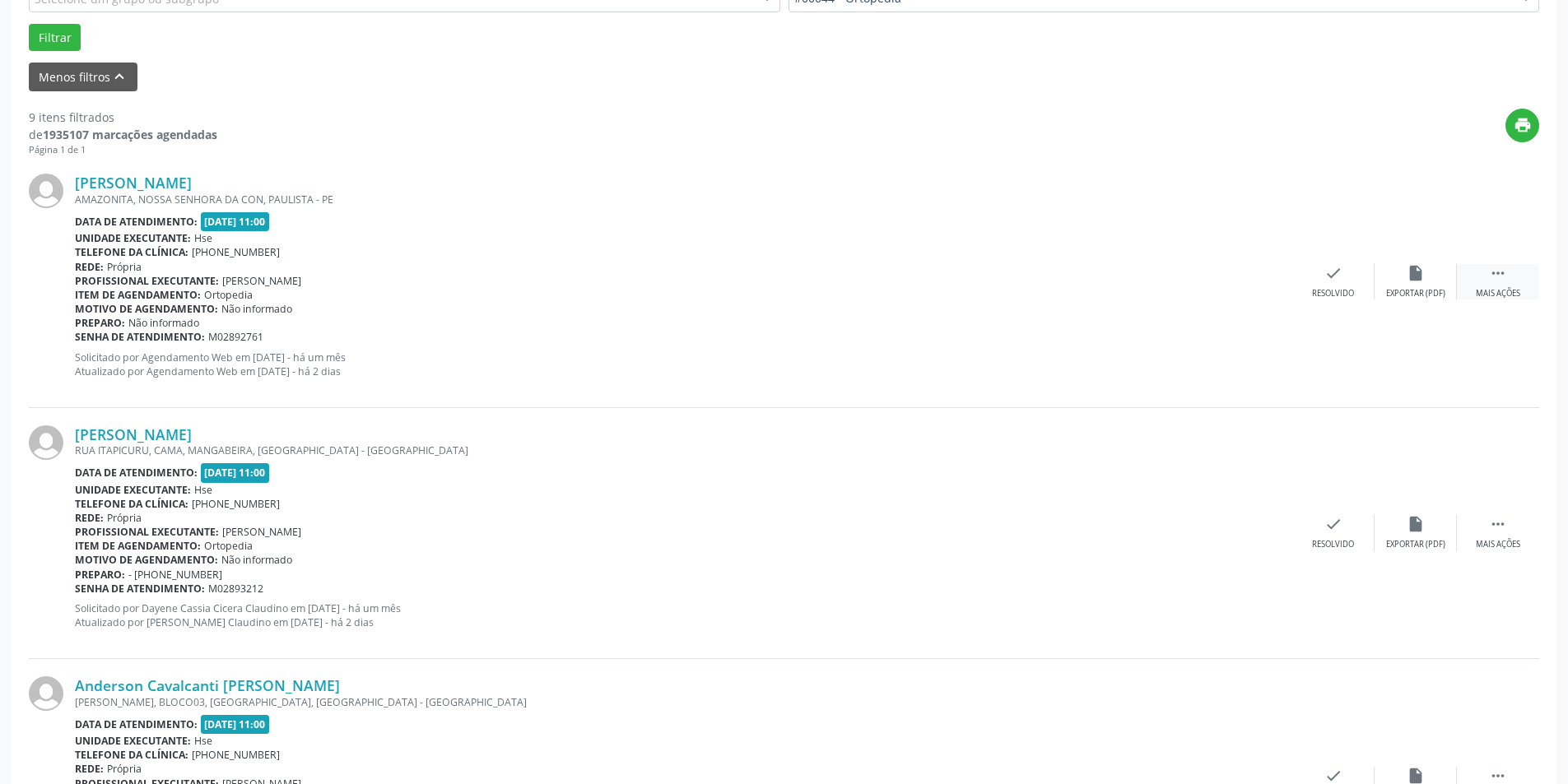
click at [1506, 278] on icon "" at bounding box center [1498, 273] width 18 height 18
click at [1403, 283] on div "alarm_off Não compareceu" at bounding box center [1416, 282] width 82 height 36
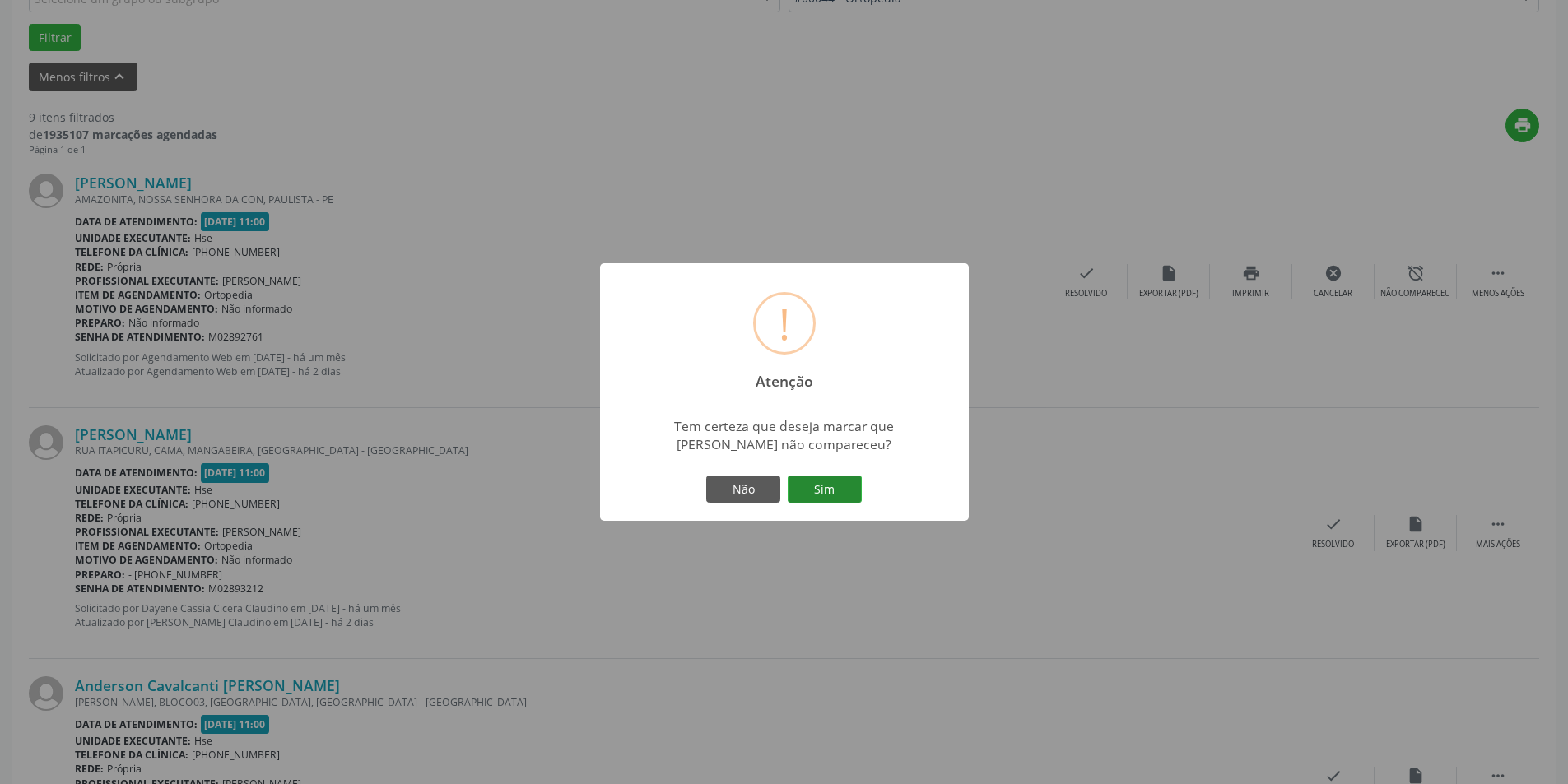
click at [833, 495] on button "Sim" at bounding box center [824, 489] width 74 height 28
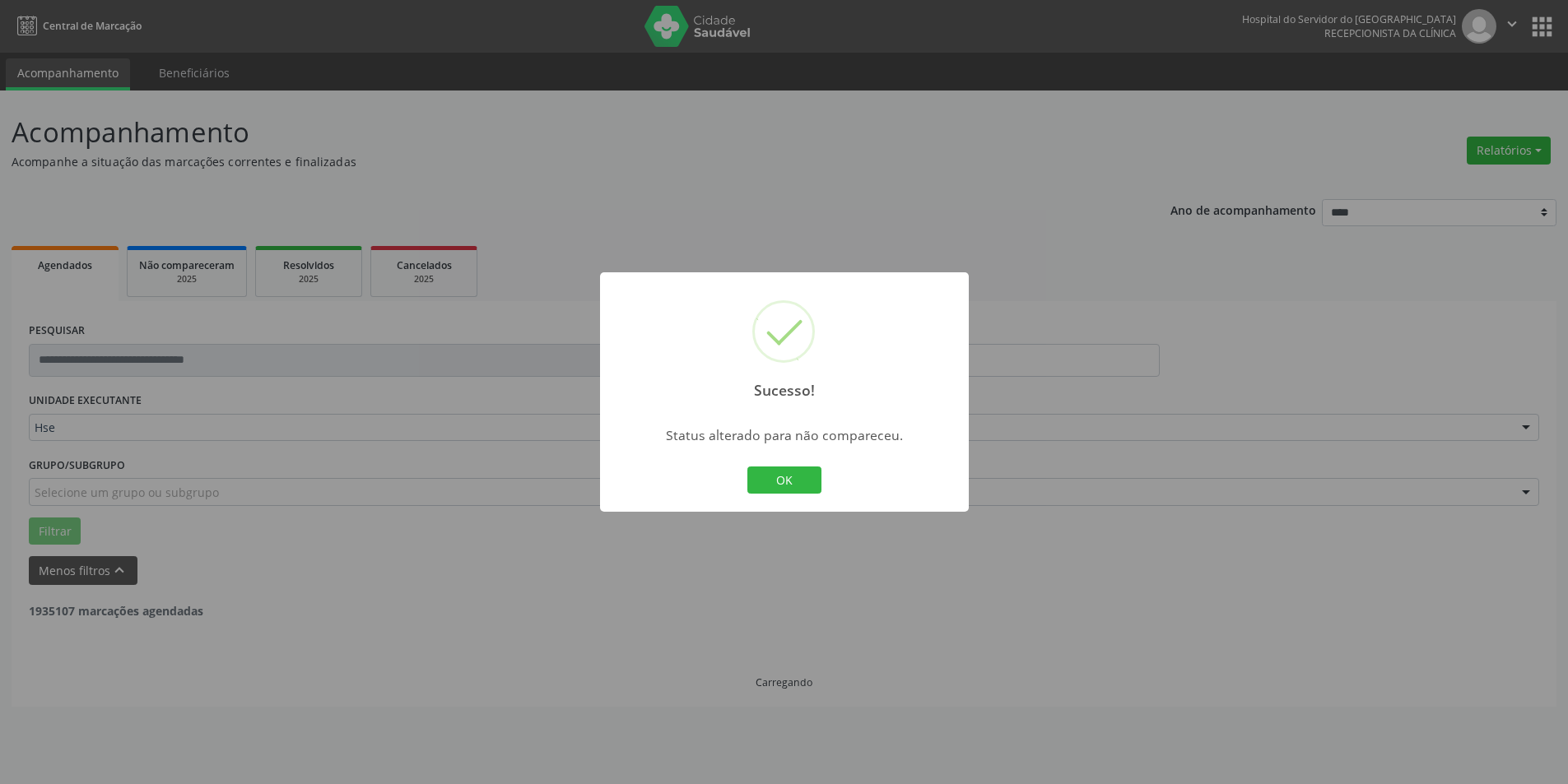
scroll to position [0, 0]
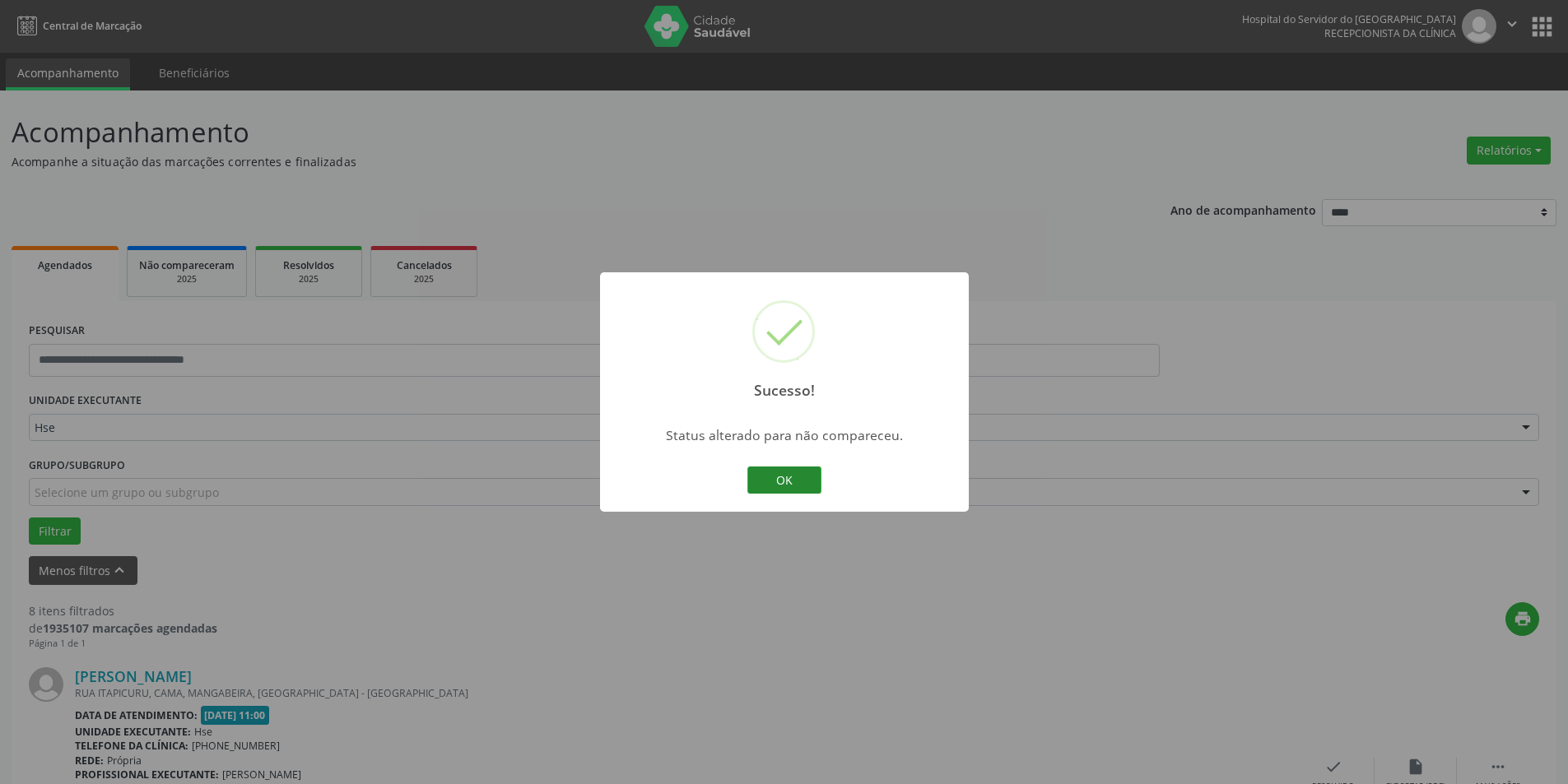
click at [797, 489] on button "OK" at bounding box center [784, 480] width 74 height 28
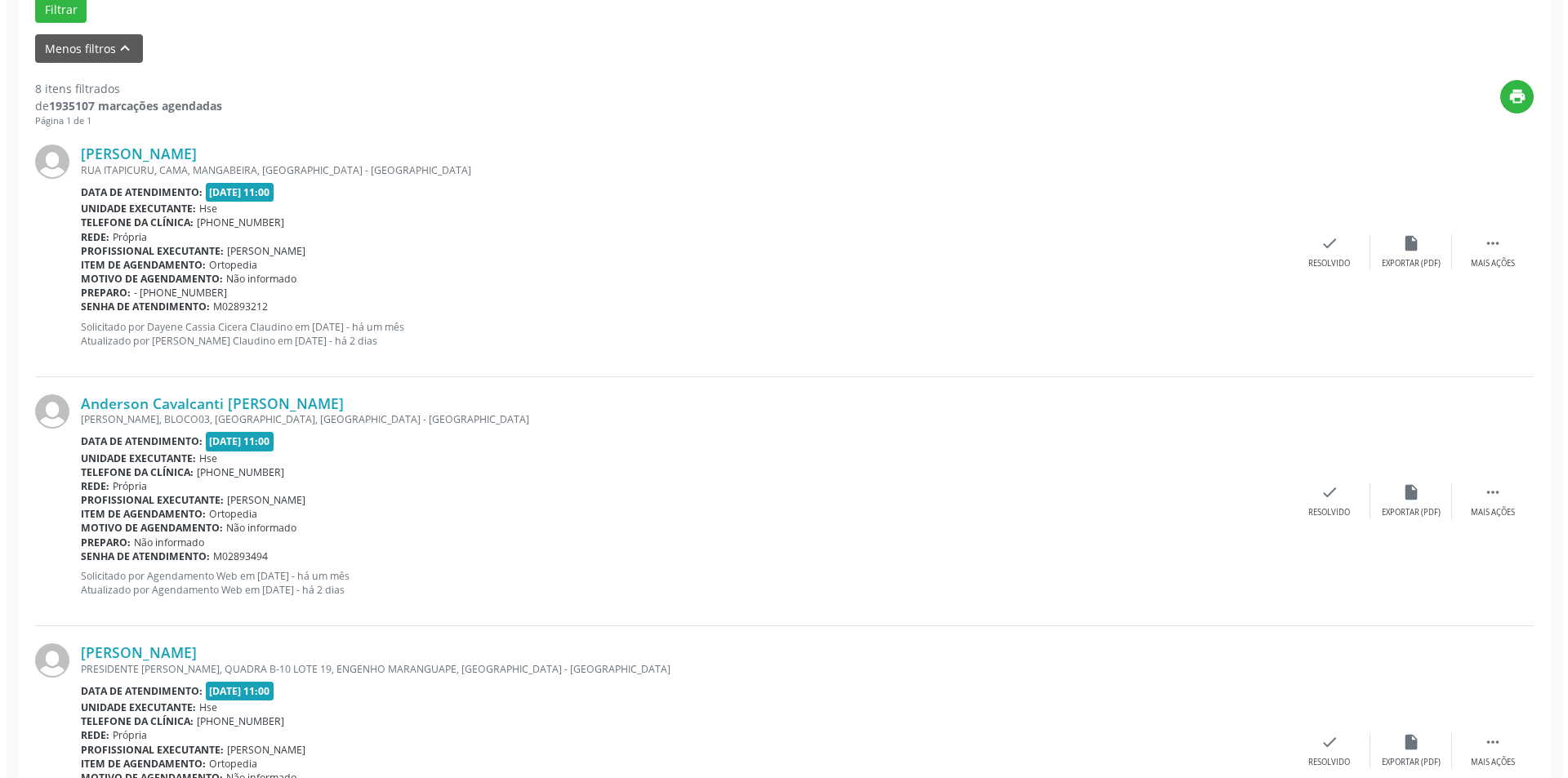
scroll to position [490, 0]
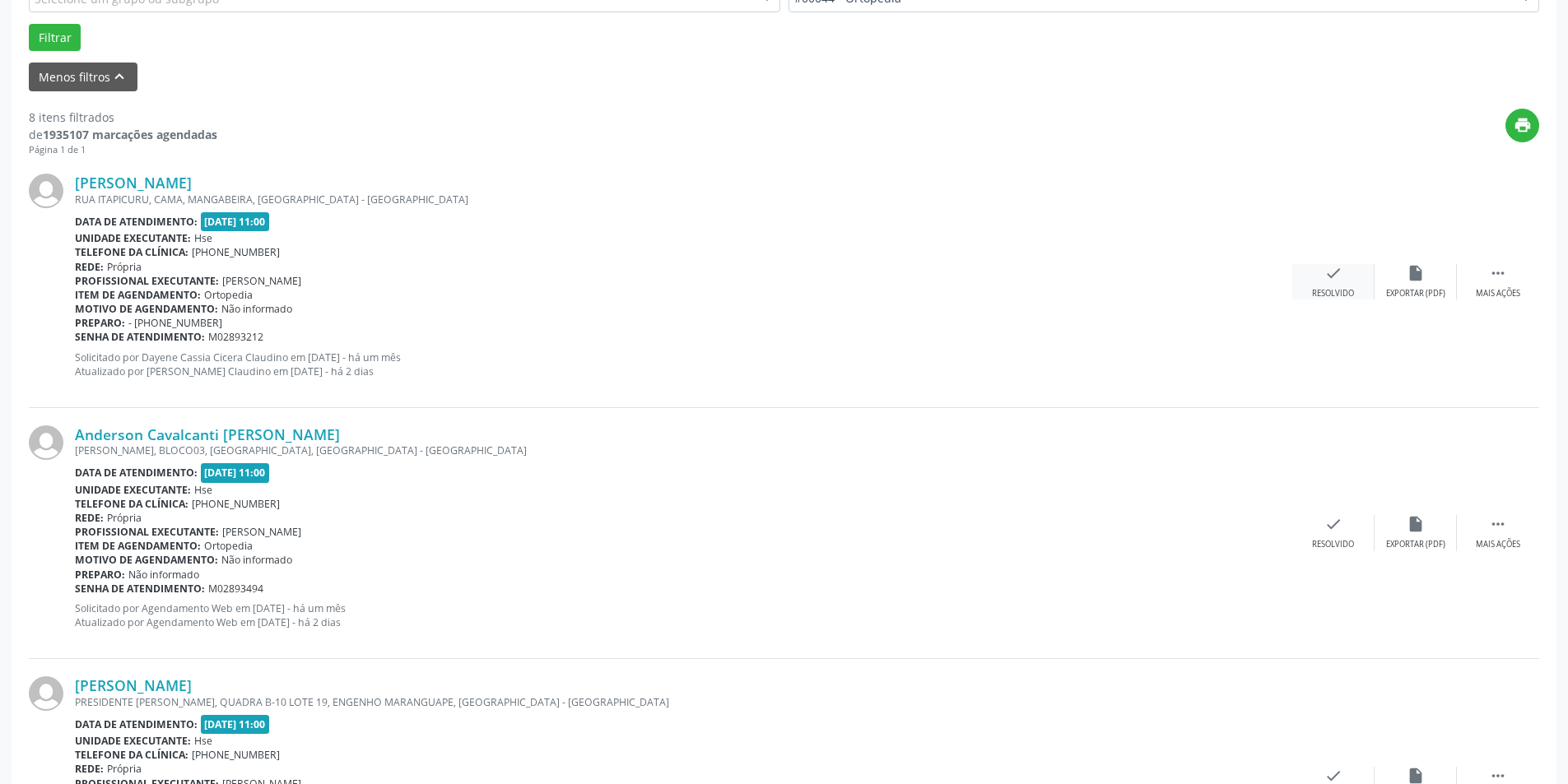
click at [1331, 286] on div "check Resolvido" at bounding box center [1333, 282] width 82 height 36
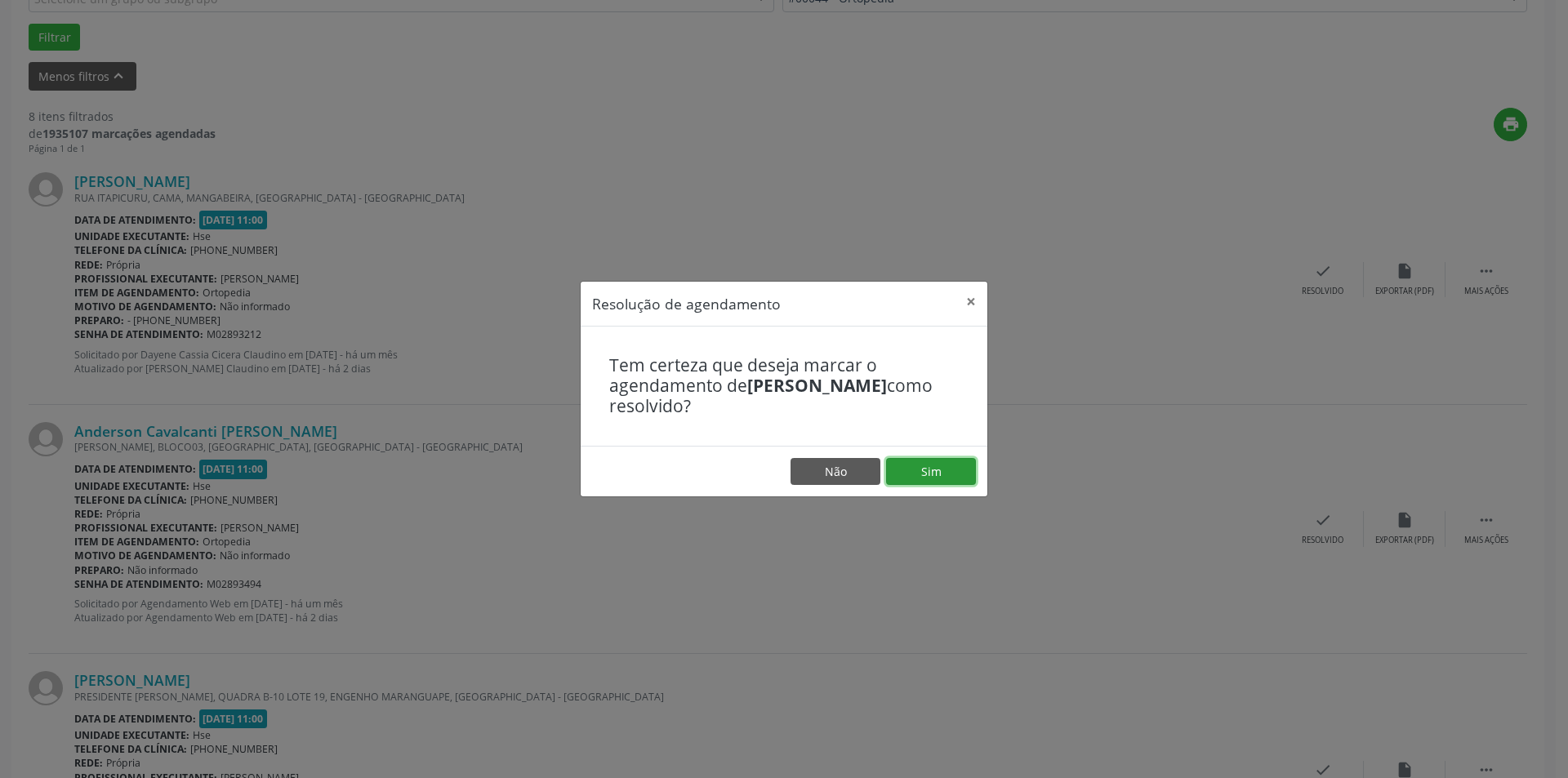
click at [940, 475] on button "Sim" at bounding box center [931, 472] width 90 height 28
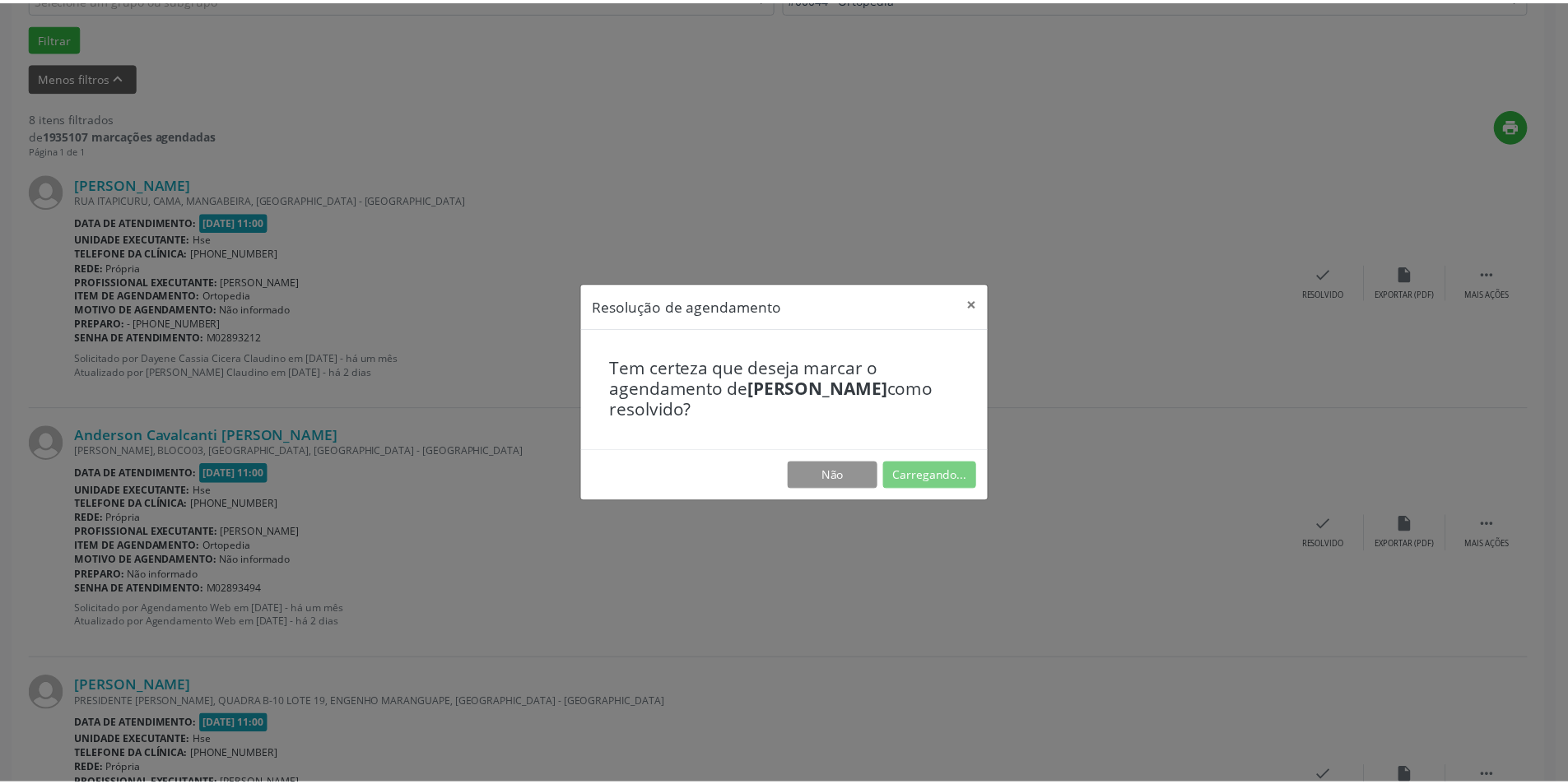
scroll to position [0, 0]
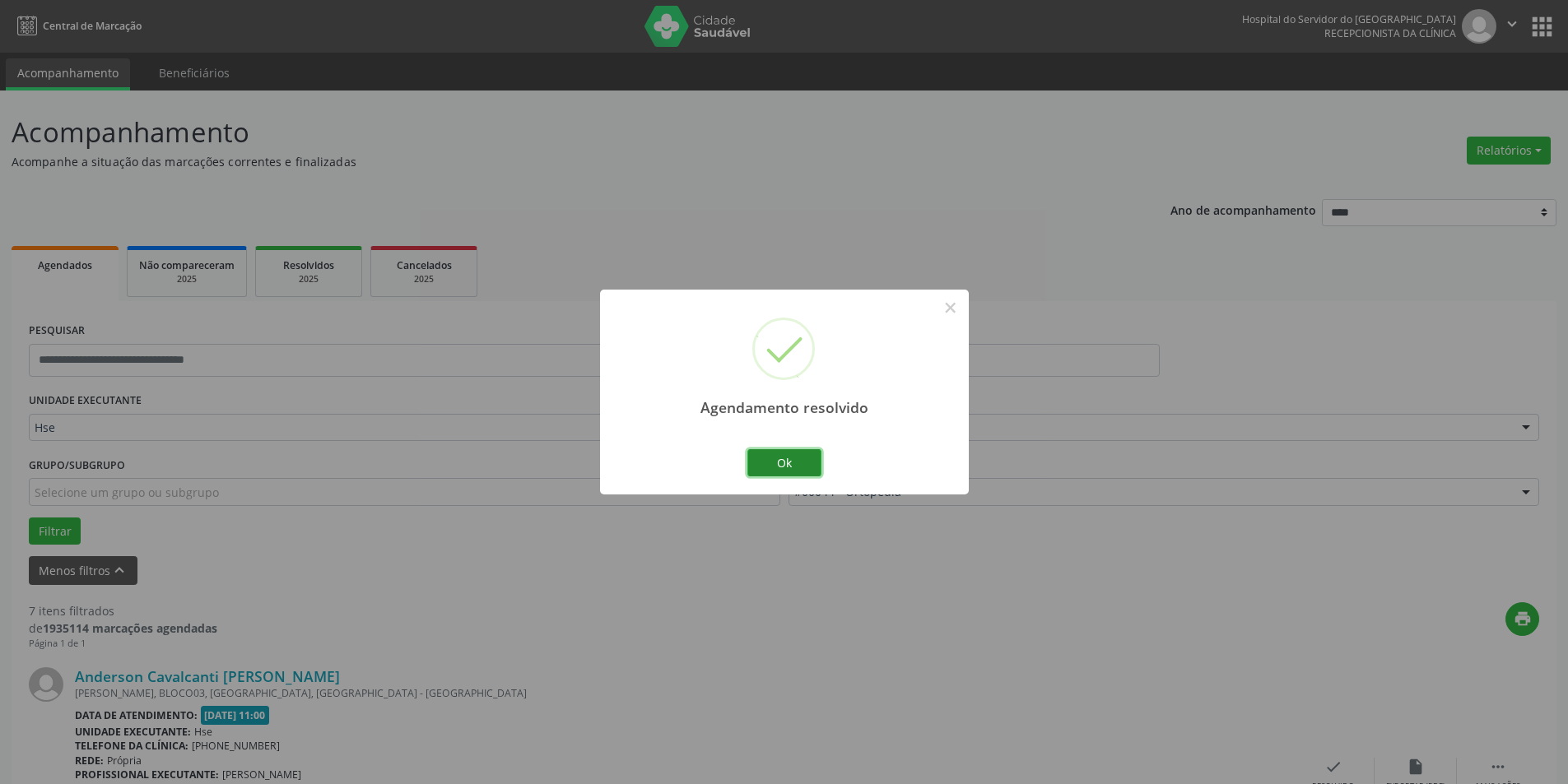
click at [797, 459] on button "Ok" at bounding box center [784, 463] width 74 height 28
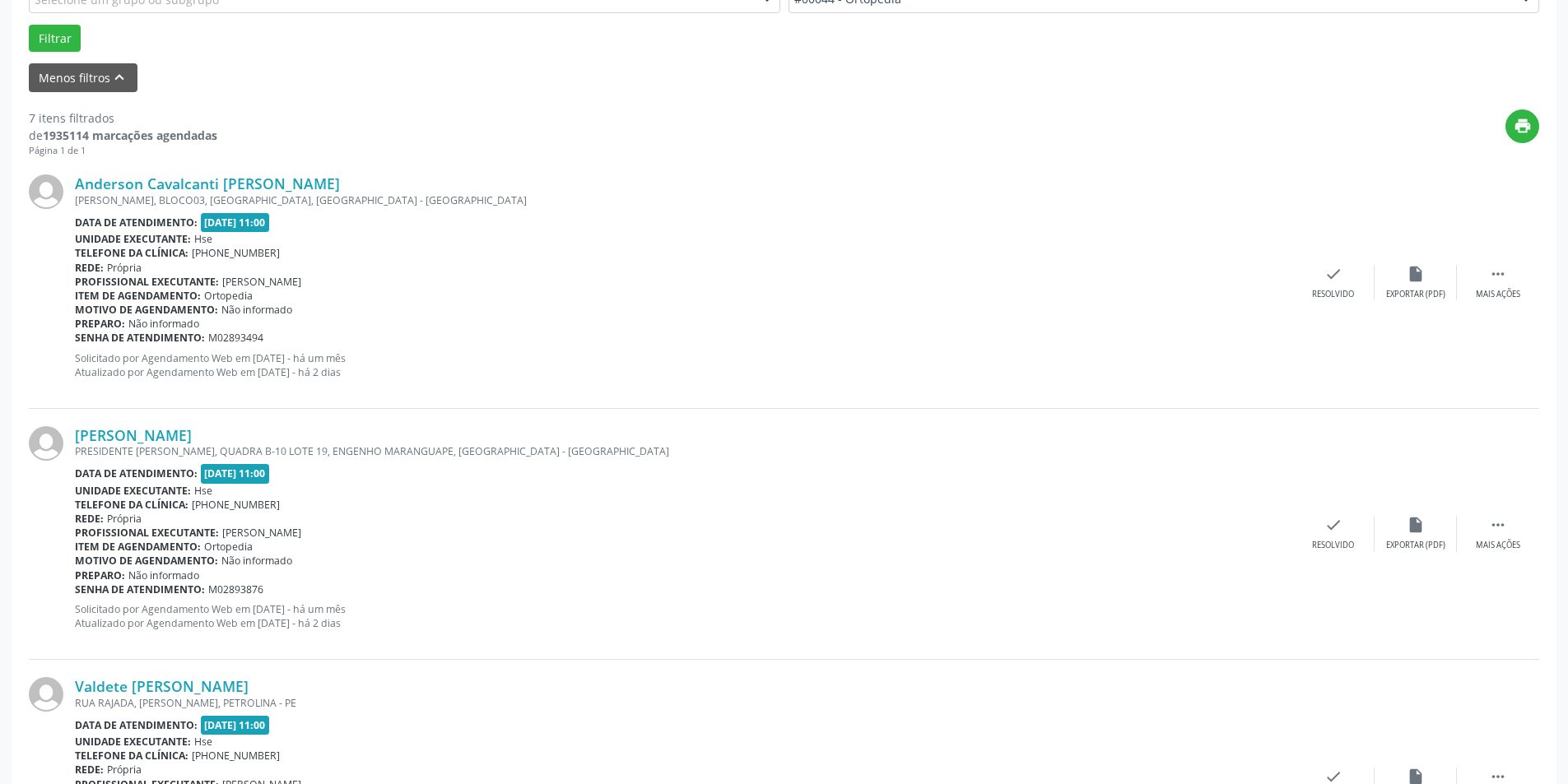
scroll to position [494, 0]
click at [1515, 281] on div " Mais ações" at bounding box center [1498, 282] width 82 height 36
click at [1417, 287] on div "alarm_off Não compareceu" at bounding box center [1416, 282] width 82 height 36
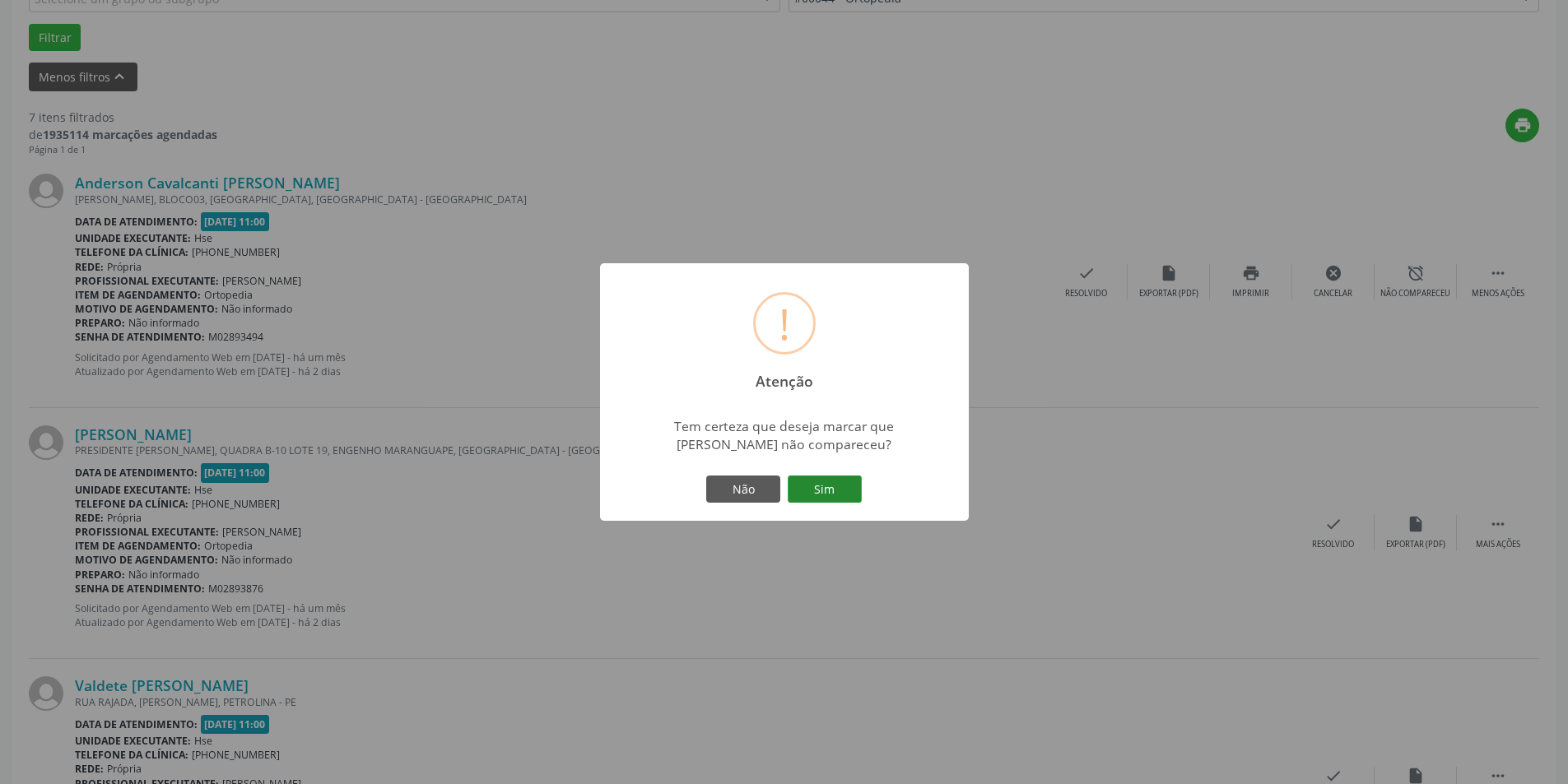
click at [827, 490] on button "Sim" at bounding box center [824, 489] width 74 height 28
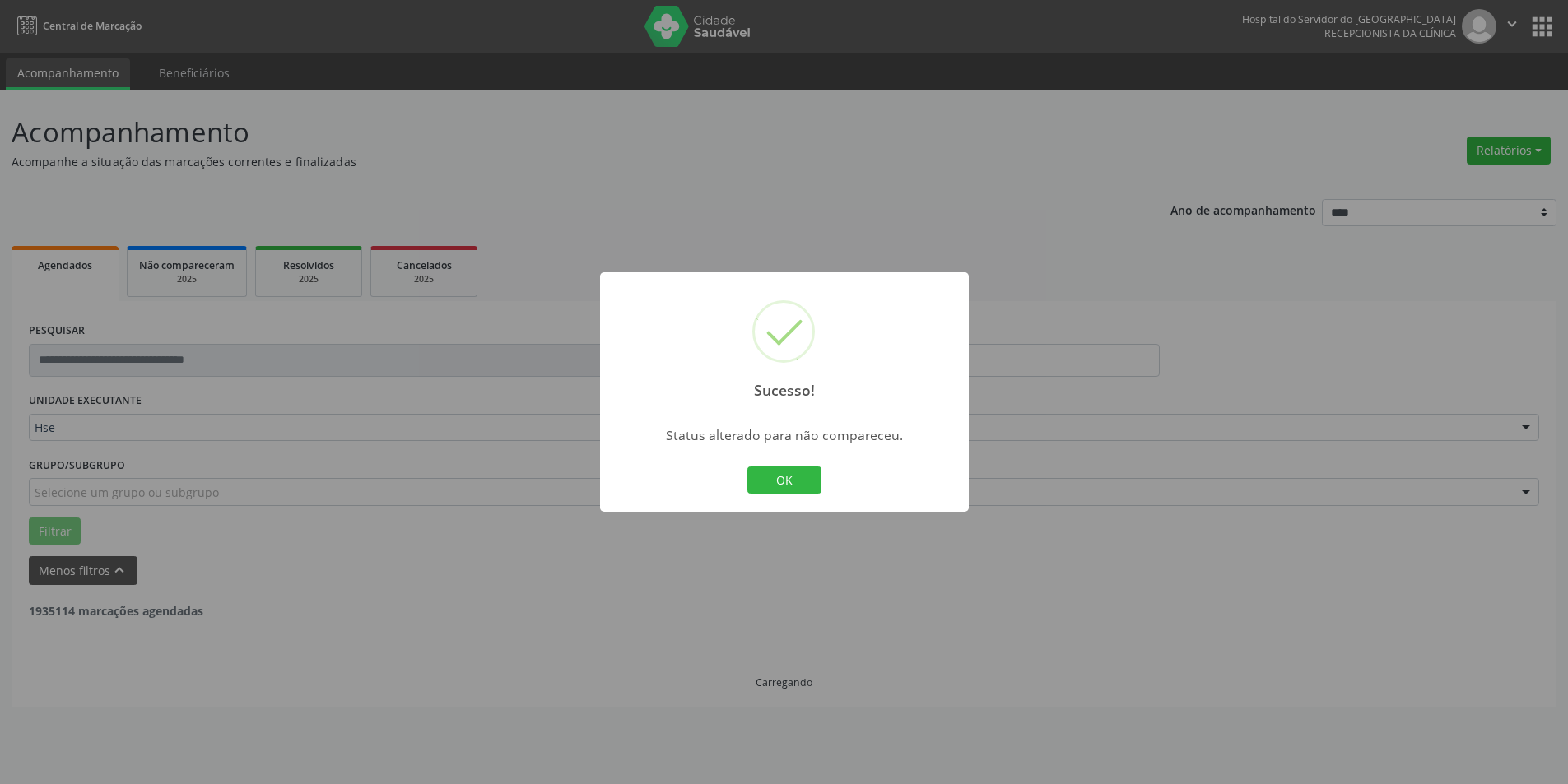
scroll to position [0, 0]
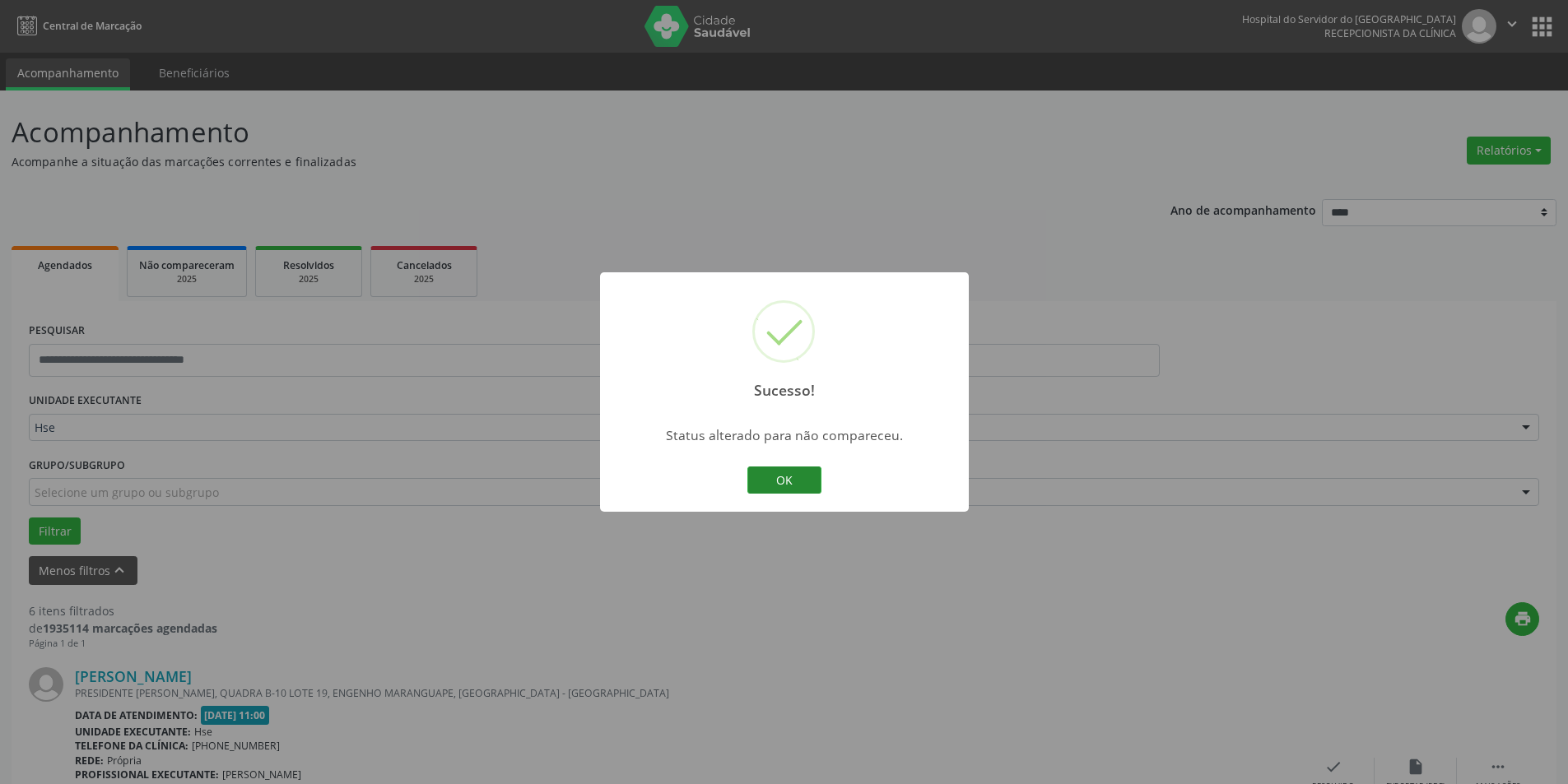
click at [784, 476] on button "OK" at bounding box center [784, 480] width 74 height 28
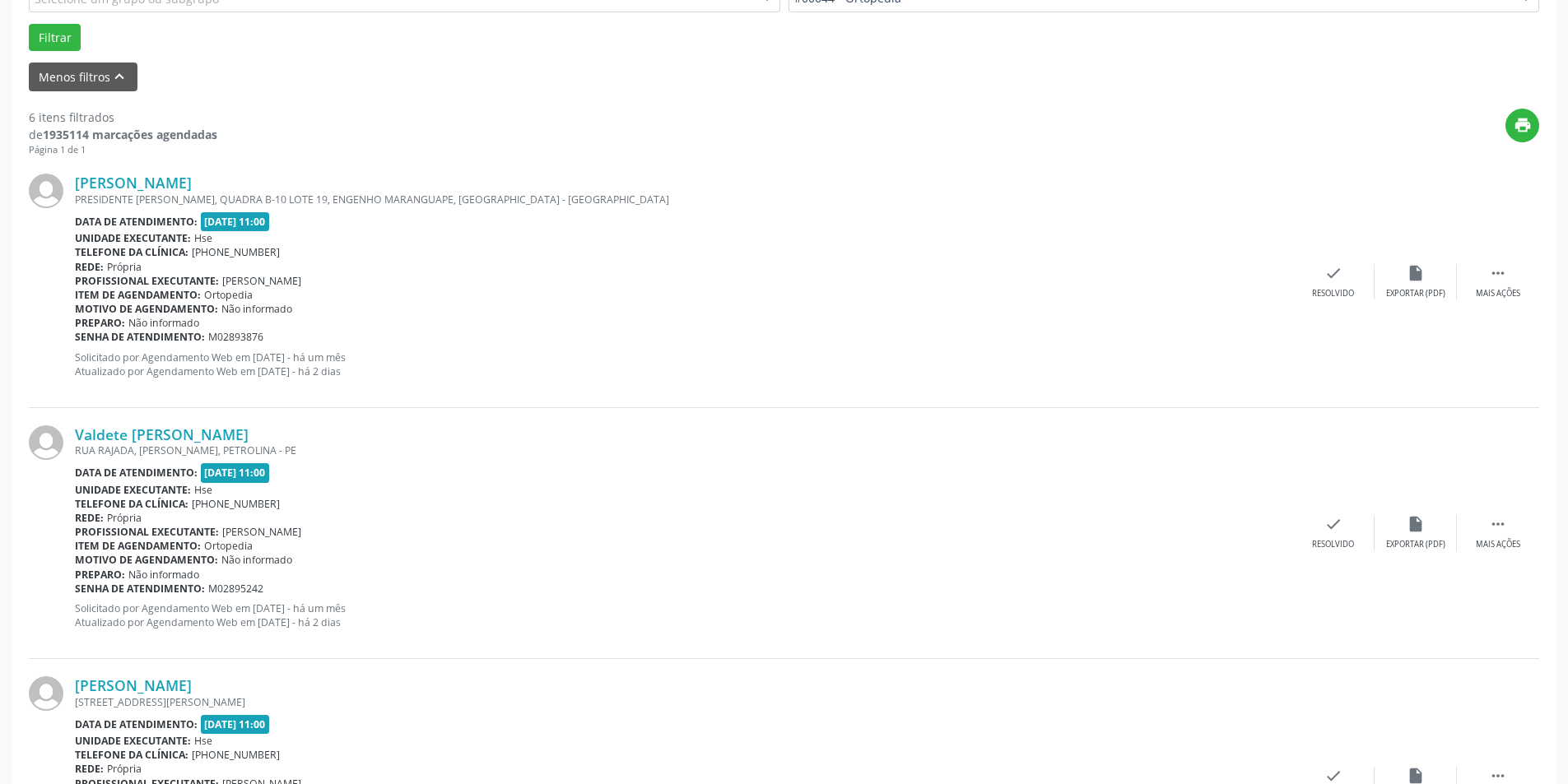
scroll to position [576, 0]
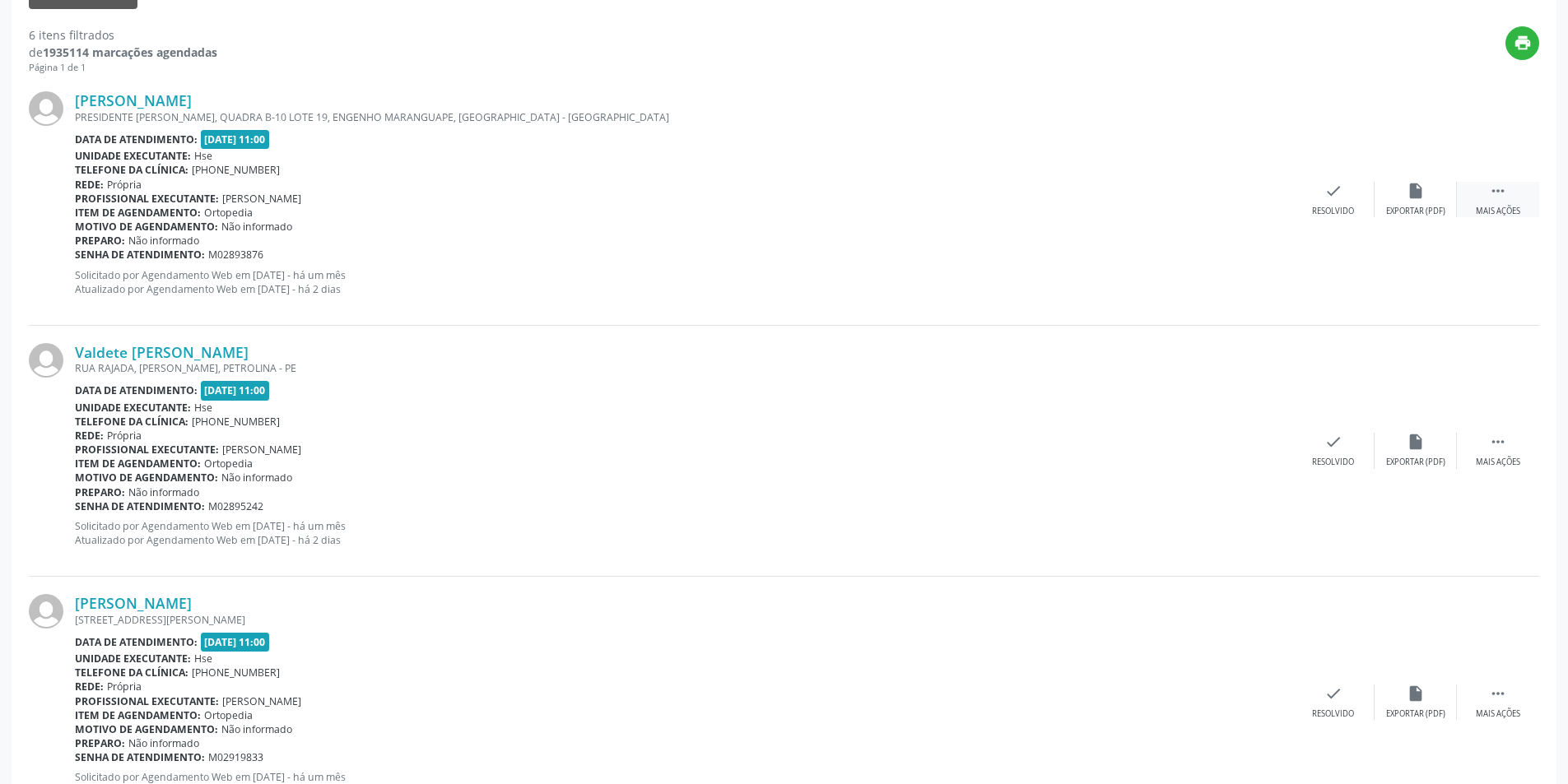
click at [1486, 204] on div " Mais ações" at bounding box center [1498, 200] width 82 height 36
click at [1421, 204] on div "alarm_off Não compareceu" at bounding box center [1416, 200] width 82 height 36
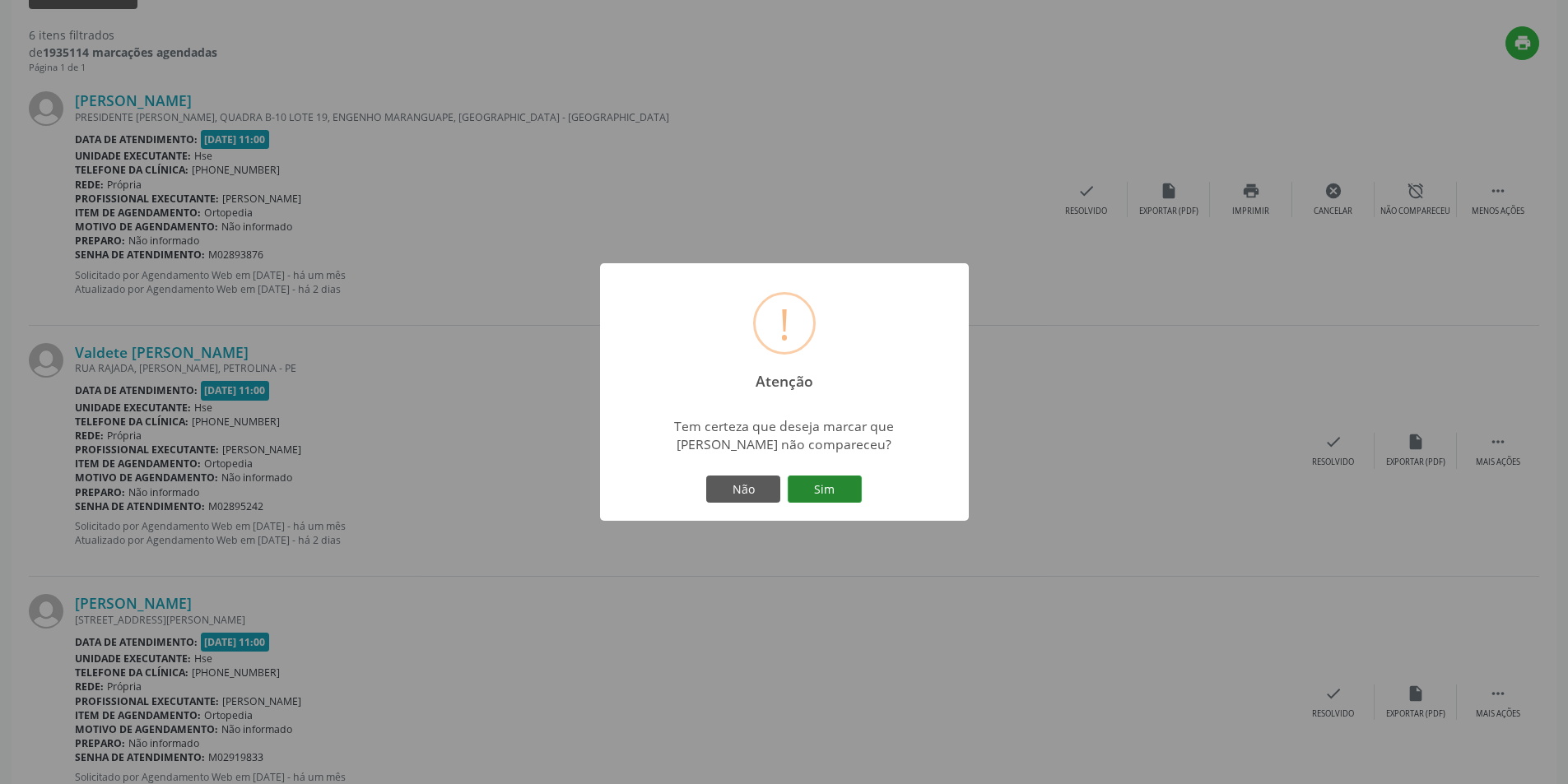
click at [832, 497] on button "Sim" at bounding box center [824, 489] width 74 height 28
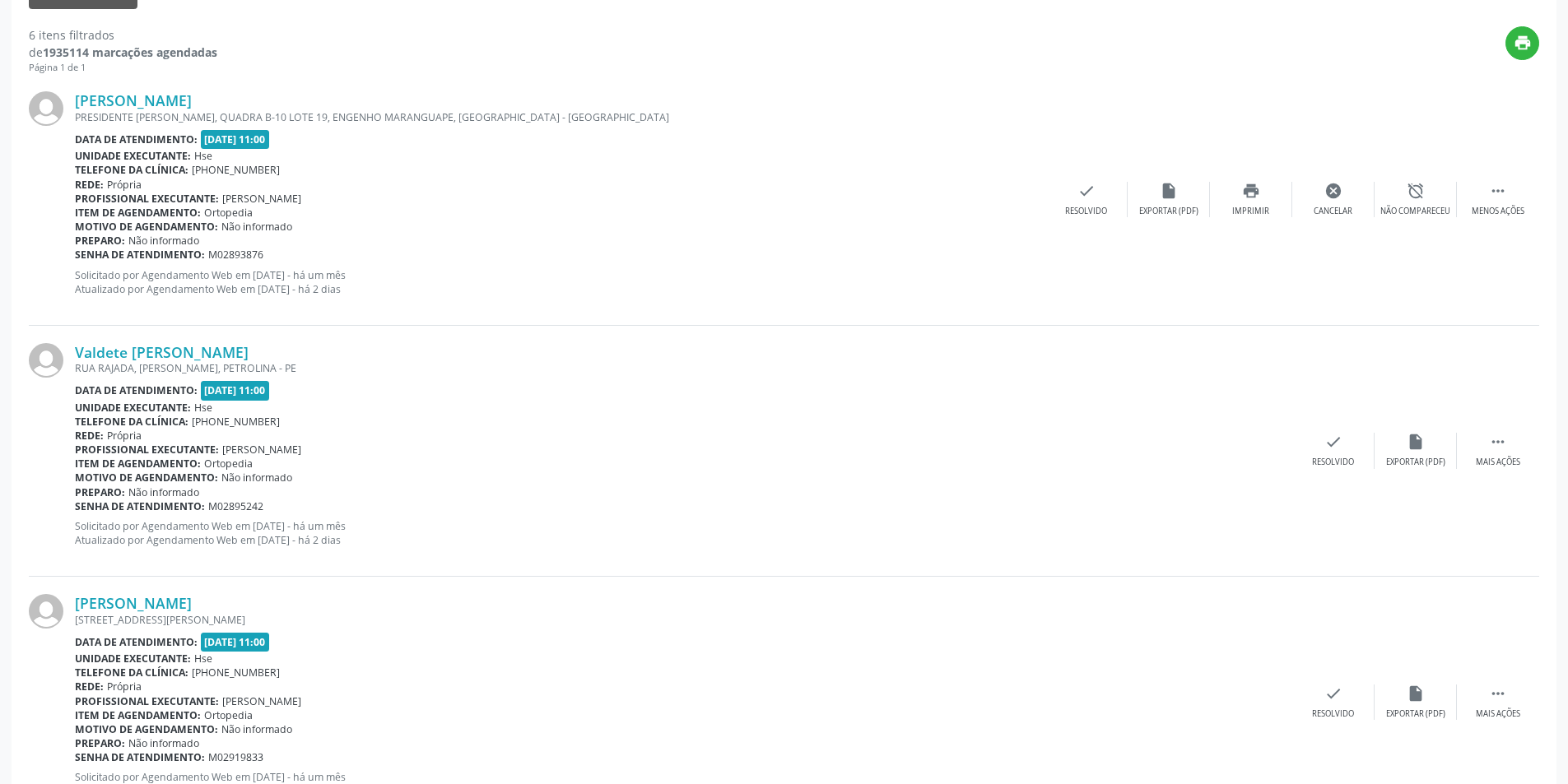
scroll to position [0, 0]
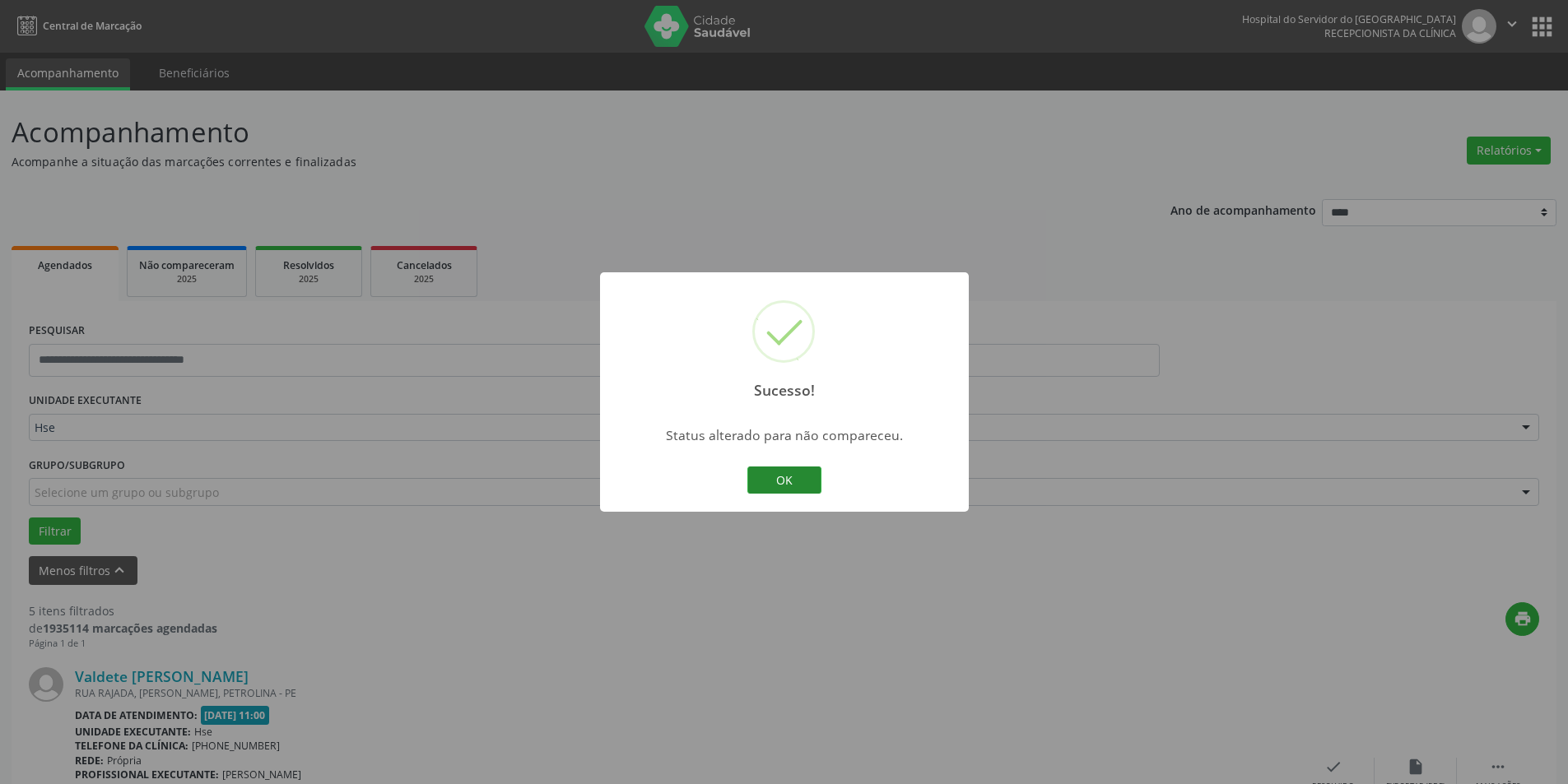
click at [788, 470] on button "OK" at bounding box center [784, 480] width 74 height 28
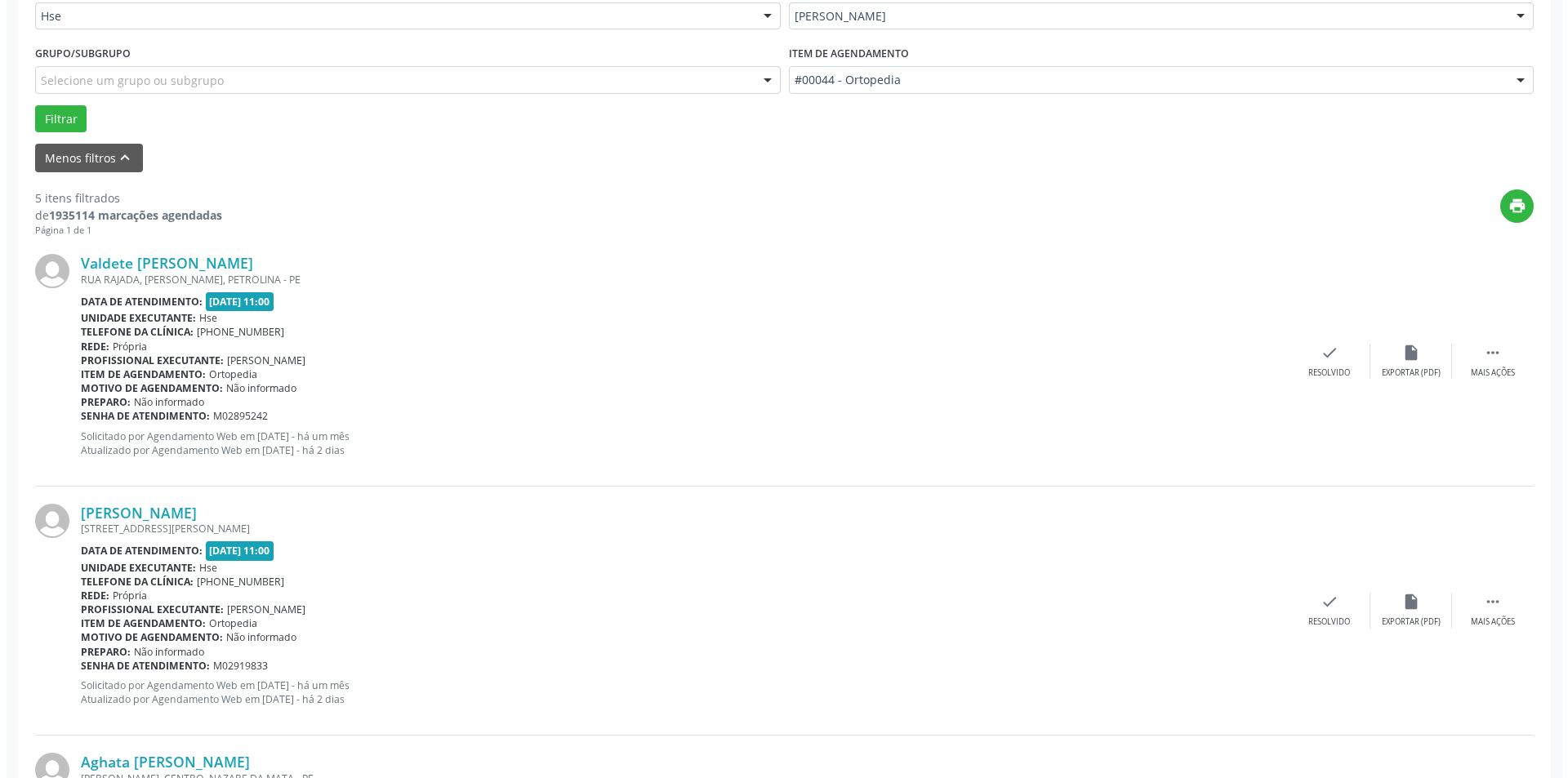
scroll to position [490, 0]
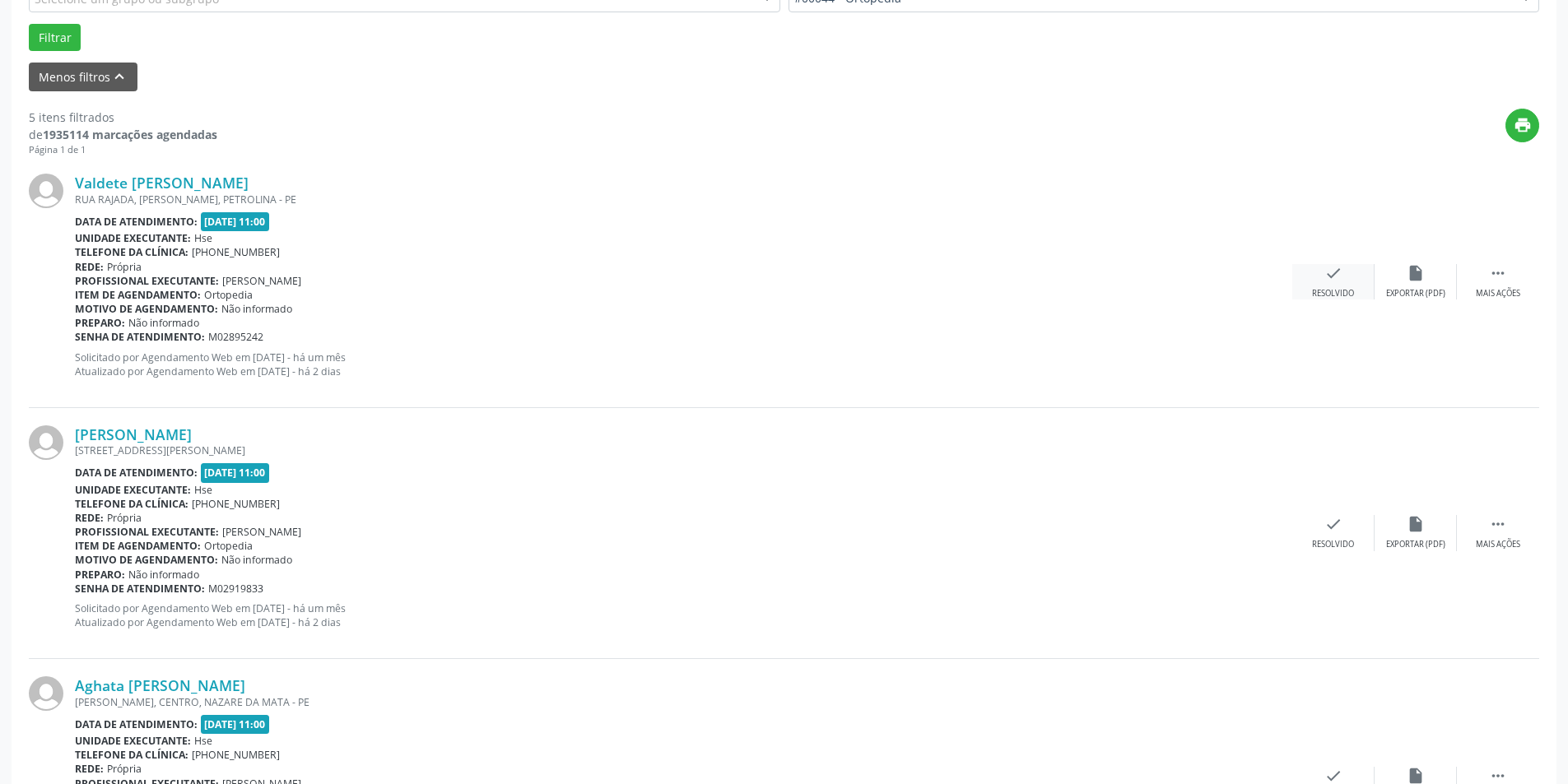
click at [1341, 281] on icon "check" at bounding box center [1334, 273] width 18 height 18
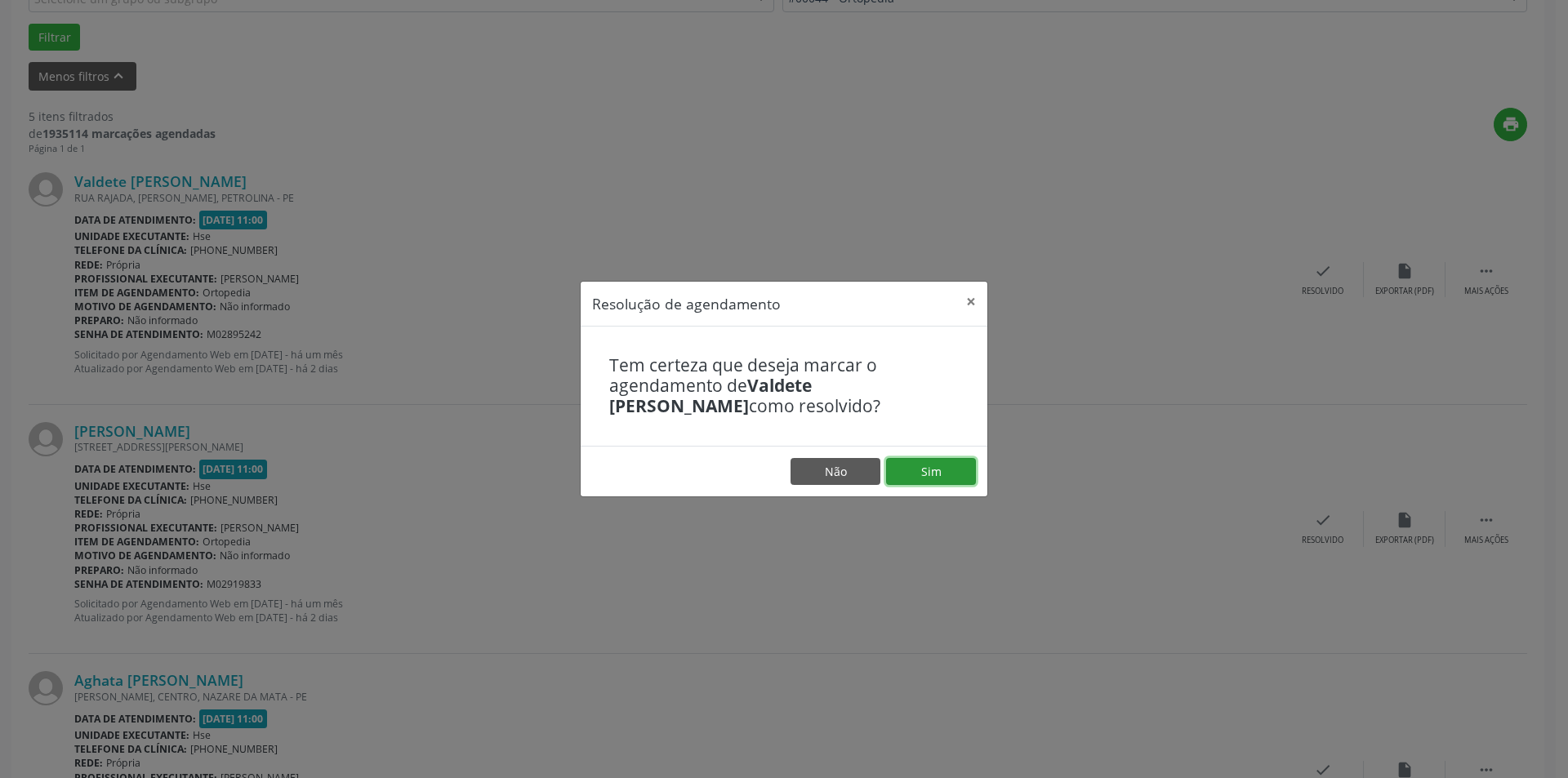
click at [943, 474] on button "Sim" at bounding box center [931, 472] width 90 height 28
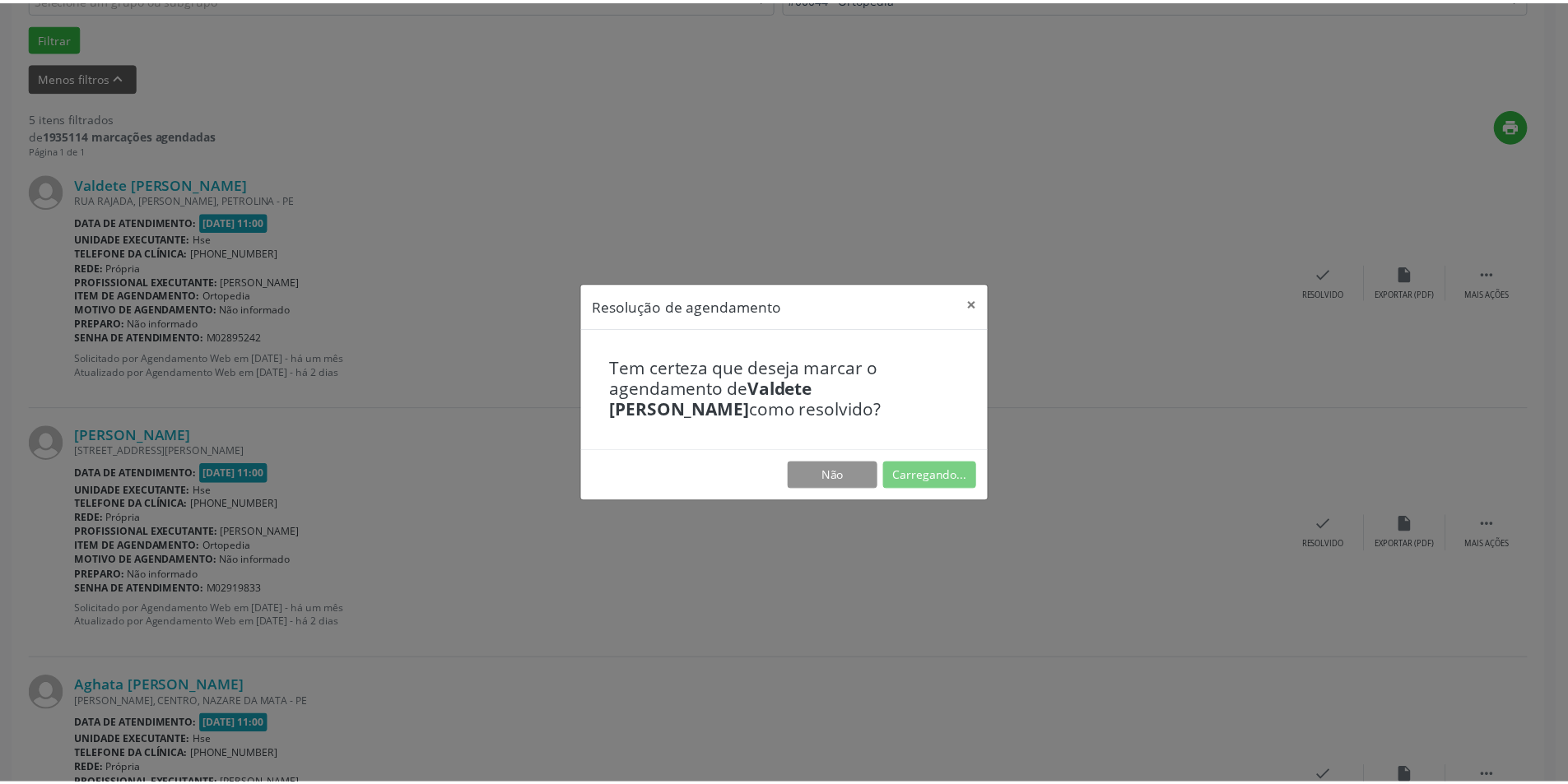
scroll to position [0, 0]
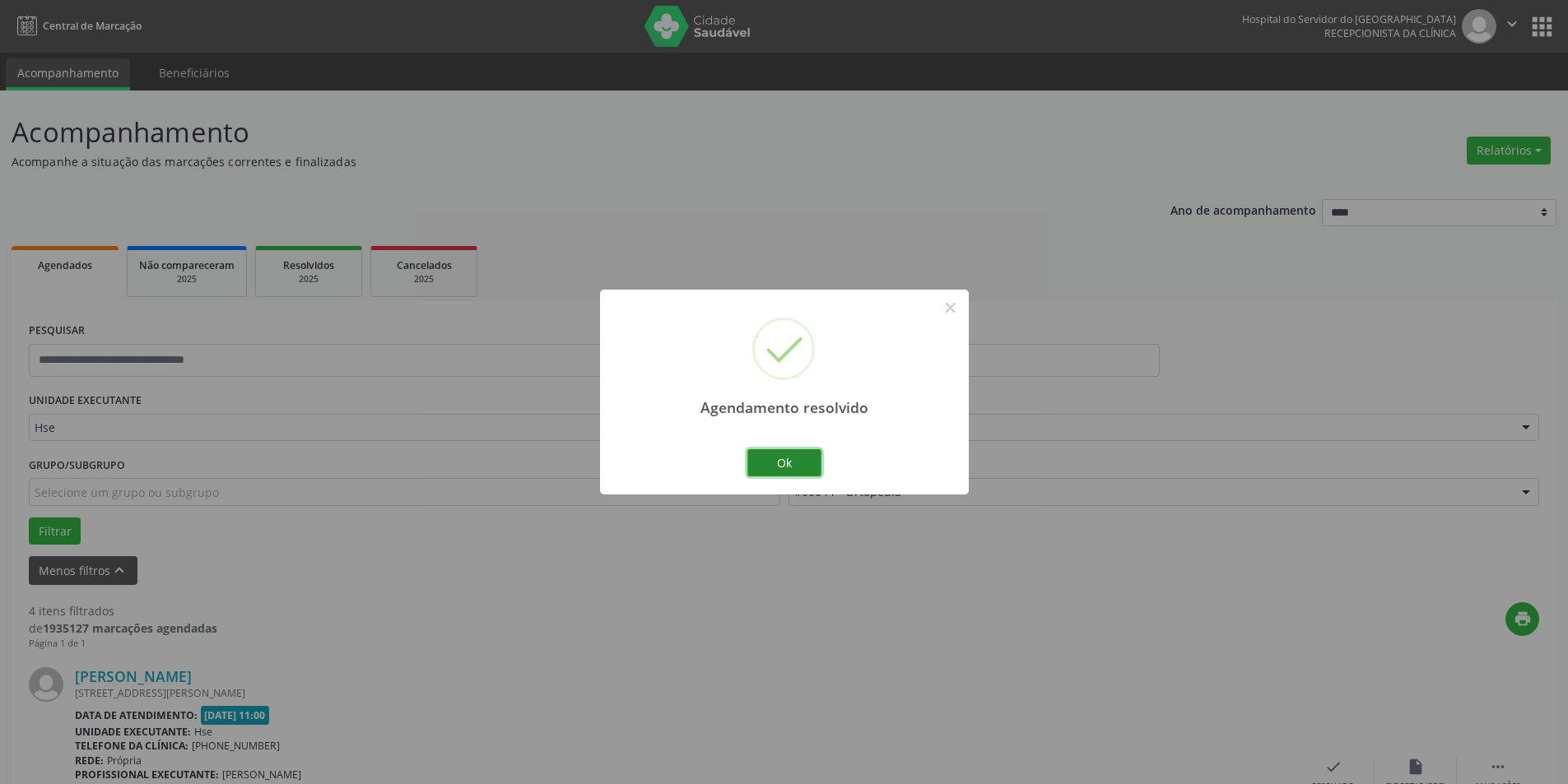
click at [786, 459] on button "Ok" at bounding box center [784, 463] width 74 height 28
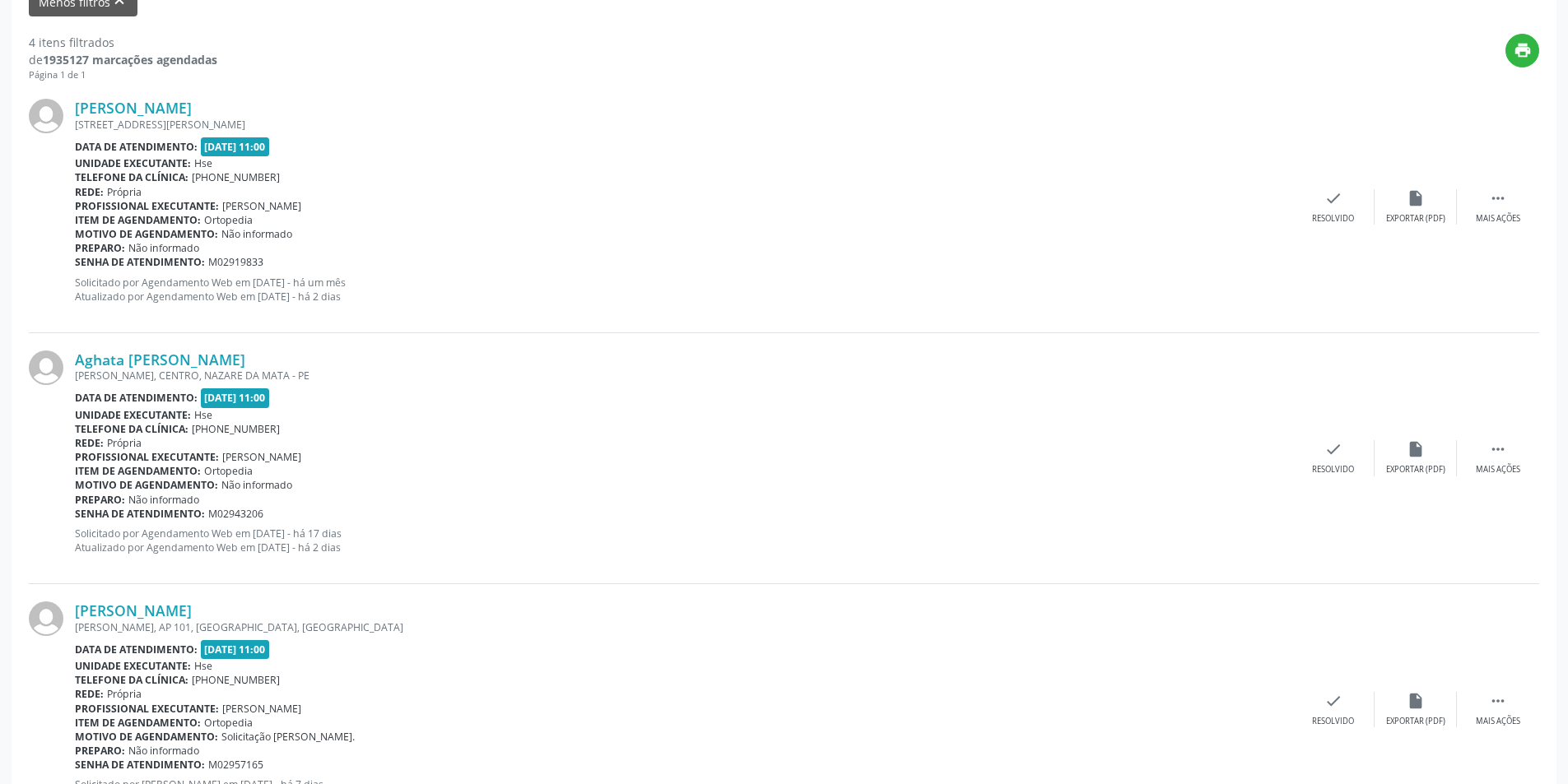
scroll to position [576, 0]
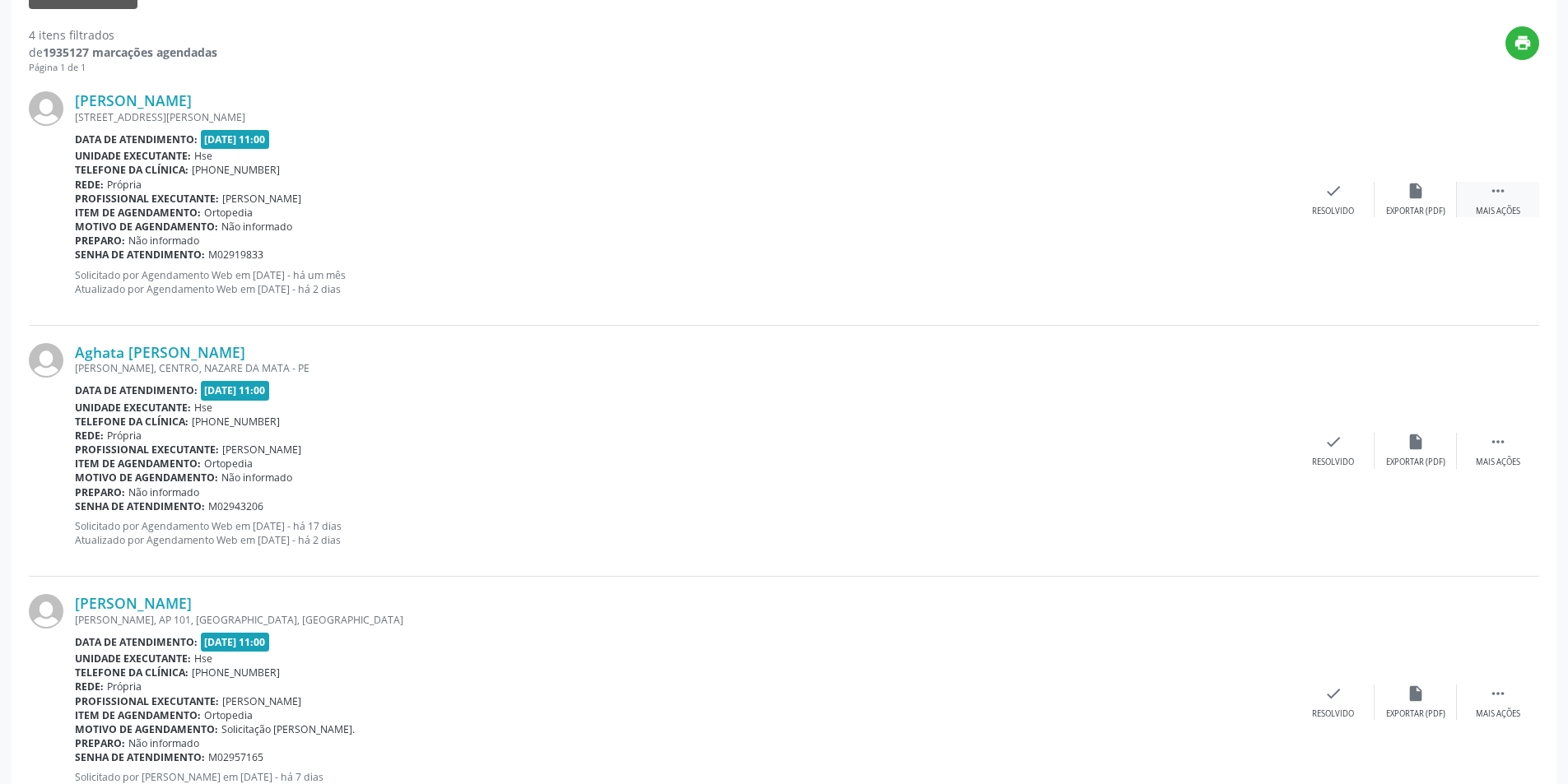
click at [1504, 195] on icon "" at bounding box center [1498, 191] width 18 height 18
click at [1429, 194] on div "alarm_off Não compareceu" at bounding box center [1416, 200] width 82 height 36
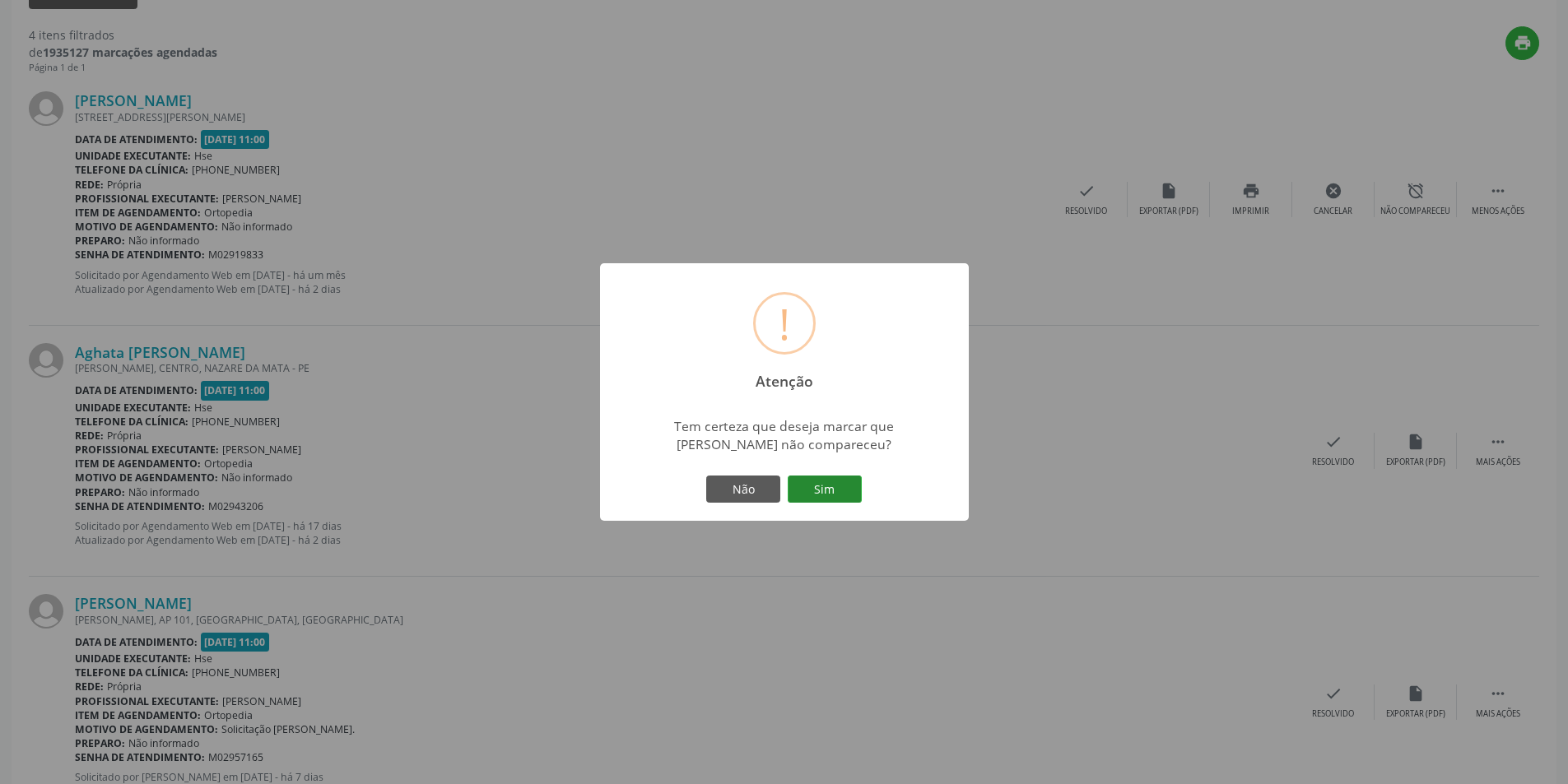
click at [820, 500] on button "Sim" at bounding box center [824, 489] width 74 height 28
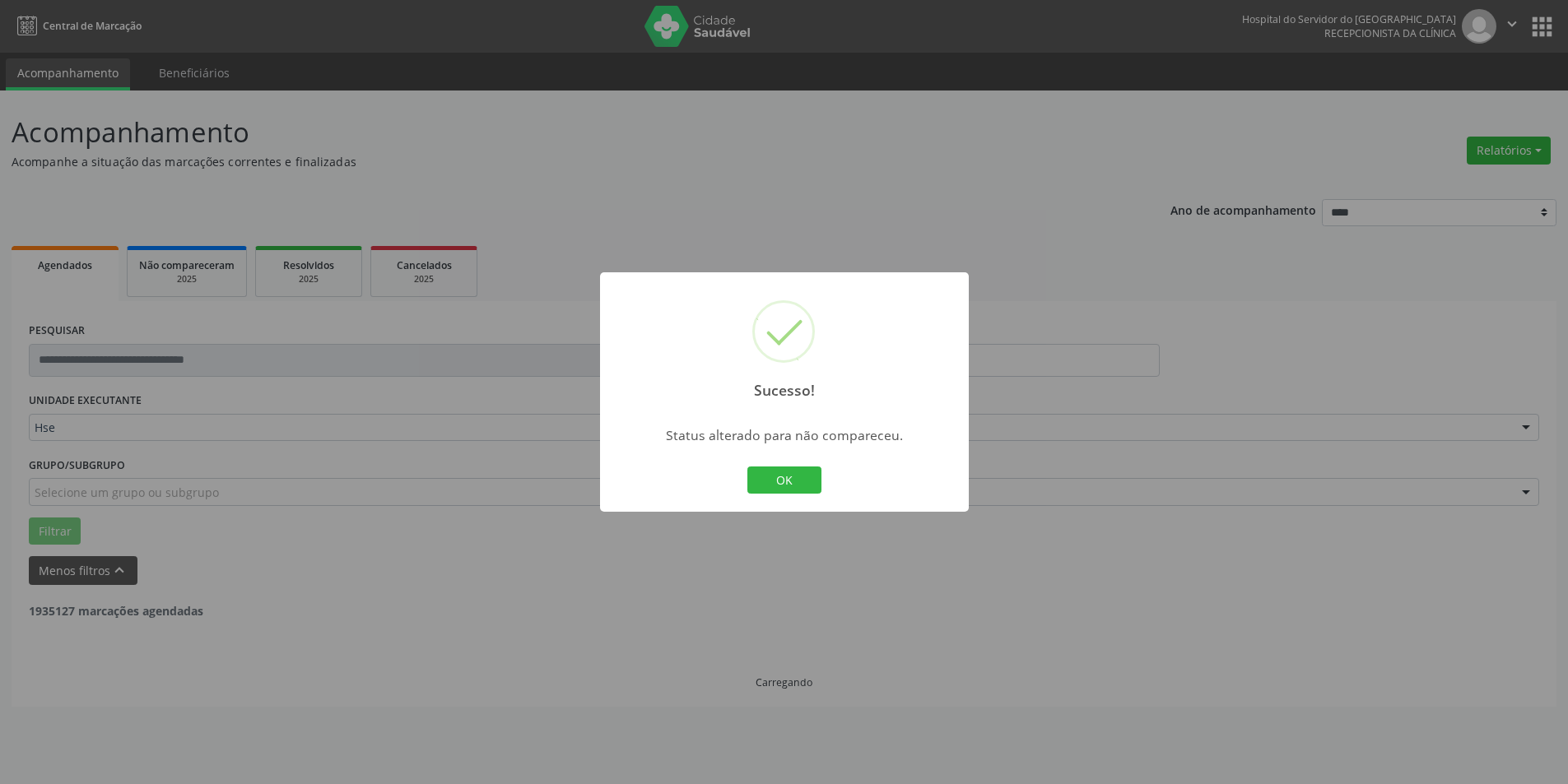
scroll to position [0, 0]
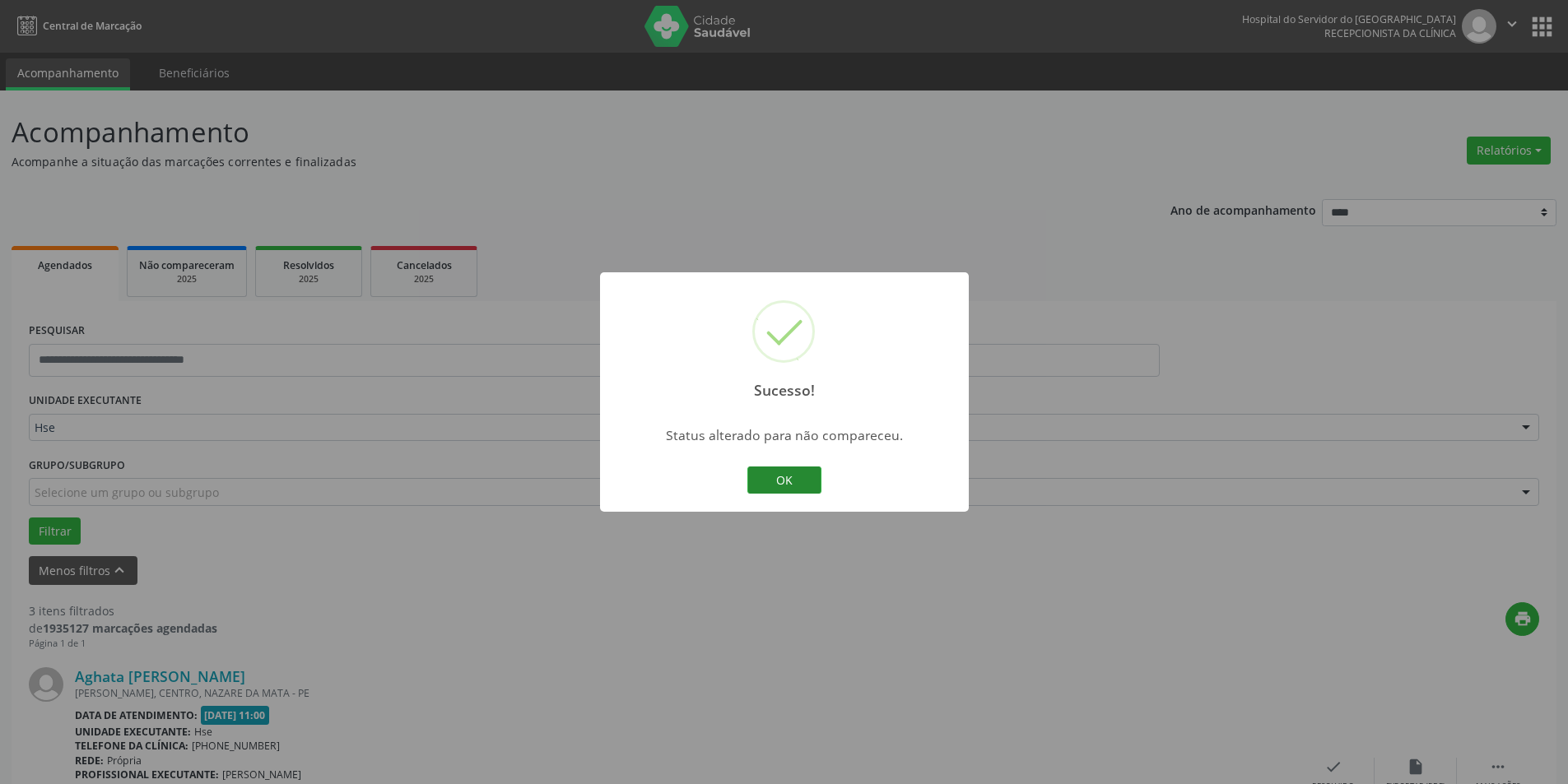
click at [761, 474] on button "OK" at bounding box center [784, 480] width 74 height 28
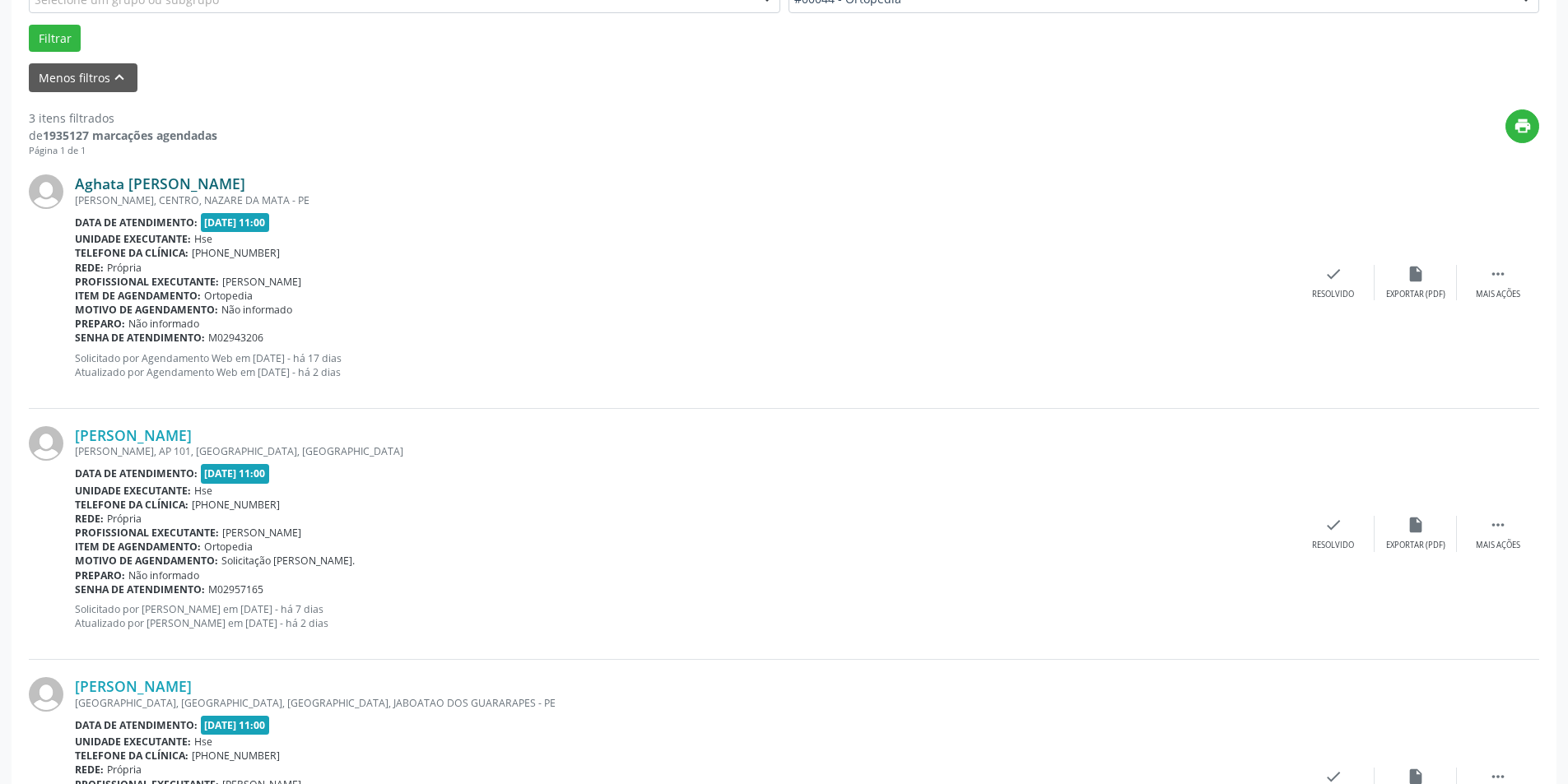
scroll to position [494, 0]
click at [1525, 278] on div " Mais ações" at bounding box center [1498, 282] width 82 height 36
click at [1416, 281] on icon "alarm_off" at bounding box center [1416, 273] width 18 height 18
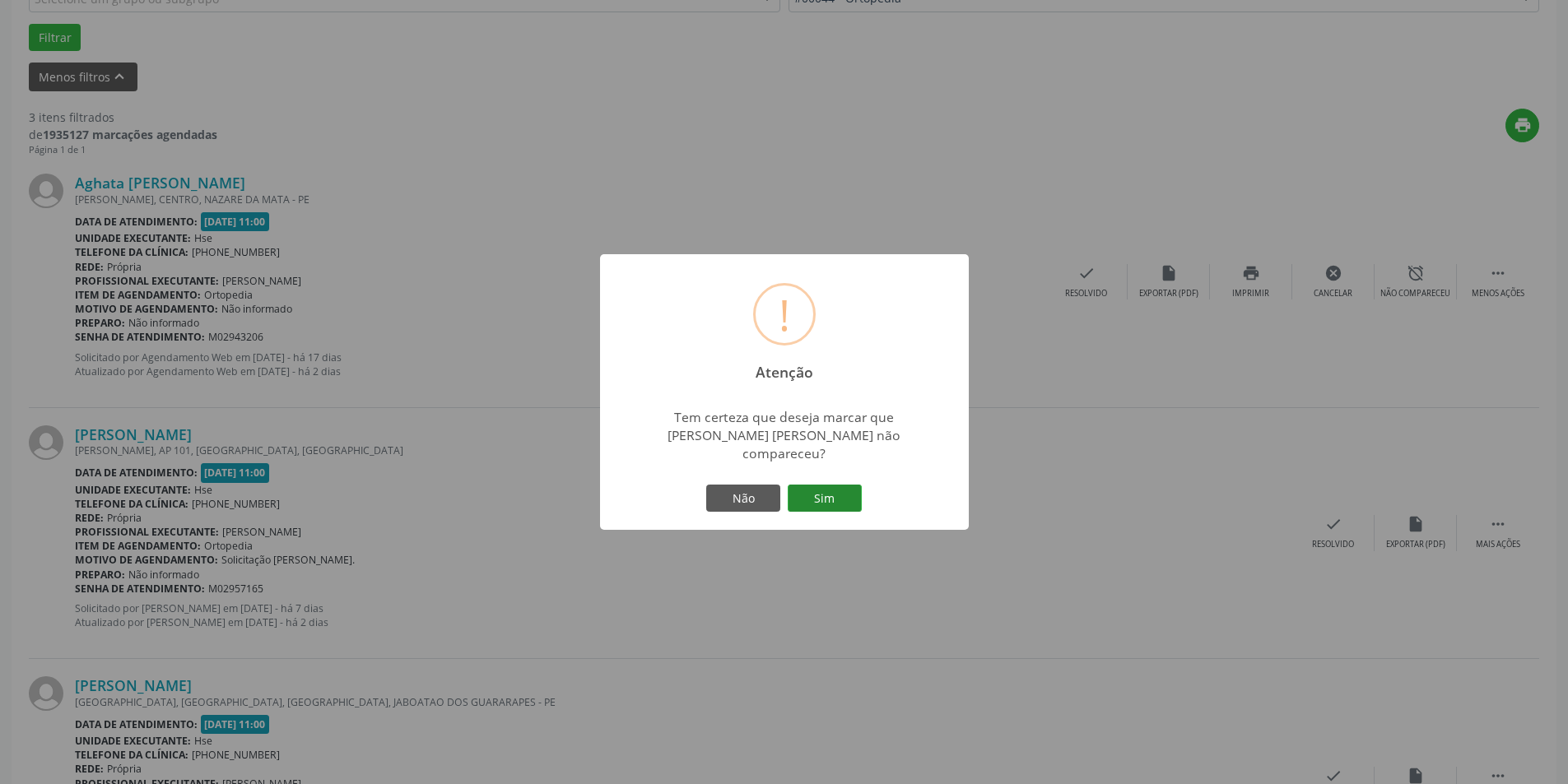
click at [824, 484] on button "Sim" at bounding box center [824, 498] width 74 height 28
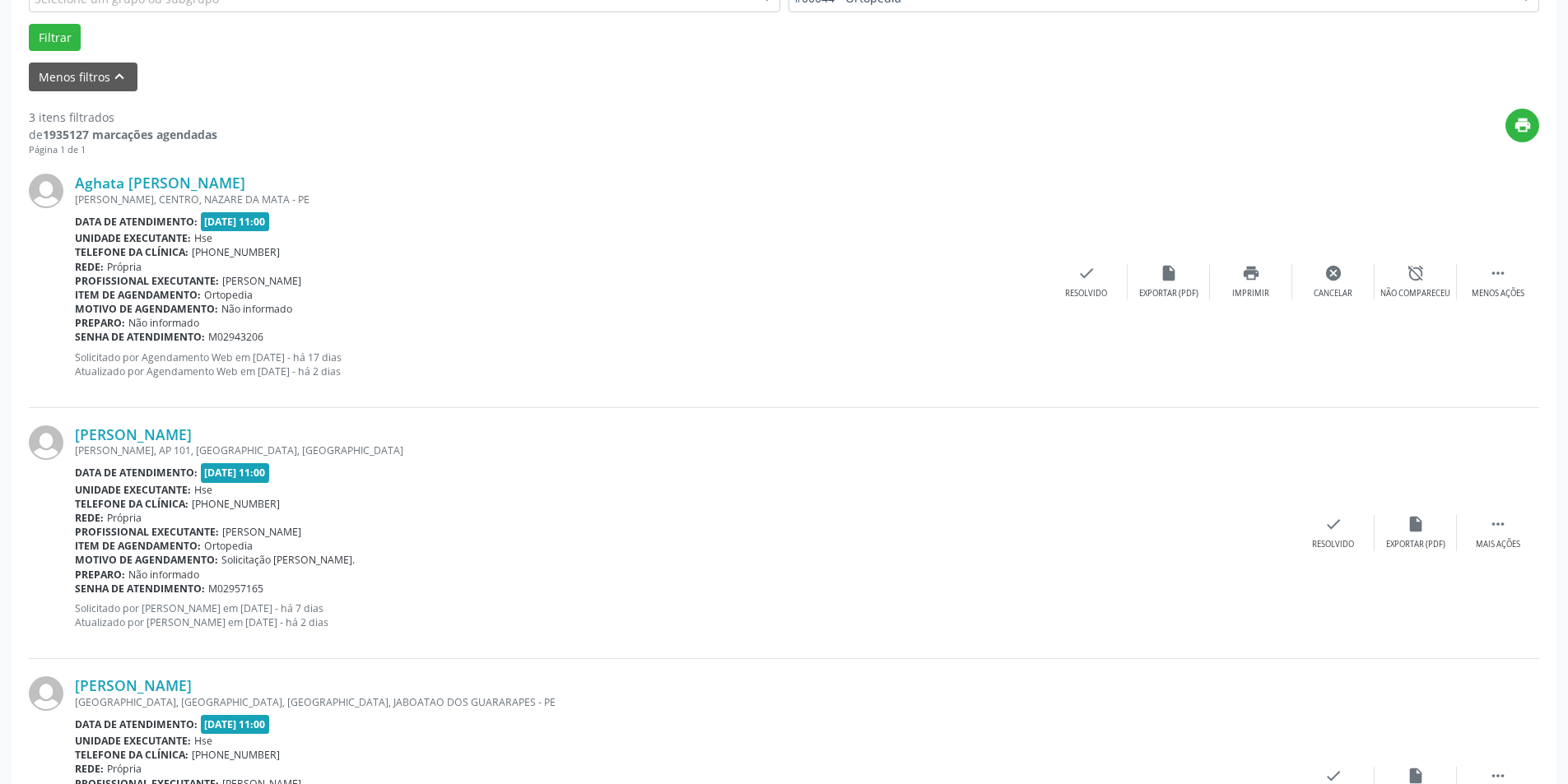
scroll to position [0, 0]
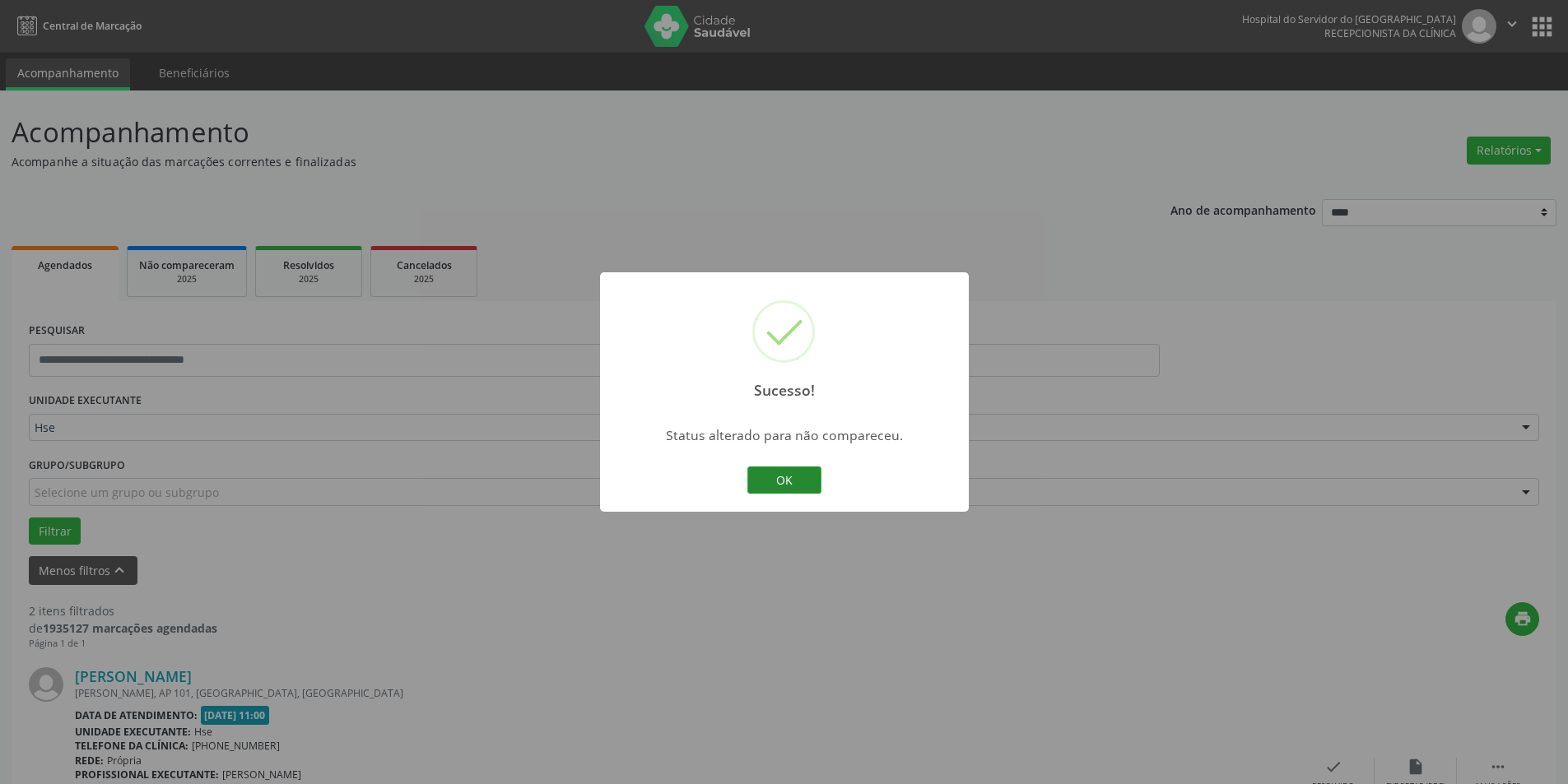
click at [789, 473] on button "OK" at bounding box center [784, 480] width 74 height 28
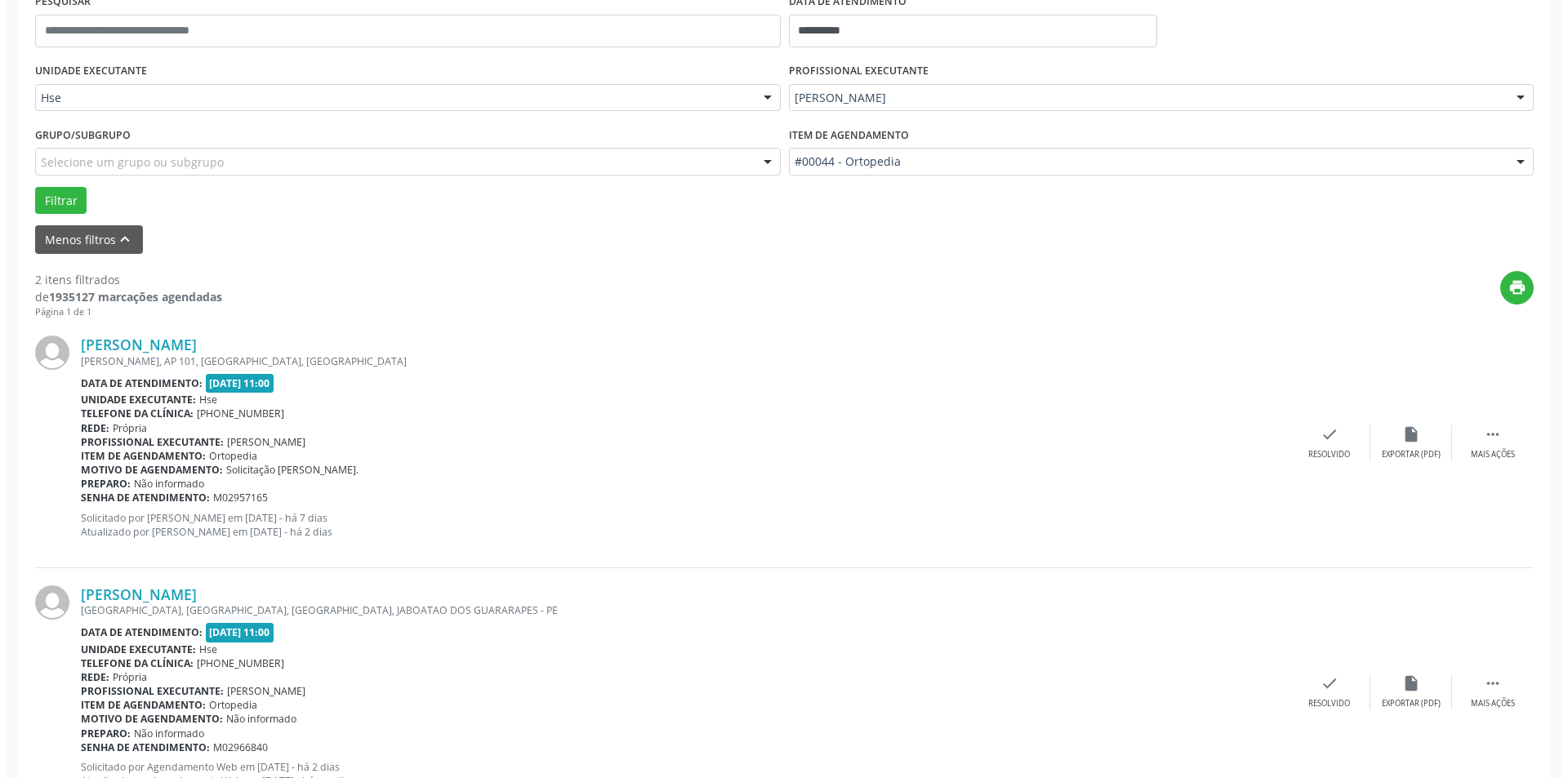
scroll to position [393, 0]
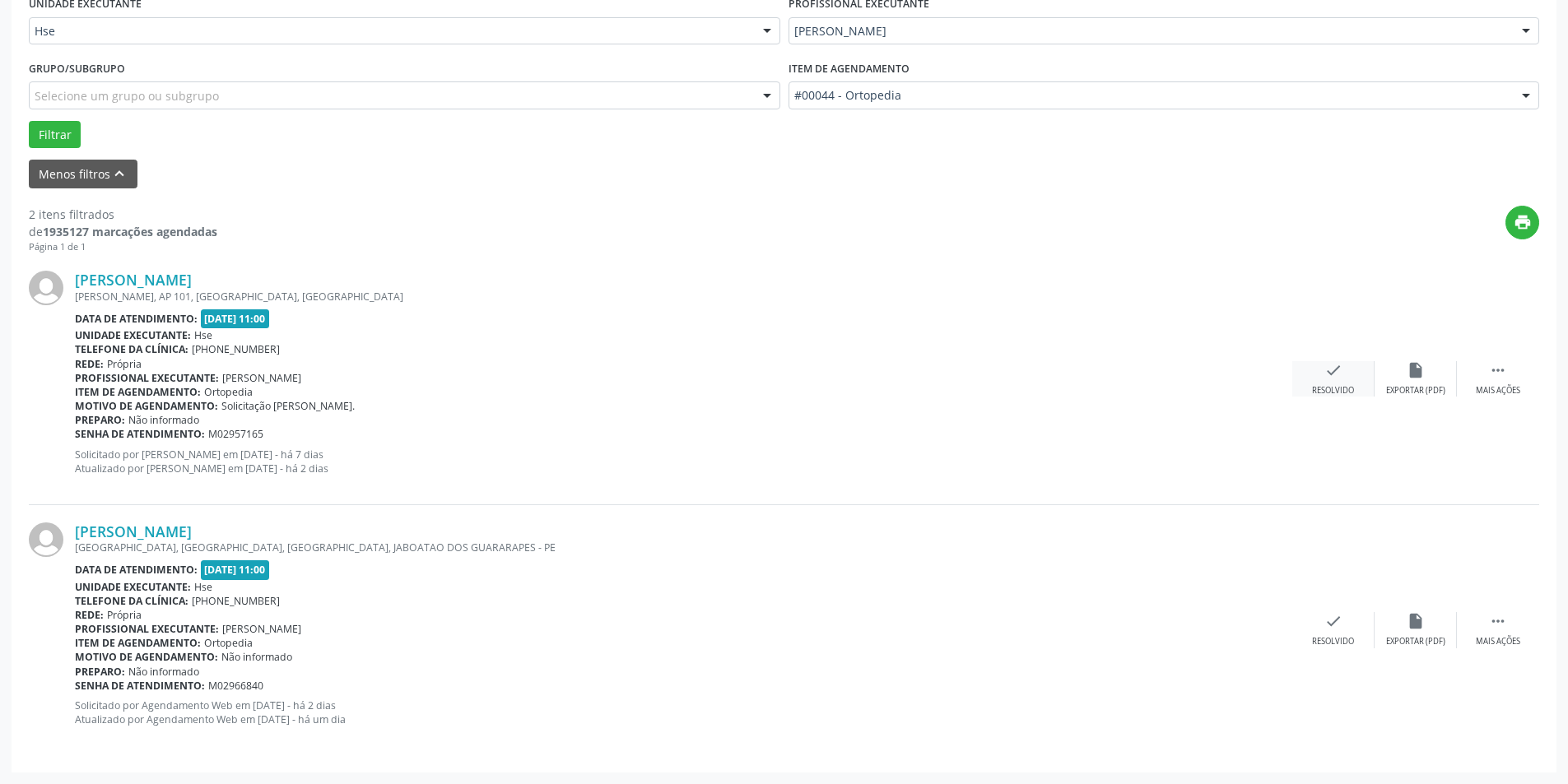
click at [1337, 366] on icon "check" at bounding box center [1334, 369] width 18 height 18
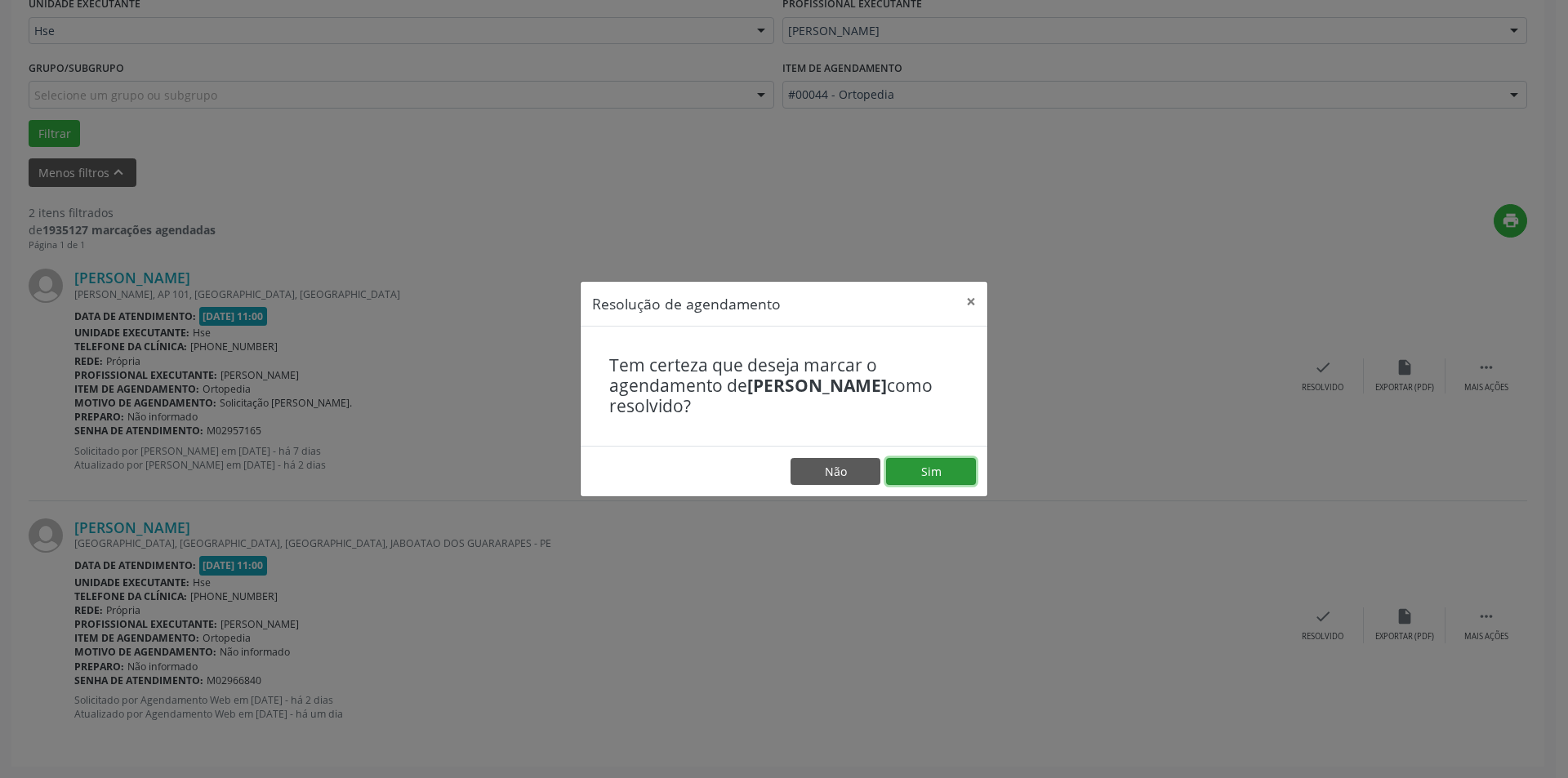
click at [952, 475] on button "Sim" at bounding box center [931, 472] width 90 height 28
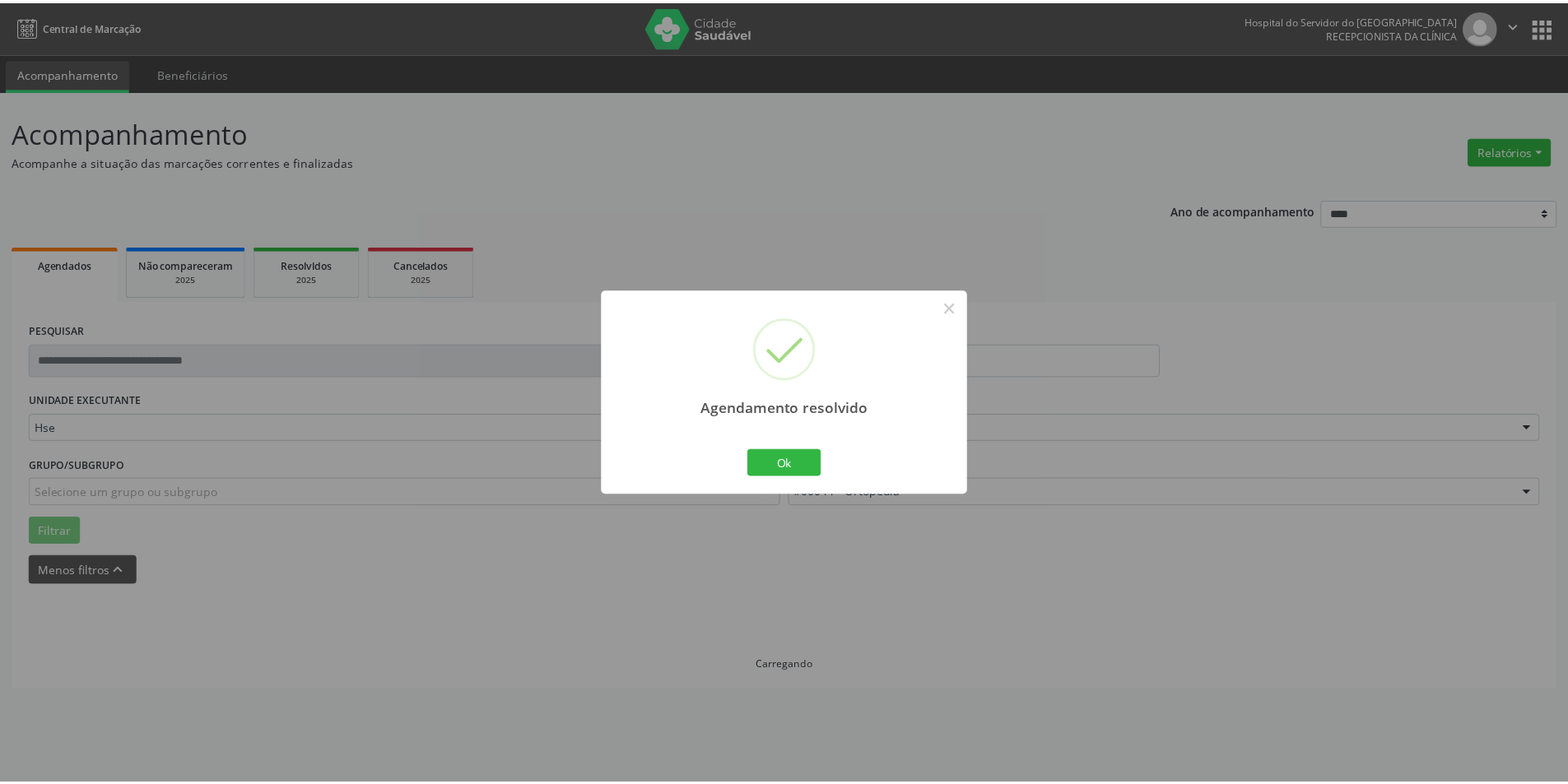
scroll to position [0, 0]
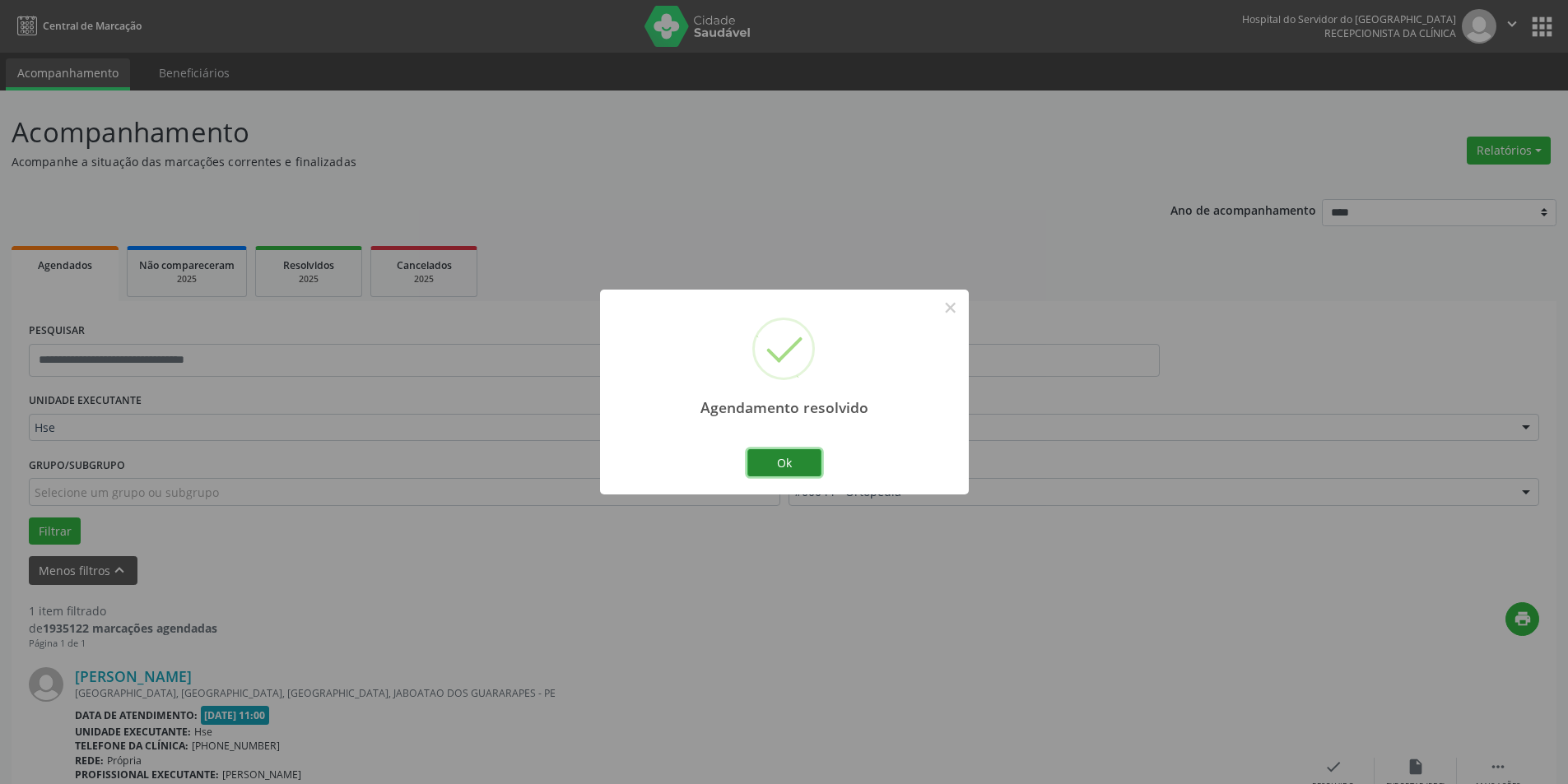
click at [782, 459] on button "Ok" at bounding box center [784, 463] width 74 height 28
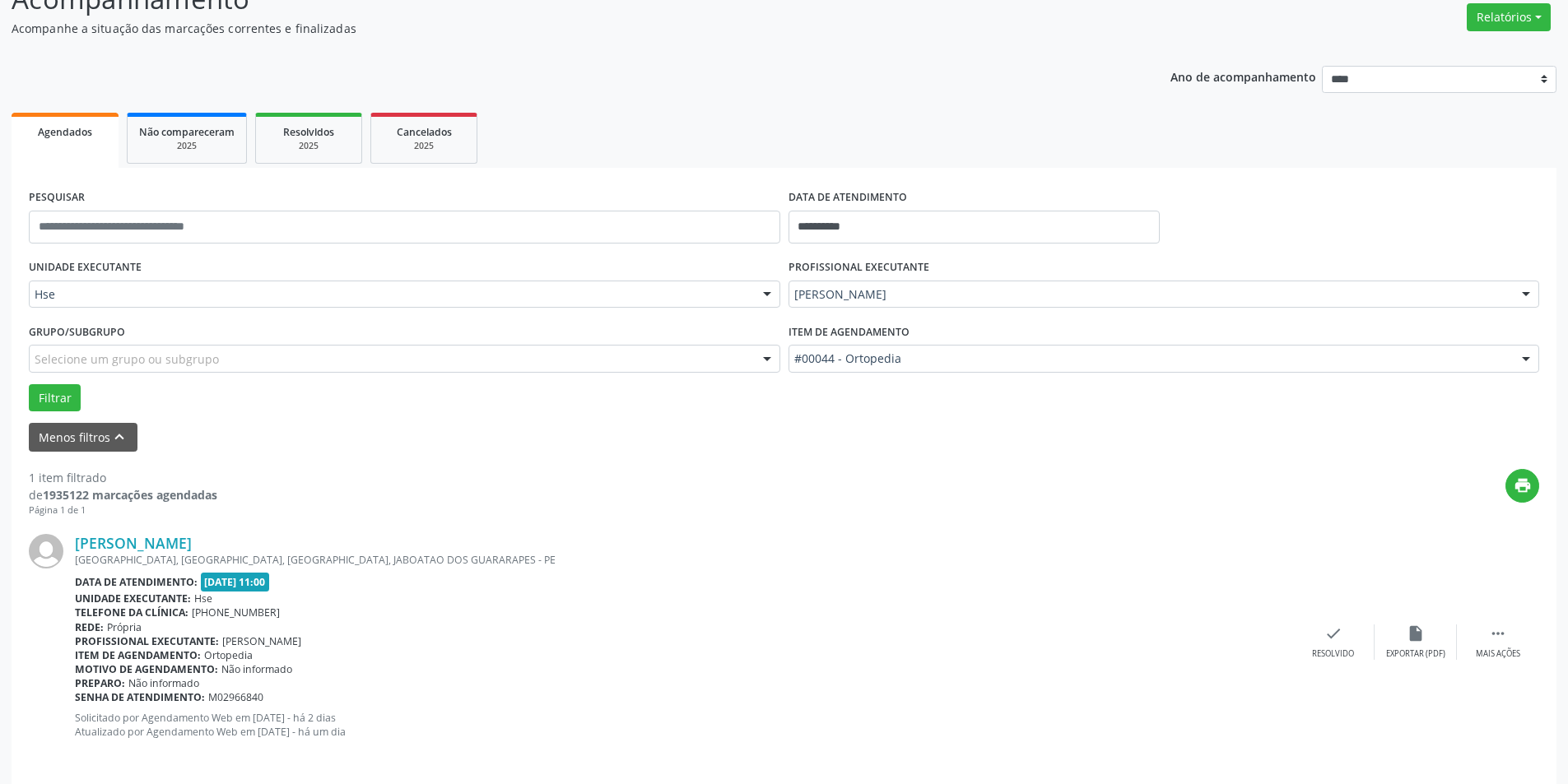
scroll to position [146, 0]
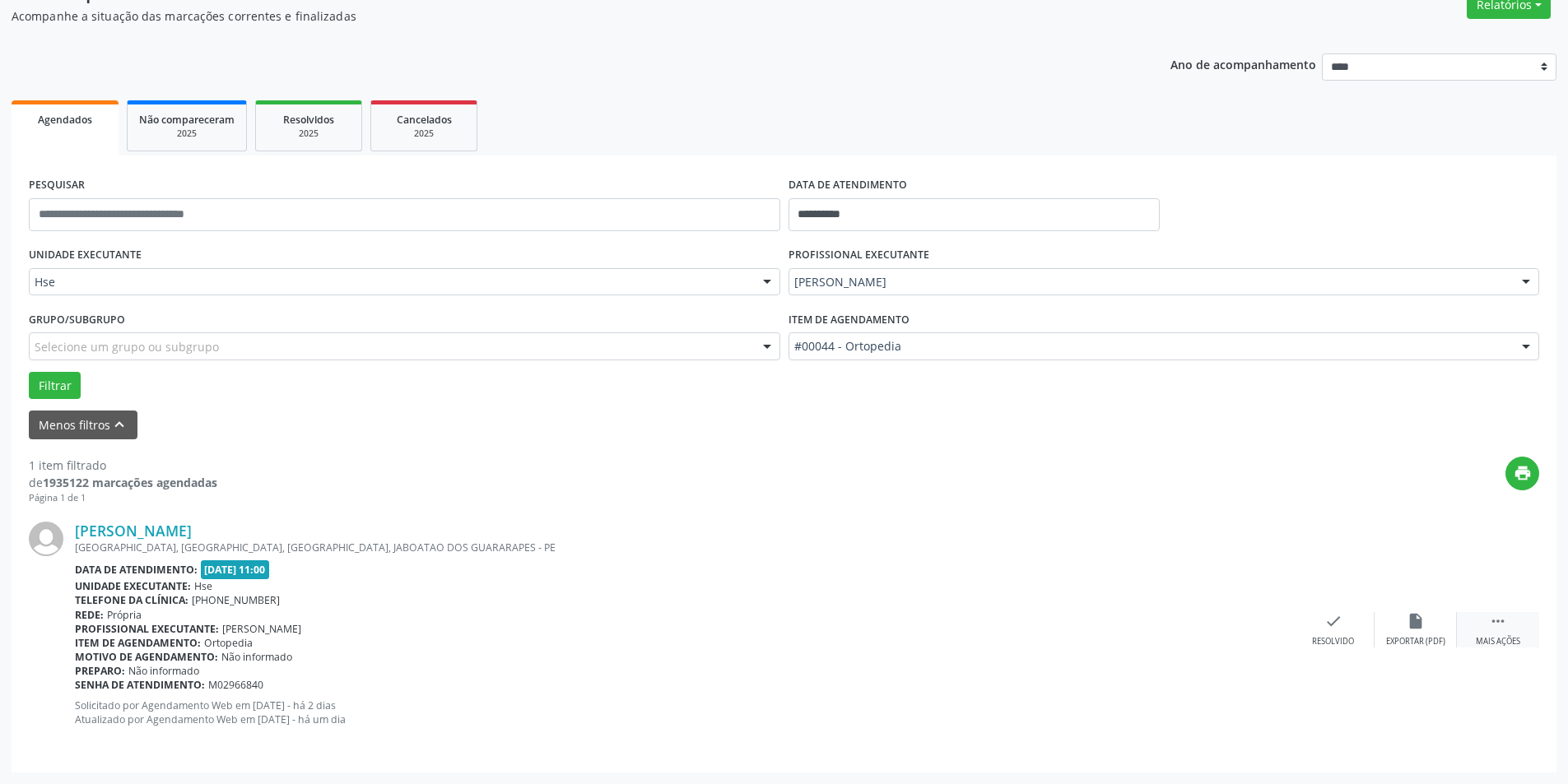
click at [1494, 620] on icon "" at bounding box center [1498, 621] width 18 height 18
click at [1390, 618] on div "alarm_off Não compareceu" at bounding box center [1416, 630] width 82 height 36
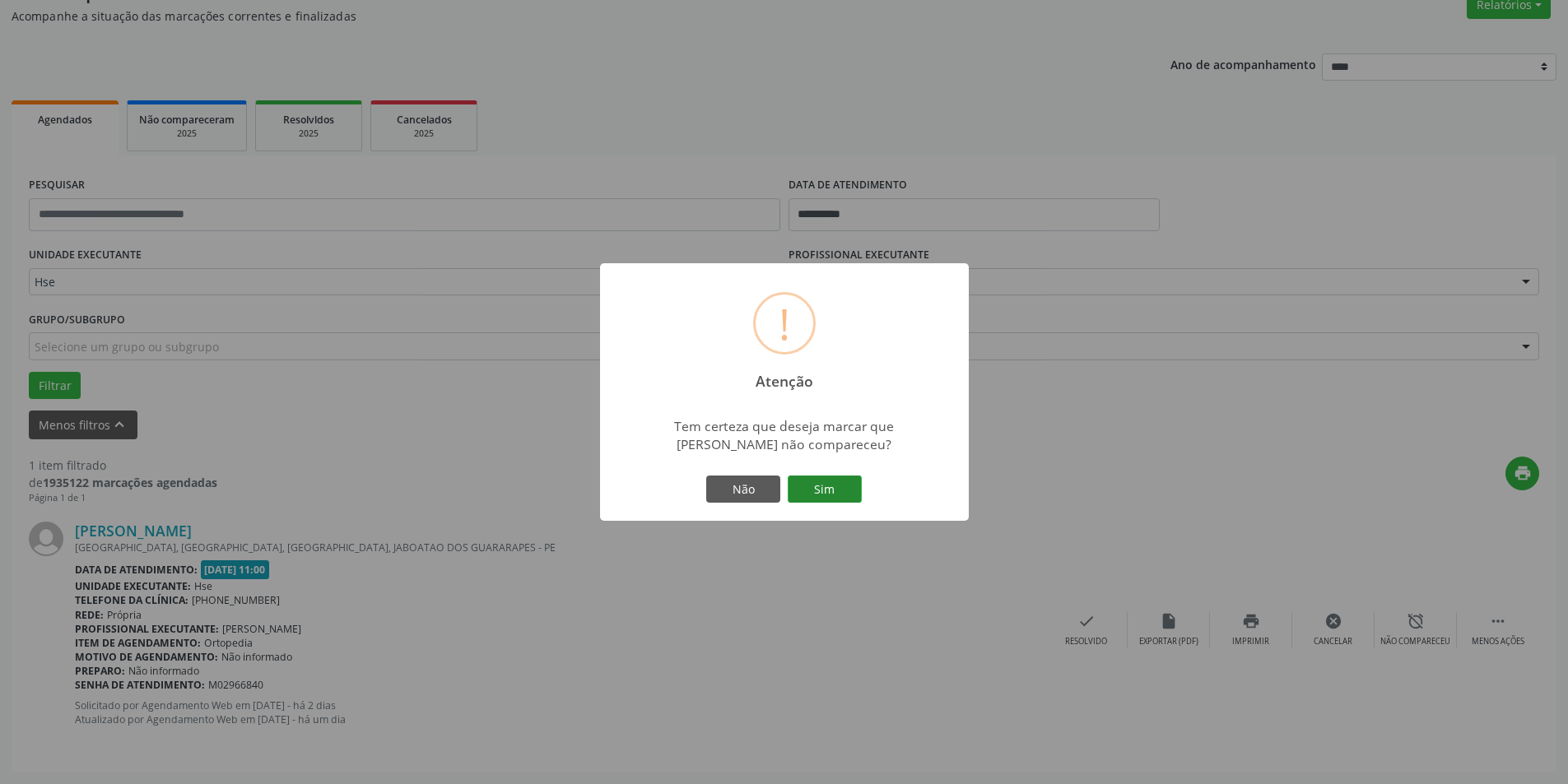
click at [832, 497] on button "Sim" at bounding box center [824, 489] width 74 height 28
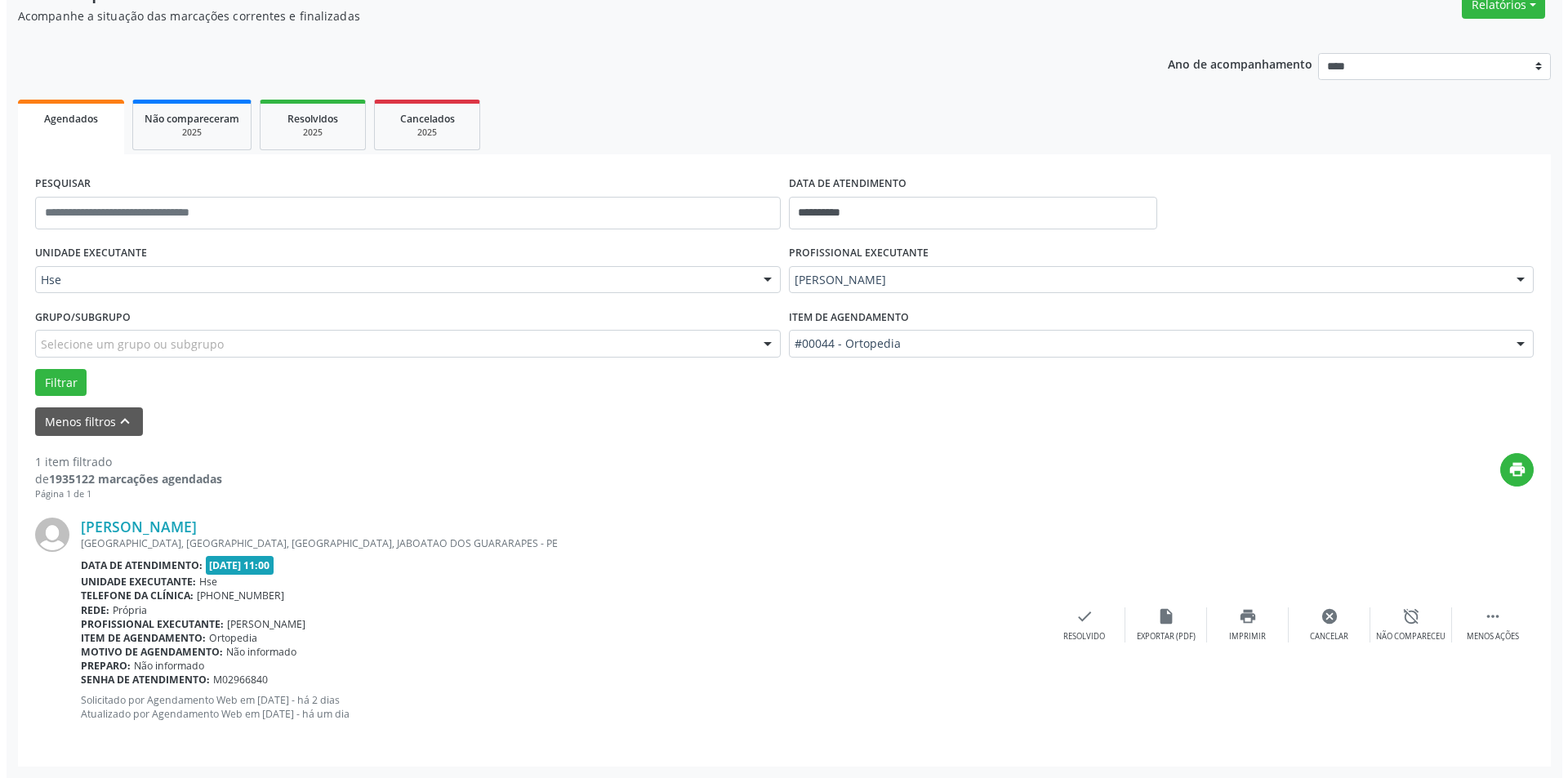
scroll to position [0, 0]
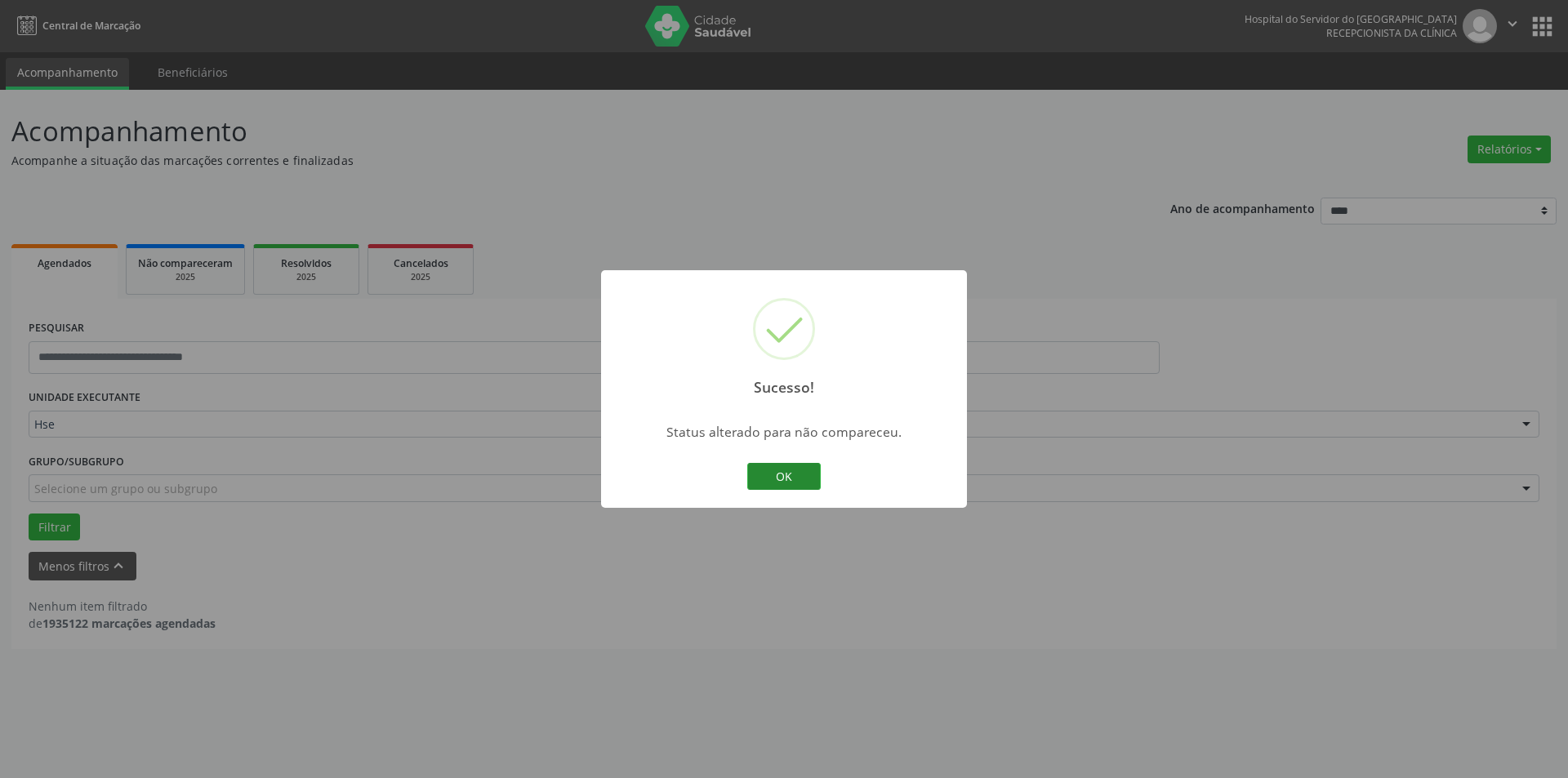
click at [795, 479] on button "OK" at bounding box center [784, 477] width 74 height 28
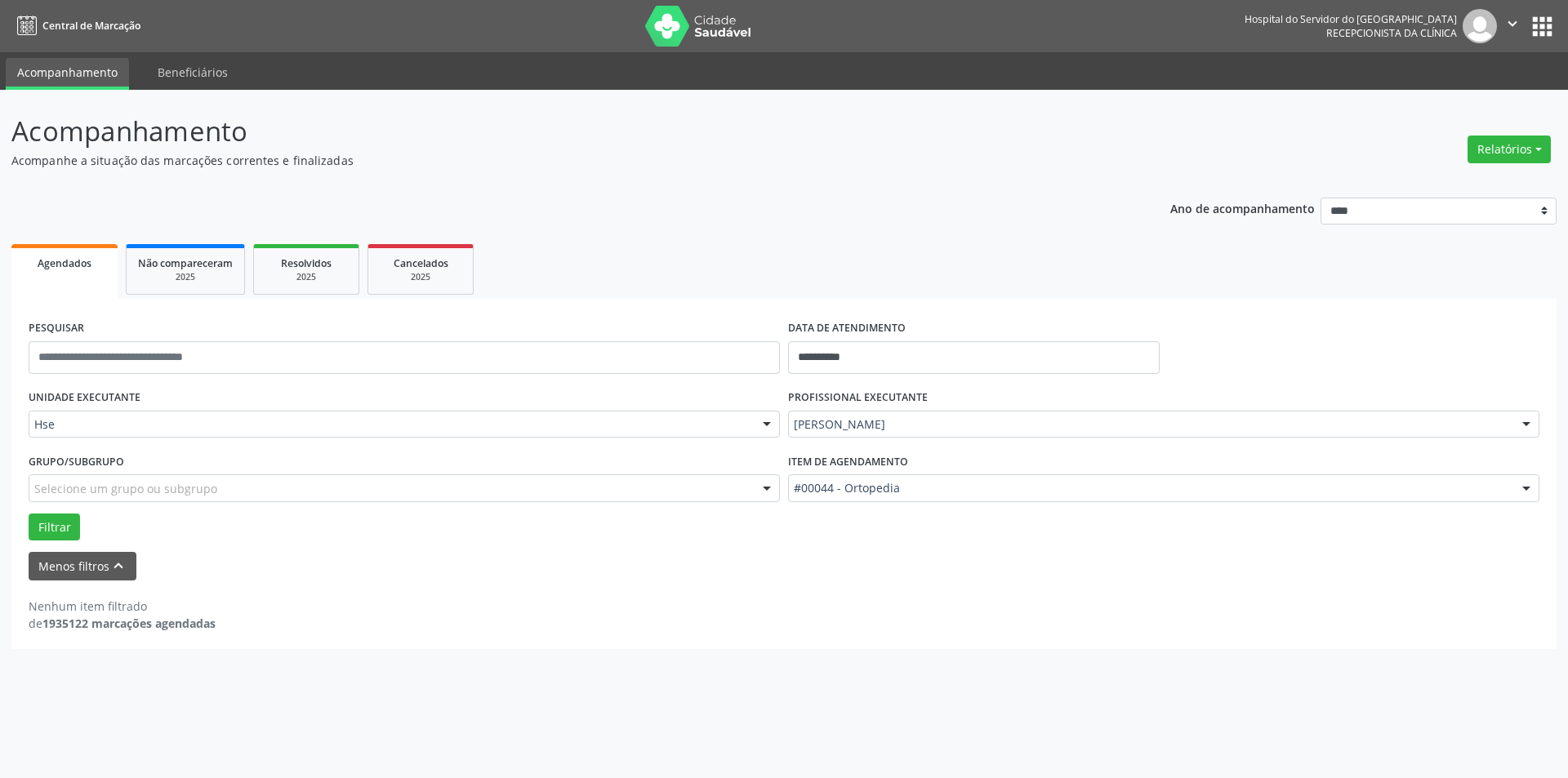
click at [1479, 132] on div "Relatórios Agendamentos Procedimentos realizados" at bounding box center [1509, 149] width 95 height 39
click at [1490, 146] on button "Relatórios" at bounding box center [1509, 149] width 83 height 28
click at [1422, 180] on link "Agendamentos" at bounding box center [1463, 185] width 175 height 23
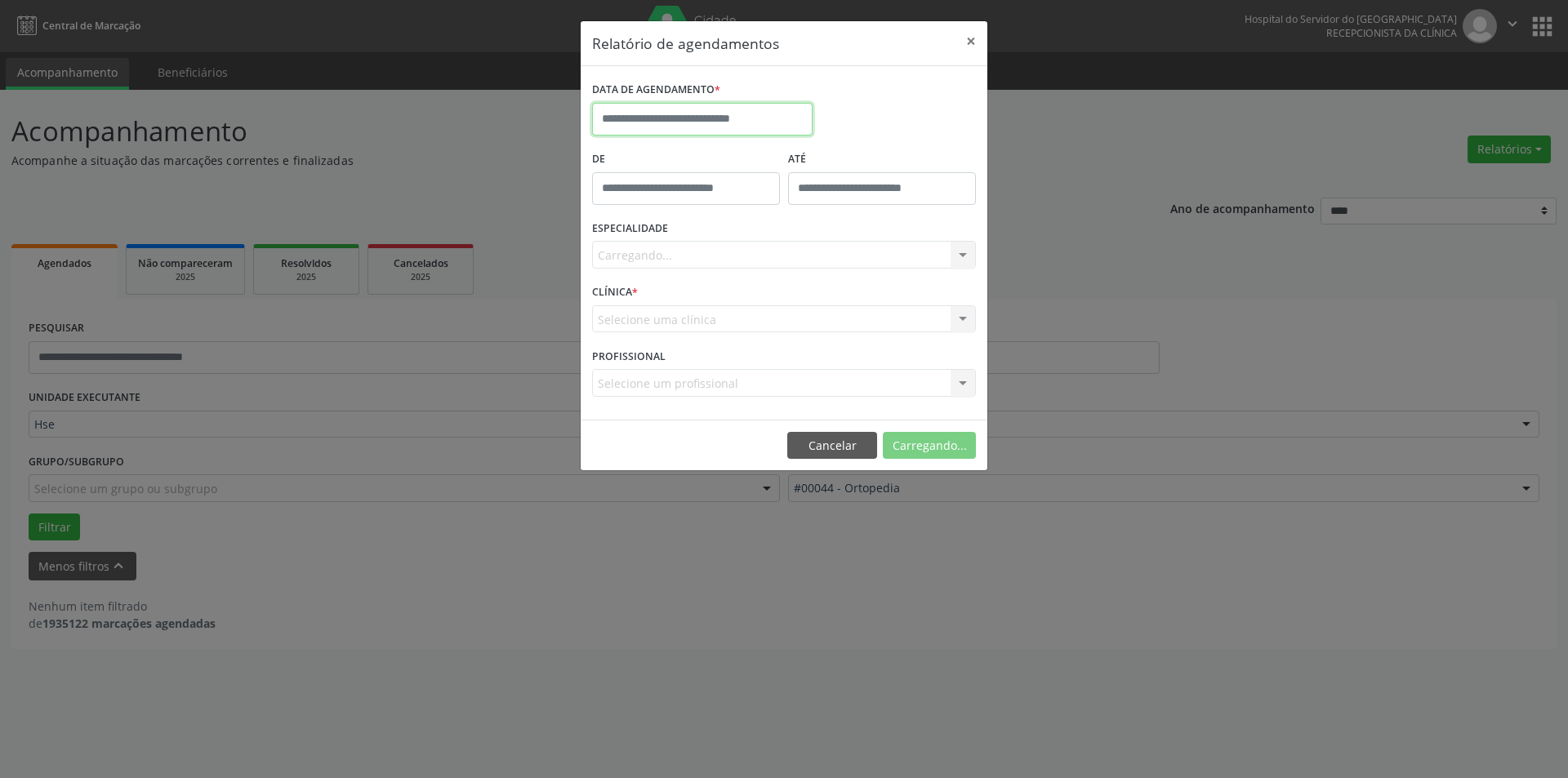
click at [690, 117] on input "text" at bounding box center [702, 119] width 220 height 33
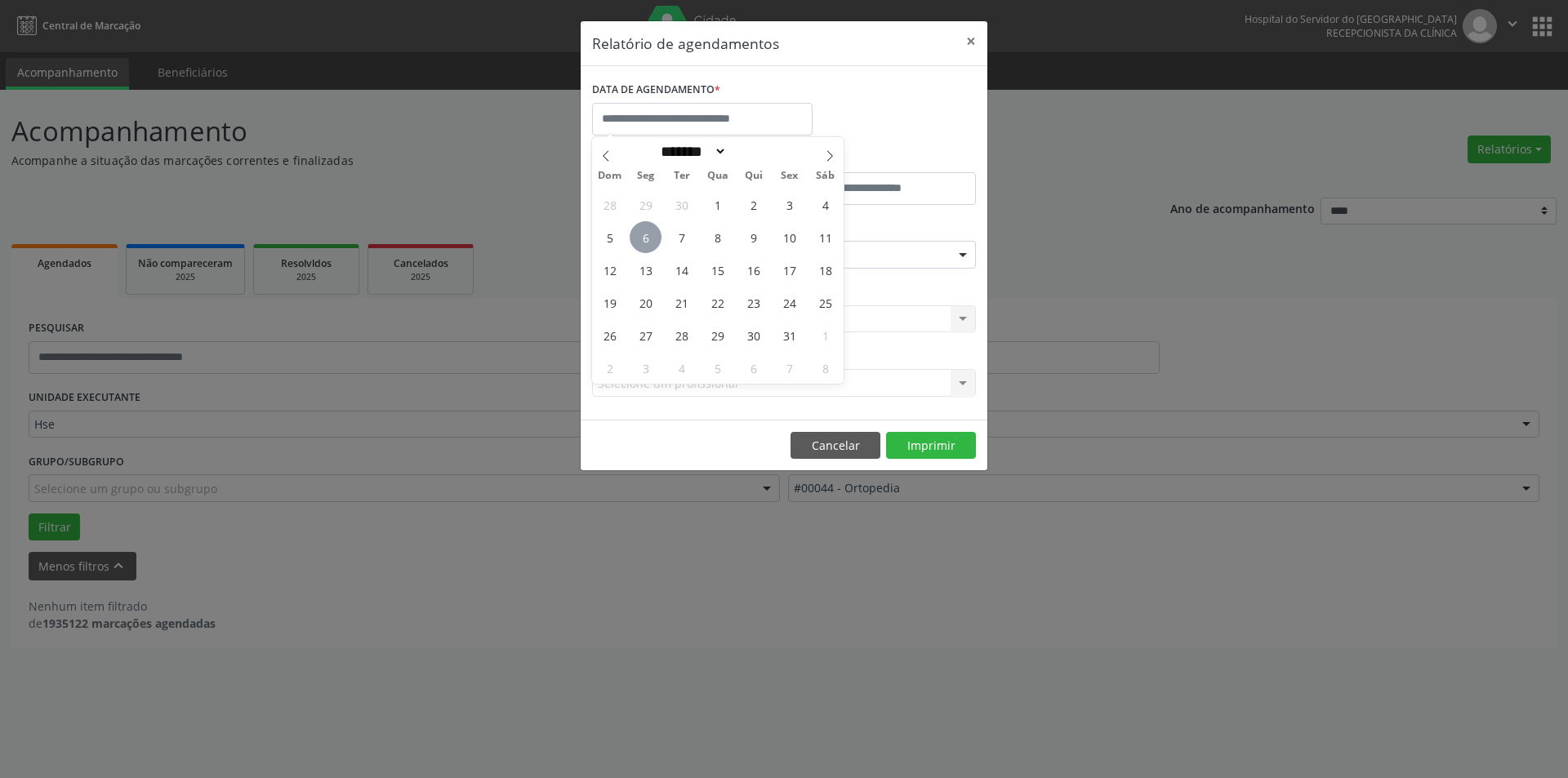
click at [635, 233] on span "6" at bounding box center [645, 236] width 32 height 32
type input "**********"
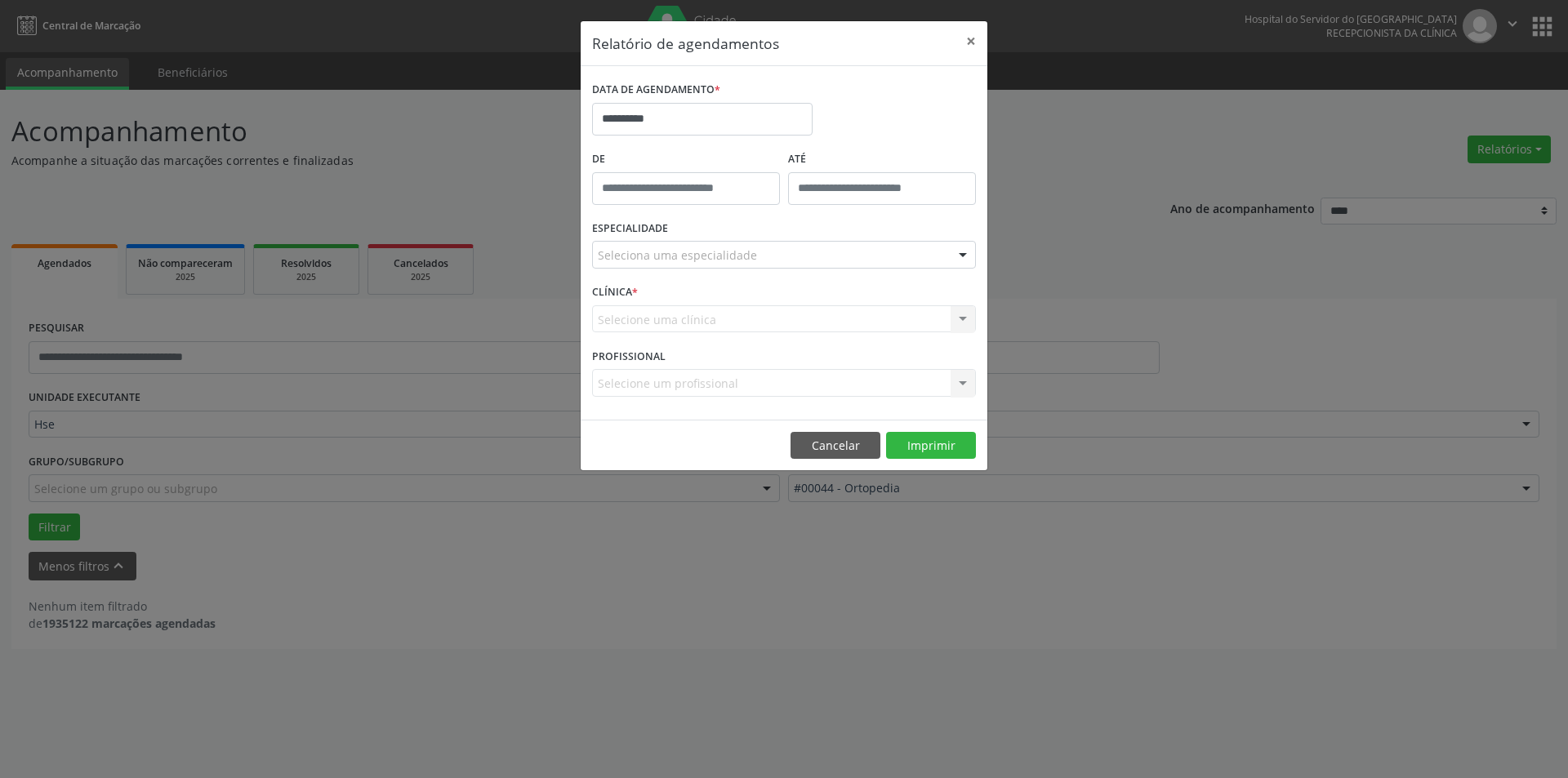
click at [878, 260] on div "Seleciona uma especialidade" at bounding box center [783, 255] width 384 height 28
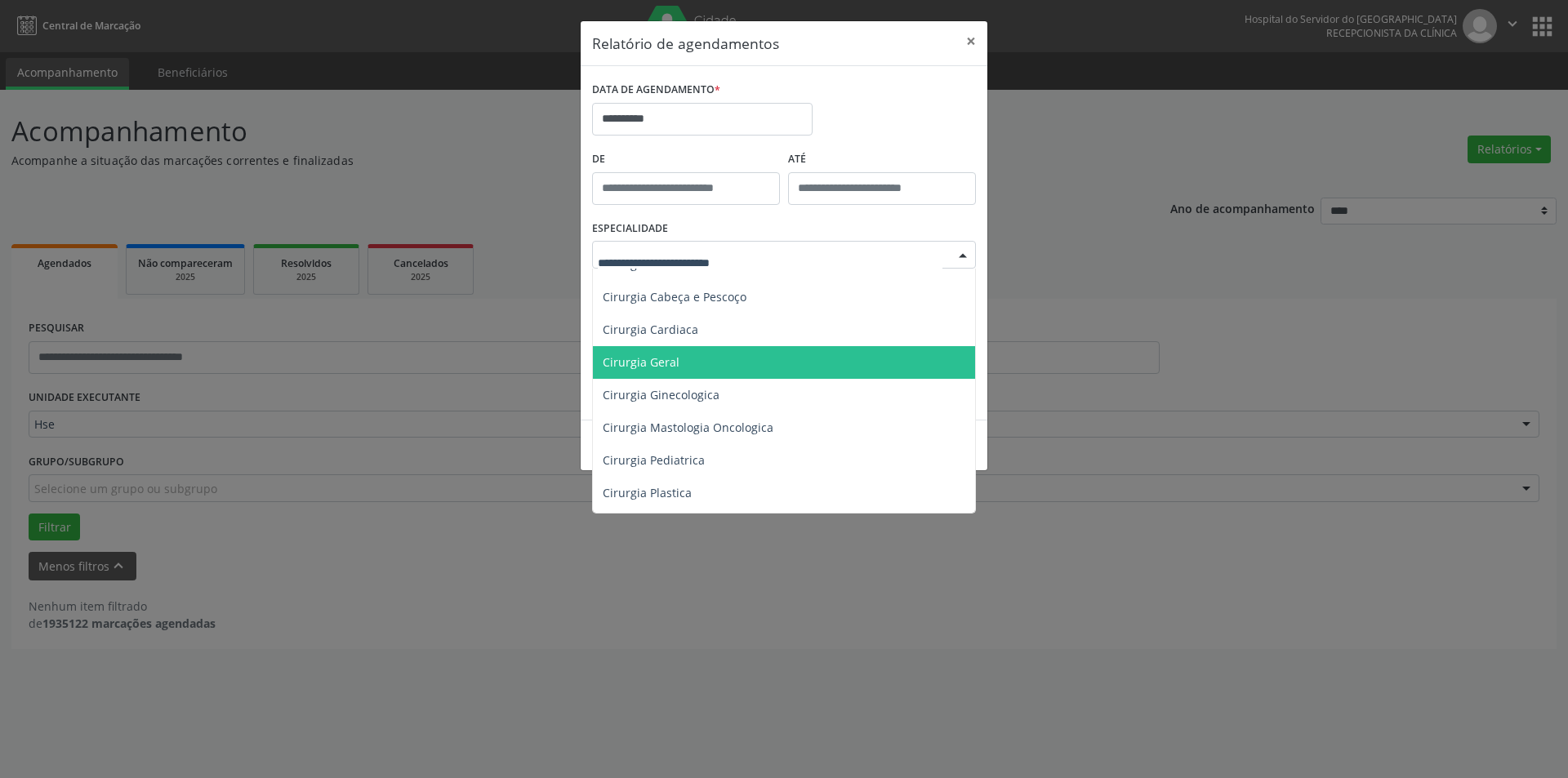
scroll to position [245, 0]
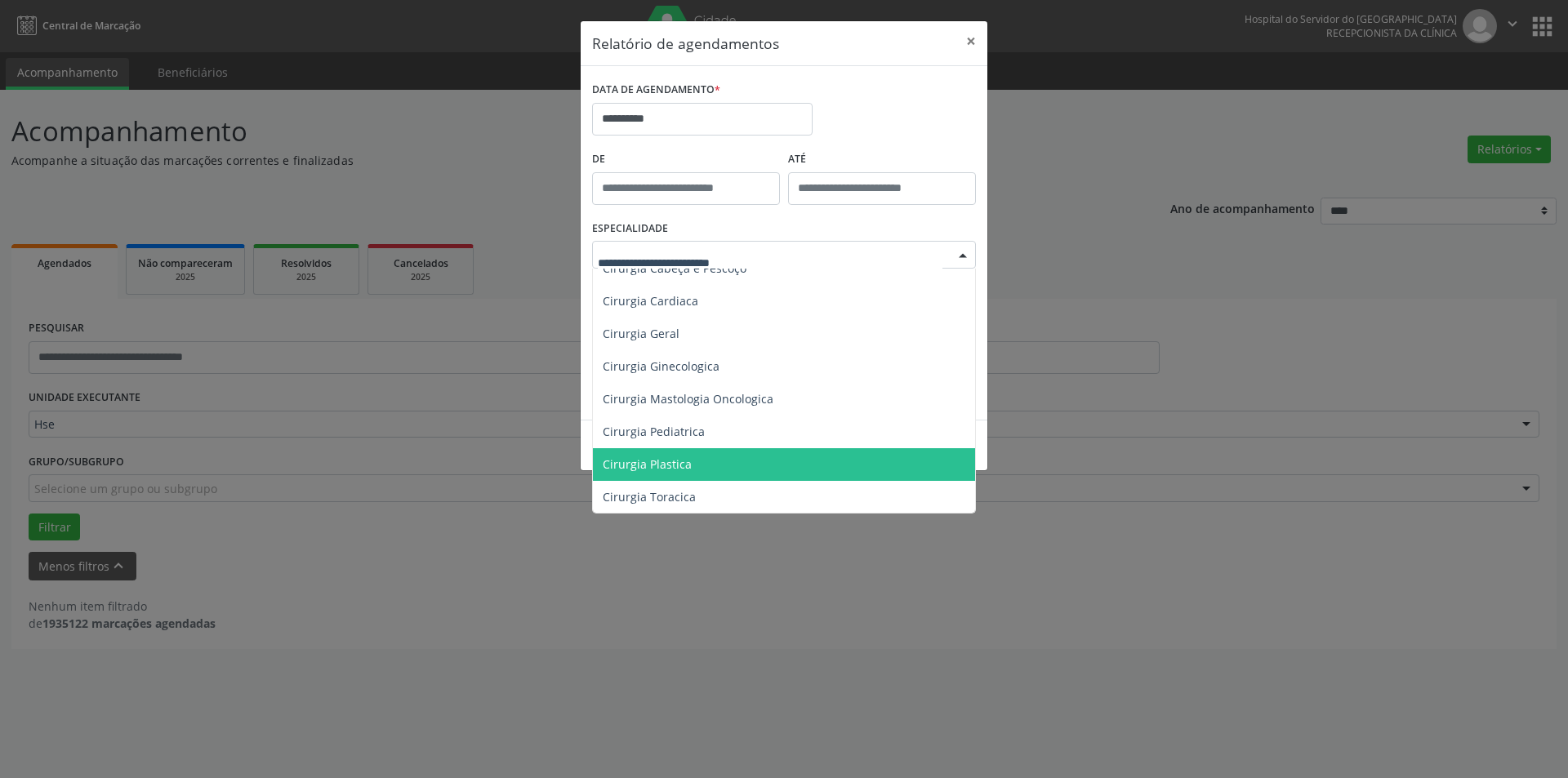
click at [804, 458] on span "Cirurgia Plastica" at bounding box center [785, 464] width 385 height 33
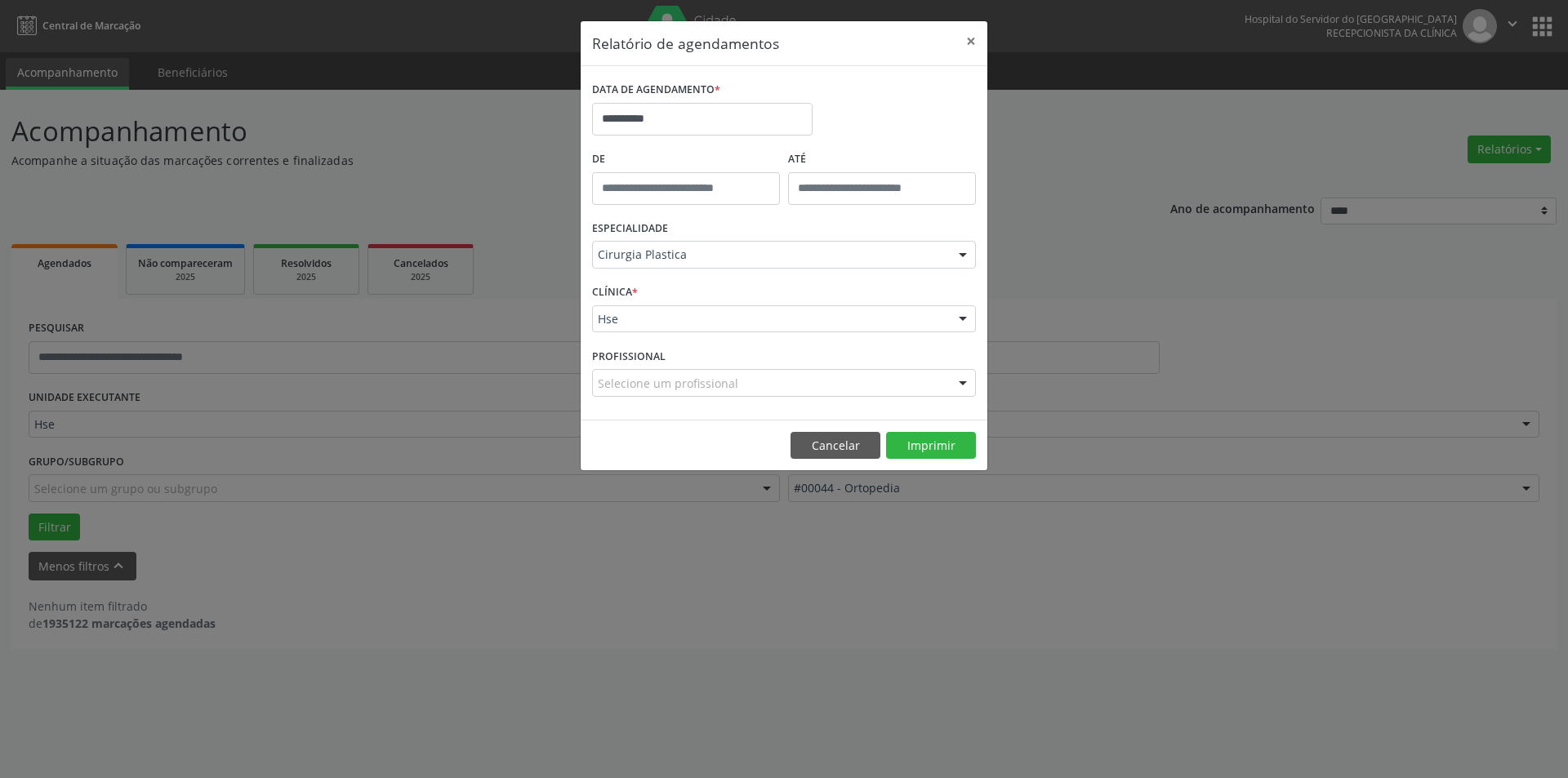
click at [842, 394] on div "Selecione um profissional" at bounding box center [783, 383] width 384 height 28
click at [869, 358] on div "PROFISSIONAL Nenhum resultado encontrado para: " " Não há nenhuma opção para se…" at bounding box center [783, 375] width 392 height 64
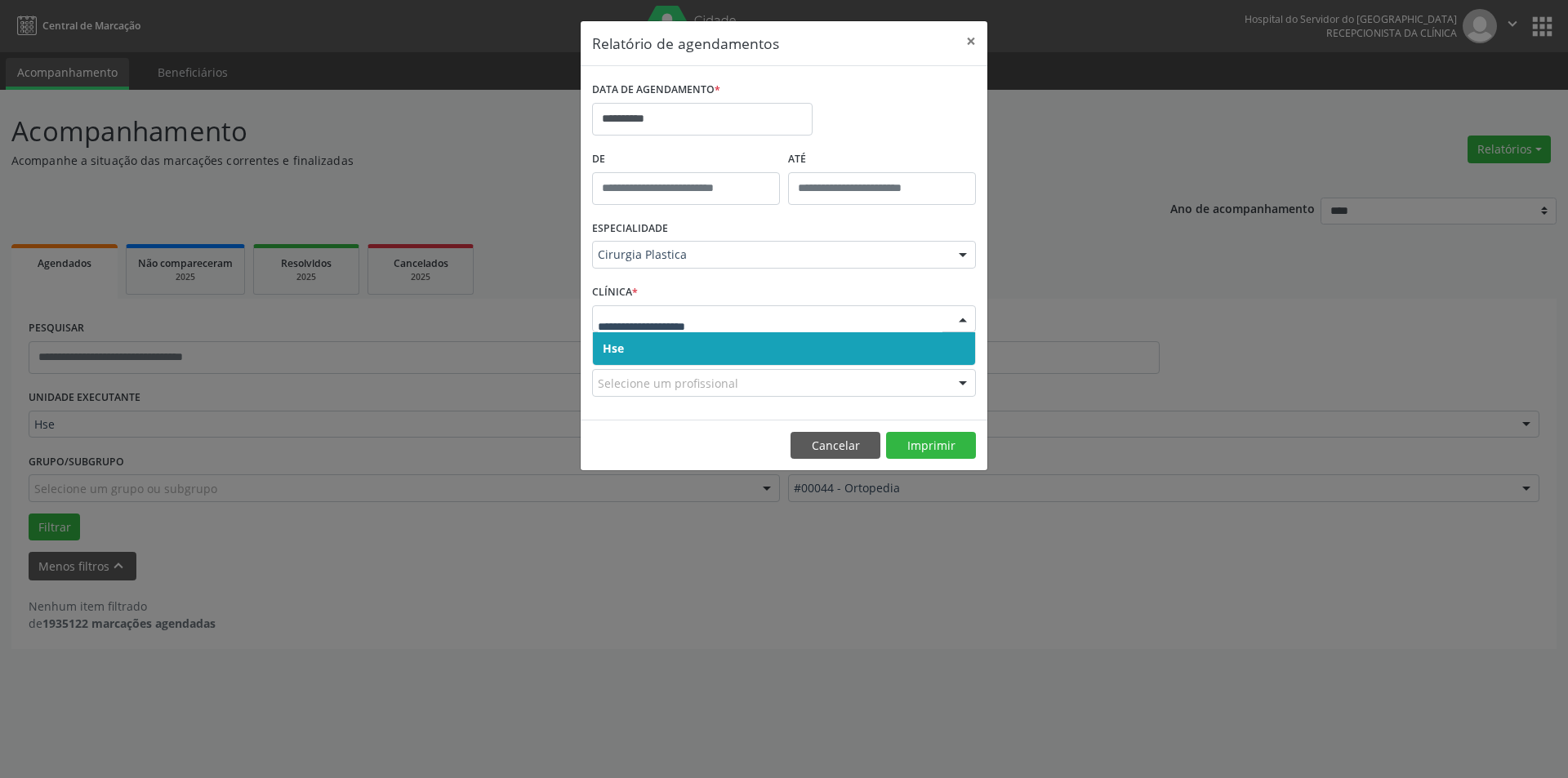
click at [828, 337] on span "Hse" at bounding box center [783, 348] width 382 height 33
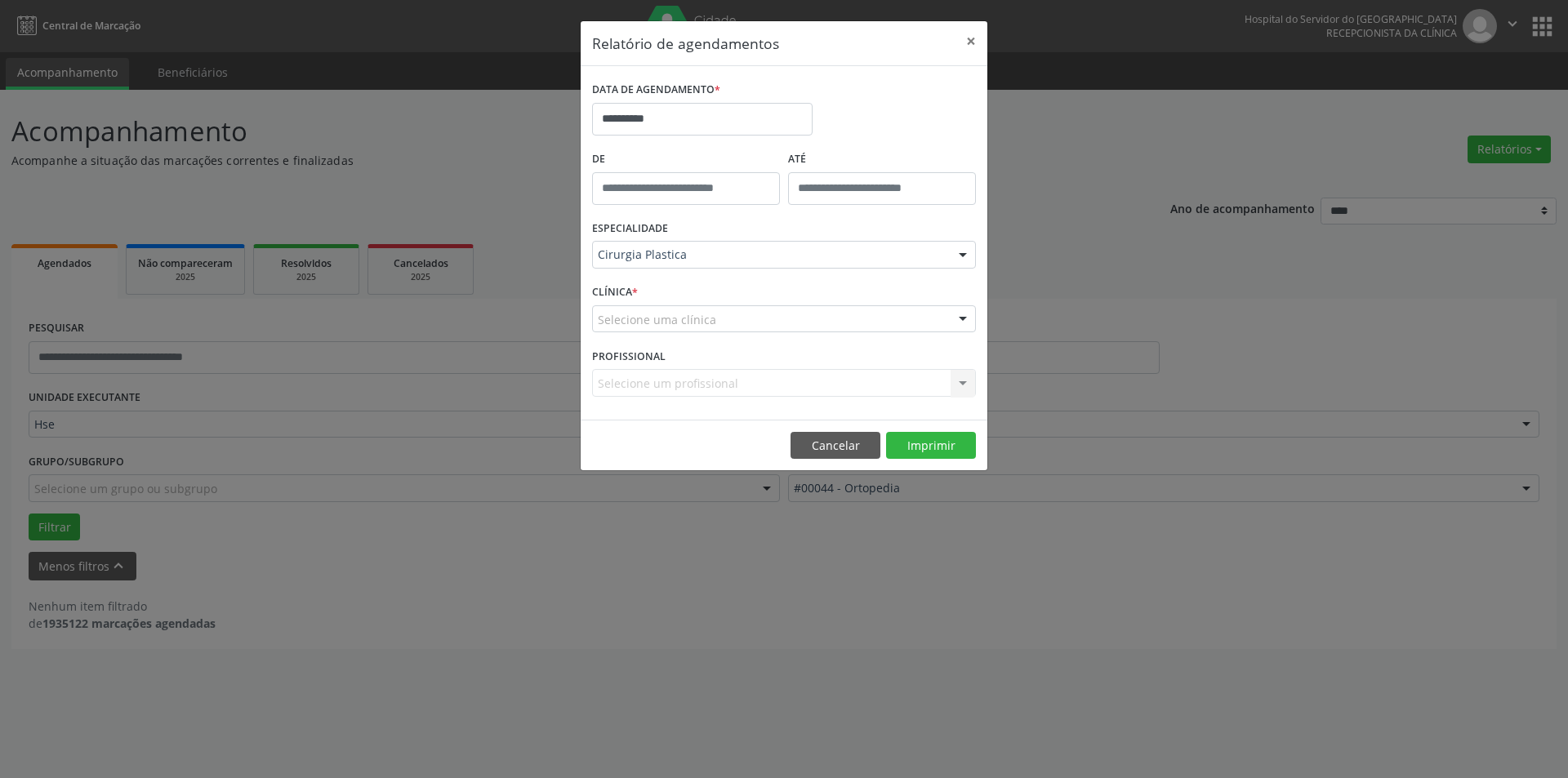
click at [908, 308] on div "Selecione uma clínica" at bounding box center [783, 319] width 384 height 28
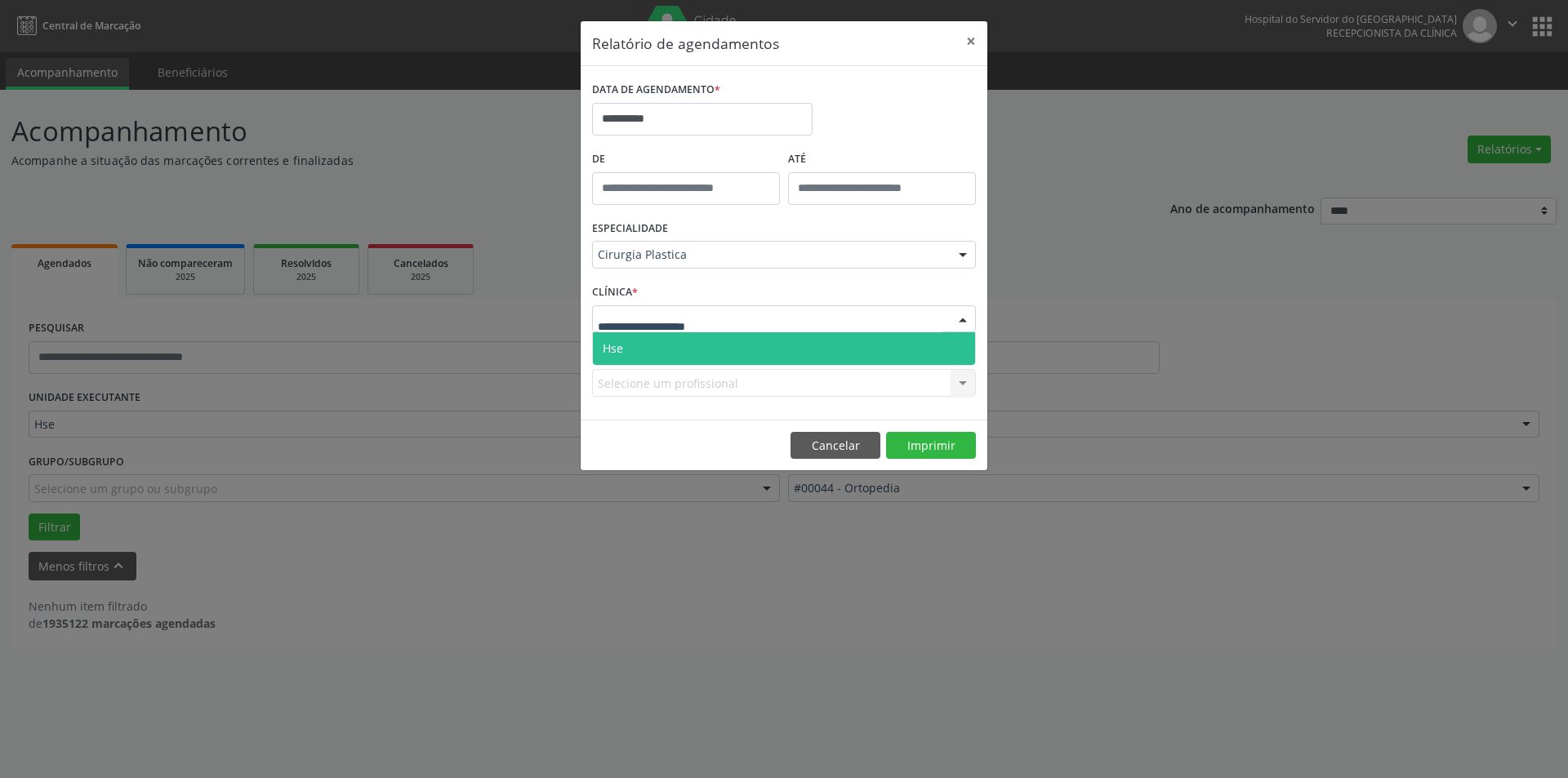
click at [879, 339] on span "Hse" at bounding box center [783, 348] width 382 height 33
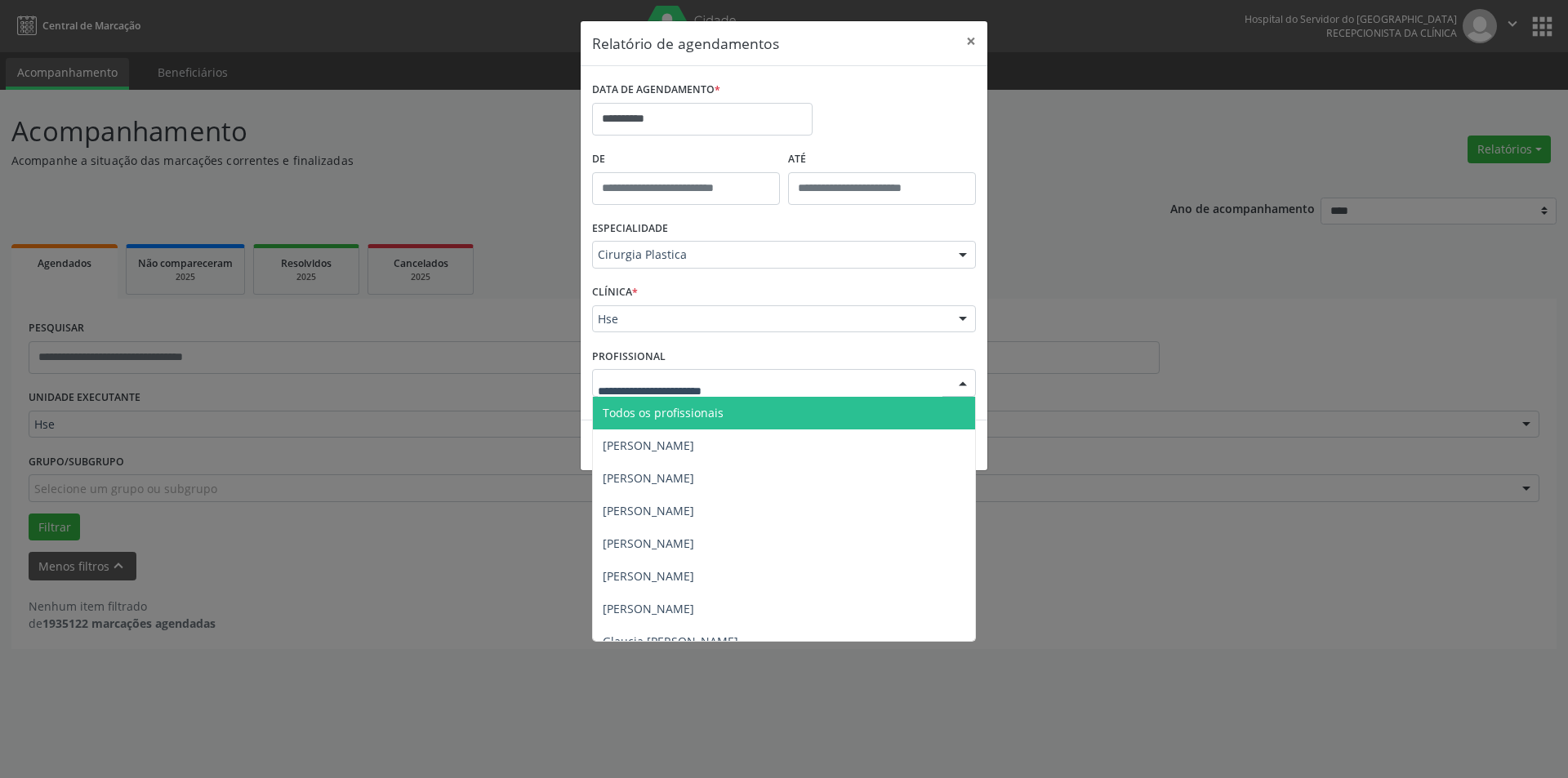
click at [882, 387] on div at bounding box center [783, 383] width 384 height 28
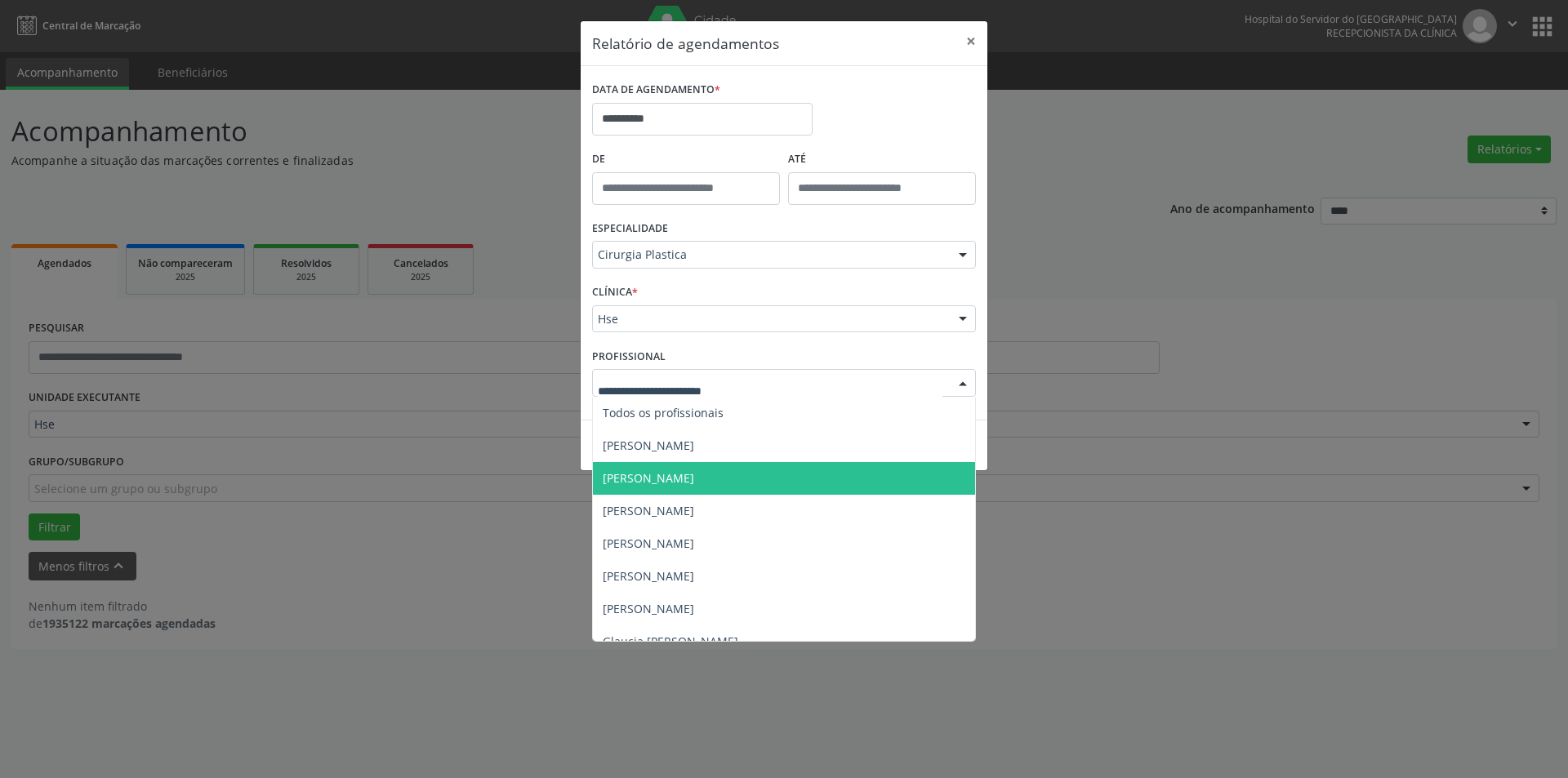
click at [839, 478] on span "[PERSON_NAME]" at bounding box center [783, 478] width 382 height 33
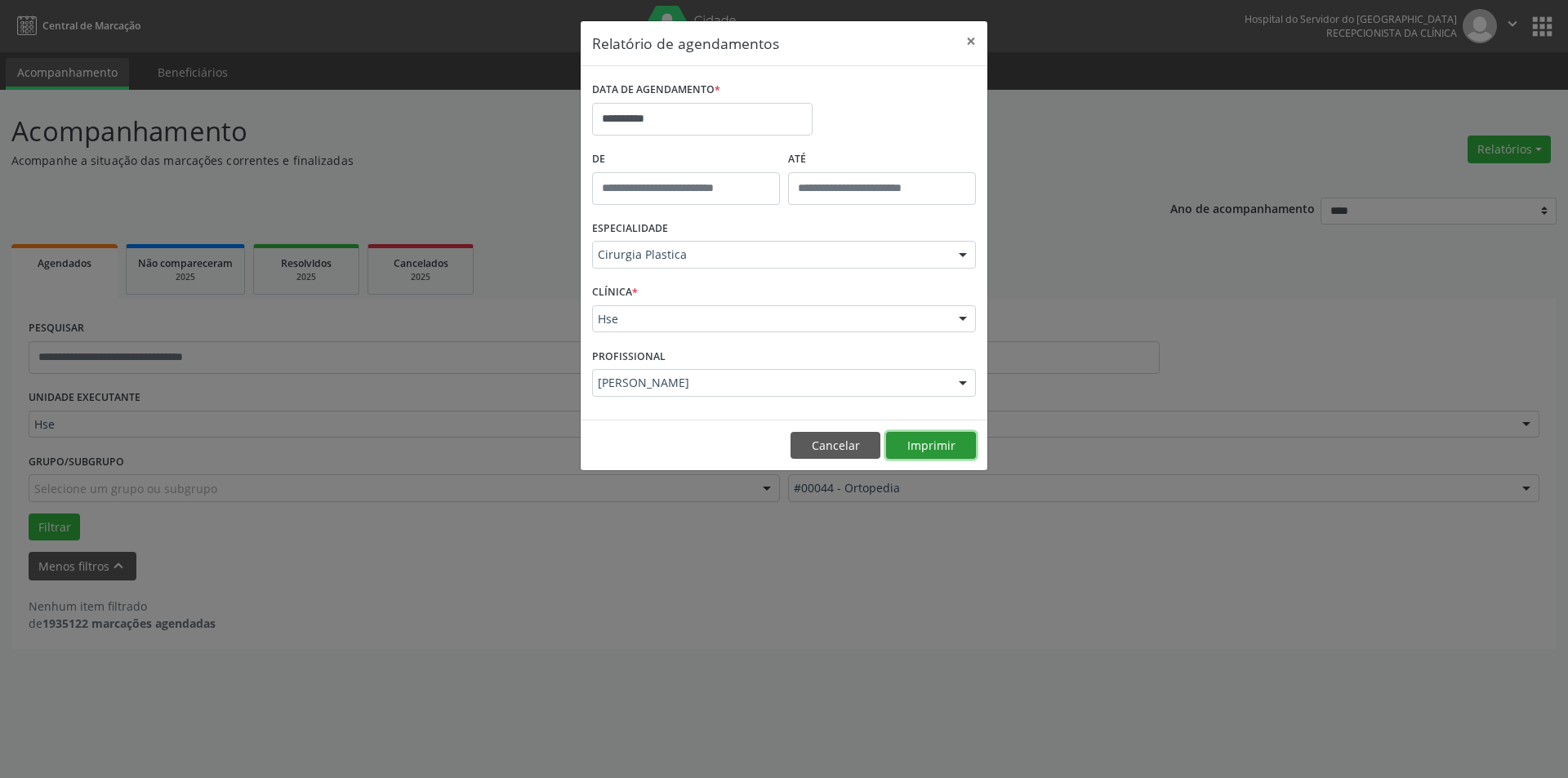
click at [940, 447] on button "Imprimir" at bounding box center [931, 445] width 90 height 28
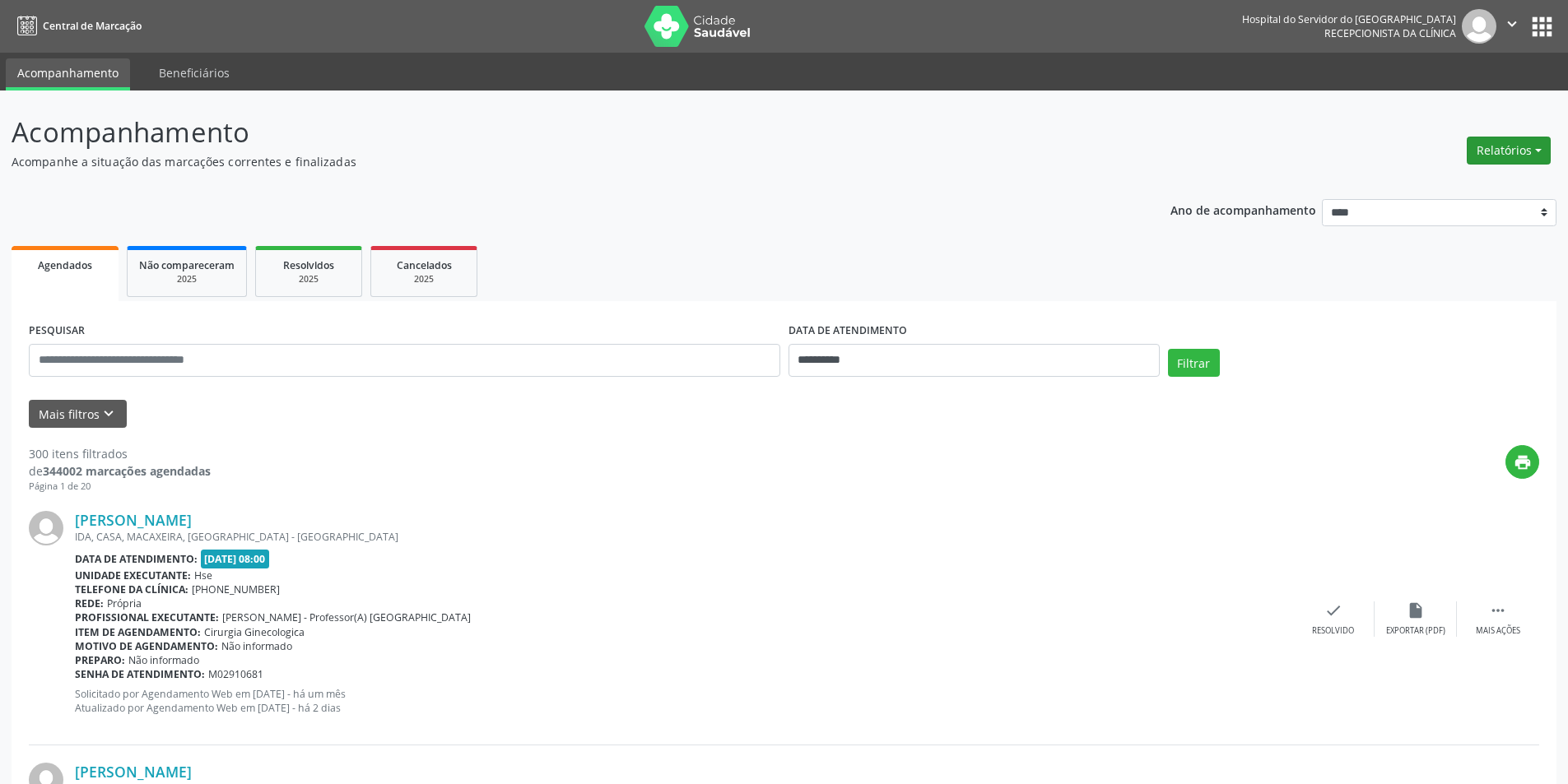
click at [1500, 142] on button "Relatórios" at bounding box center [1508, 150] width 84 height 28
click at [1466, 180] on link "Agendamentos" at bounding box center [1463, 186] width 177 height 23
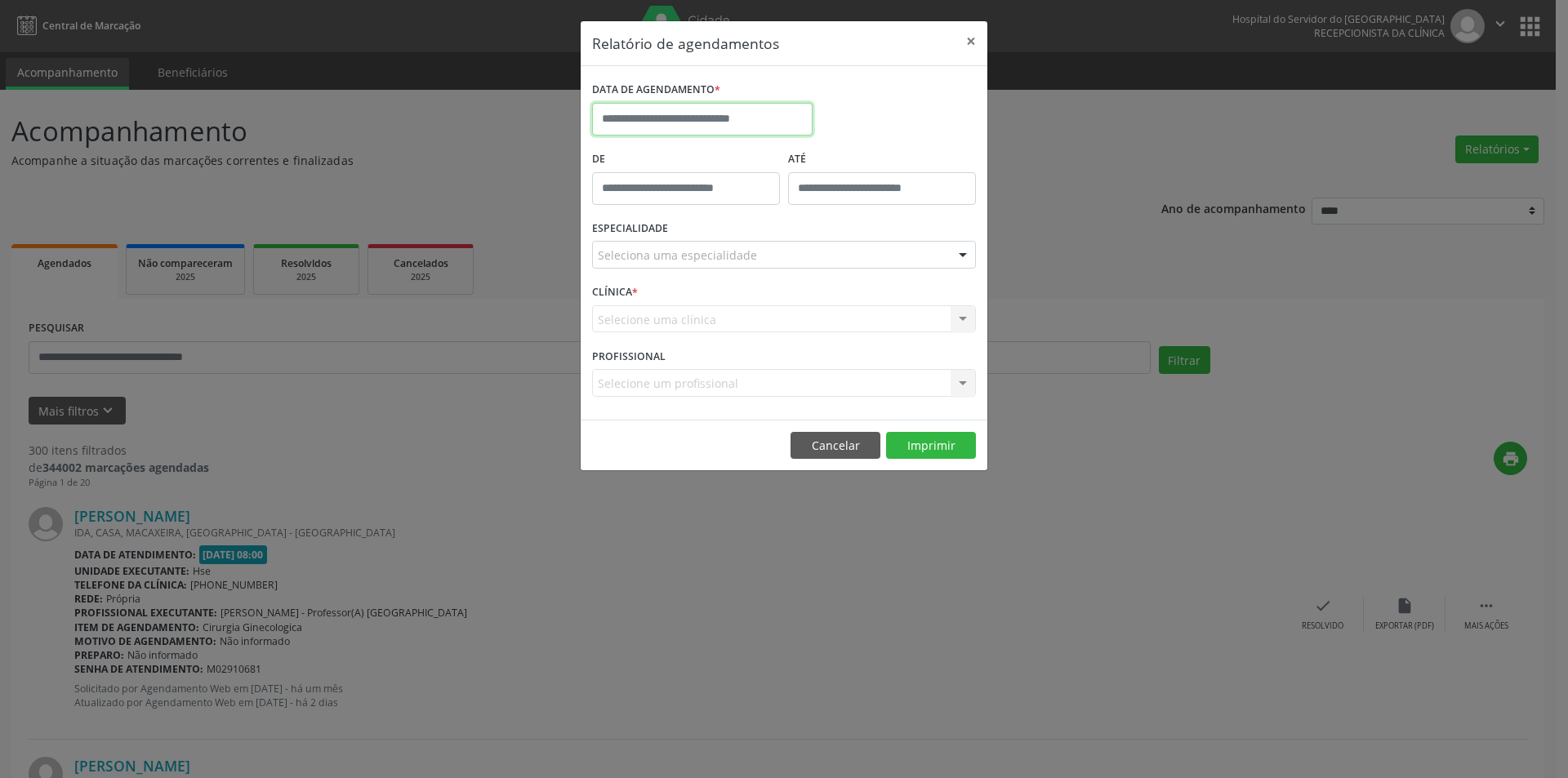
click at [761, 120] on input "text" at bounding box center [702, 119] width 220 height 33
click at [966, 43] on button "×" at bounding box center [971, 41] width 33 height 40
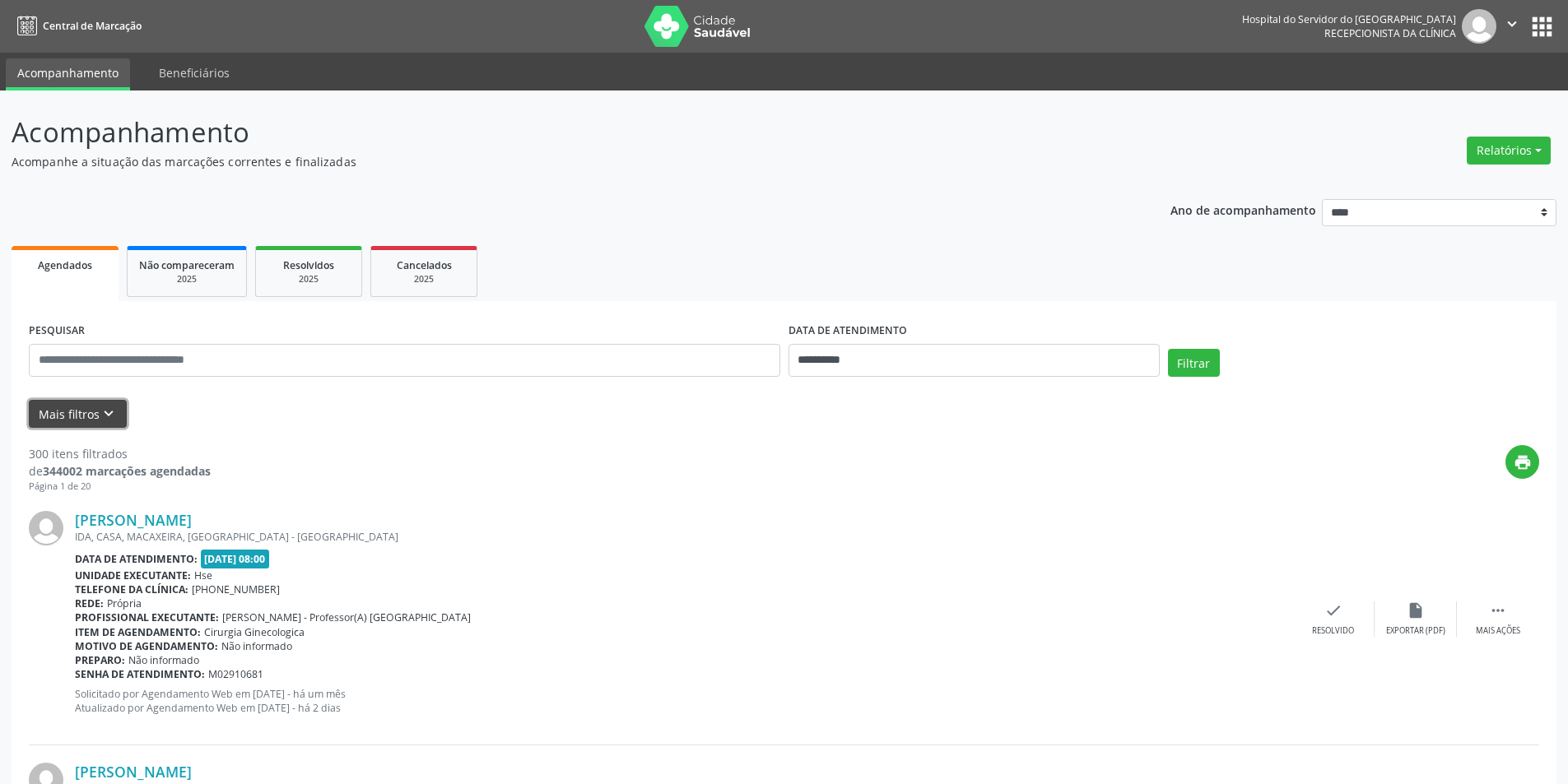
click at [106, 417] on icon "keyboard_arrow_down" at bounding box center [108, 414] width 18 height 18
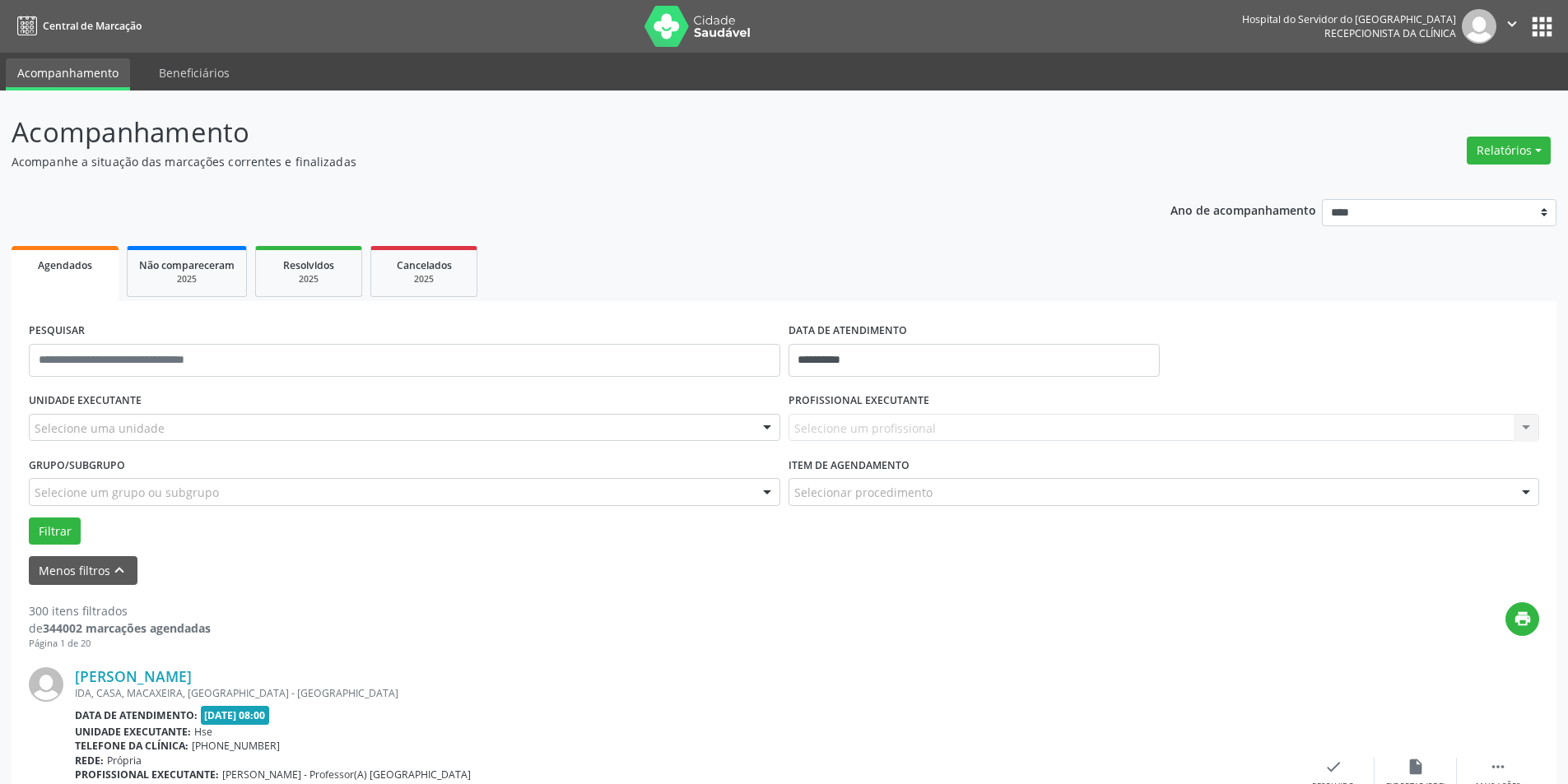
click at [187, 422] on div "Selecione uma unidade" at bounding box center [404, 427] width 752 height 28
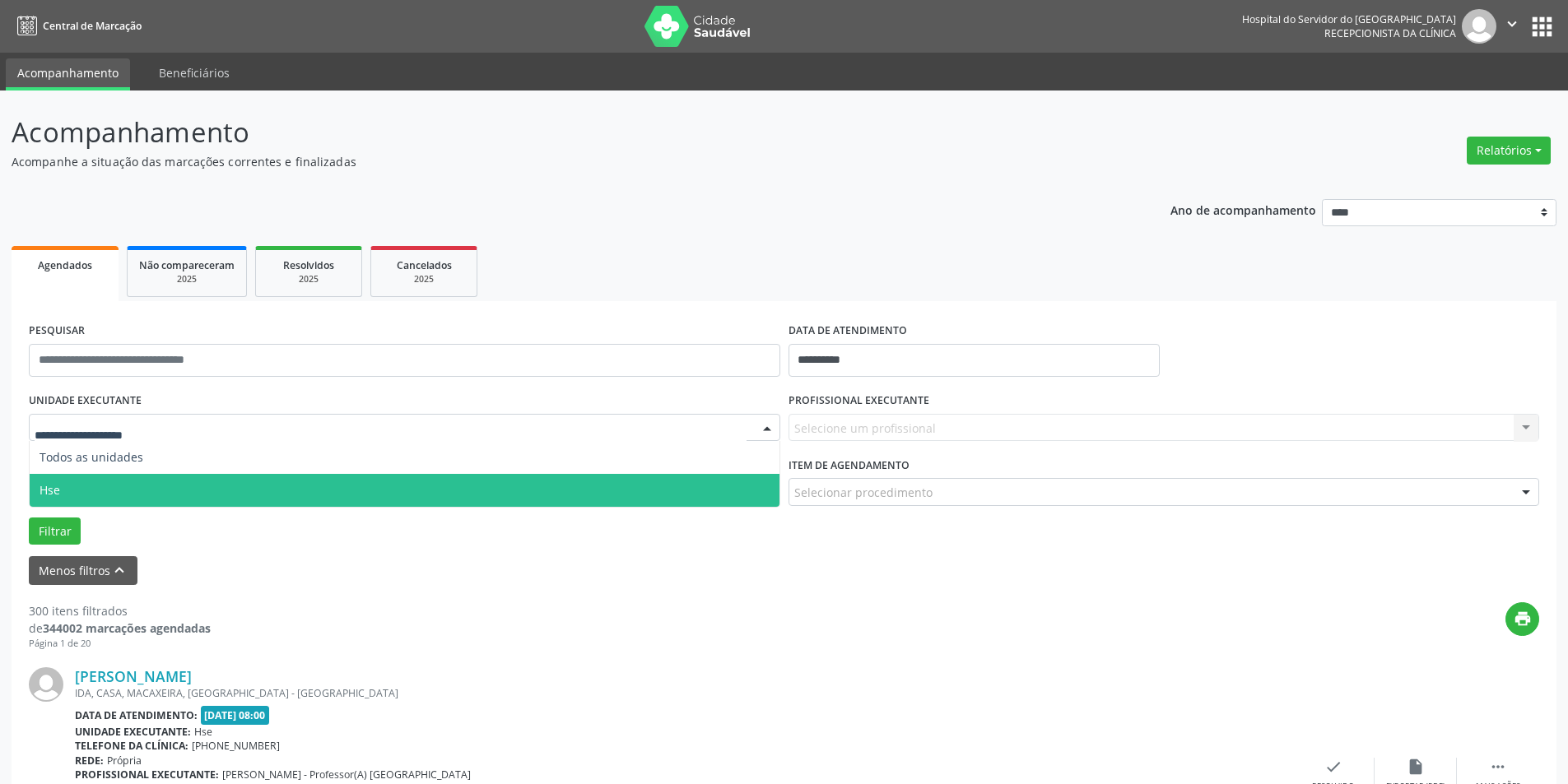
click at [190, 486] on span "Hse" at bounding box center [404, 490] width 750 height 33
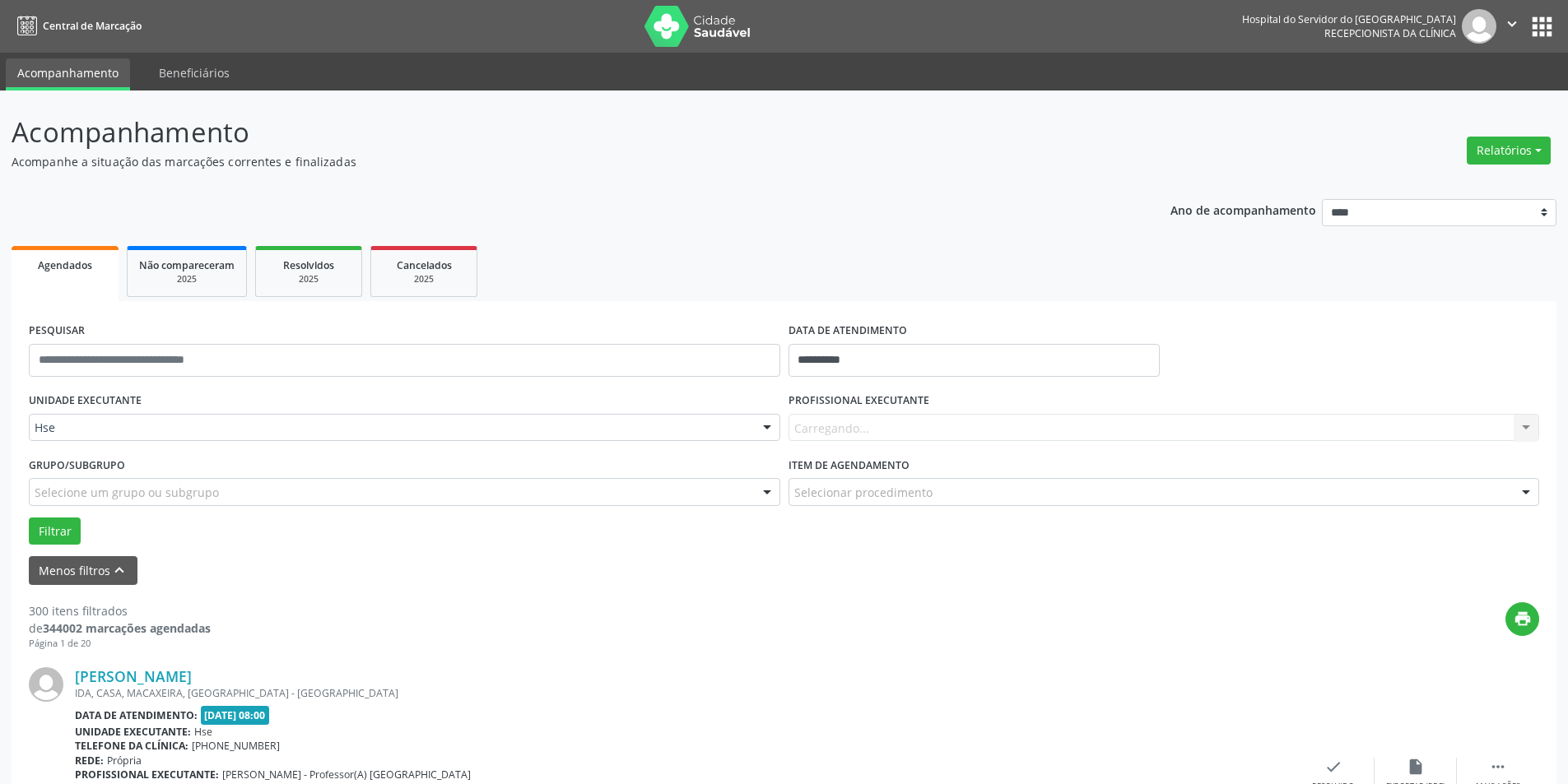
click at [866, 425] on div "Carregando... Nenhum resultado encontrado para: " " Não há nenhuma opção para s…" at bounding box center [1164, 427] width 752 height 28
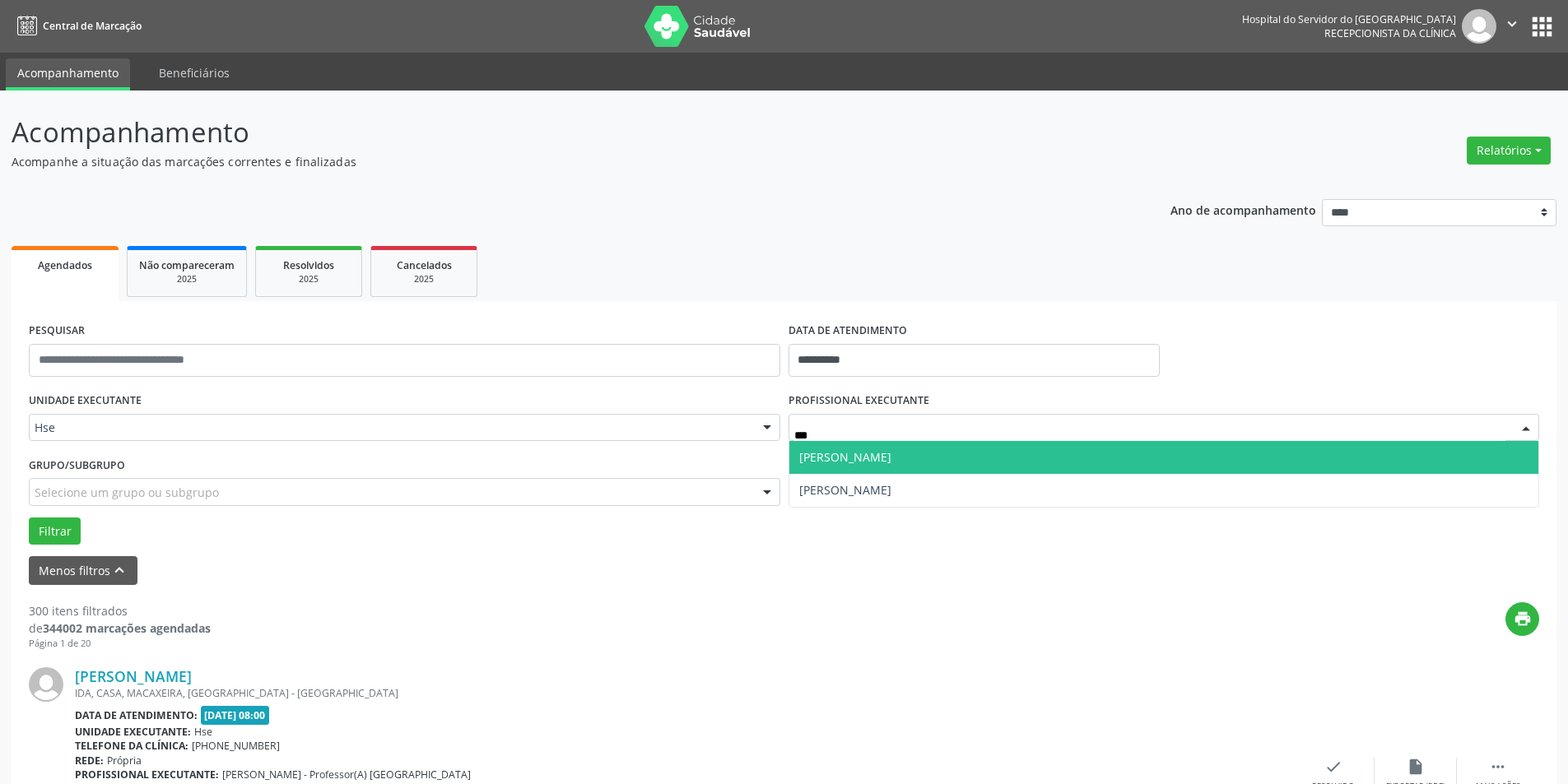
type input "****"
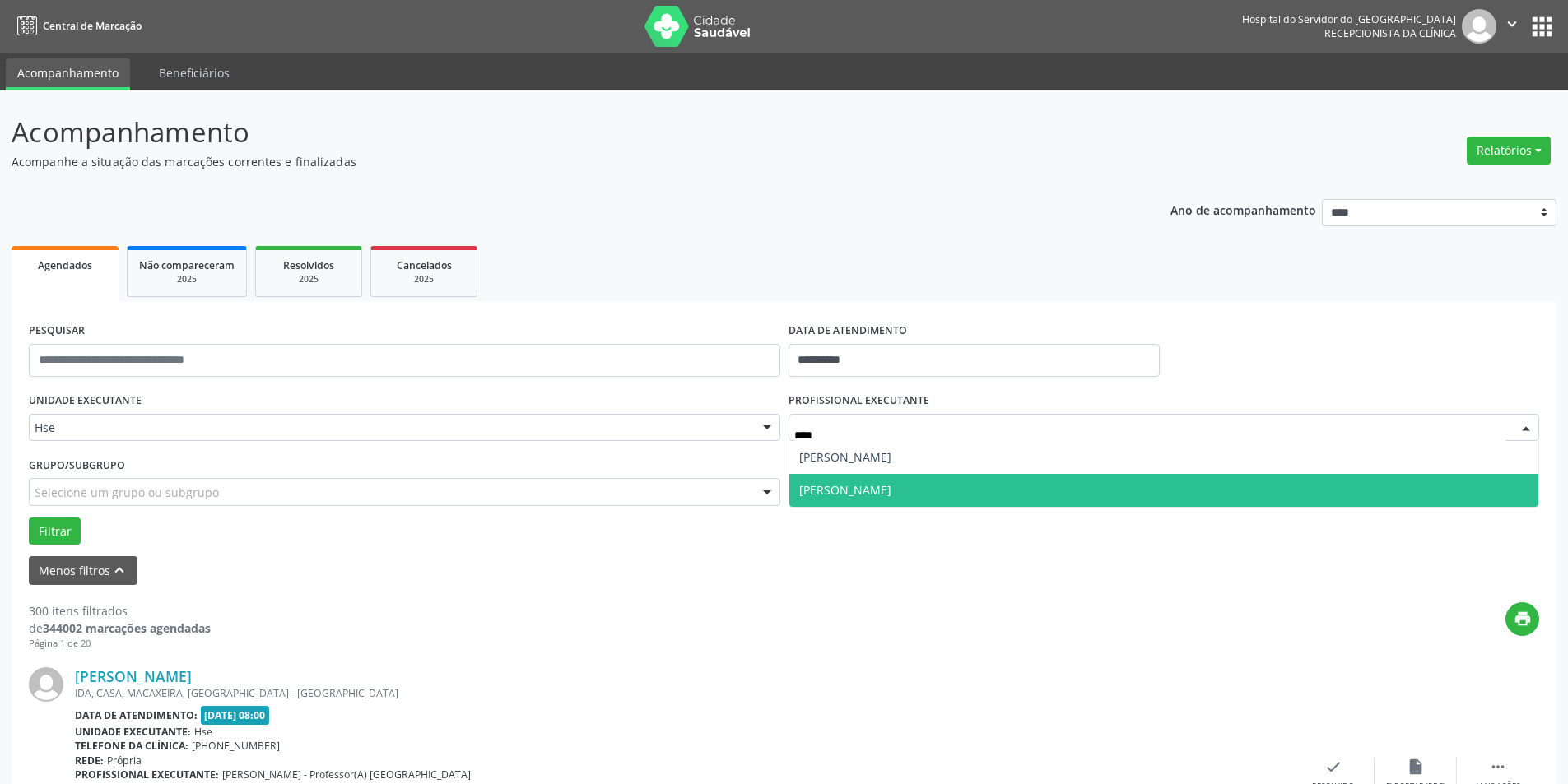
click at [892, 486] on span "[PERSON_NAME]" at bounding box center [845, 490] width 93 height 15
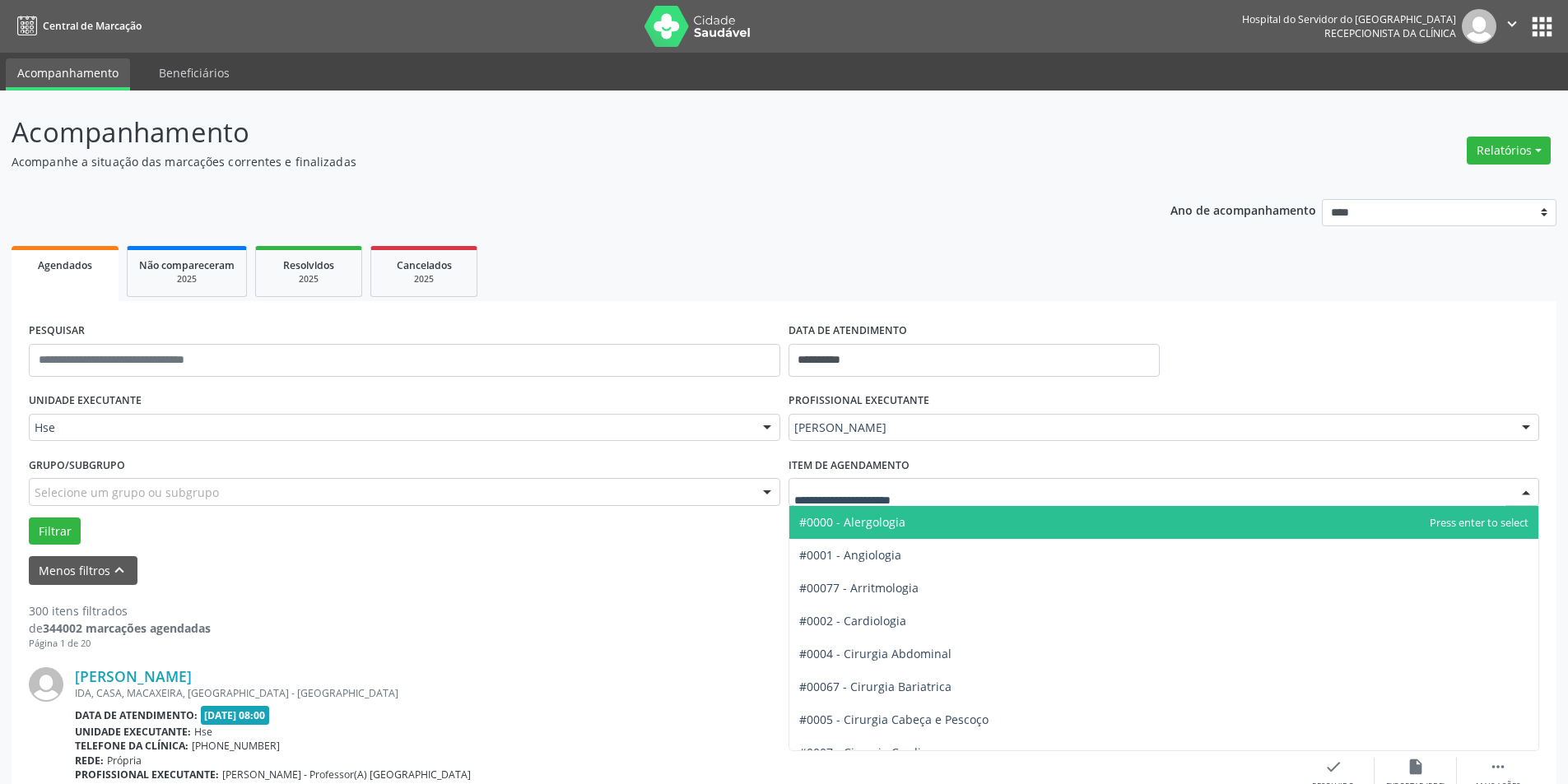
click at [1008, 488] on div at bounding box center [1164, 492] width 752 height 28
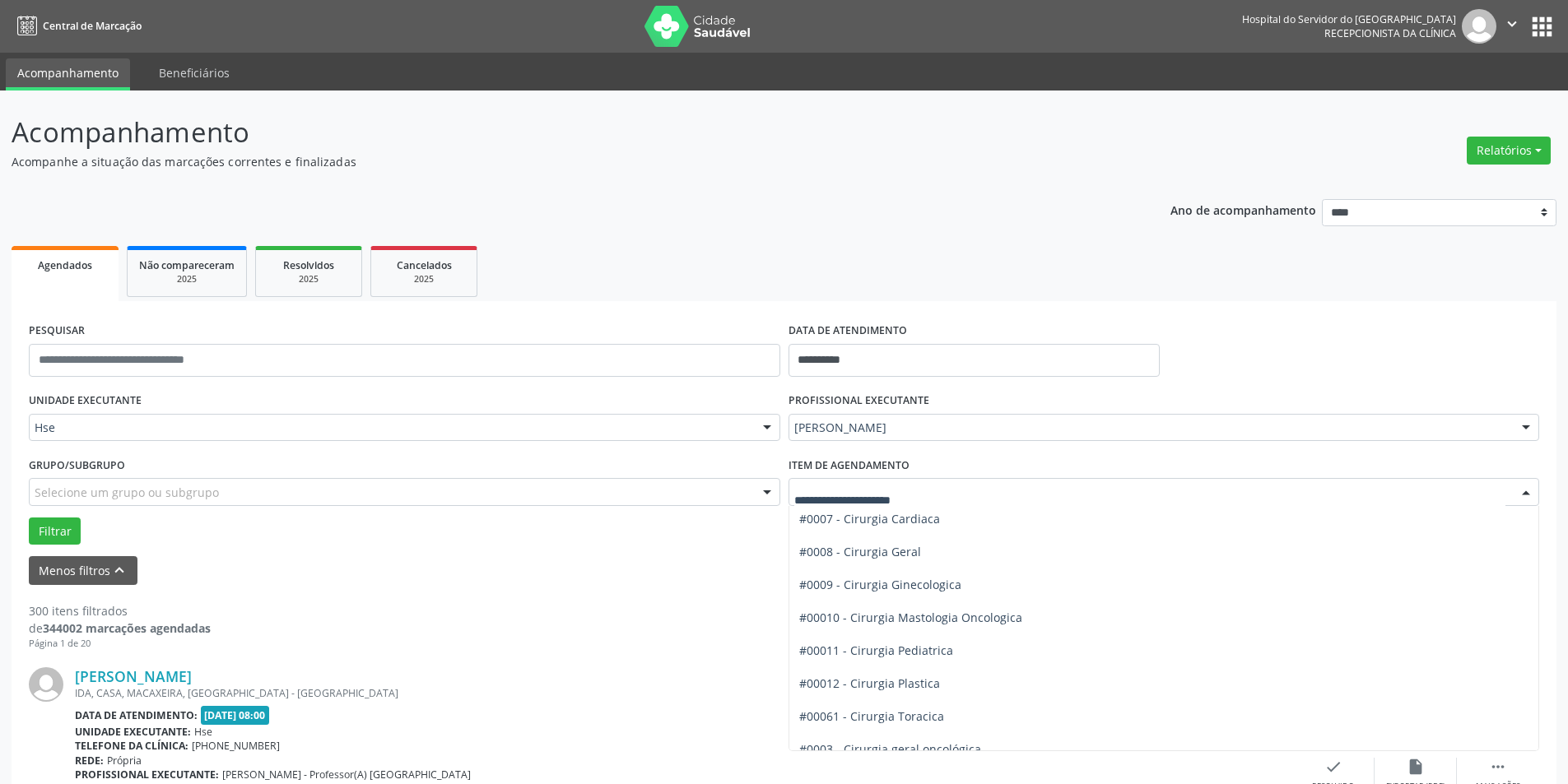
scroll to position [247, 0]
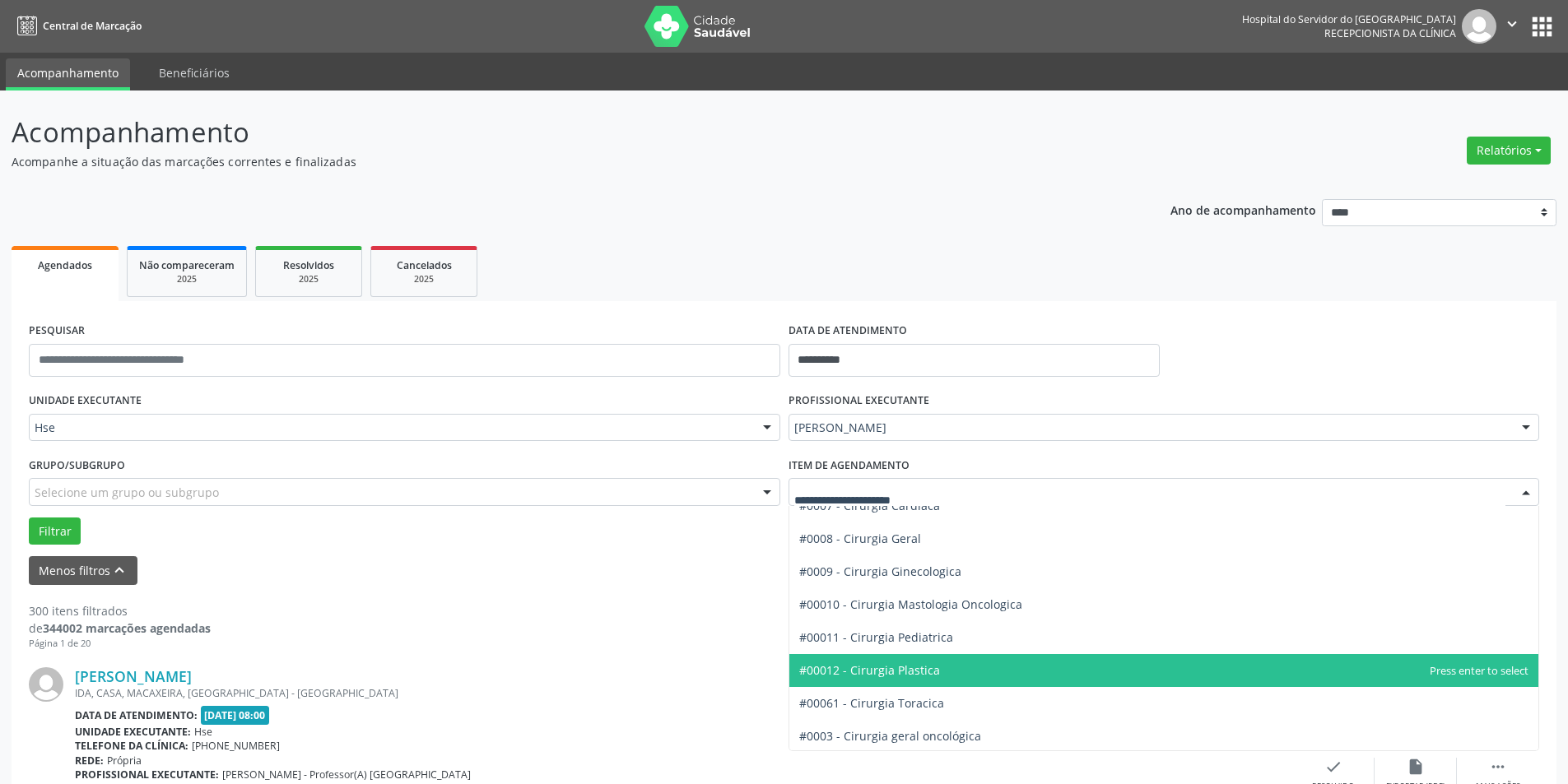
click at [1049, 672] on span "#00012 - Cirurgia Plastica" at bounding box center [1164, 670] width 750 height 33
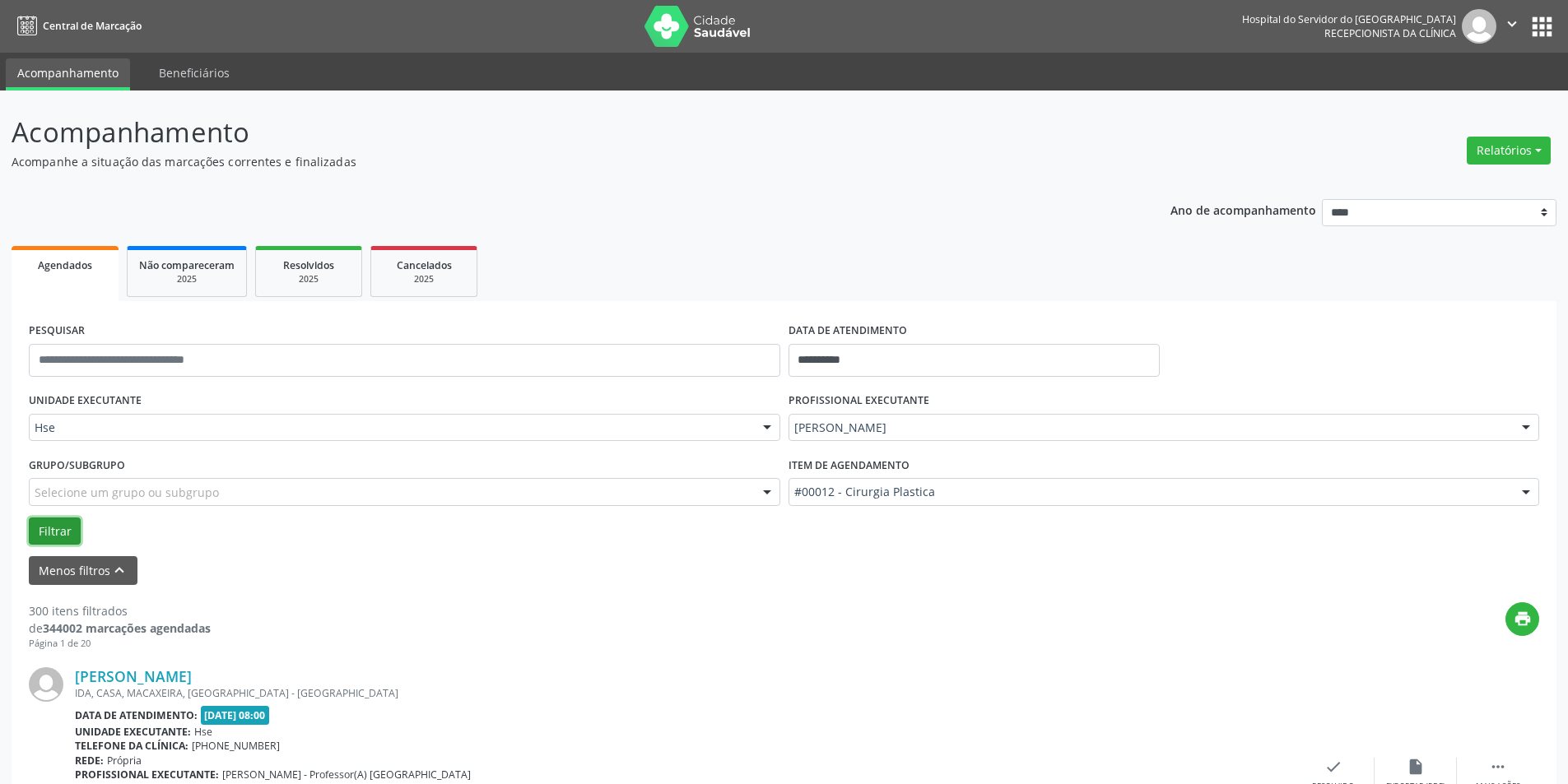
click at [64, 531] on button "Filtrar" at bounding box center [55, 531] width 52 height 28
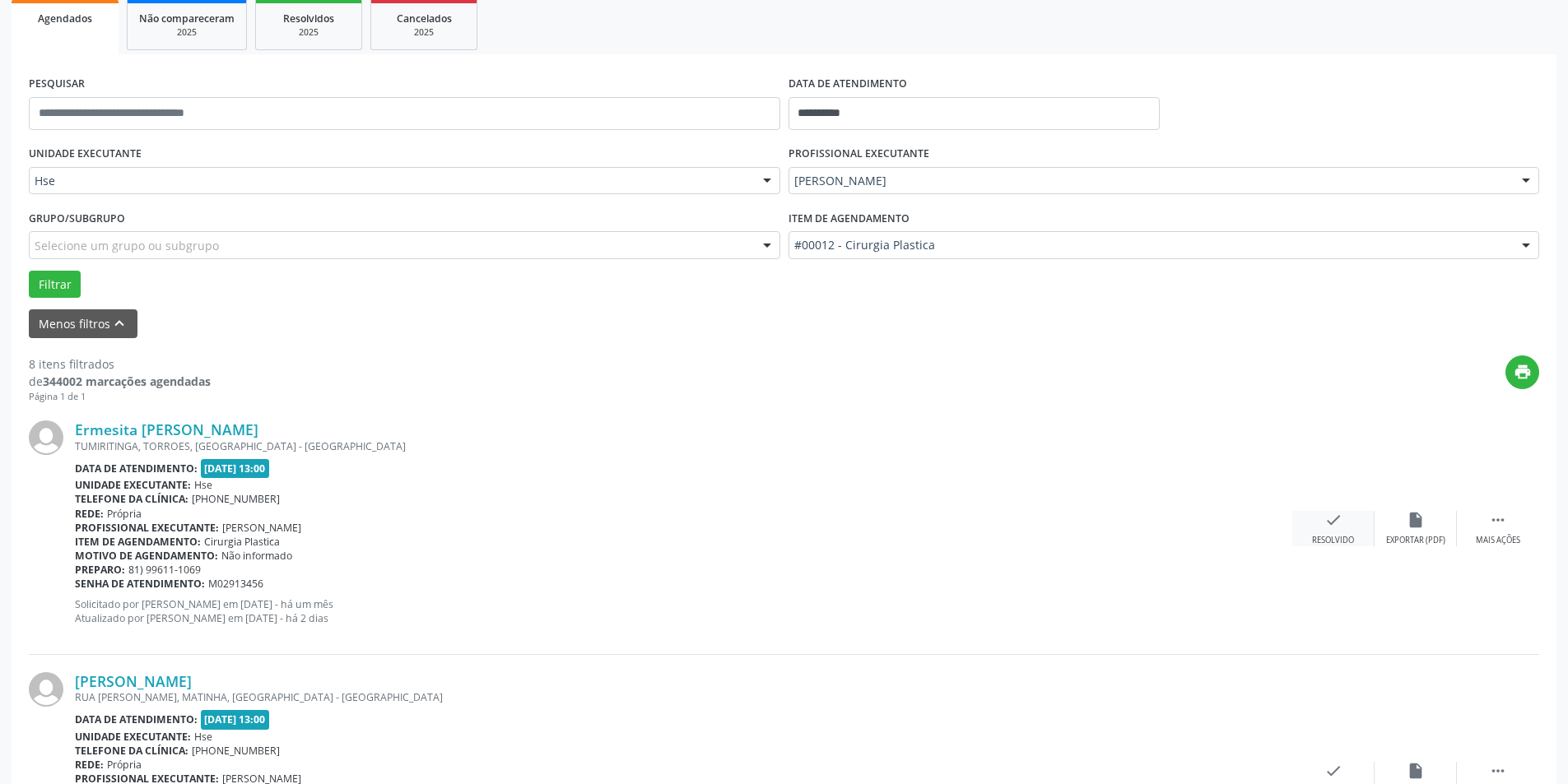
click at [1321, 534] on div "check Resolvido" at bounding box center [1333, 528] width 82 height 36
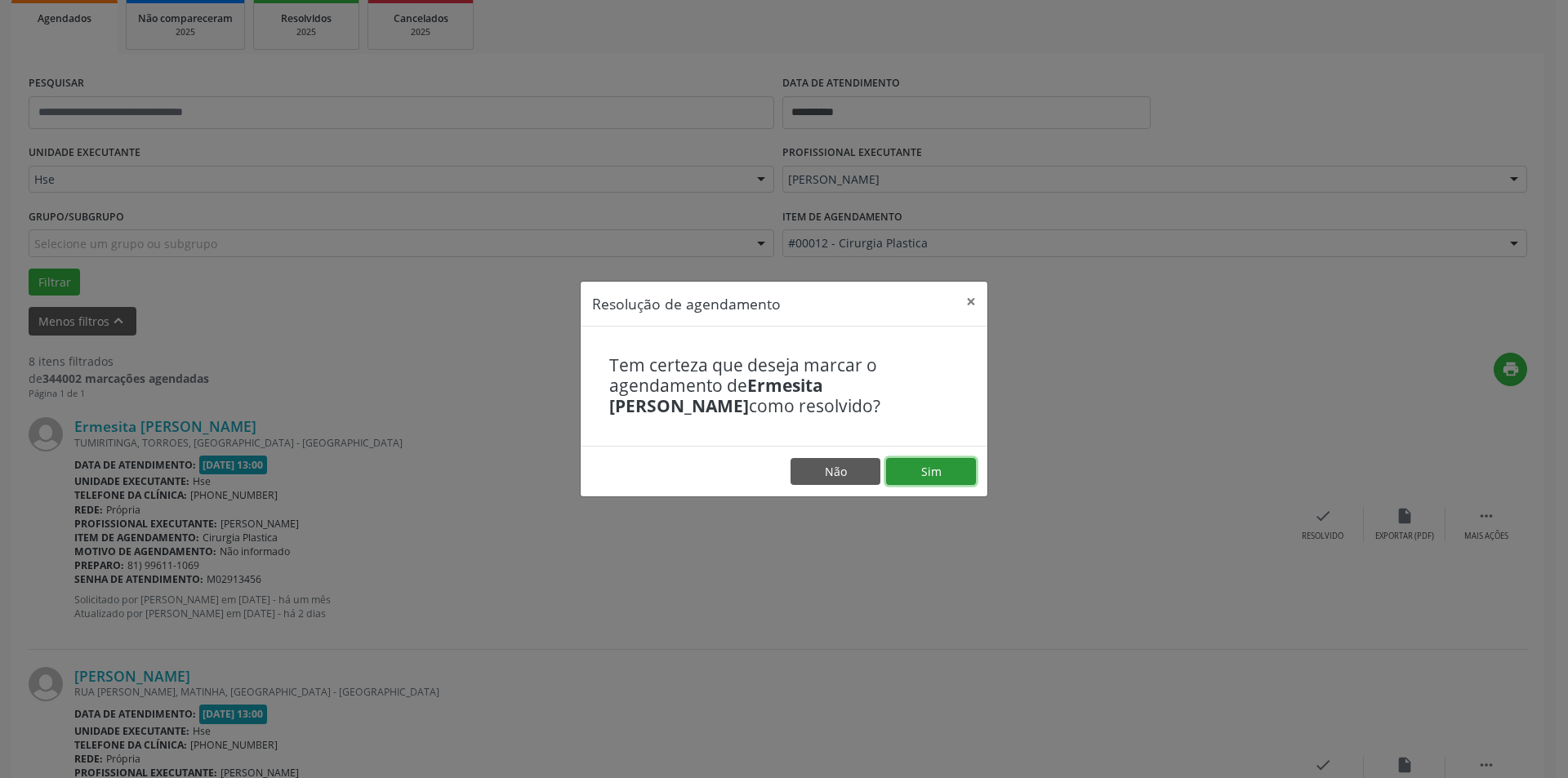
click at [937, 475] on button "Sim" at bounding box center [931, 472] width 90 height 28
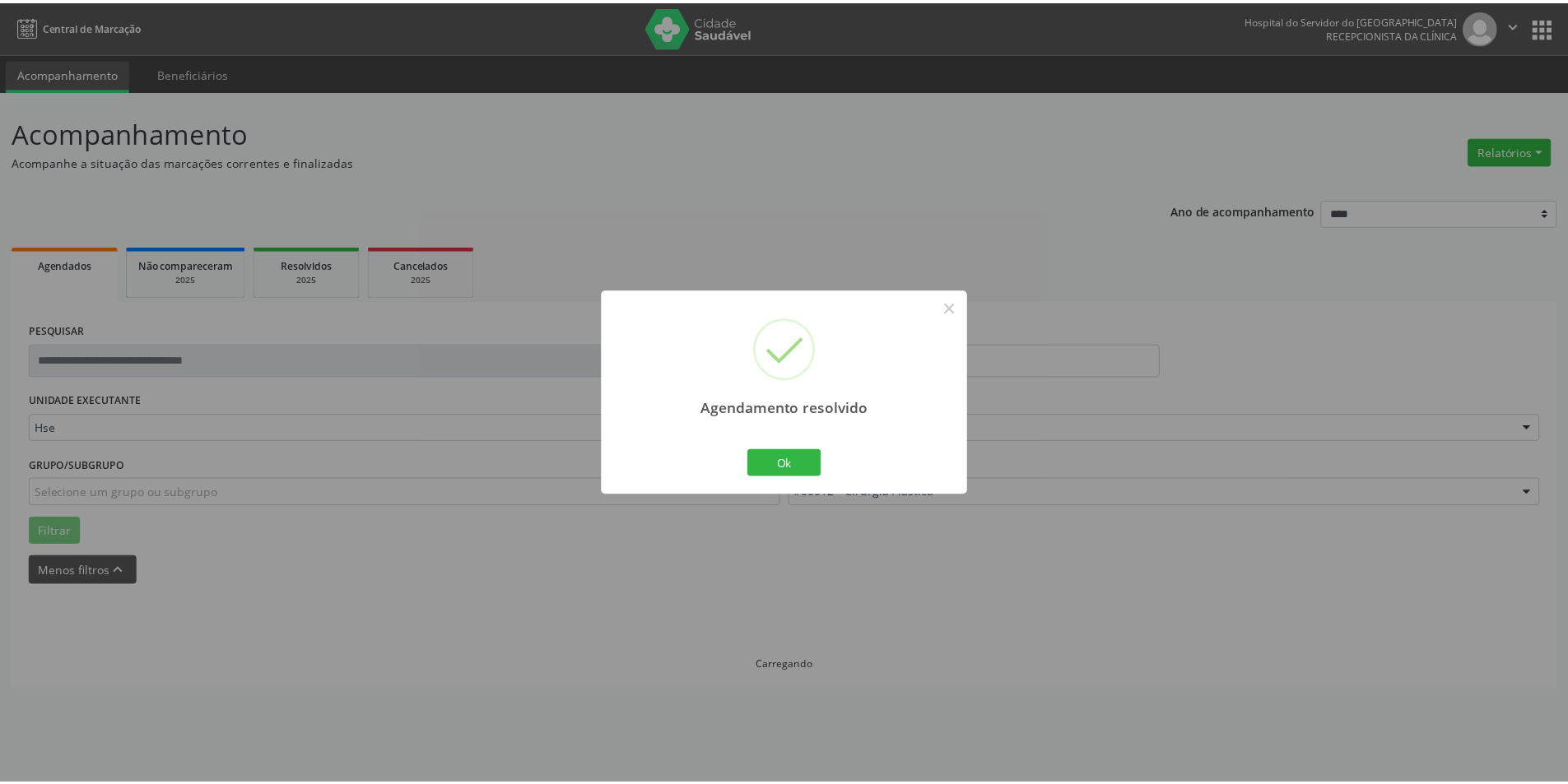
scroll to position [0, 0]
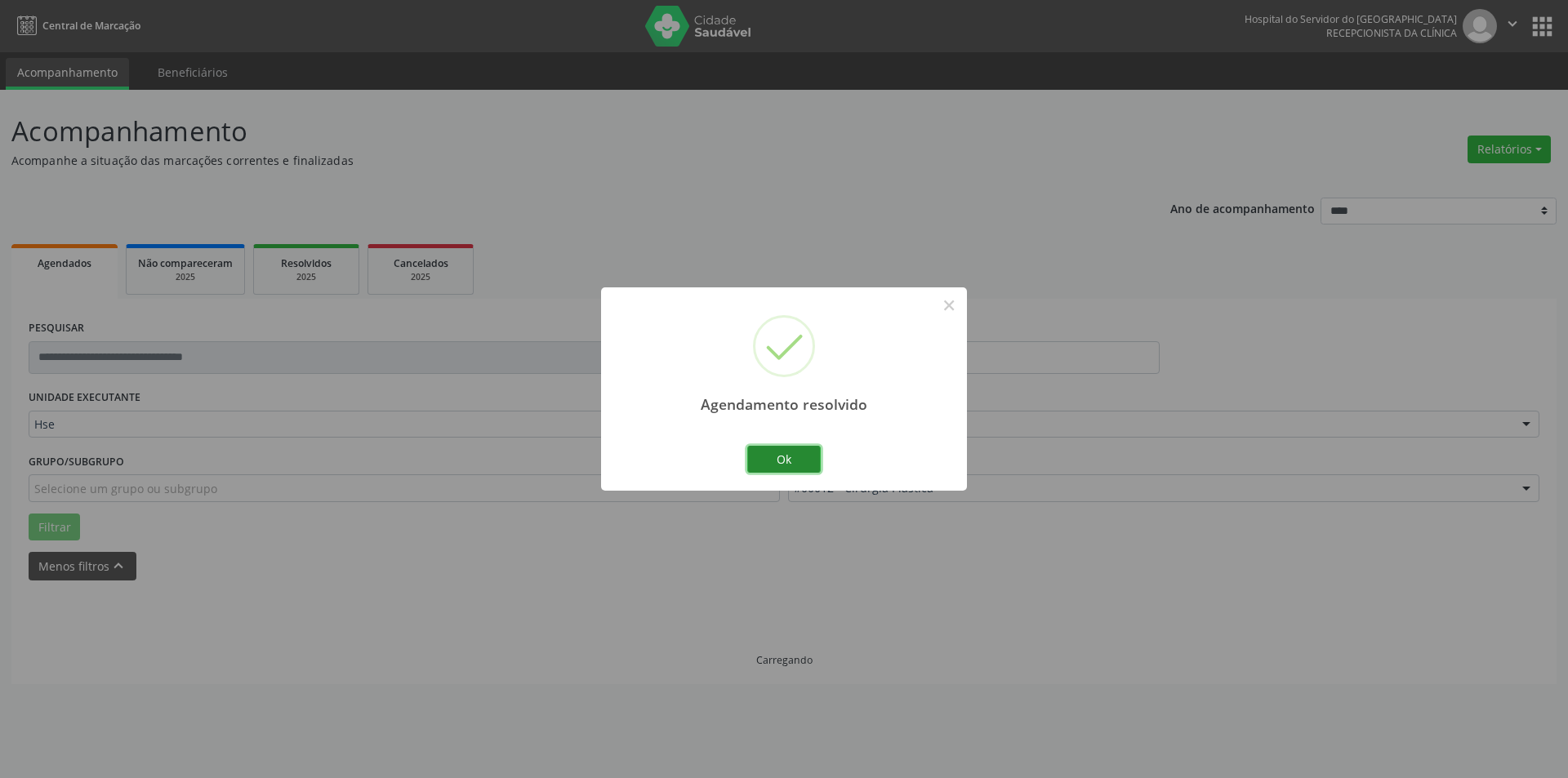
click at [787, 446] on button "Ok" at bounding box center [784, 459] width 74 height 28
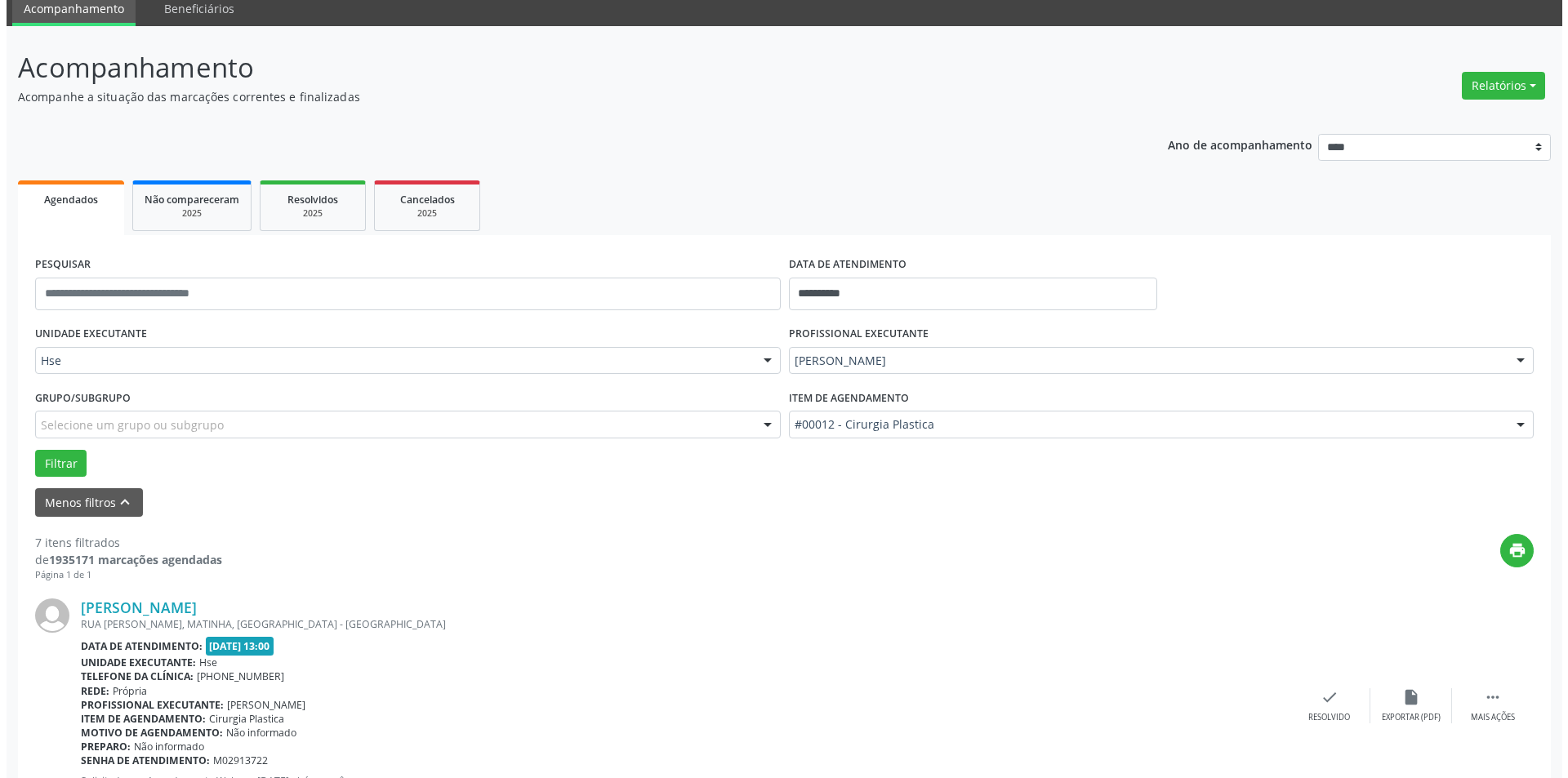
scroll to position [164, 0]
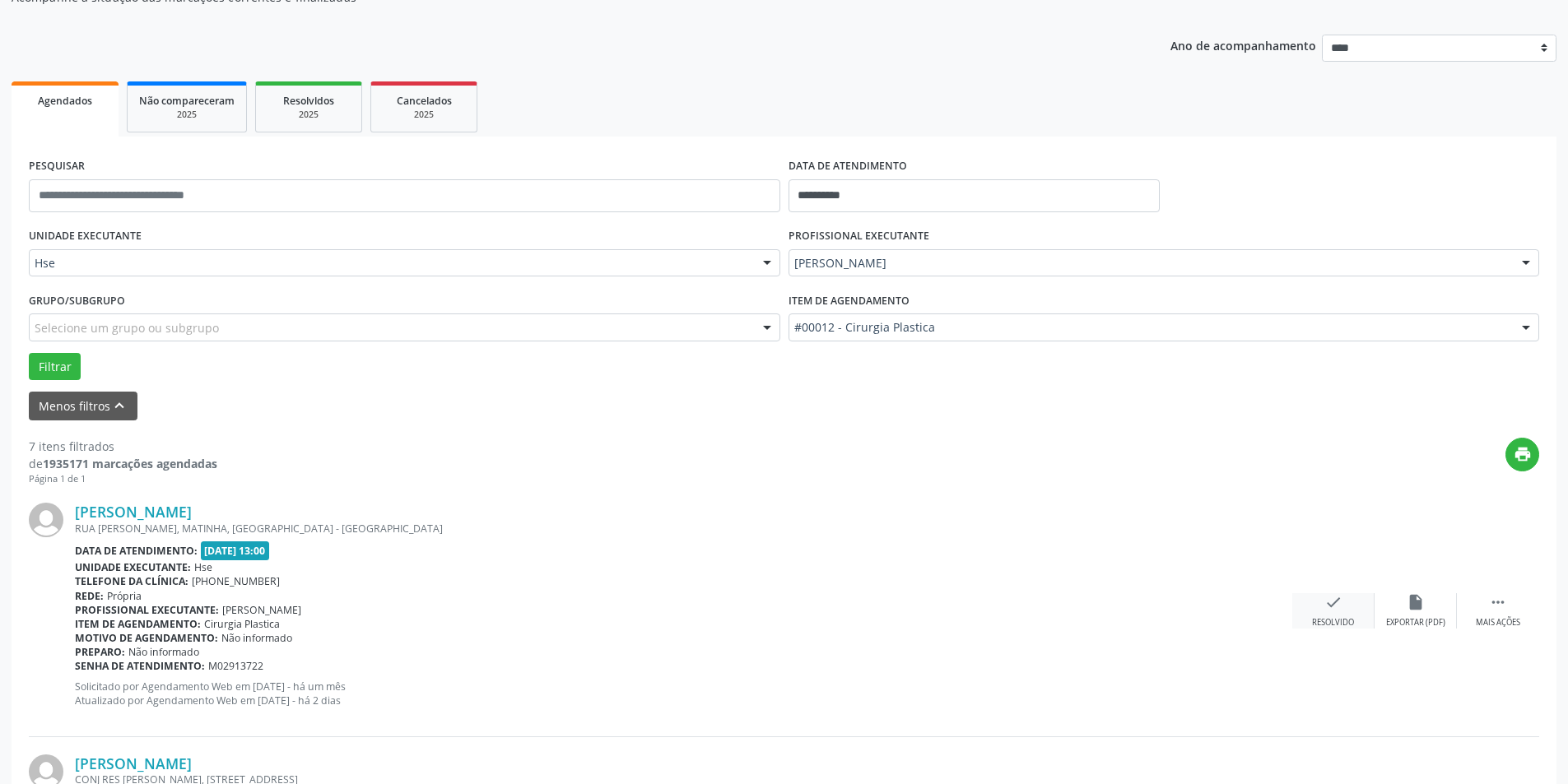
click at [1336, 620] on div "Resolvido" at bounding box center [1334, 623] width 42 height 12
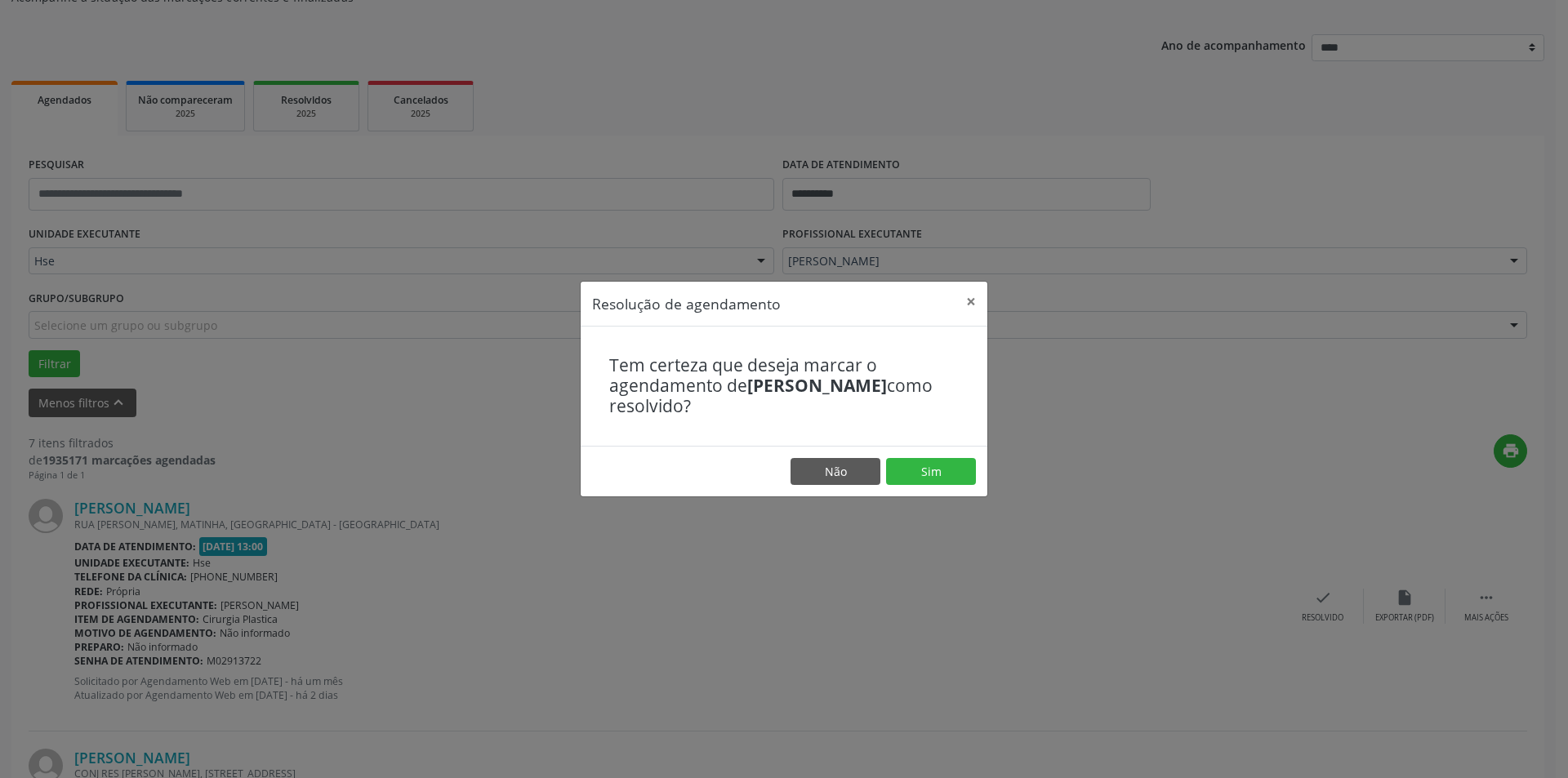
click at [920, 454] on footer "Não Sim" at bounding box center [784, 472] width 407 height 52
click at [924, 476] on button "Sim" at bounding box center [931, 472] width 90 height 28
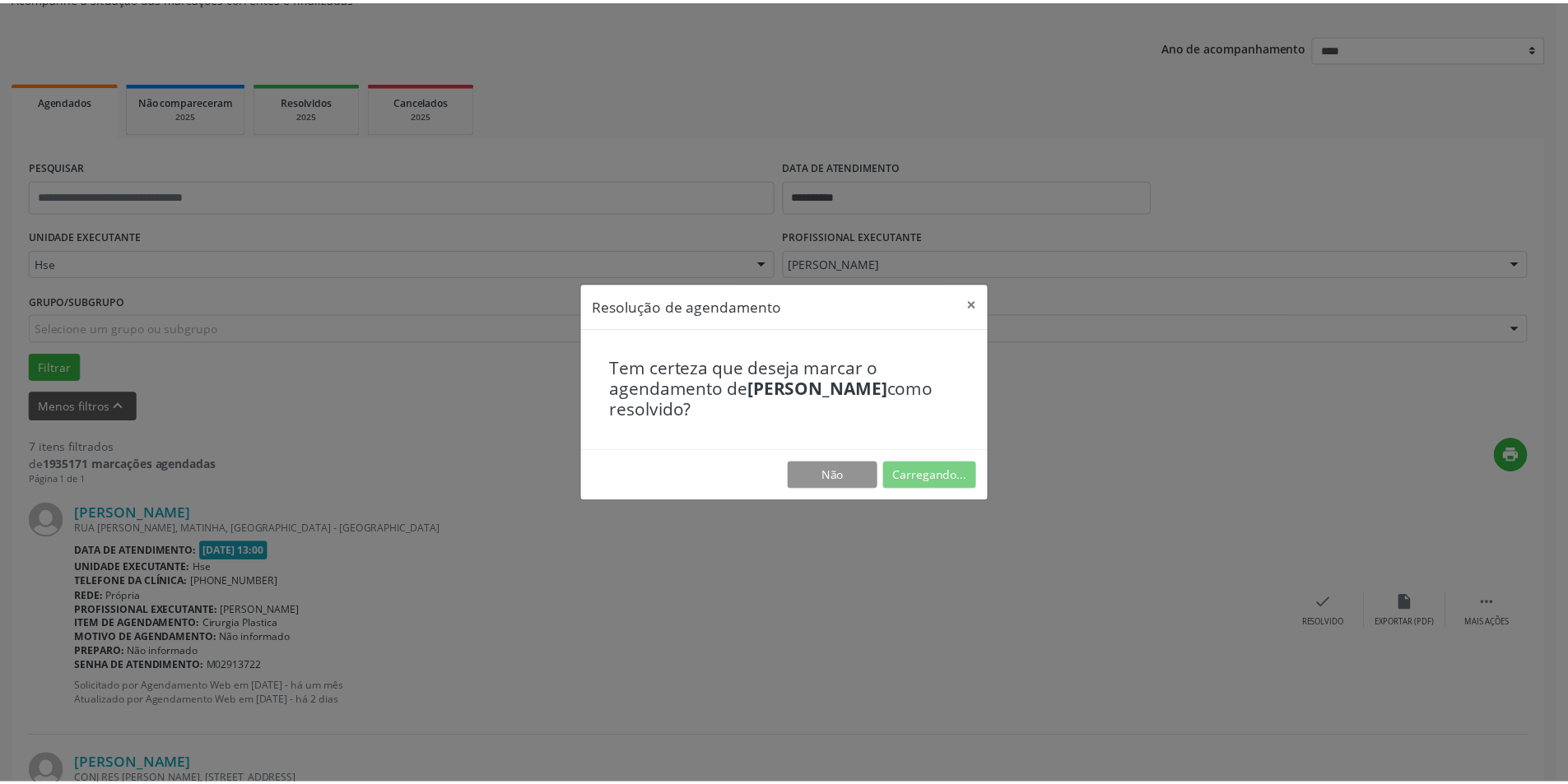
scroll to position [0, 0]
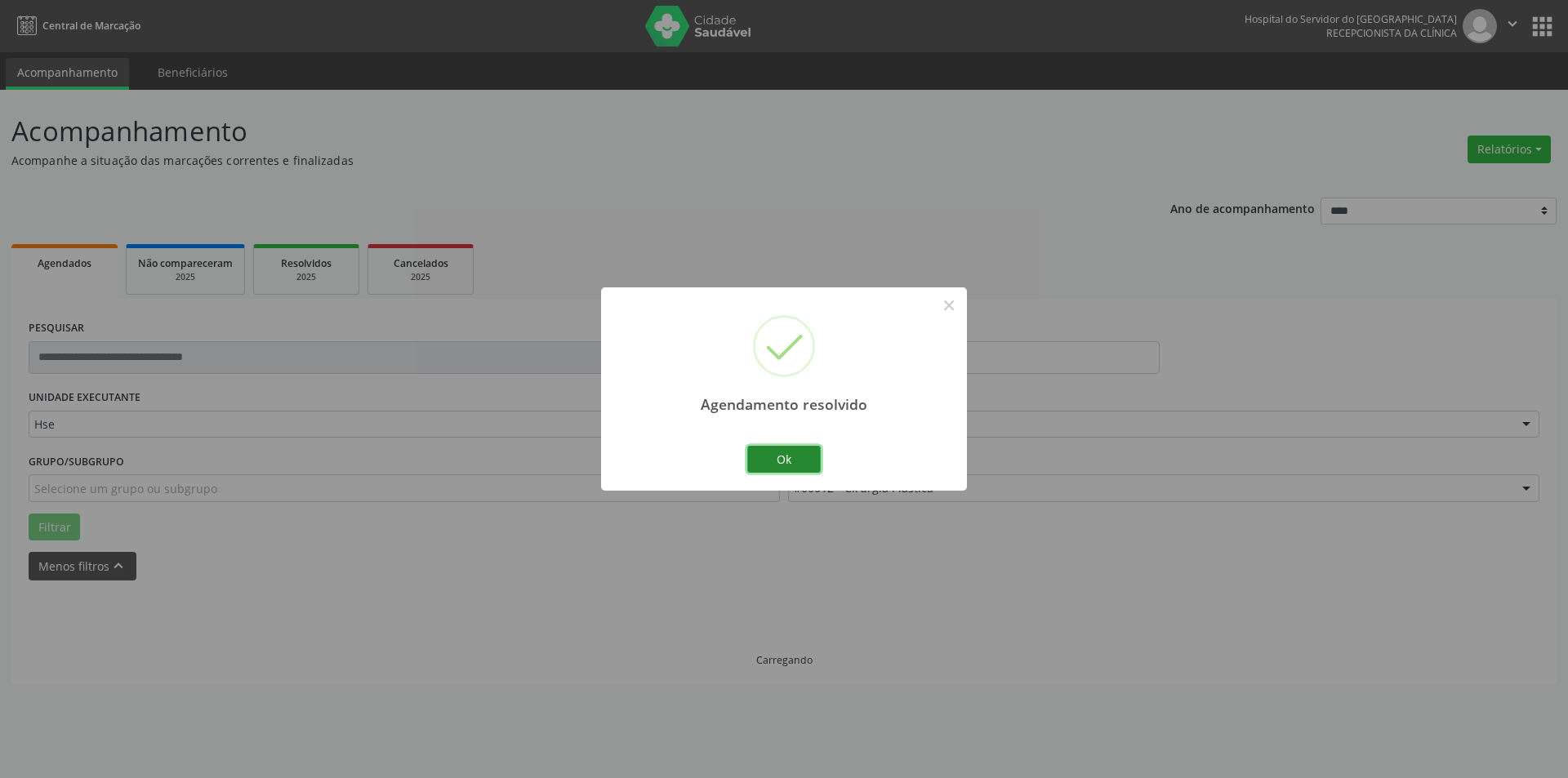
click at [812, 452] on button "Ok" at bounding box center [784, 459] width 74 height 28
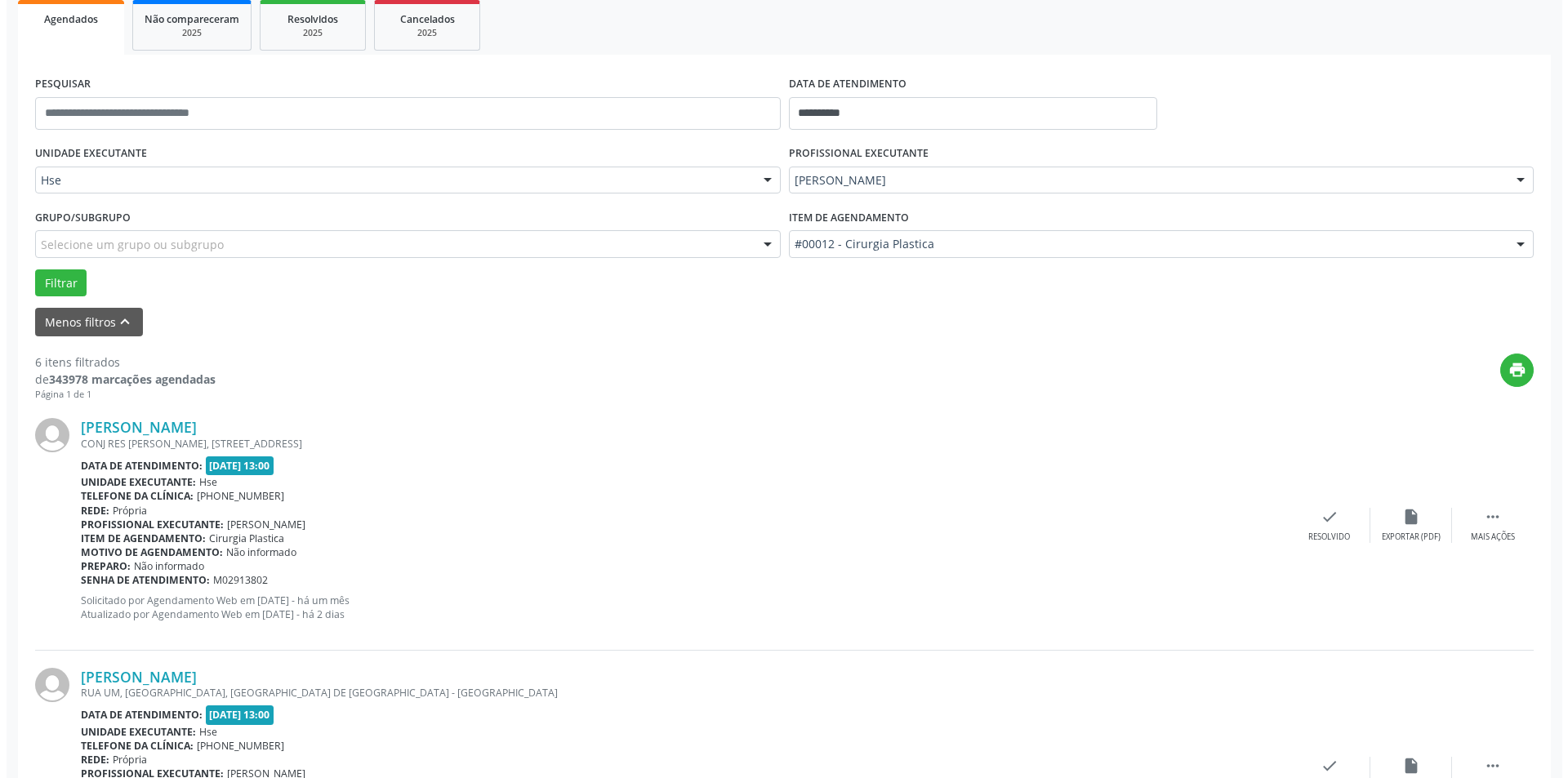
scroll to position [245, 0]
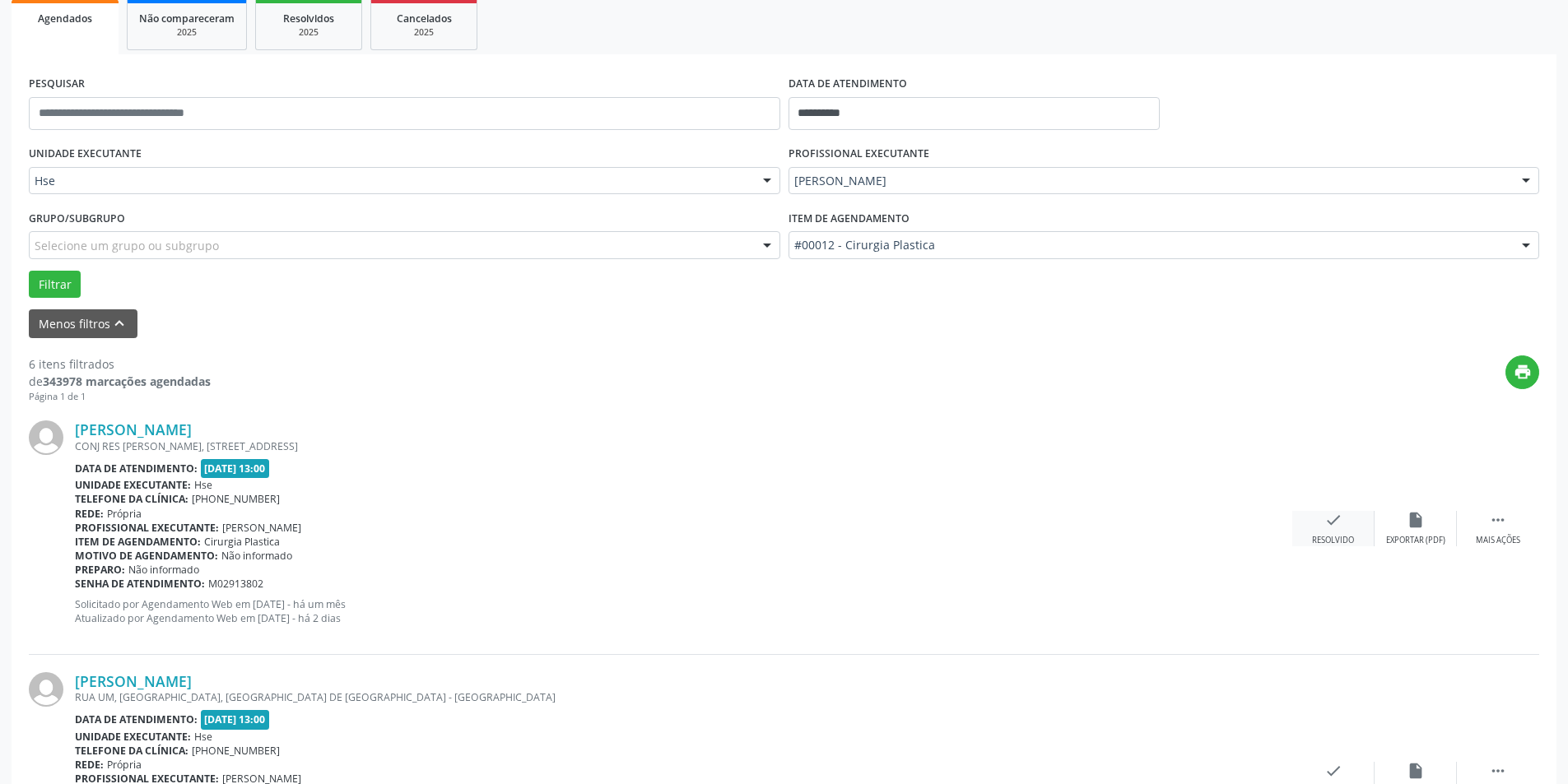
click at [1336, 525] on icon "check" at bounding box center [1334, 520] width 18 height 18
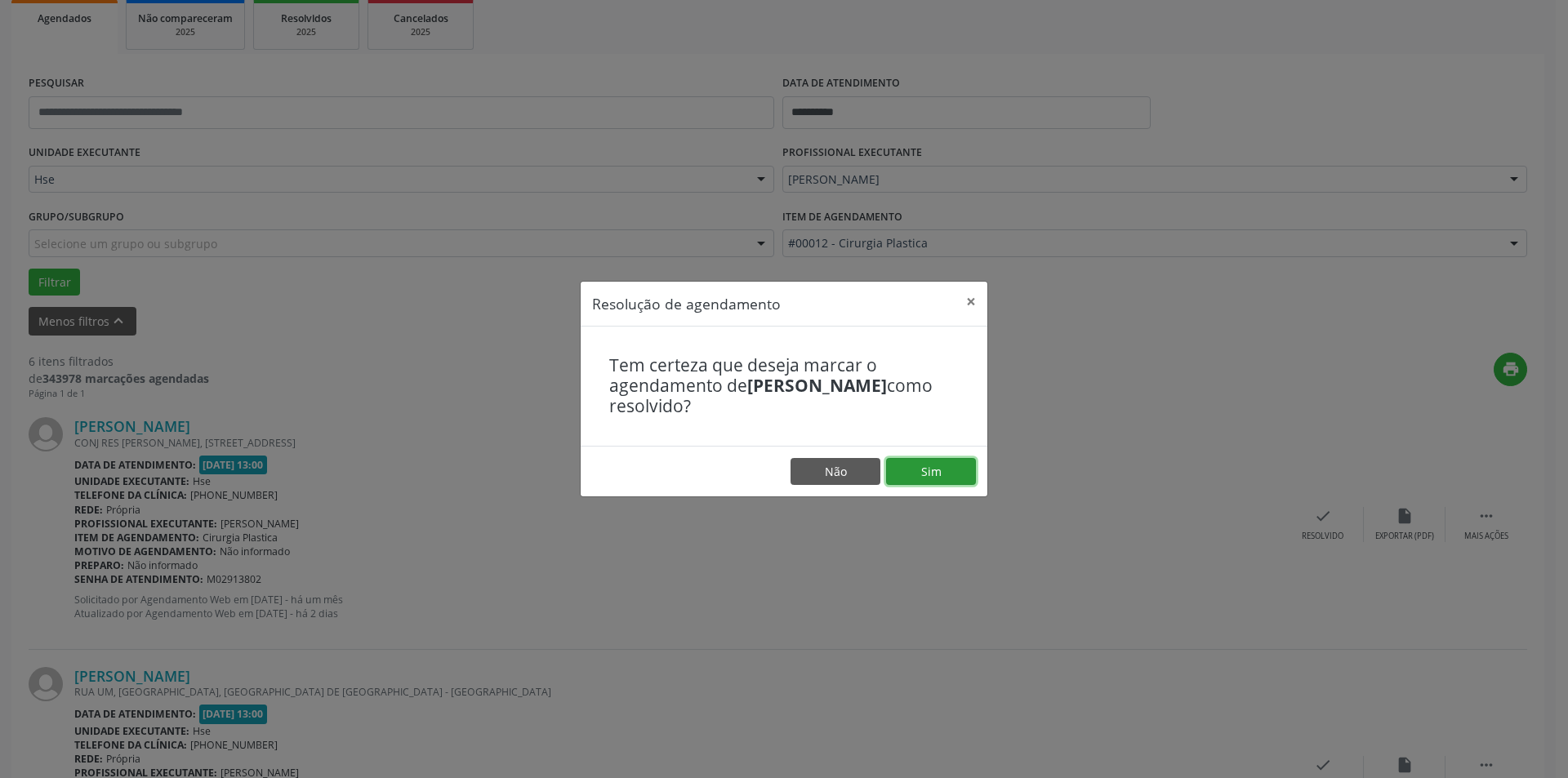
click at [939, 466] on button "Sim" at bounding box center [931, 472] width 90 height 28
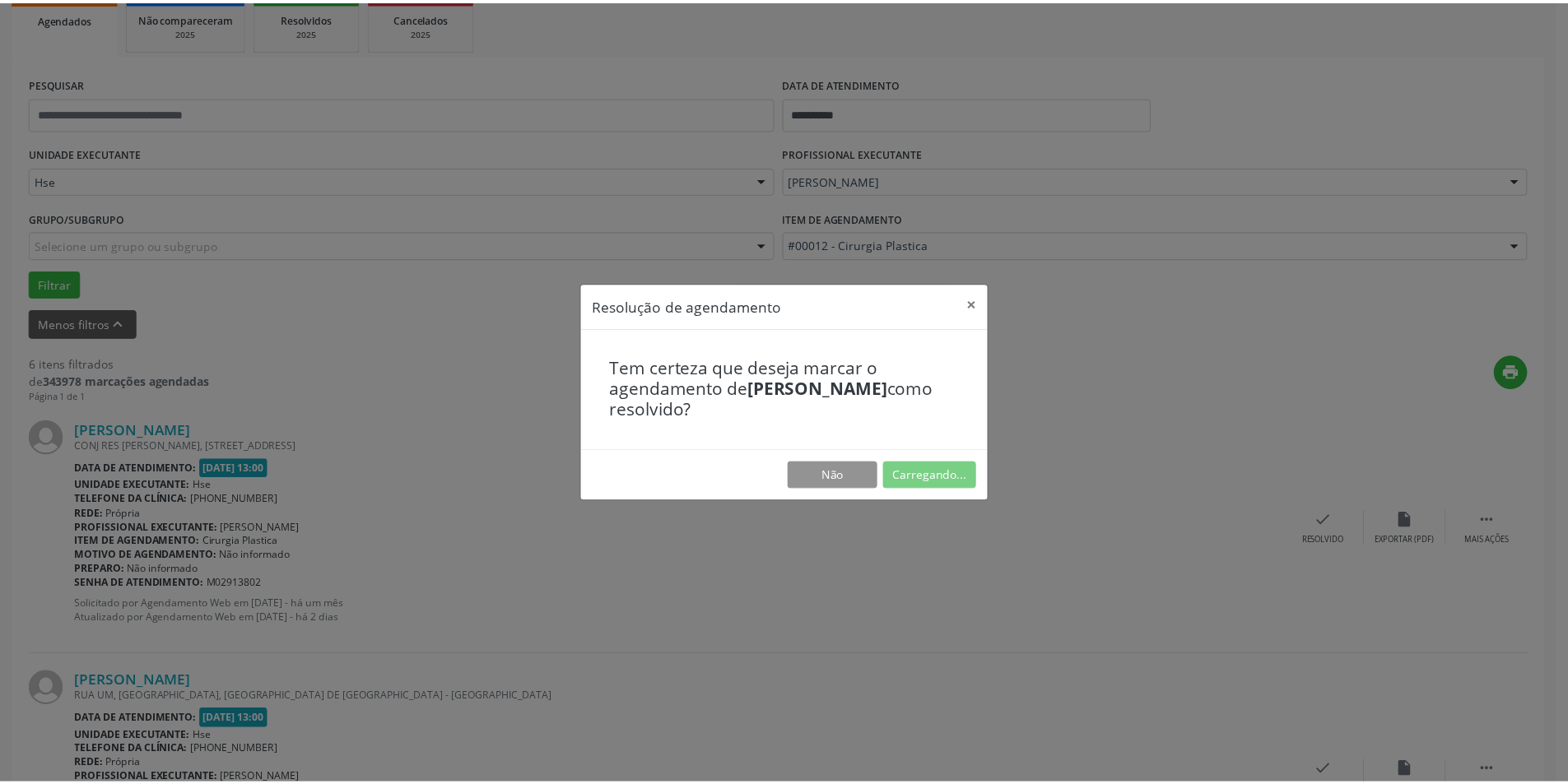
scroll to position [0, 0]
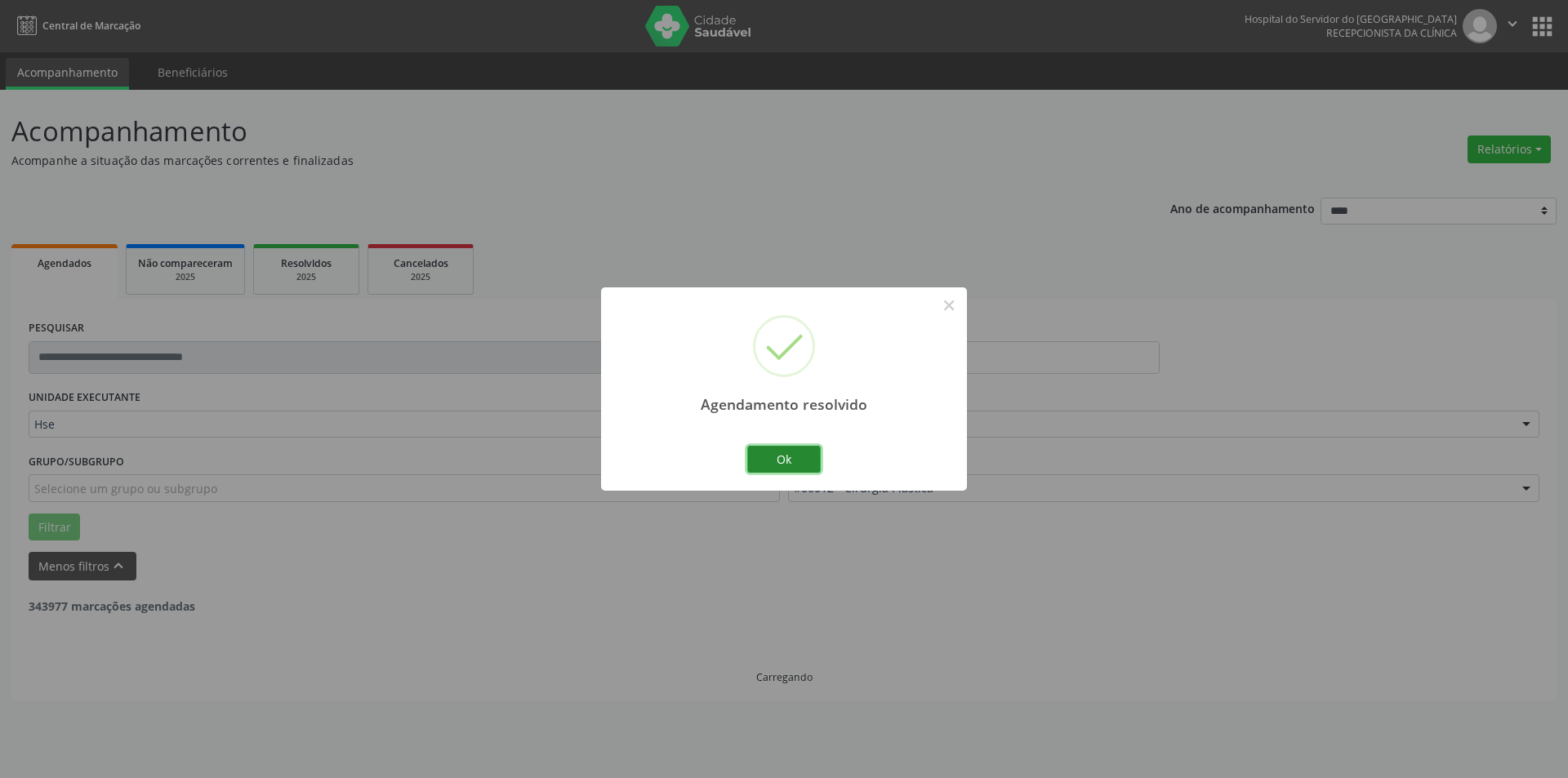
click at [758, 460] on button "Ok" at bounding box center [784, 459] width 74 height 28
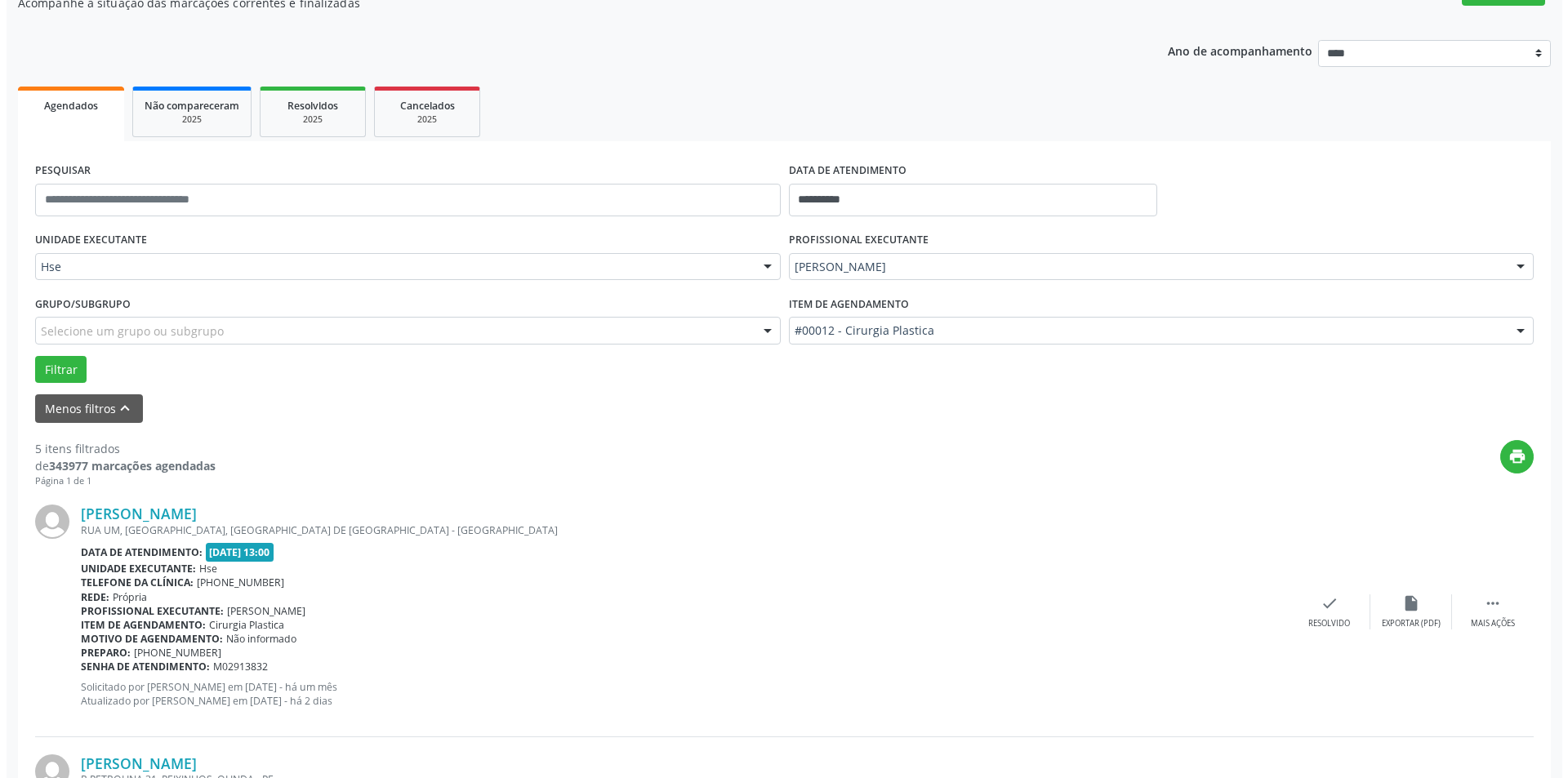
scroll to position [245, 0]
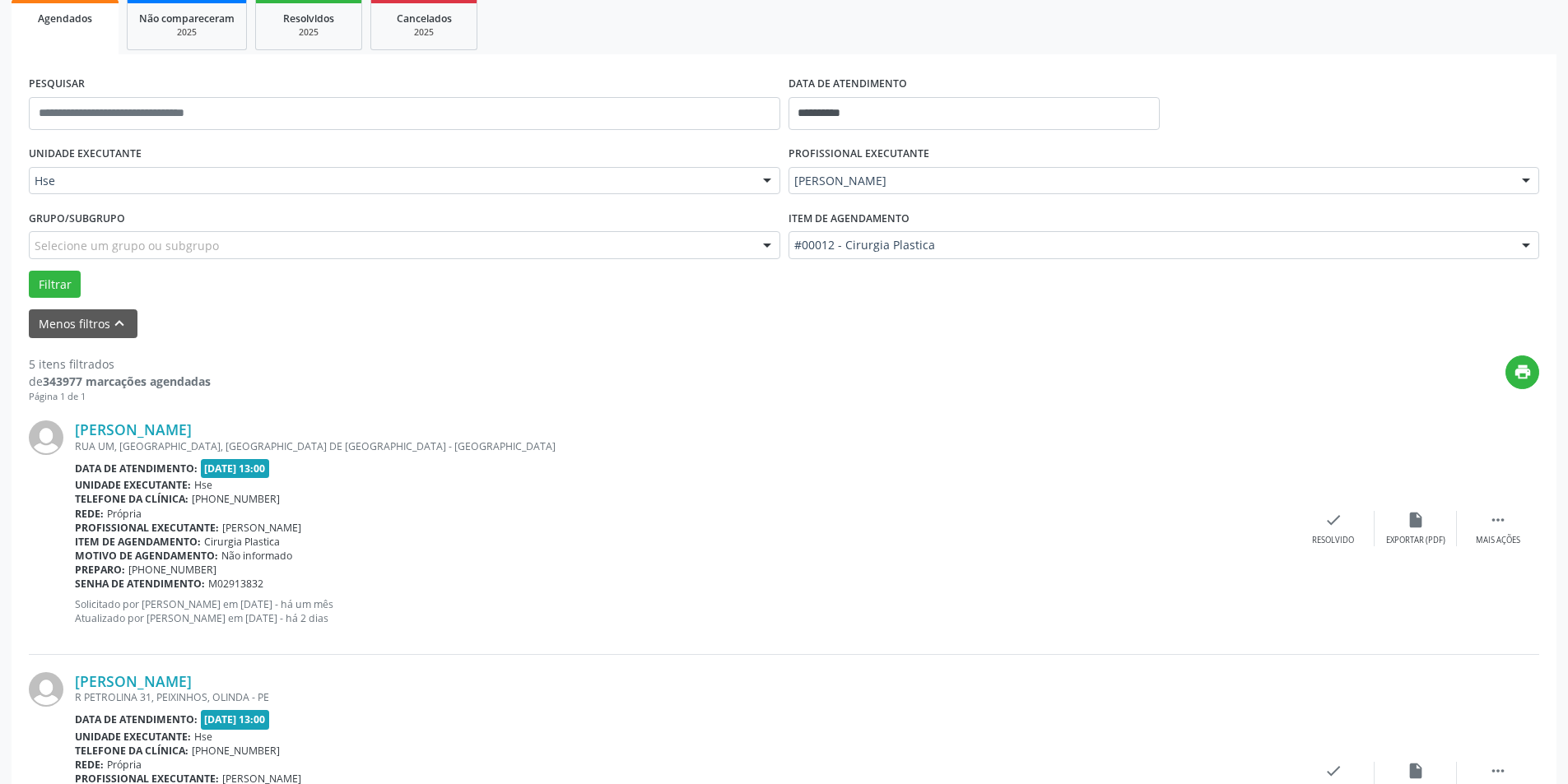
click at [1343, 509] on div "Tania Maria de Oliveira Nascimento RUA UM, COHAB BELA VISTA, VITORIA DE SANTO A…" at bounding box center [784, 528] width 1510 height 251
click at [1336, 526] on icon "check" at bounding box center [1334, 520] width 18 height 18
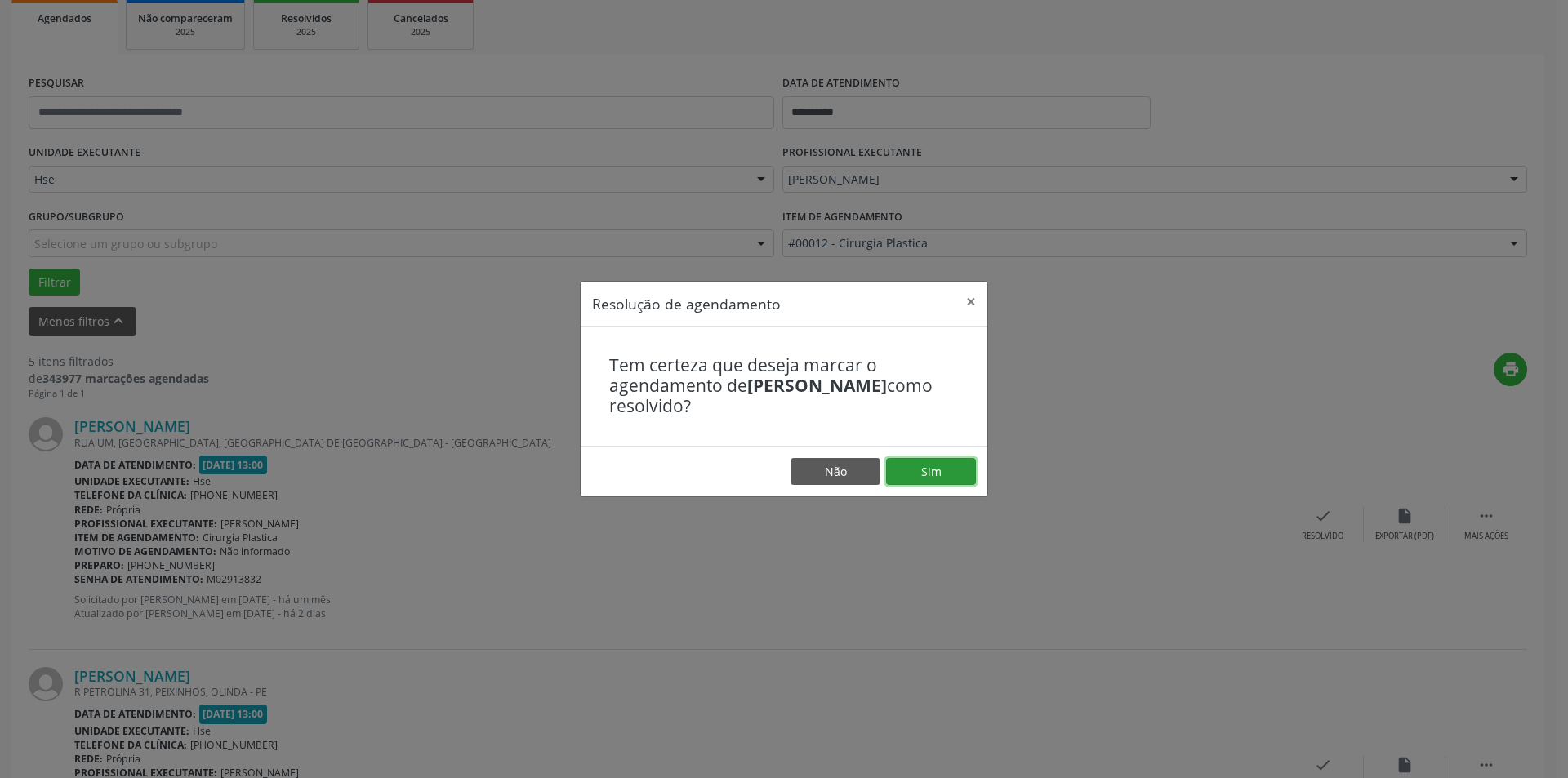
click at [953, 469] on button "Sim" at bounding box center [931, 472] width 90 height 28
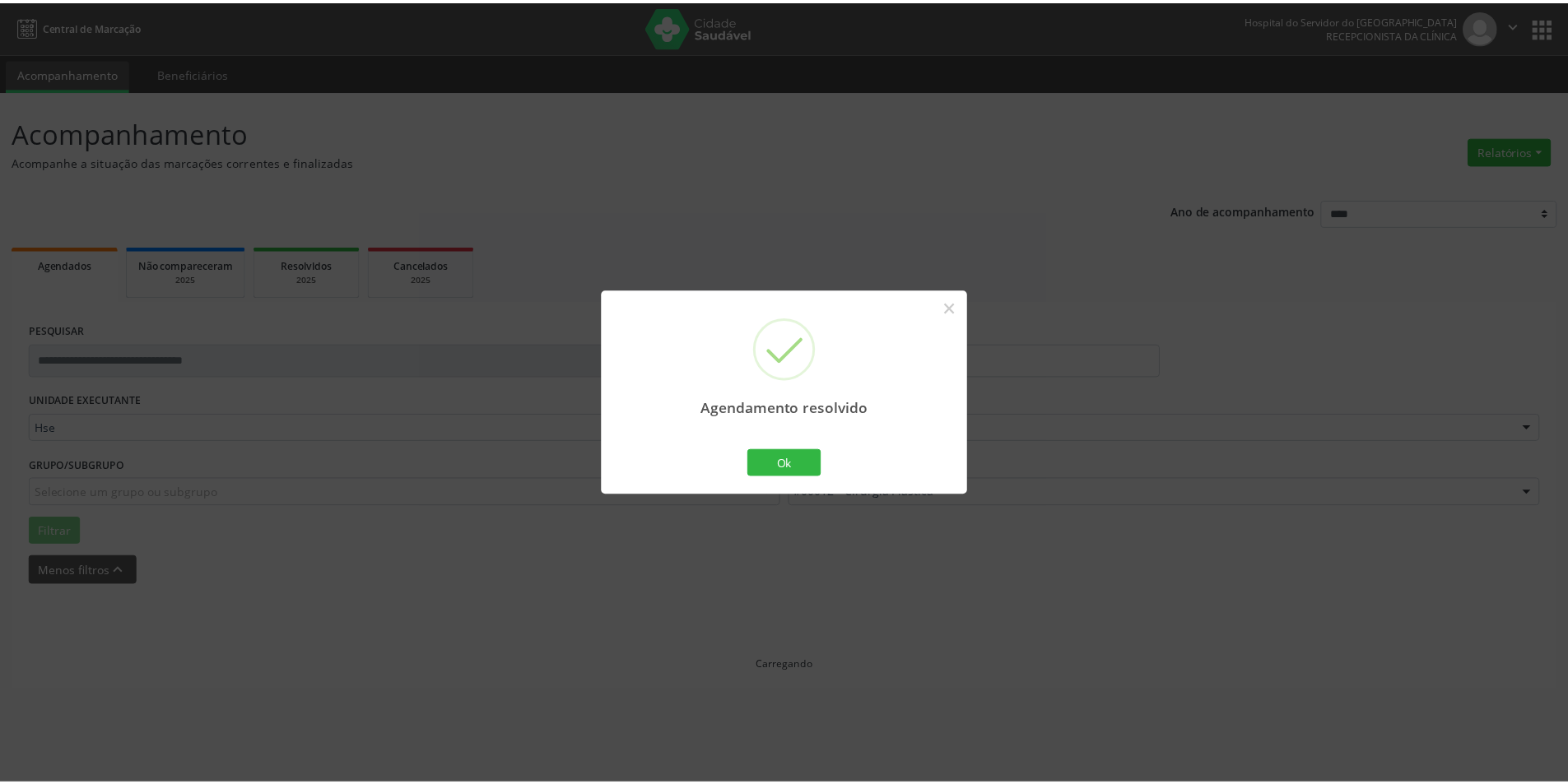
scroll to position [0, 0]
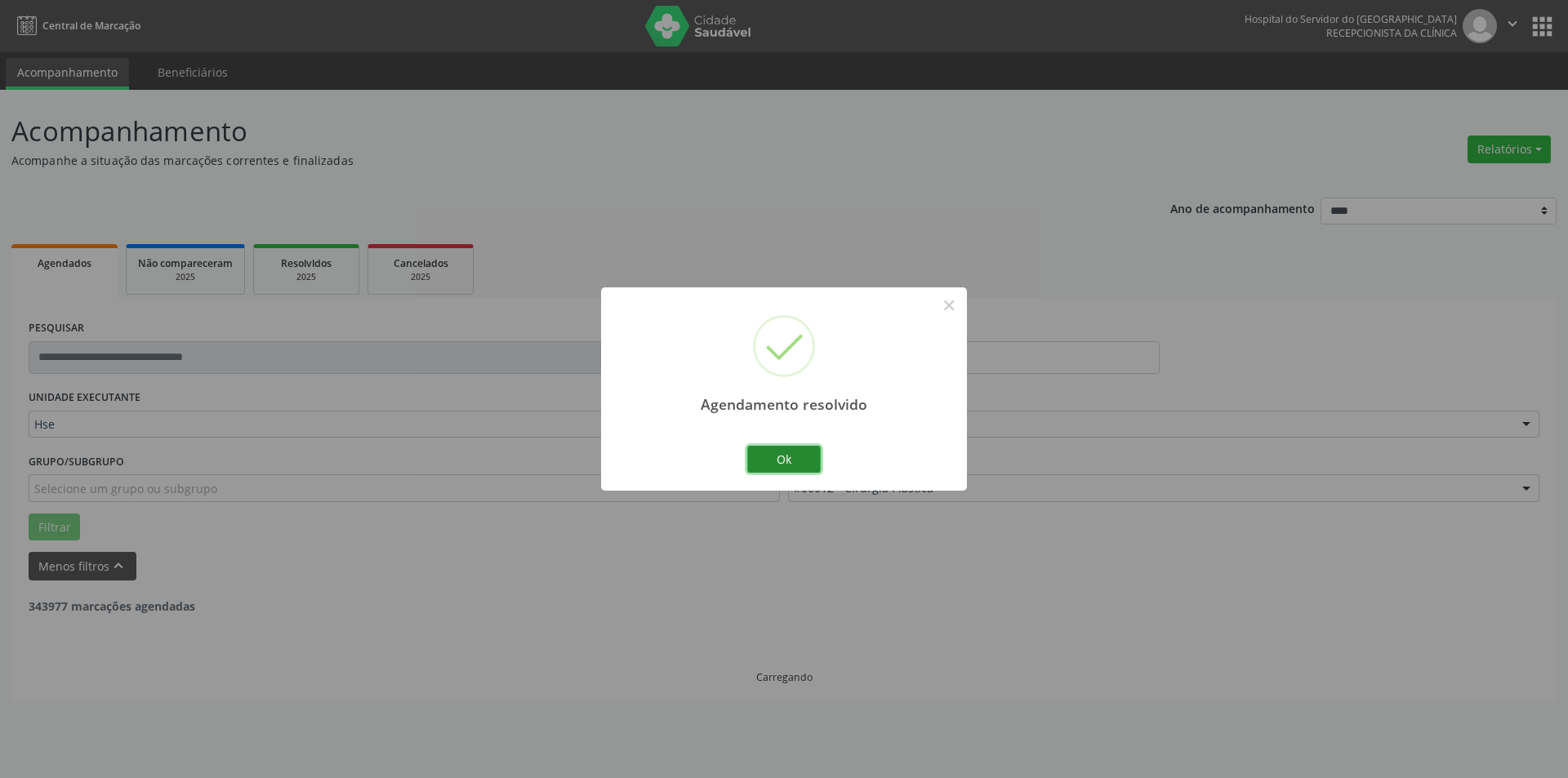
click at [791, 455] on button "Ok" at bounding box center [784, 459] width 74 height 28
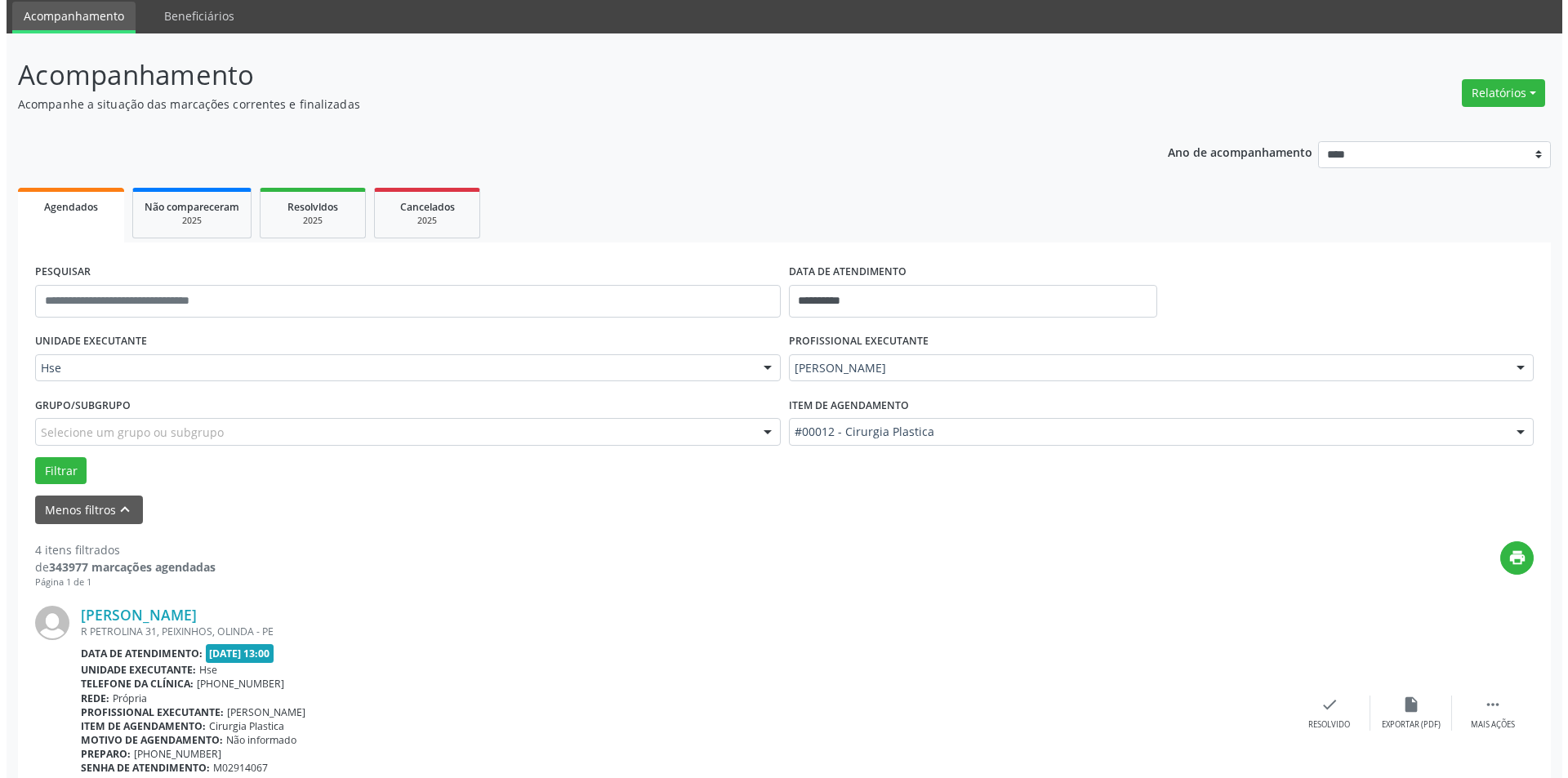
scroll to position [164, 0]
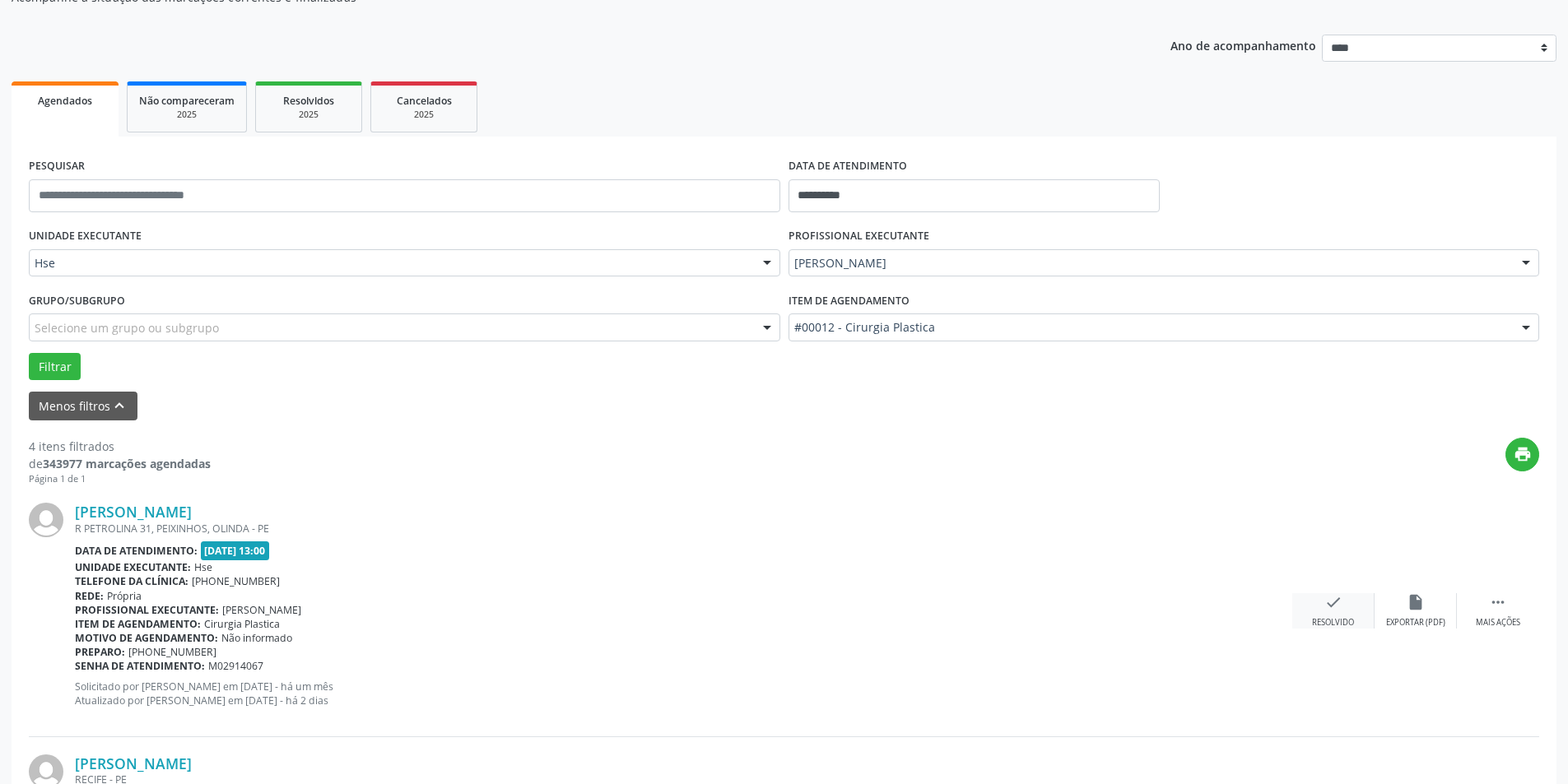
click at [1340, 610] on icon "check" at bounding box center [1334, 602] width 18 height 18
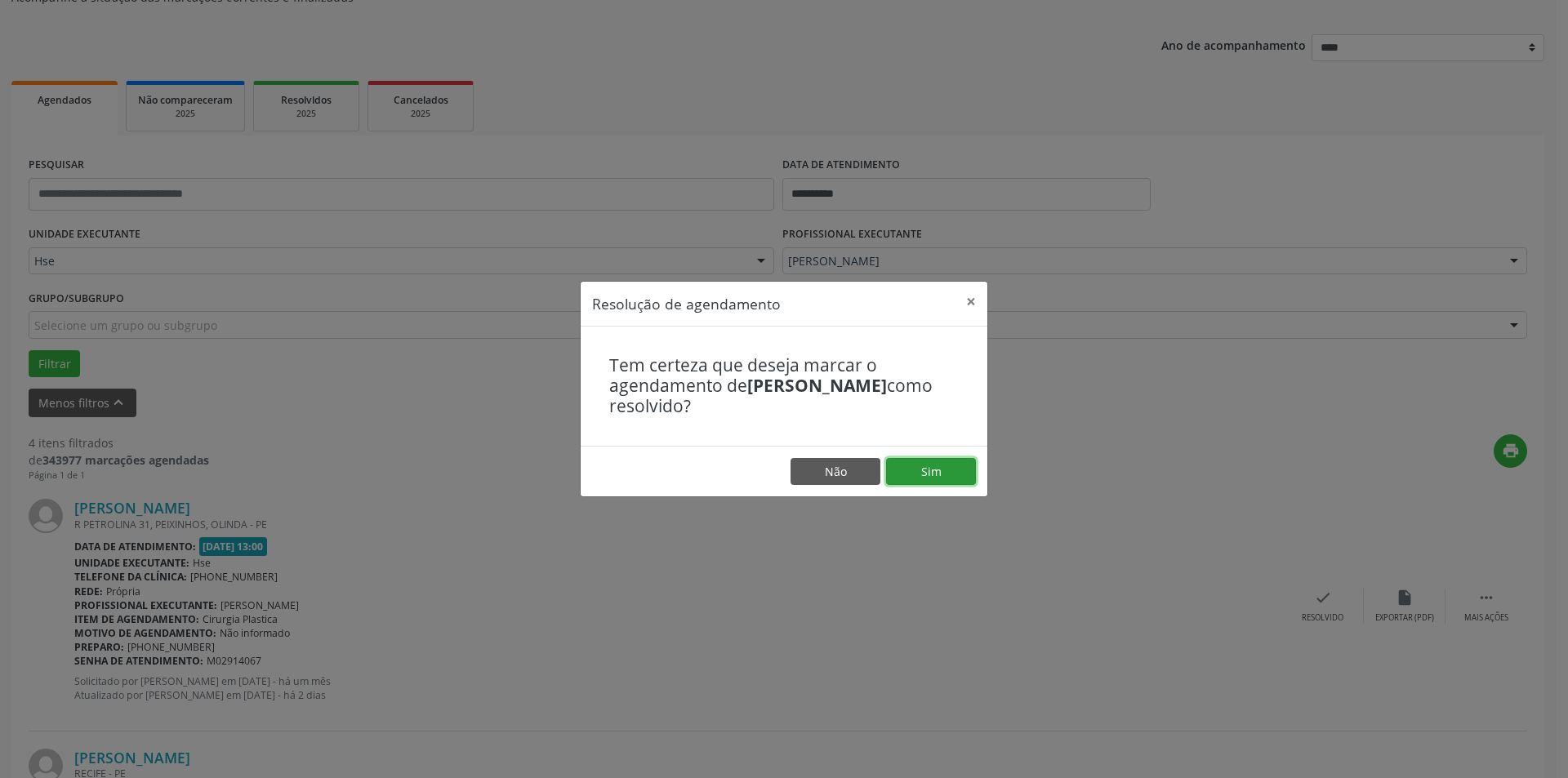
click at [931, 471] on button "Sim" at bounding box center [931, 472] width 90 height 28
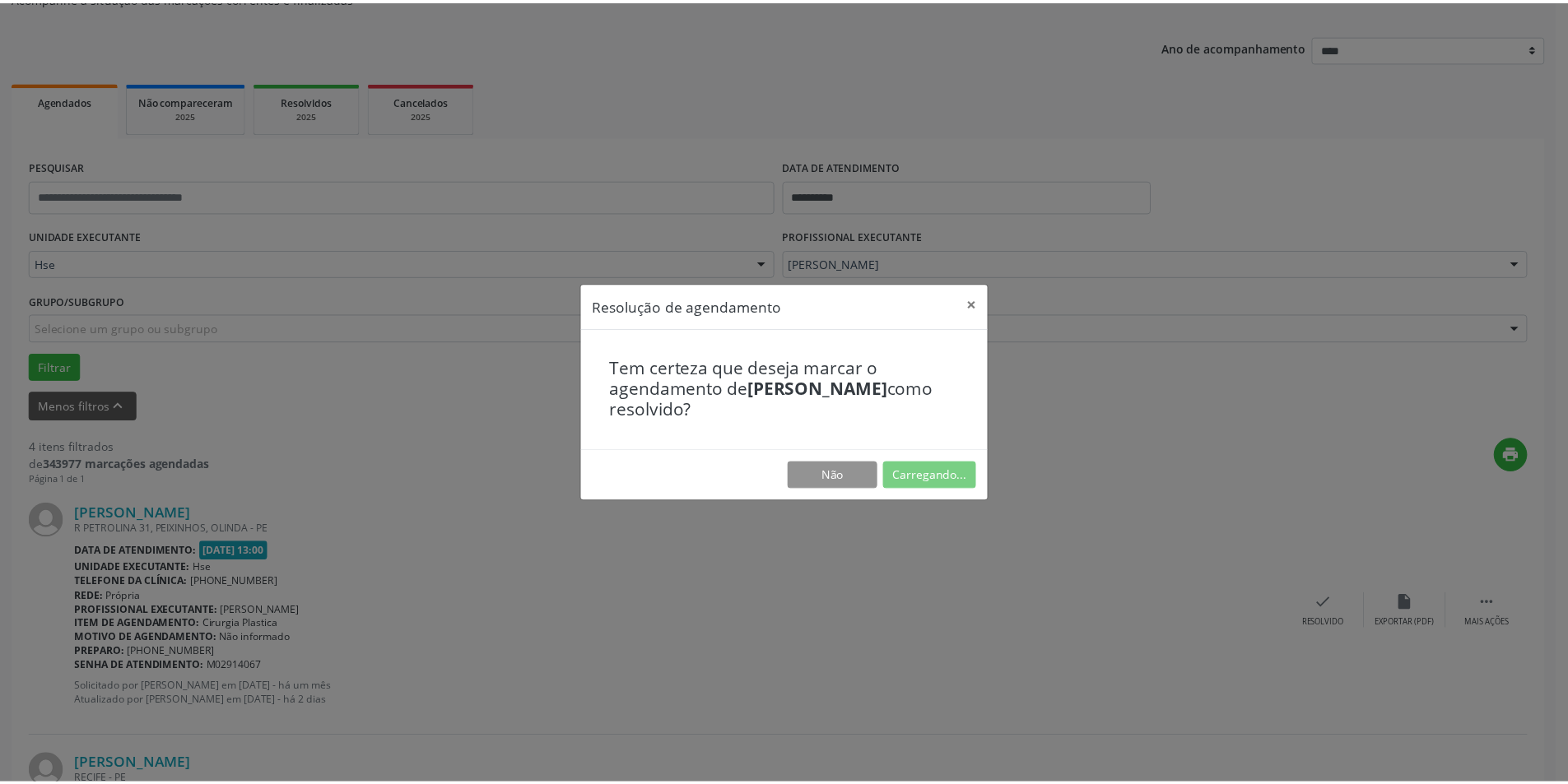
scroll to position [0, 0]
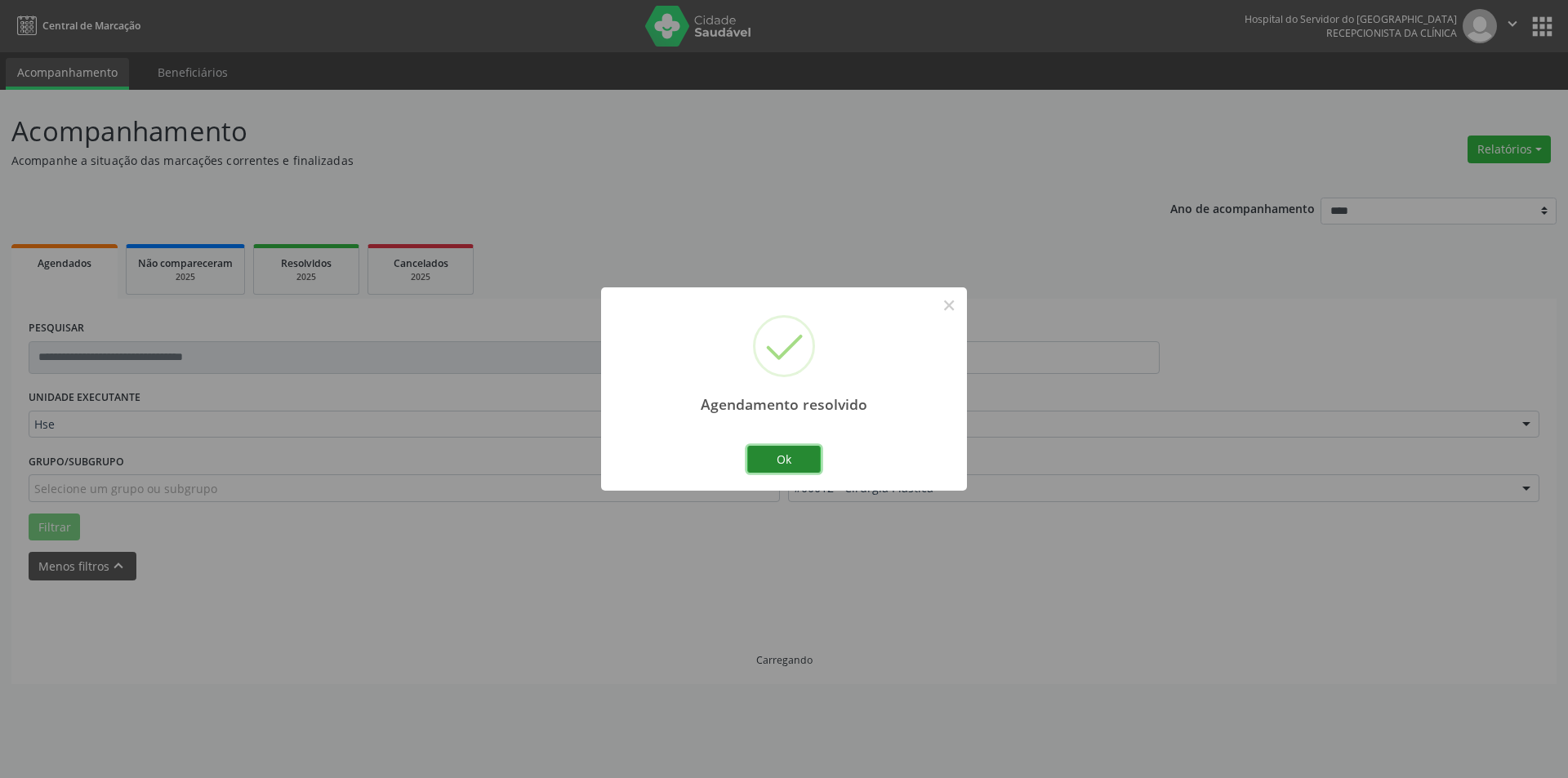
click at [791, 455] on button "Ok" at bounding box center [784, 459] width 74 height 28
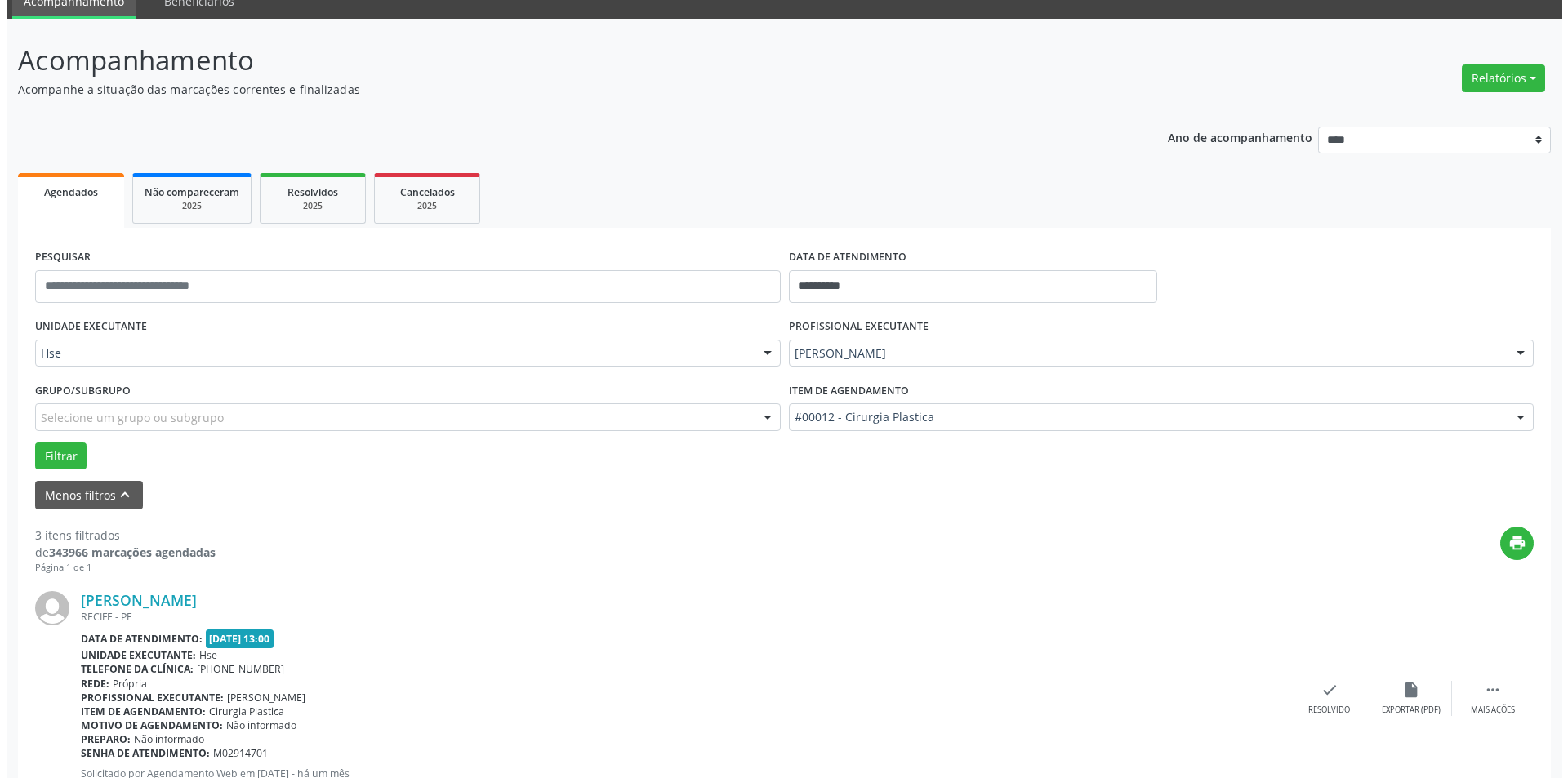
scroll to position [245, 0]
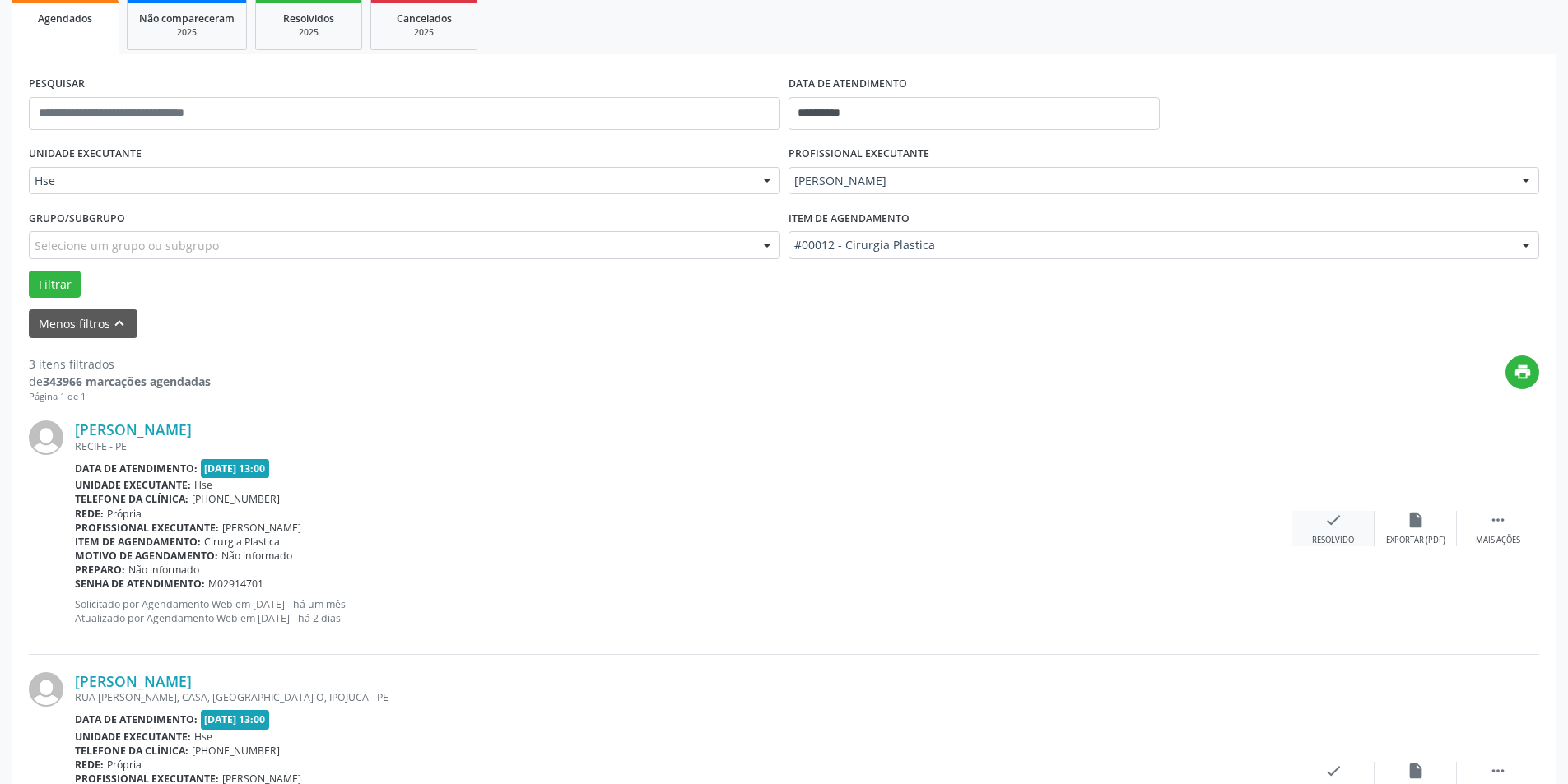
click at [1349, 518] on div "check Resolvido" at bounding box center [1333, 528] width 82 height 36
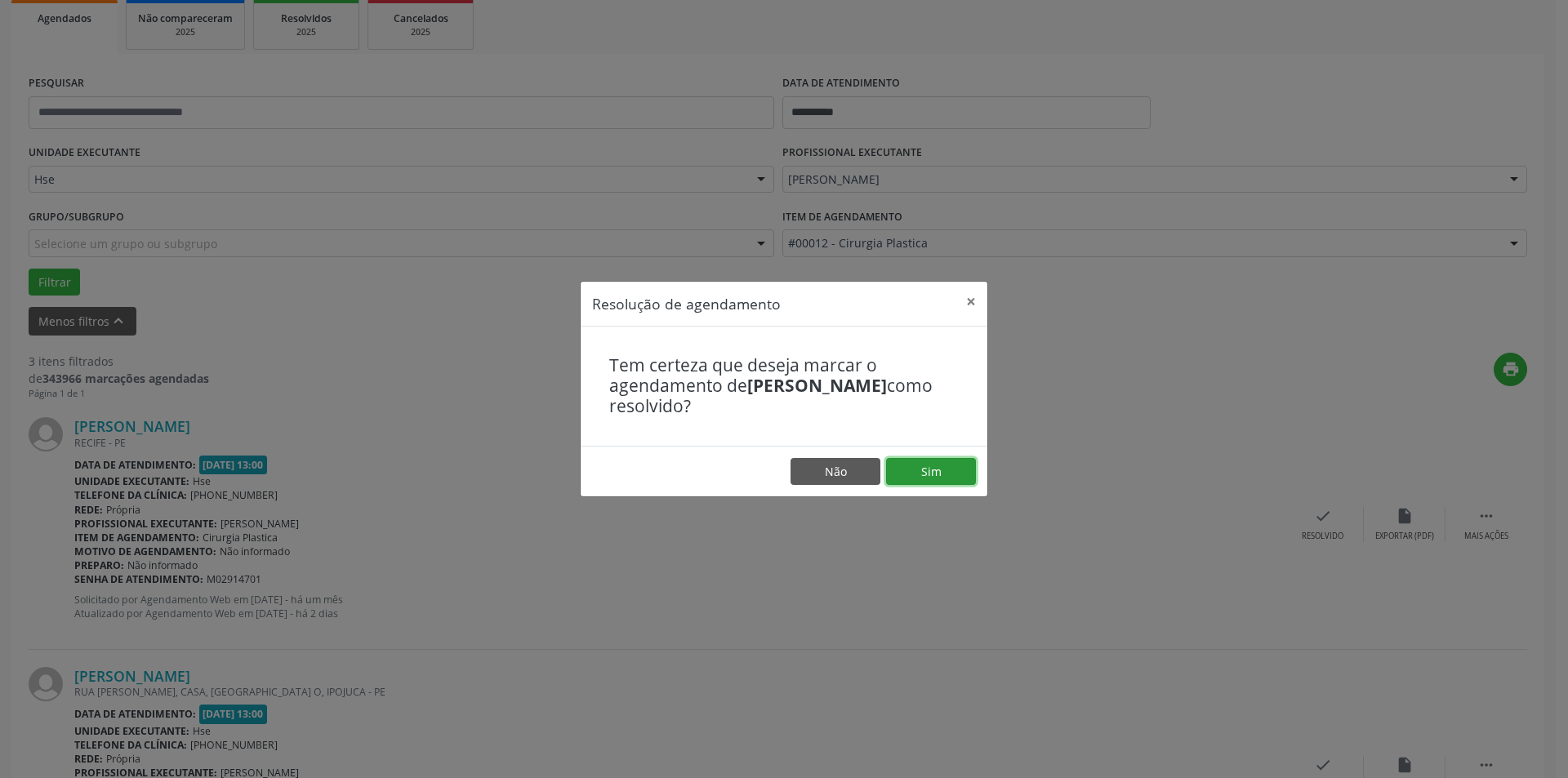
click at [952, 465] on button "Sim" at bounding box center [931, 472] width 90 height 28
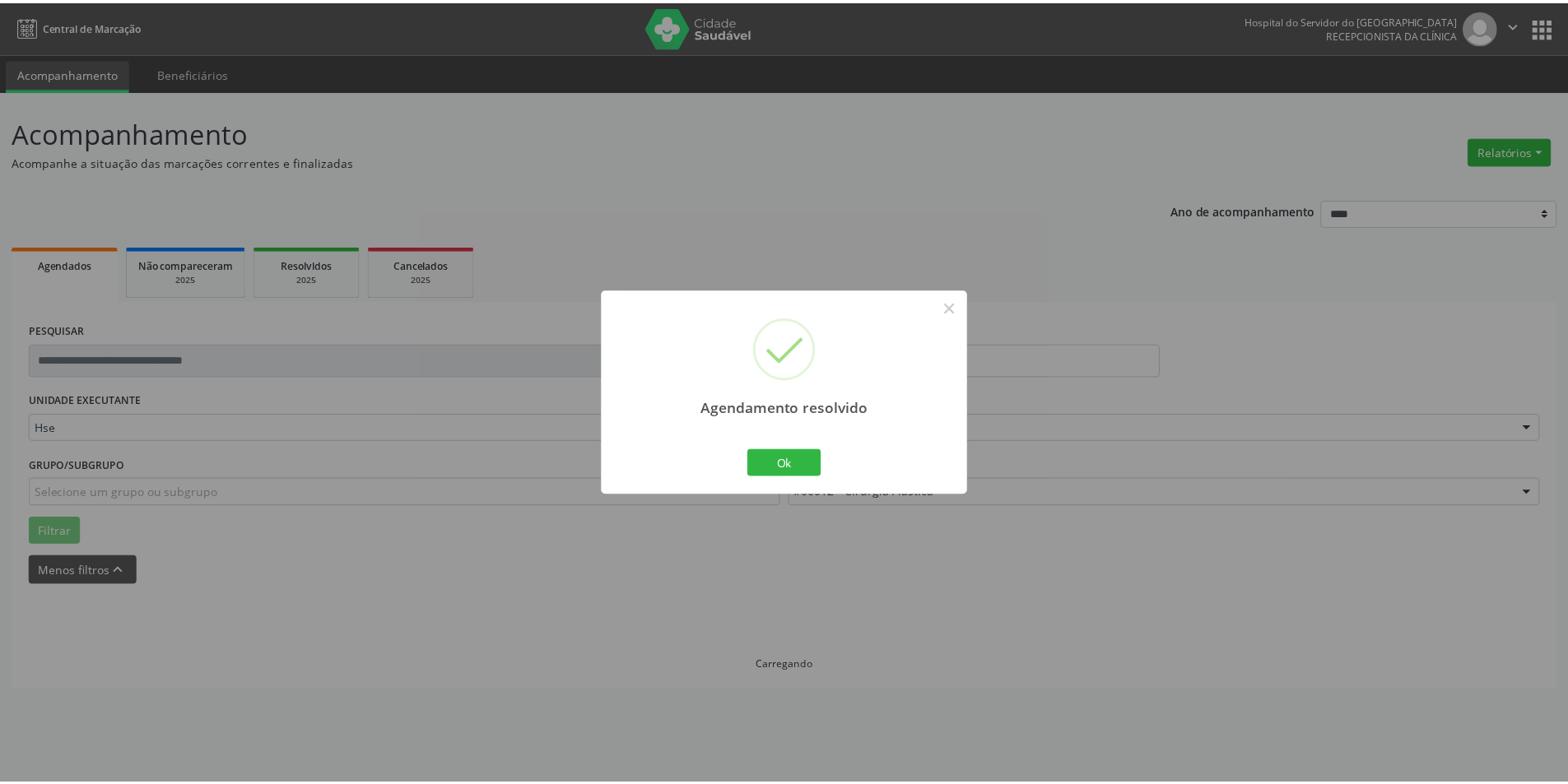
scroll to position [0, 0]
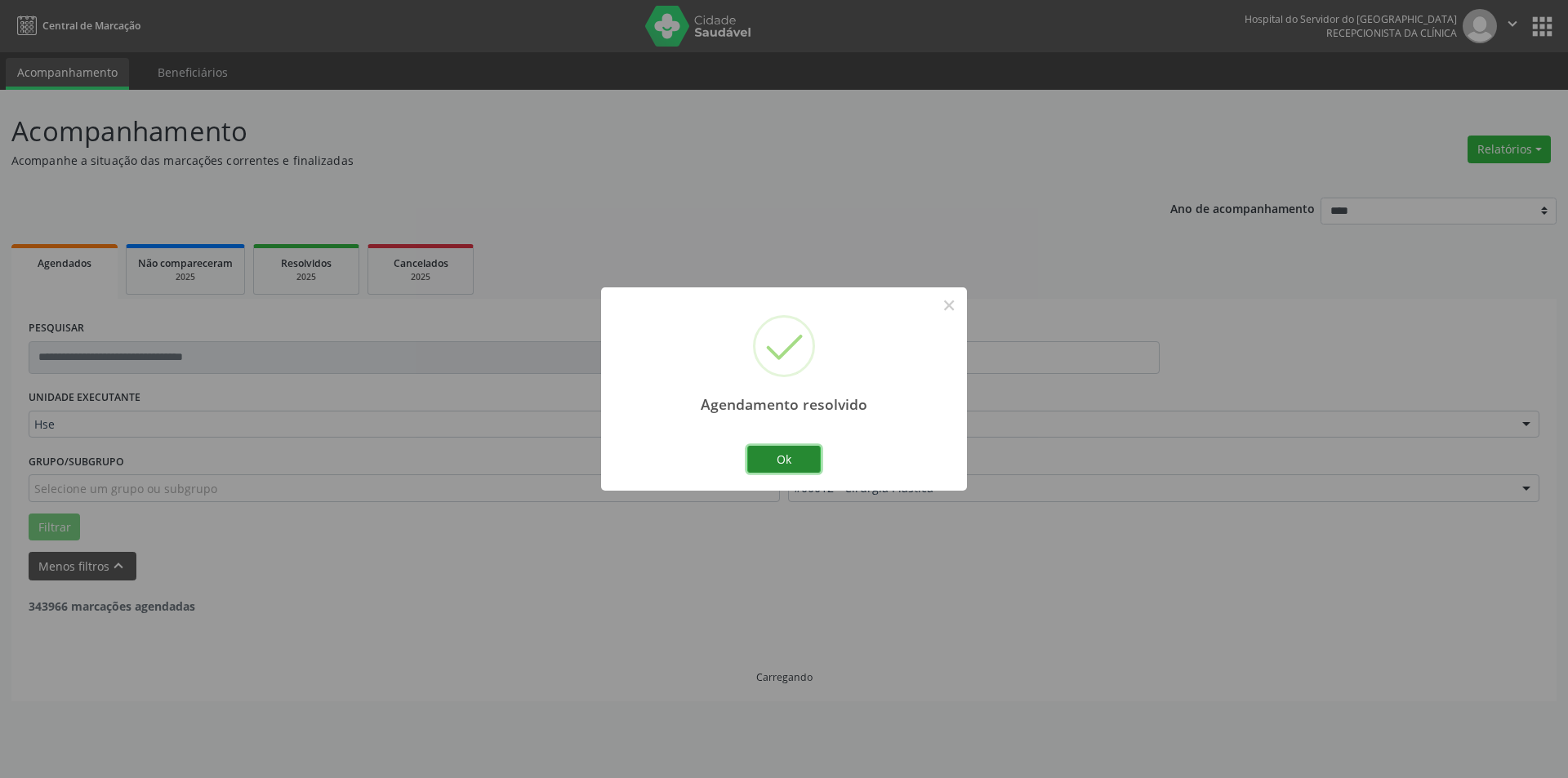
click at [803, 465] on button "Ok" at bounding box center [784, 459] width 74 height 28
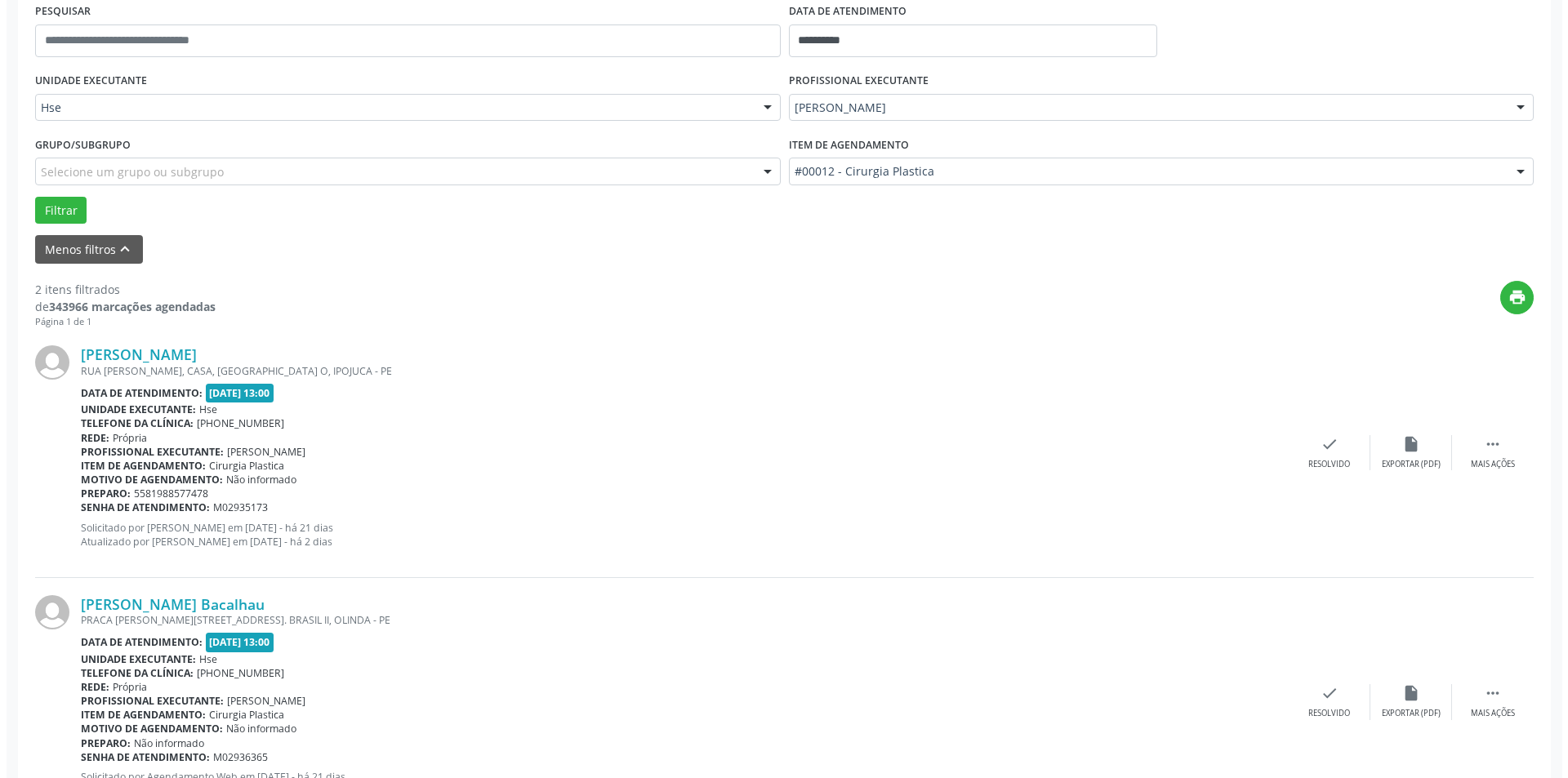
scroll to position [326, 0]
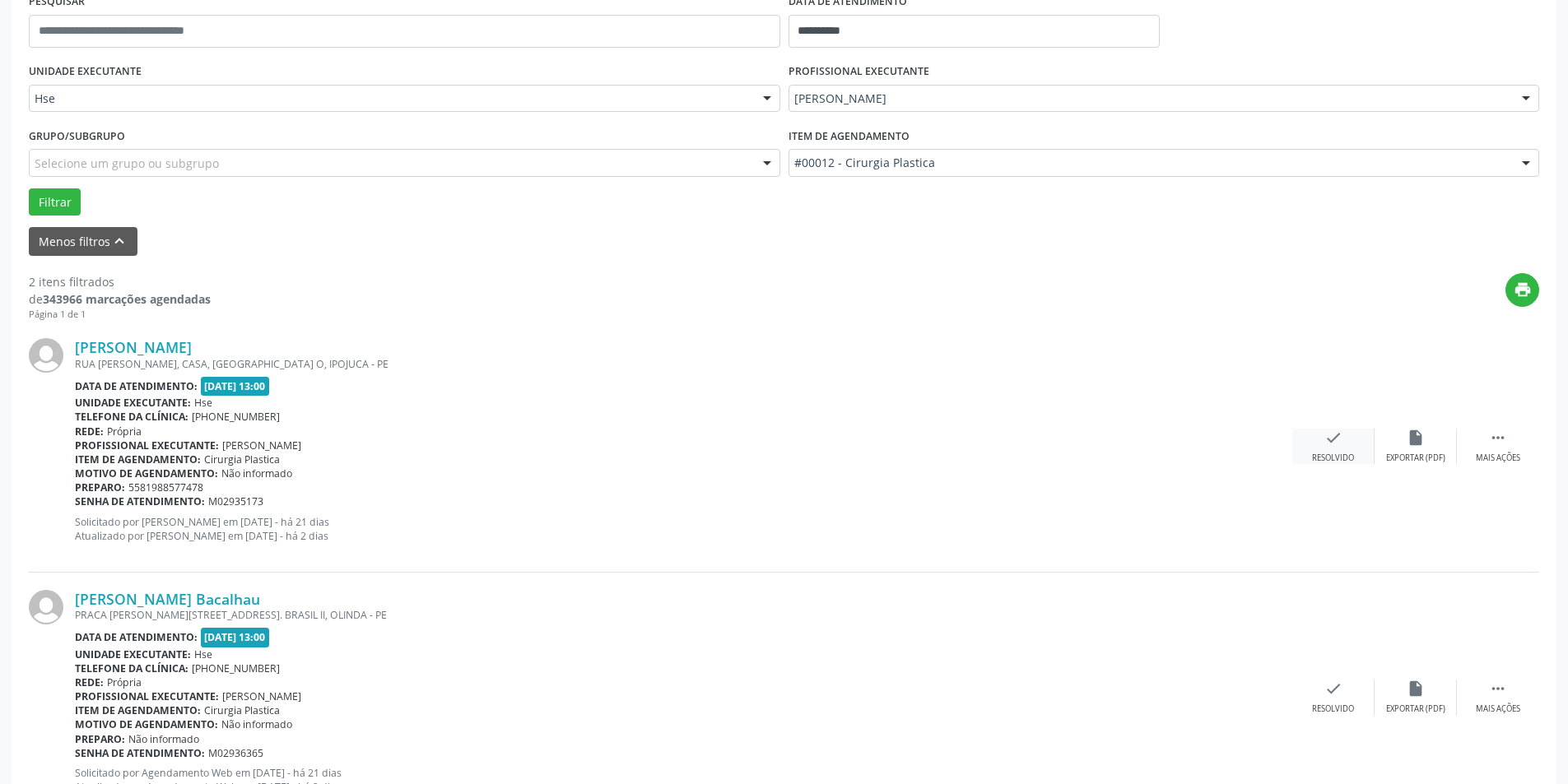
click at [1322, 453] on div "Resolvido" at bounding box center [1334, 458] width 42 height 12
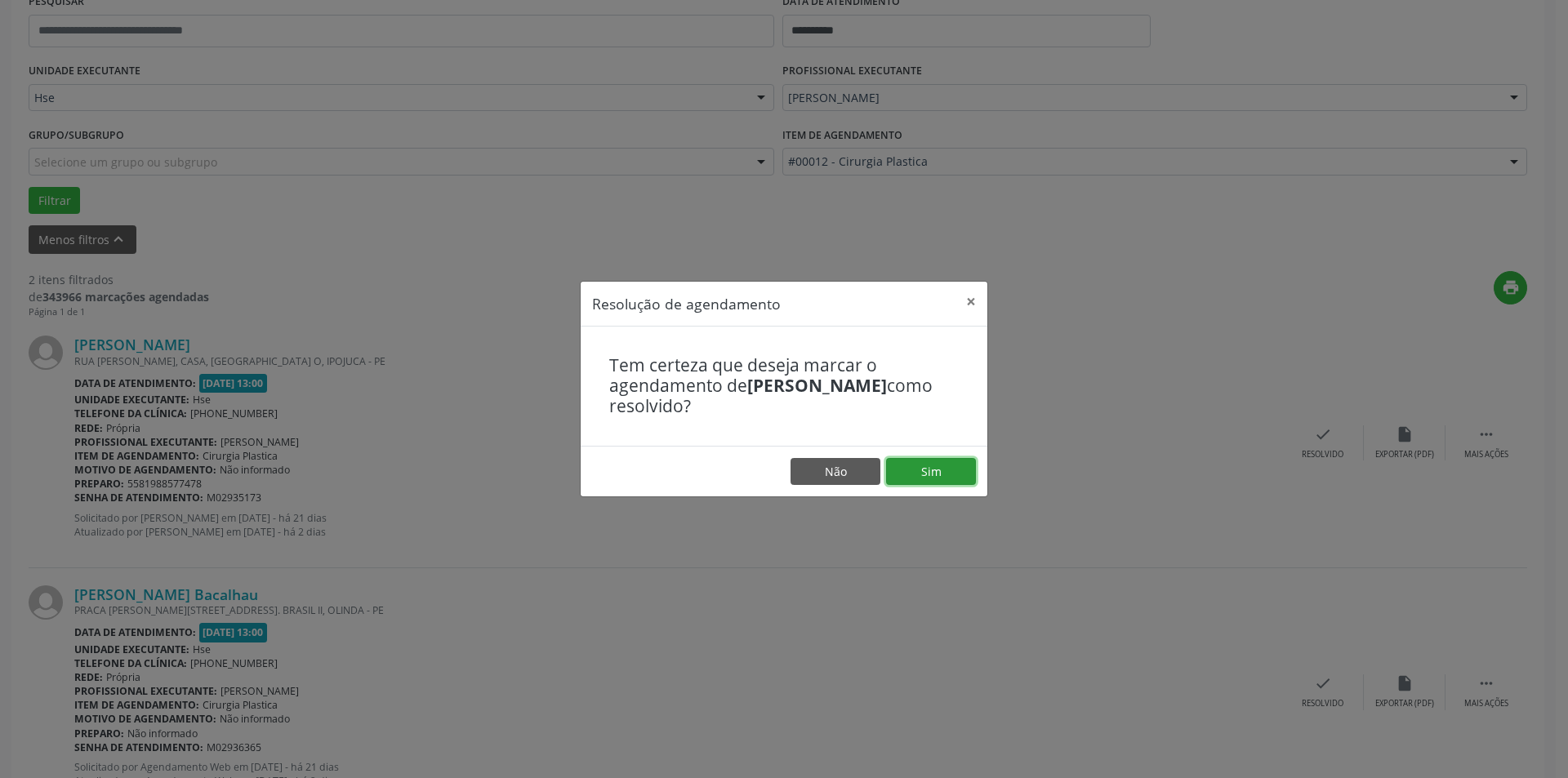
click at [954, 462] on button "Sim" at bounding box center [931, 472] width 90 height 28
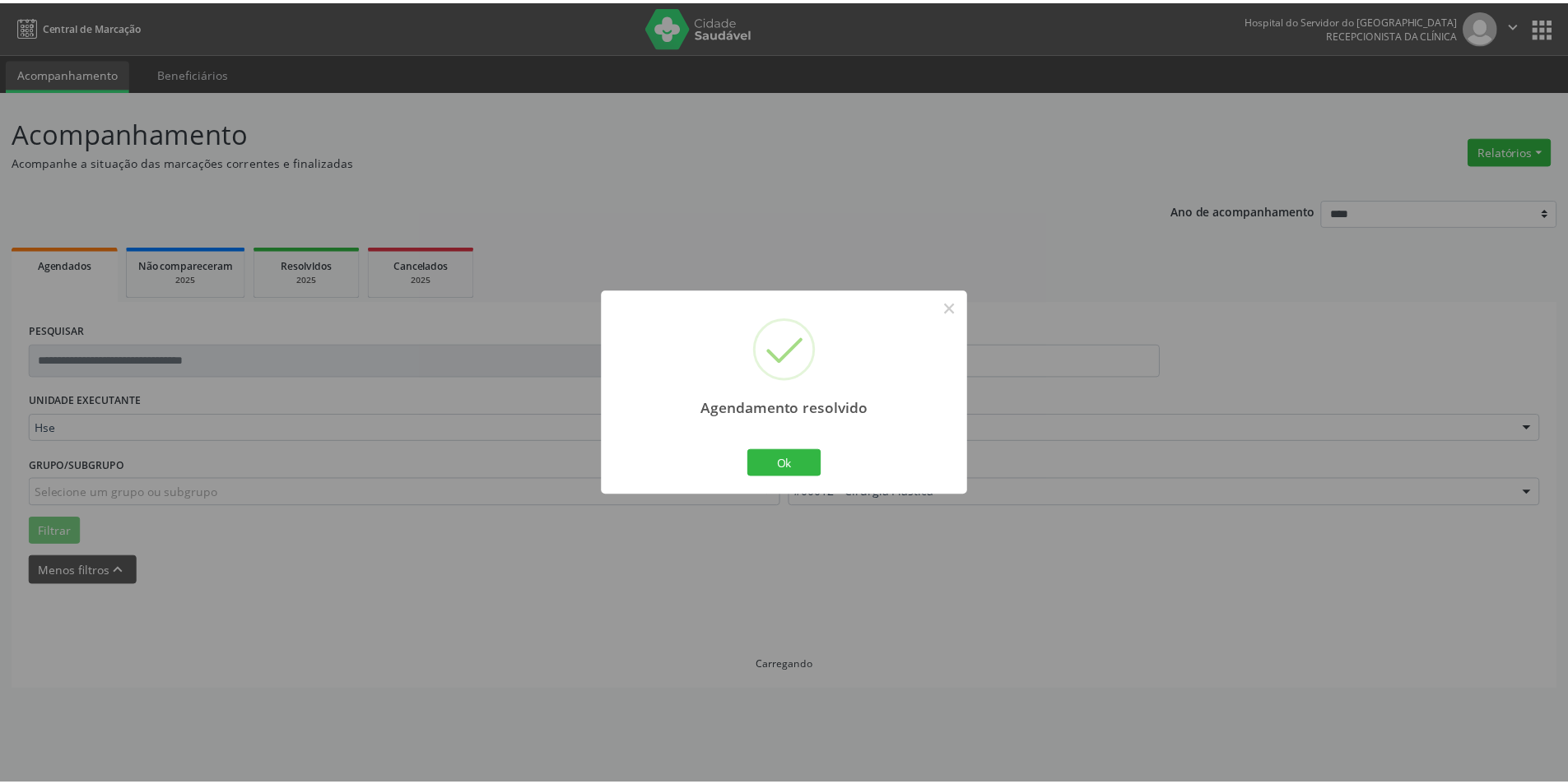
scroll to position [0, 0]
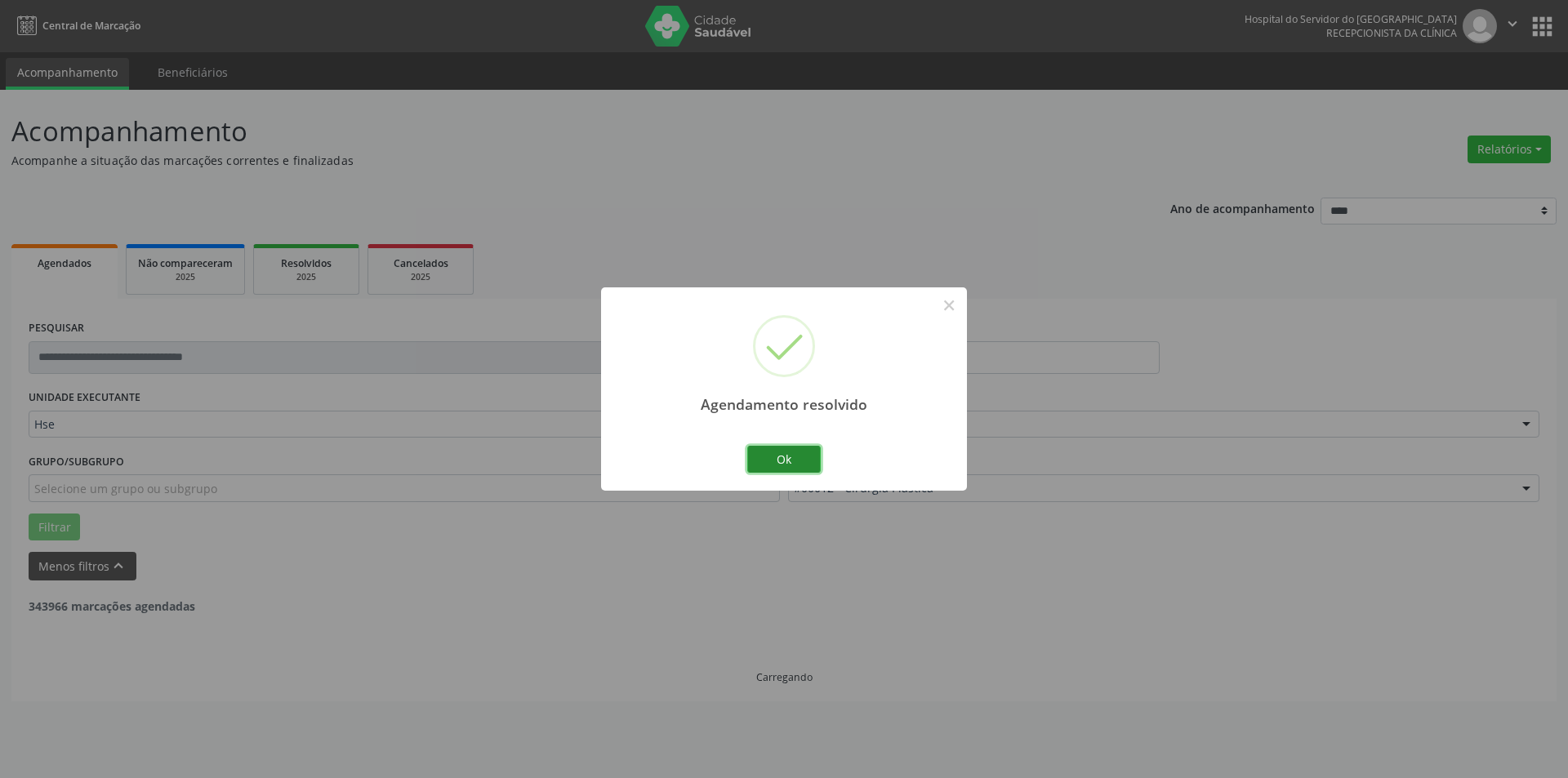
click at [812, 455] on button "Ok" at bounding box center [784, 459] width 74 height 28
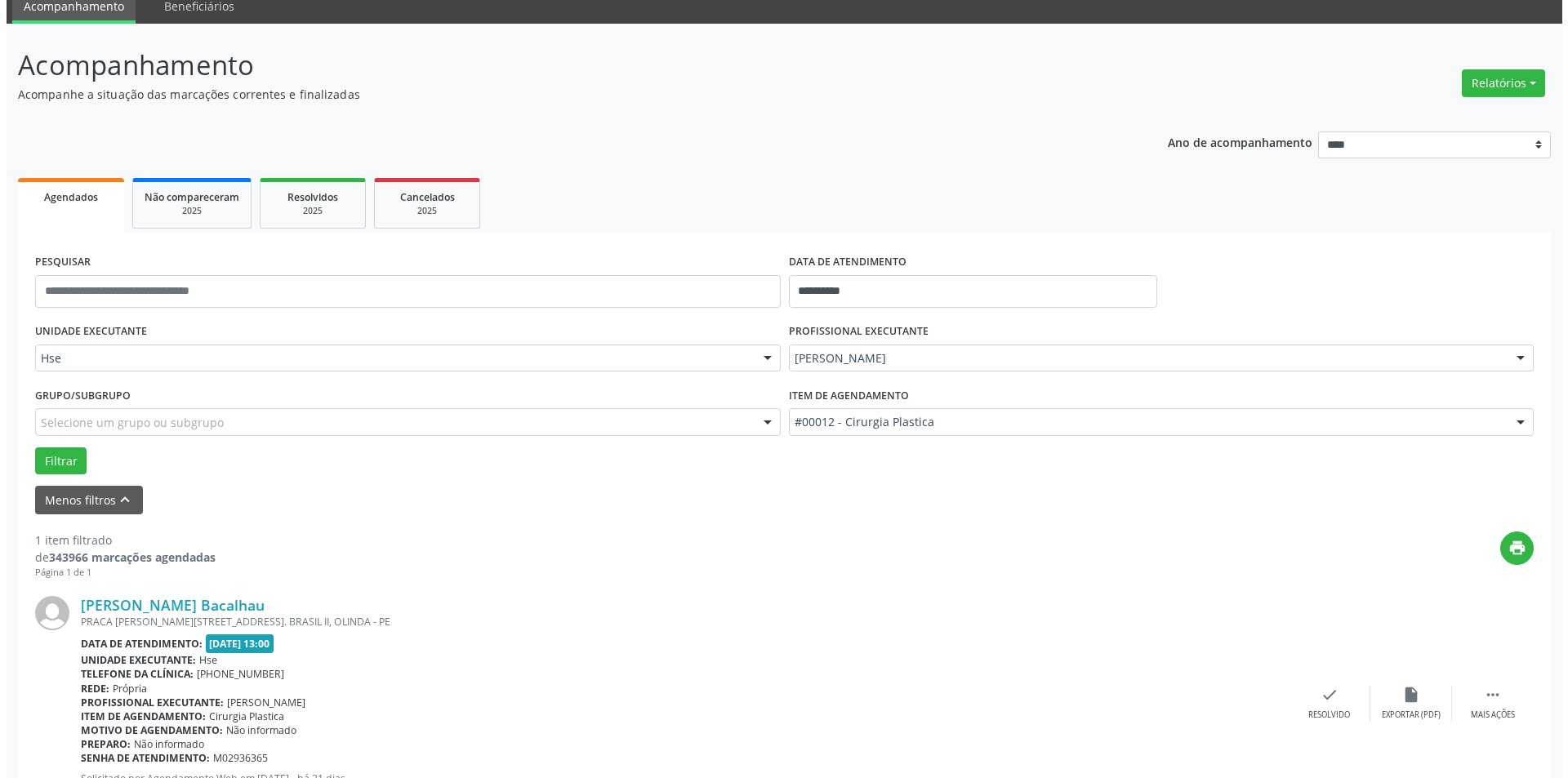
scroll to position [144, 0]
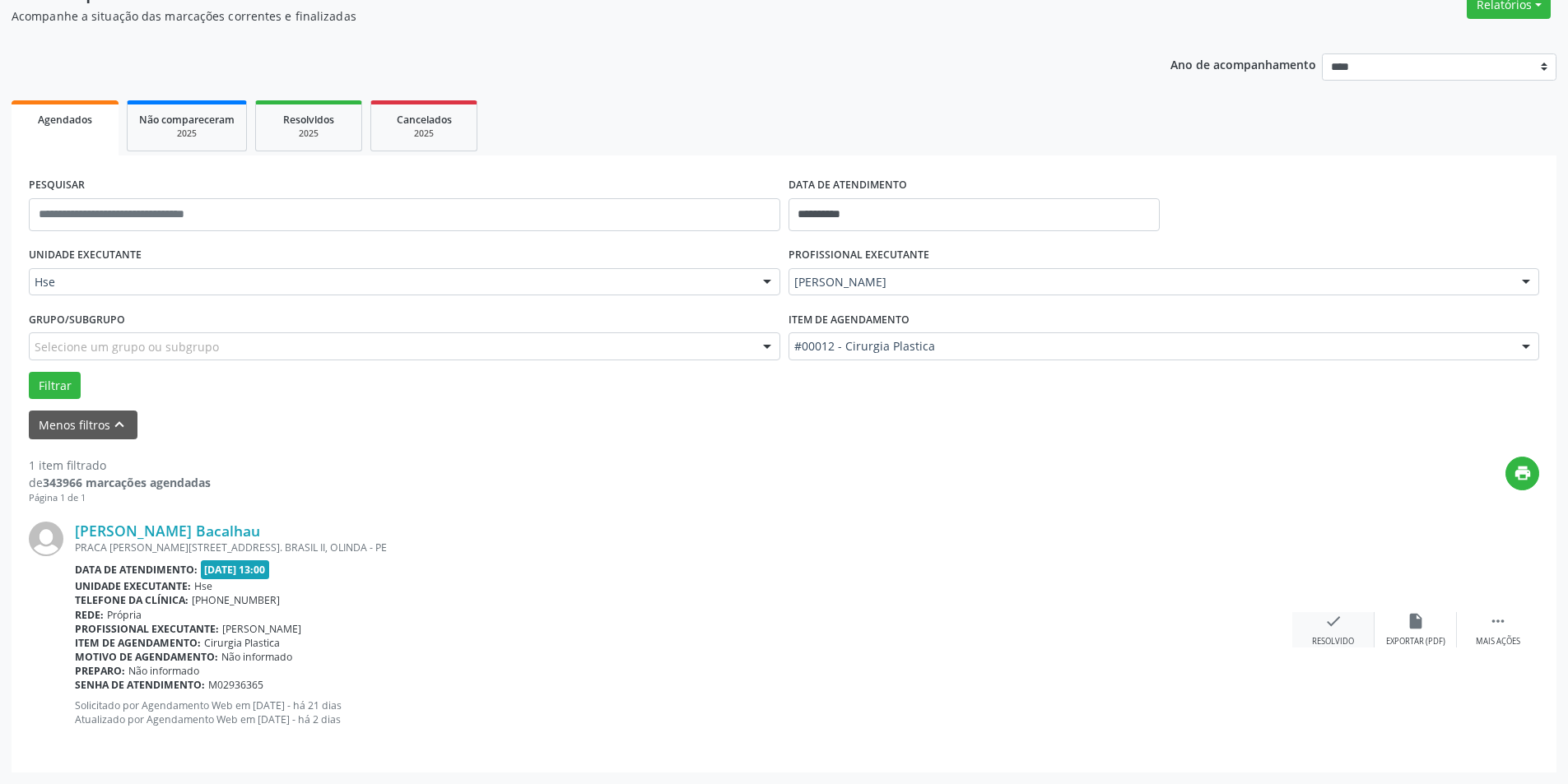
click at [1294, 630] on div "check Resolvido" at bounding box center [1333, 630] width 82 height 36
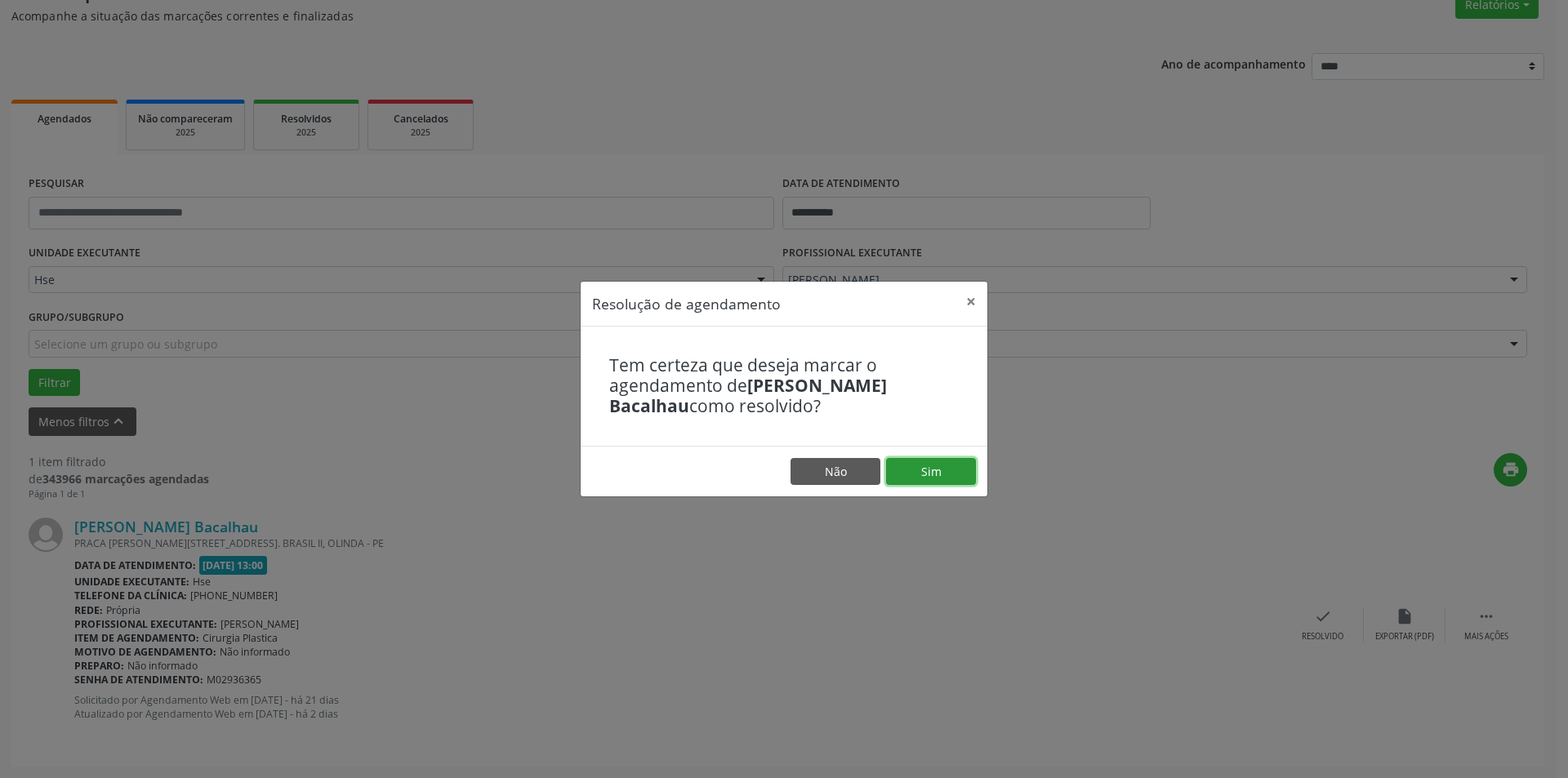
click at [949, 475] on button "Sim" at bounding box center [931, 472] width 90 height 28
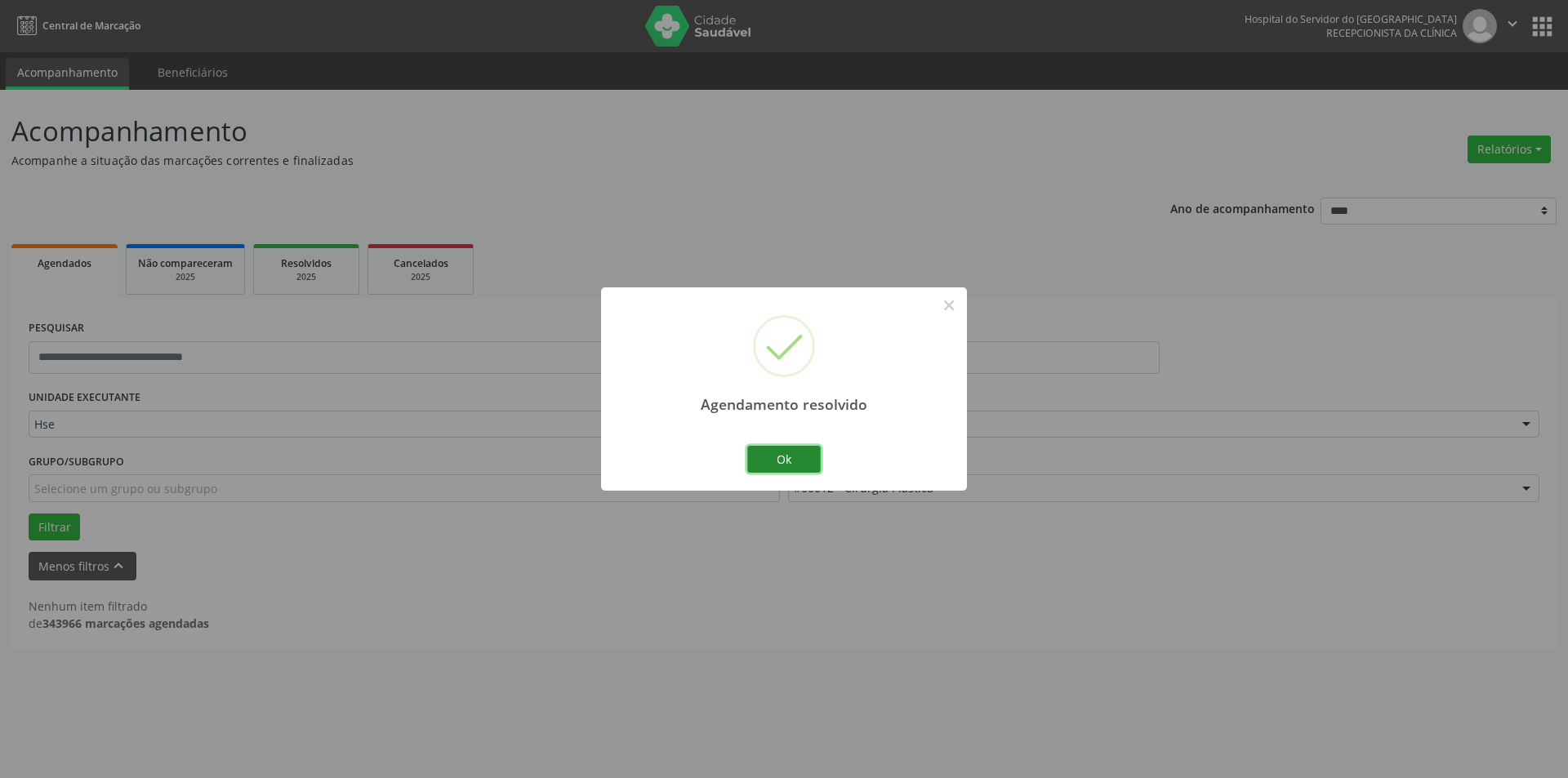
click at [775, 454] on button "Ok" at bounding box center [784, 459] width 74 height 28
